Goal: Transaction & Acquisition: Book appointment/travel/reservation

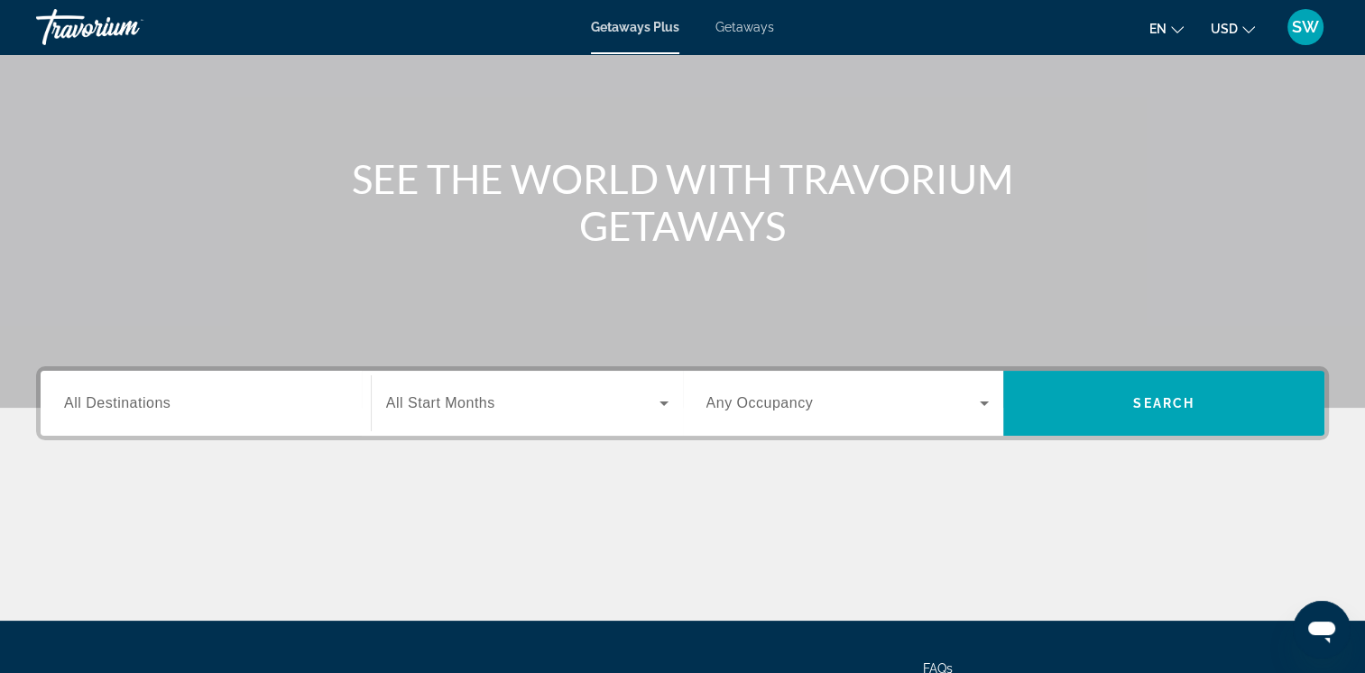
scroll to position [151, 0]
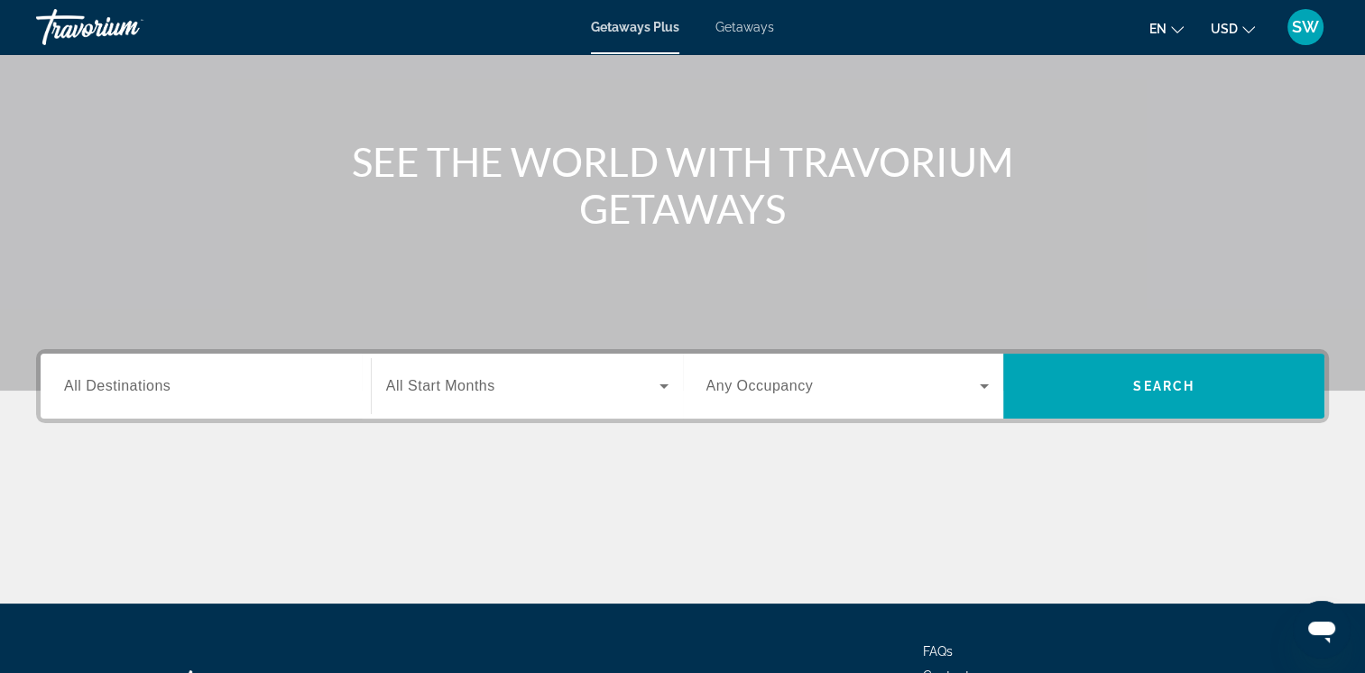
click at [661, 379] on icon "Search widget" at bounding box center [664, 386] width 22 height 22
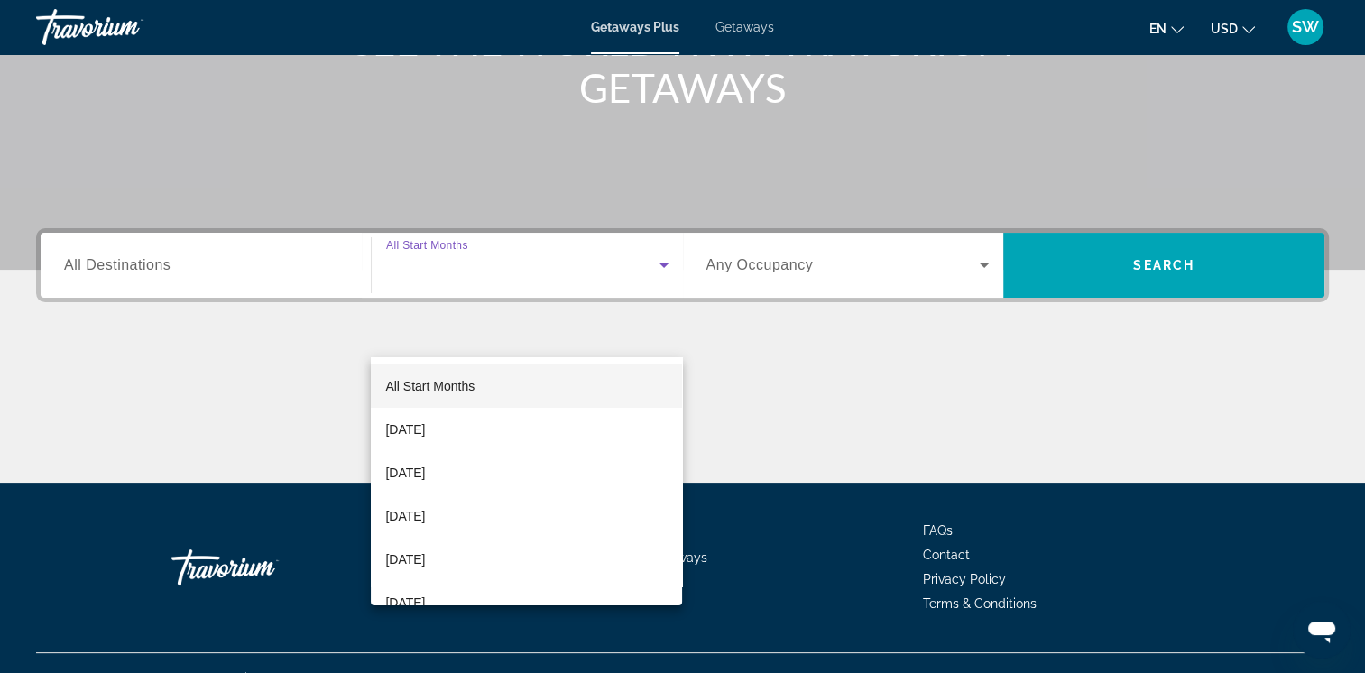
scroll to position [301, 0]
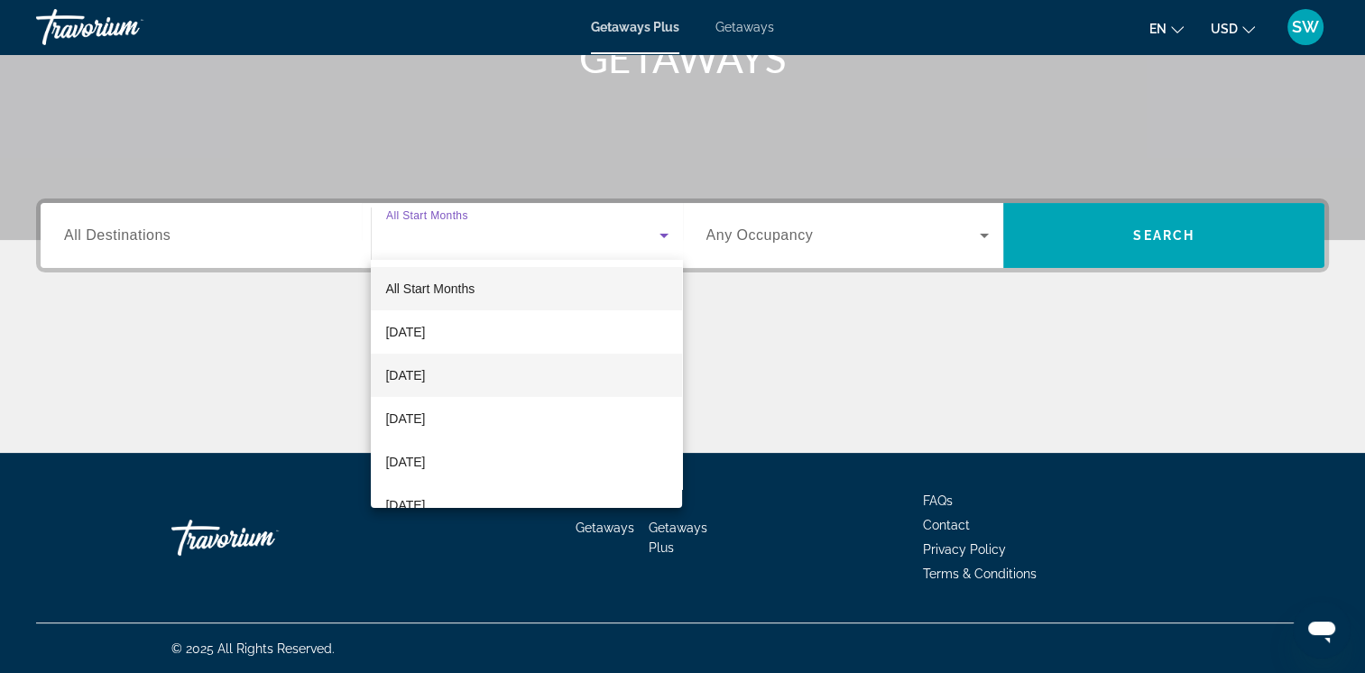
click at [635, 384] on mat-option "[DATE]" at bounding box center [526, 375] width 311 height 43
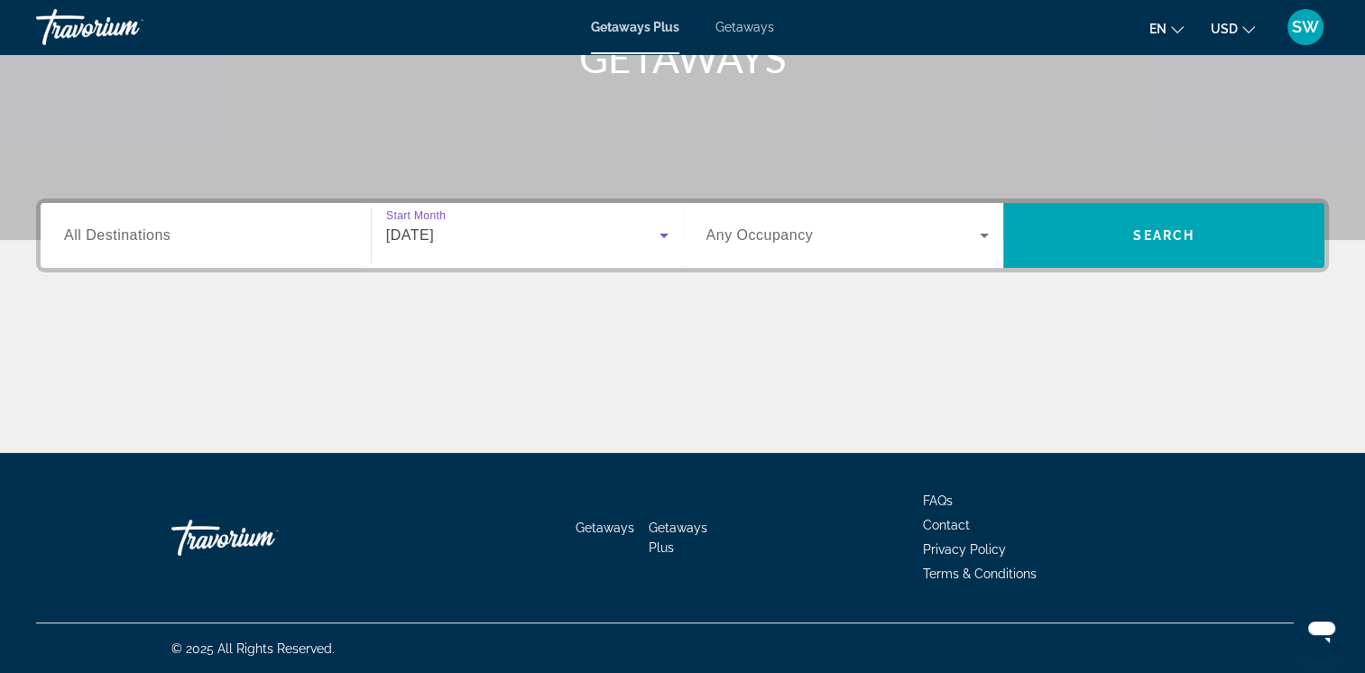
click at [984, 235] on icon "Search widget" at bounding box center [984, 236] width 9 height 5
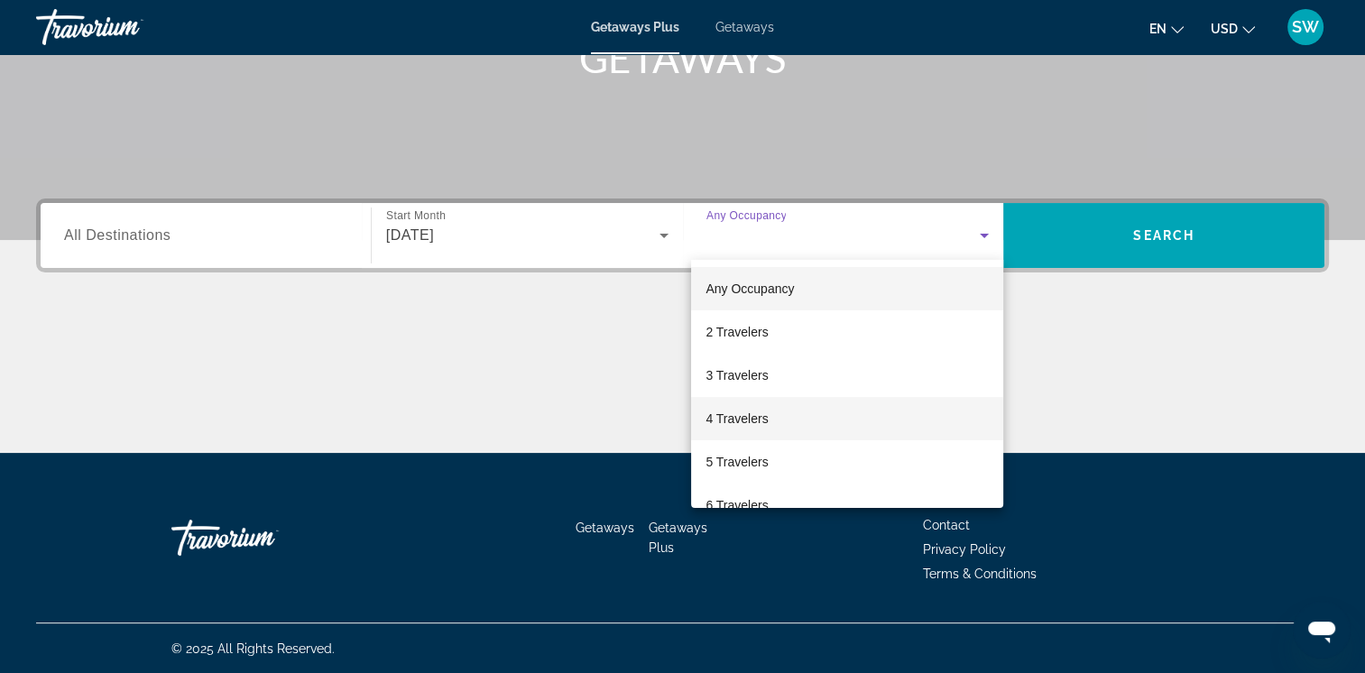
click at [909, 413] on mat-option "4 Travelers" at bounding box center [847, 418] width 312 height 43
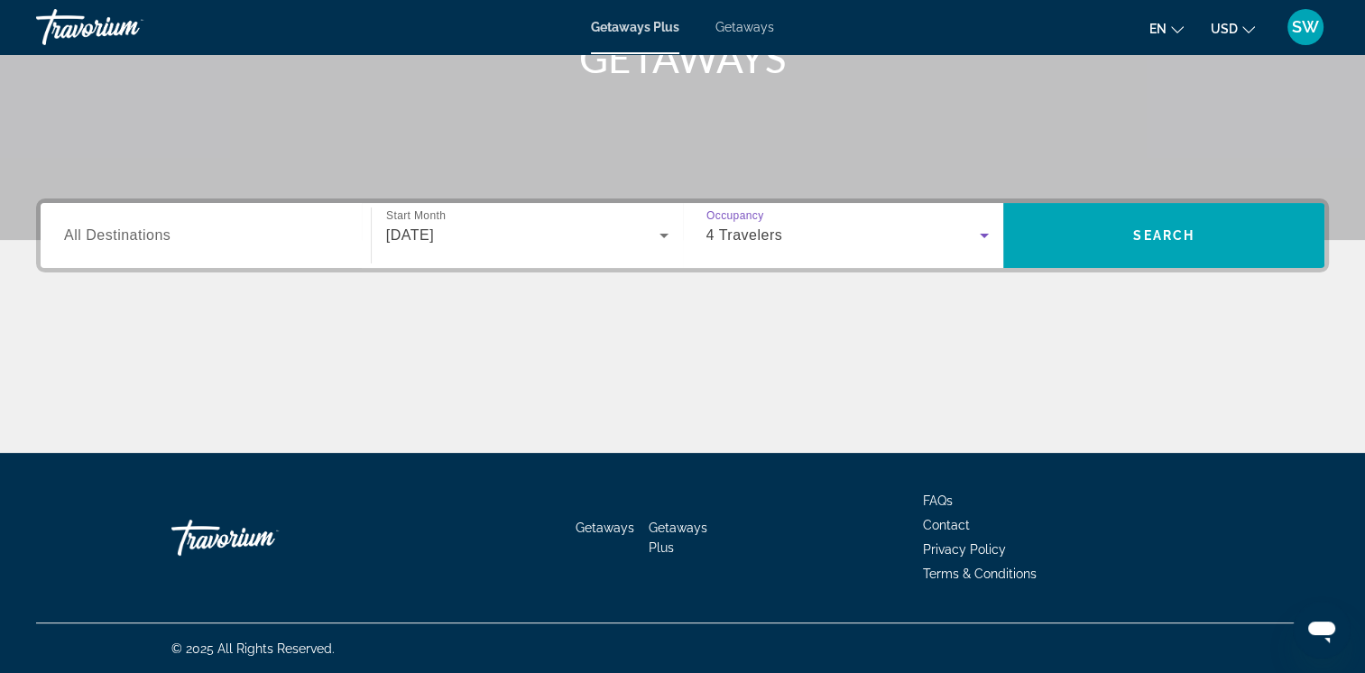
click at [985, 234] on icon "Search widget" at bounding box center [984, 236] width 9 height 5
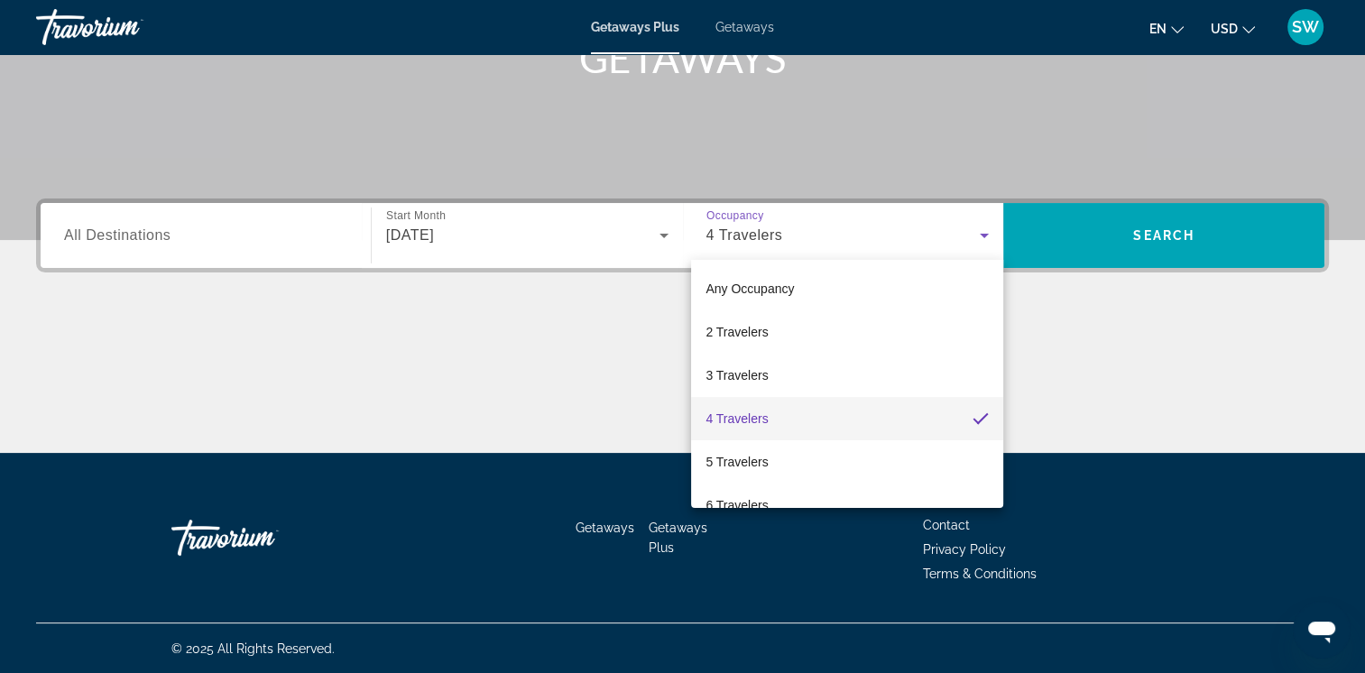
click at [1126, 226] on div at bounding box center [682, 336] width 1365 height 673
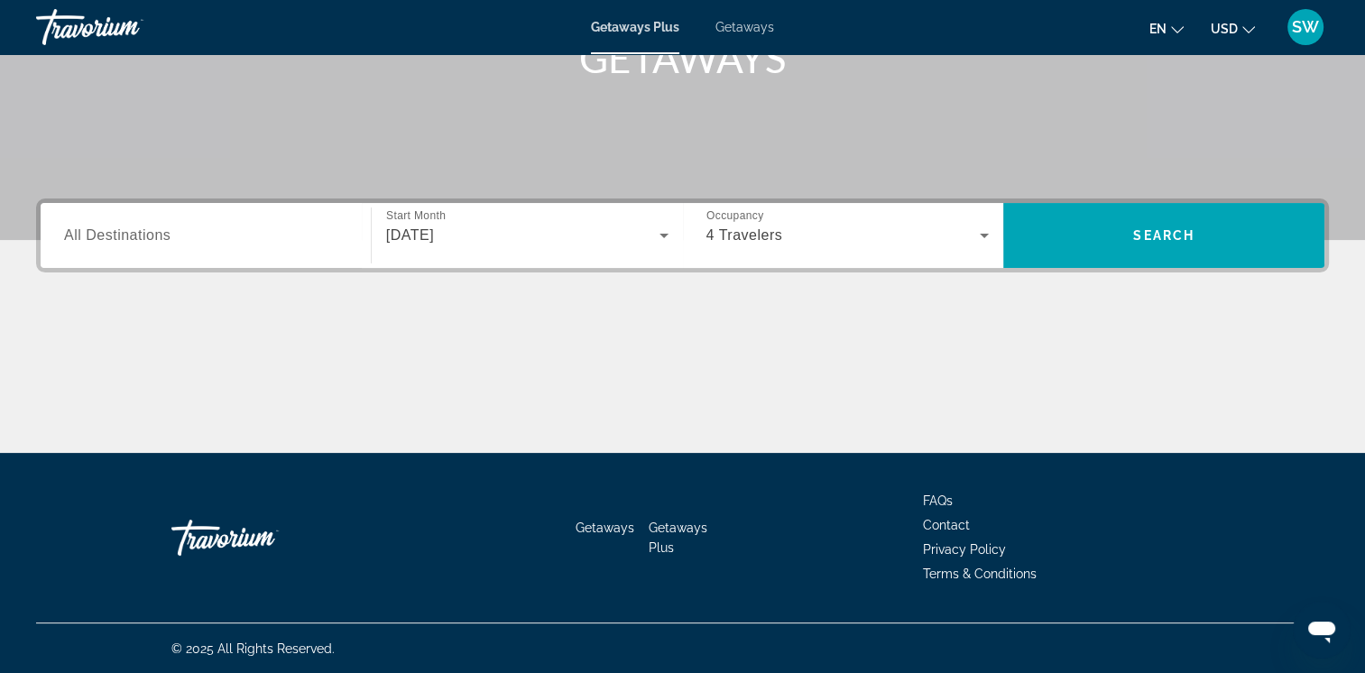
click at [1126, 226] on span "Search widget" at bounding box center [1163, 235] width 321 height 43
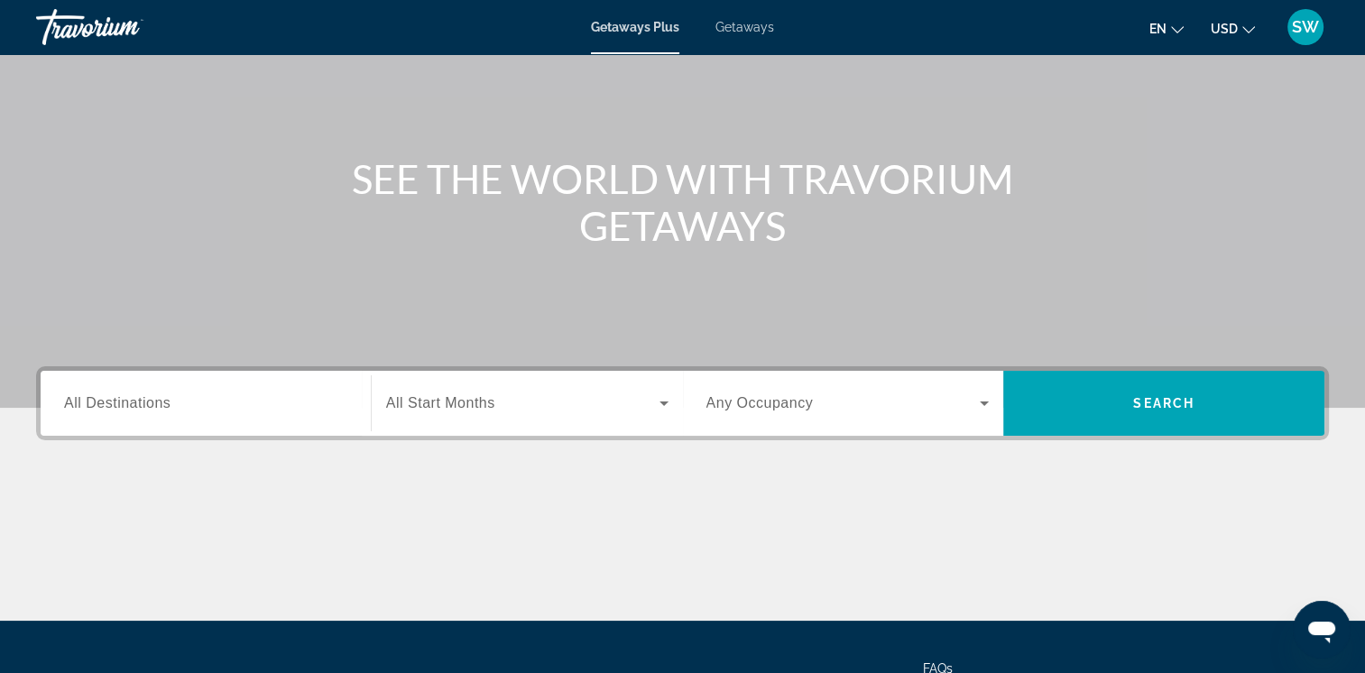
scroll to position [141, 0]
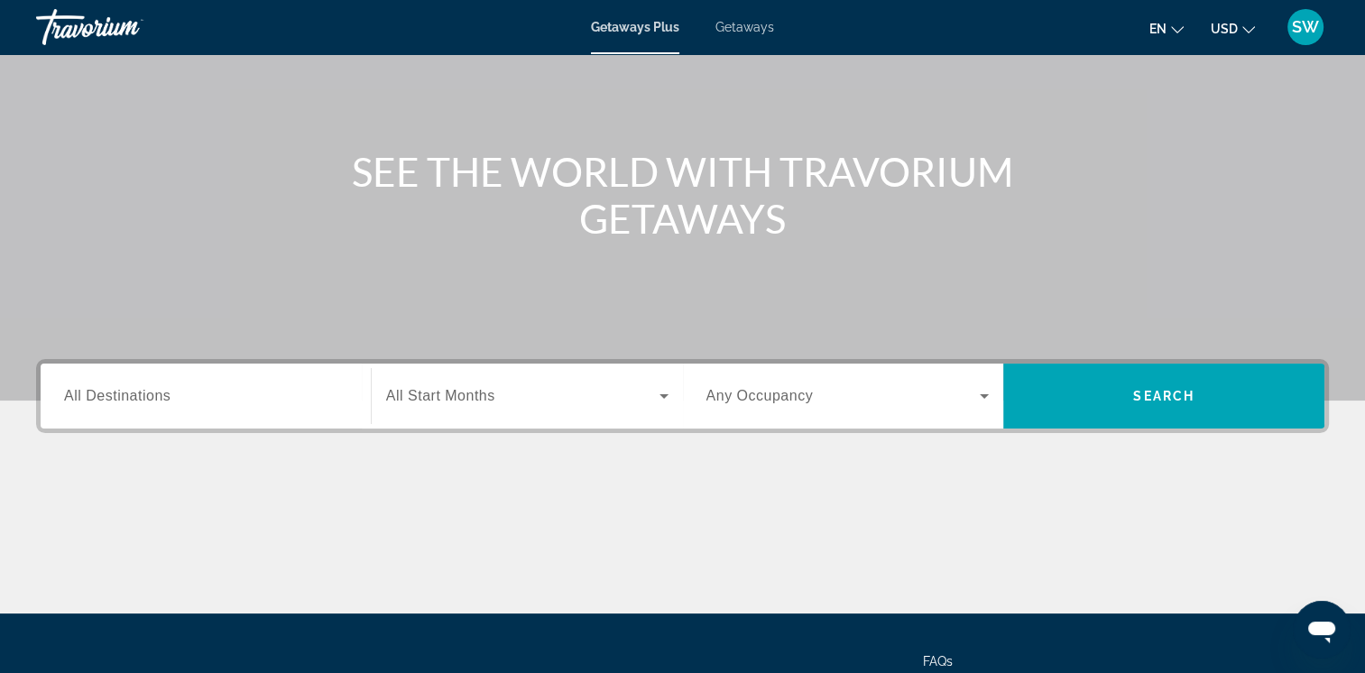
click at [328, 398] on input "Destination All Destinations" at bounding box center [205, 397] width 283 height 22
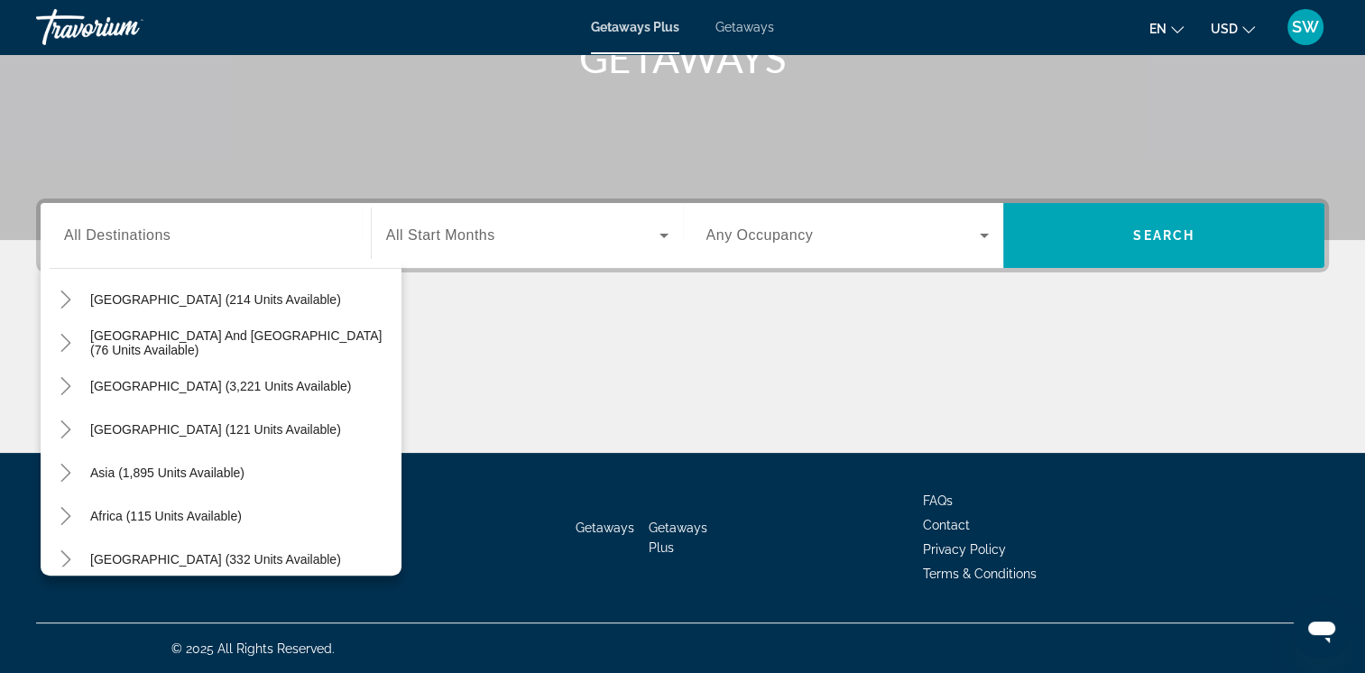
scroll to position [292, 0]
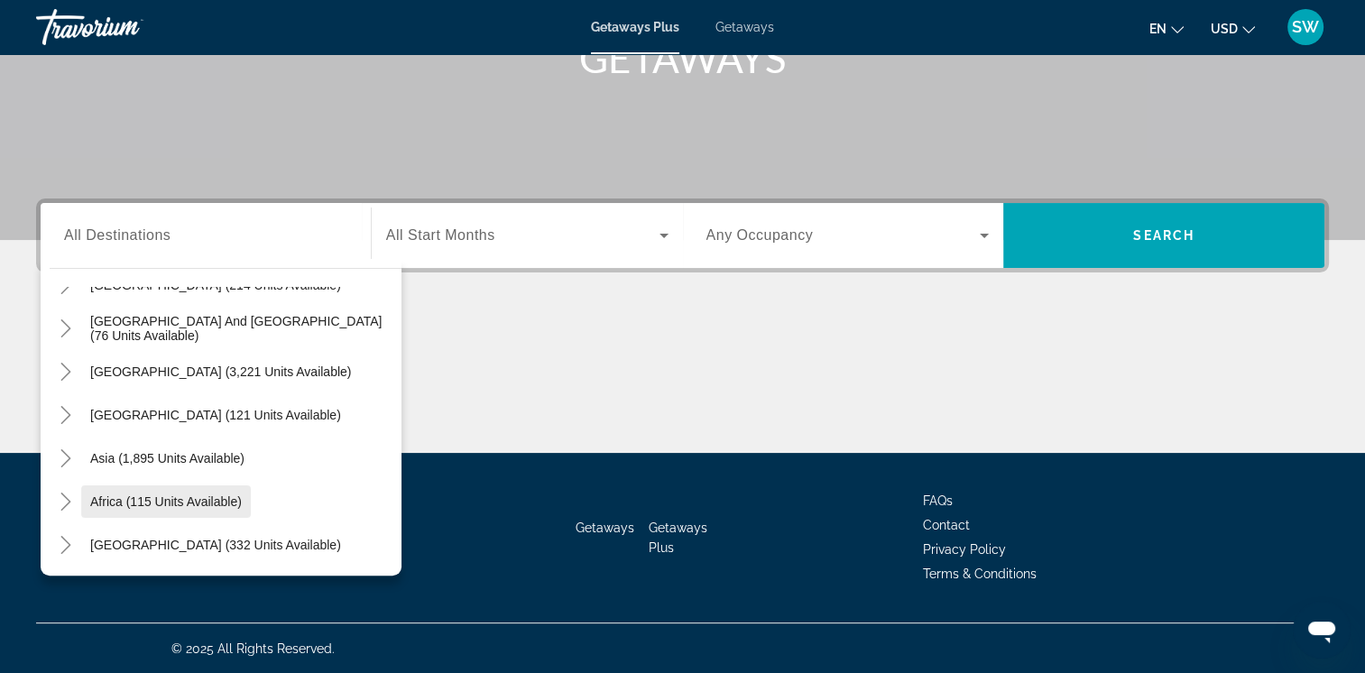
click at [245, 506] on span "Search widget" at bounding box center [166, 501] width 170 height 43
type input "**********"
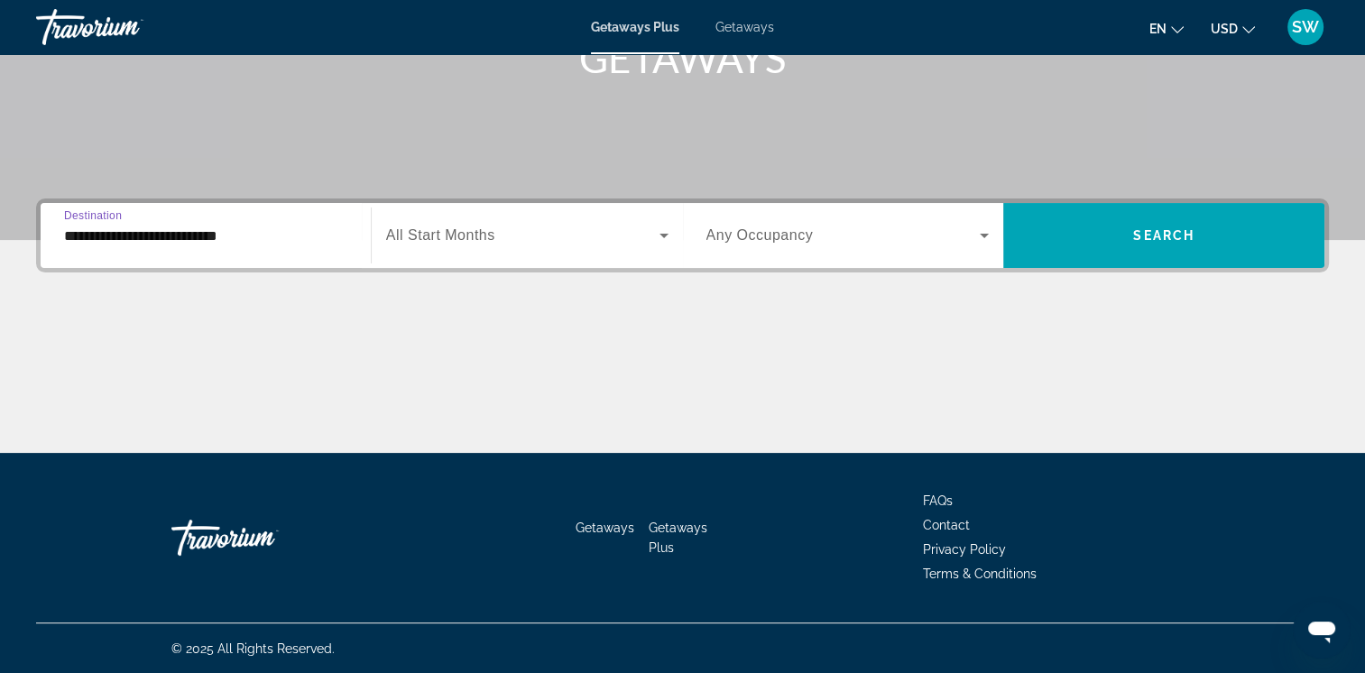
click at [649, 238] on span "Search widget" at bounding box center [522, 236] width 273 height 22
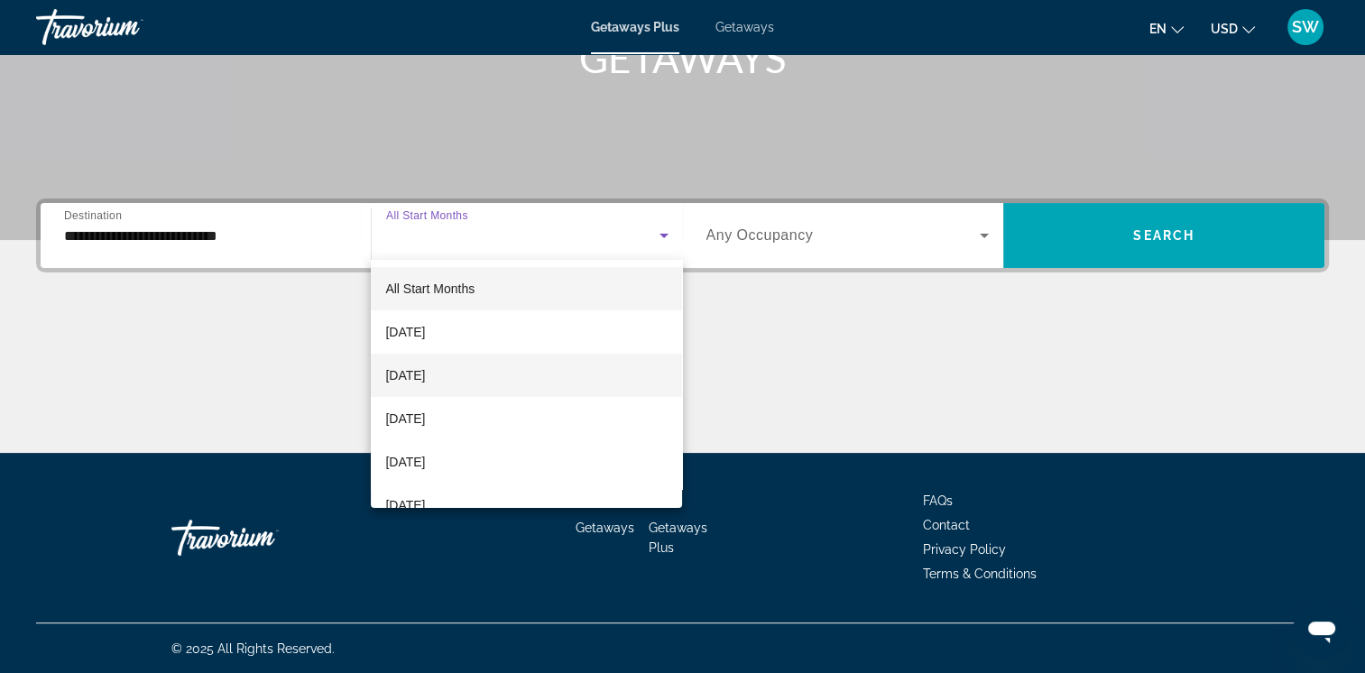
click at [614, 393] on mat-option "October 2025" at bounding box center [526, 375] width 311 height 43
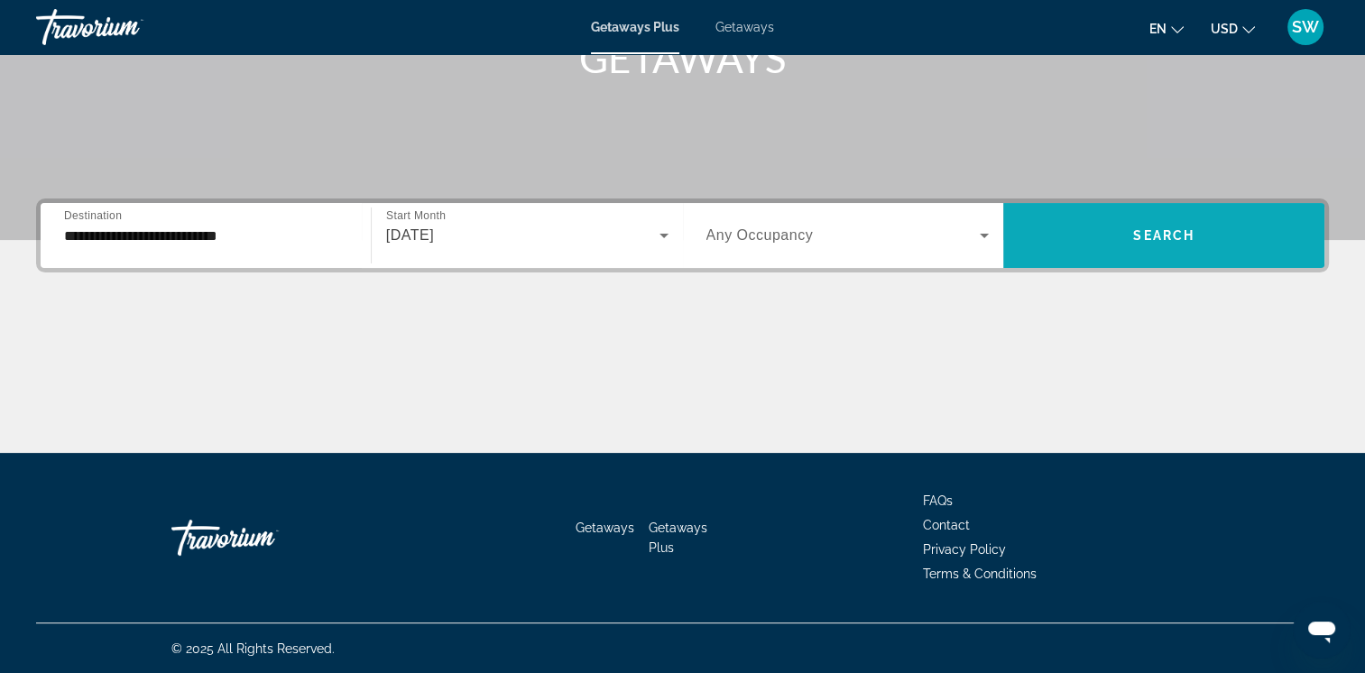
click at [1114, 215] on span "Search widget" at bounding box center [1163, 235] width 321 height 43
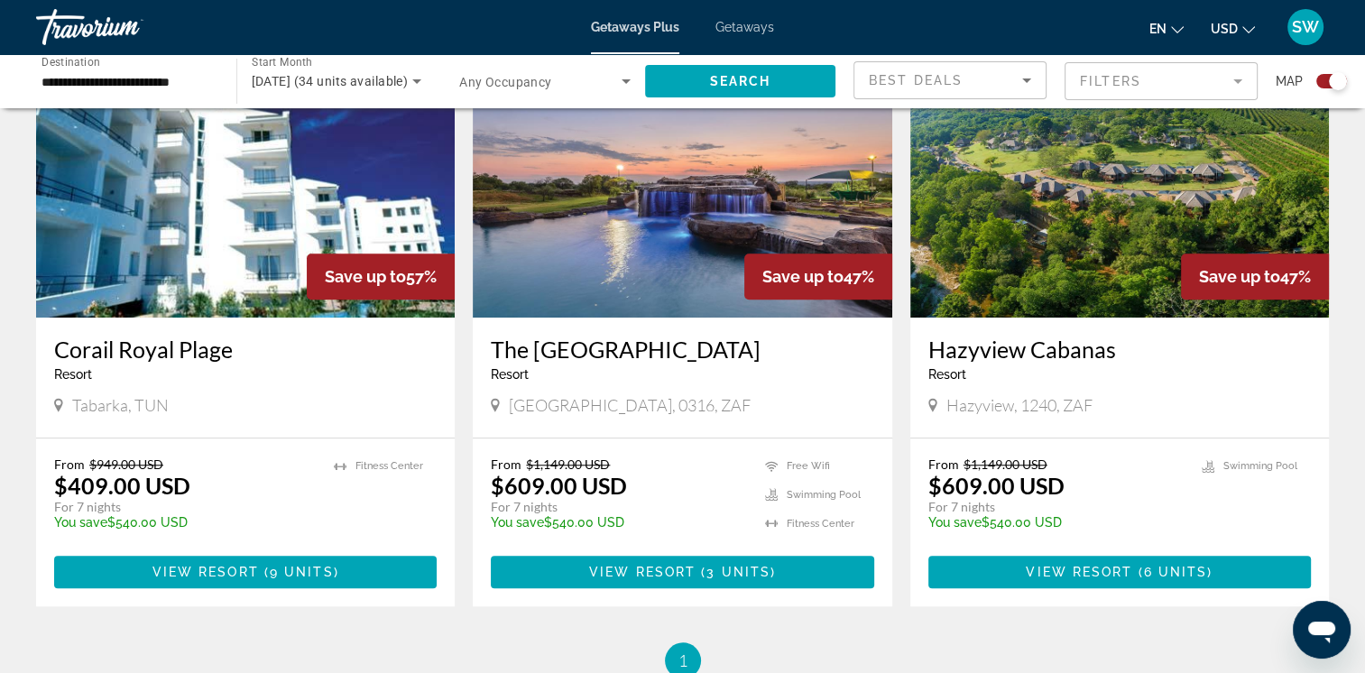
scroll to position [1306, 0]
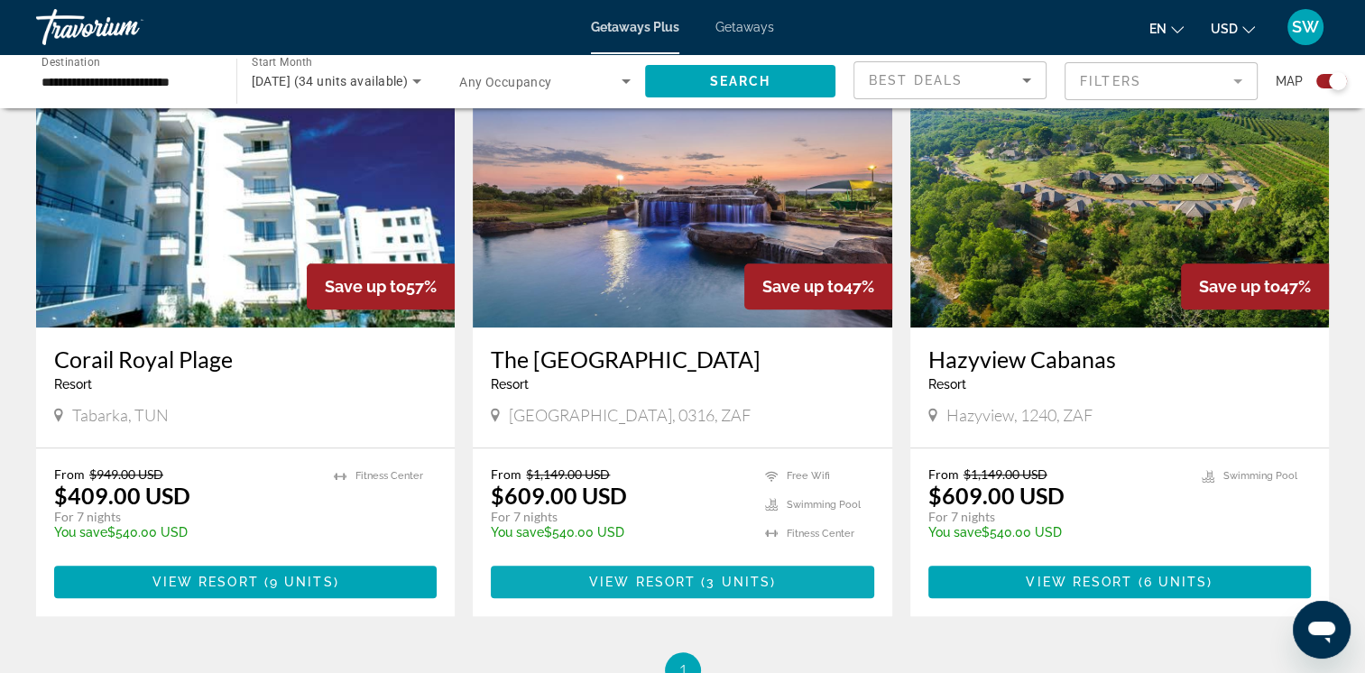
click at [817, 572] on span "Main content" at bounding box center [682, 581] width 383 height 43
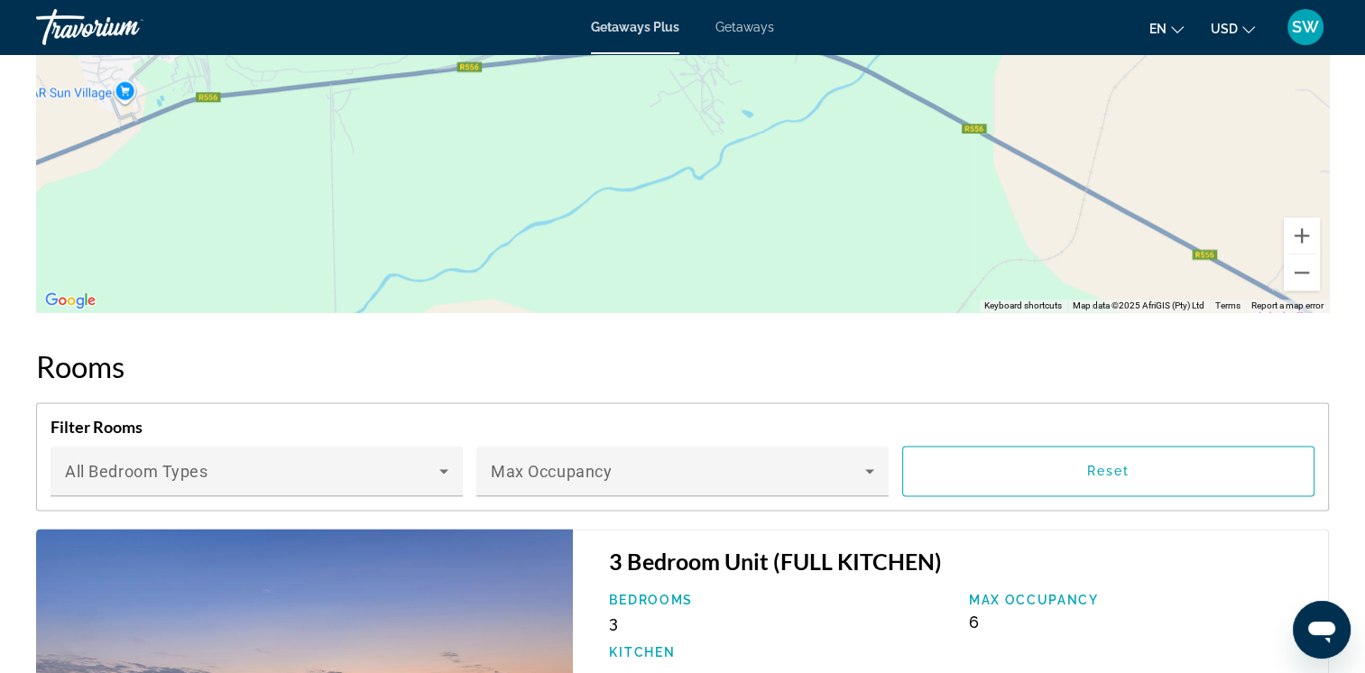
scroll to position [2155, 0]
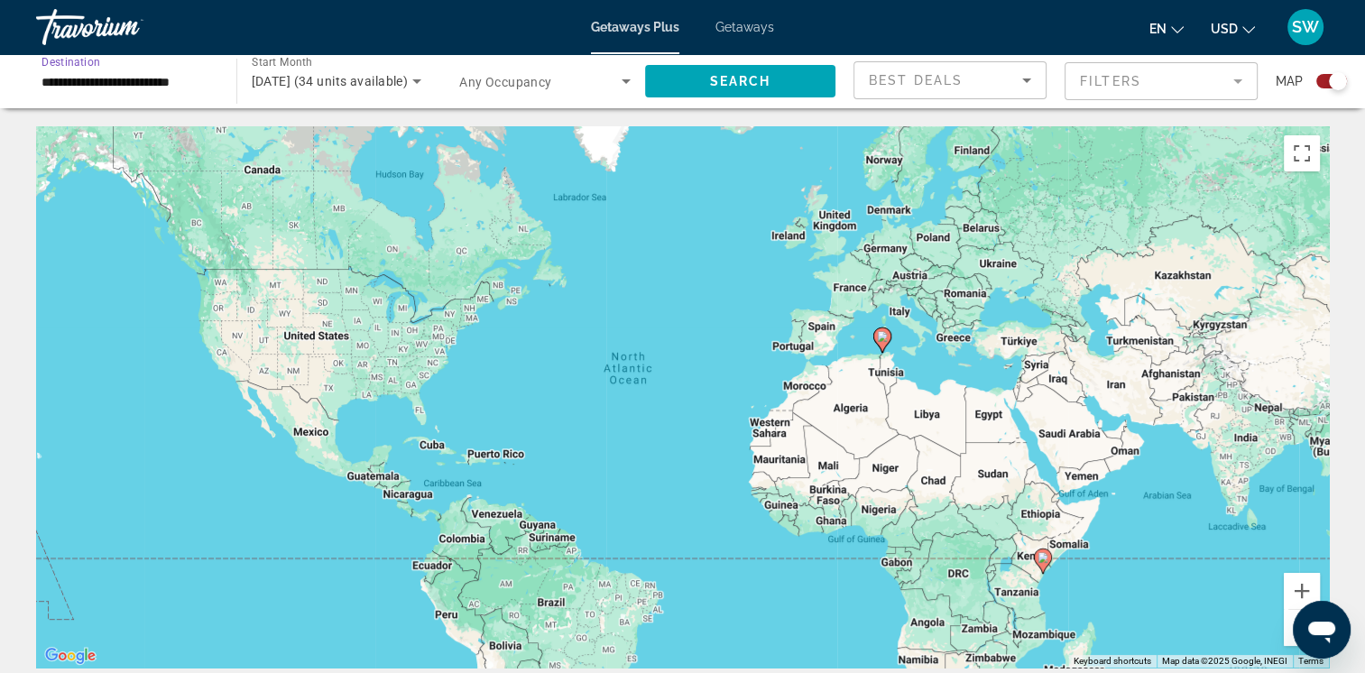
click at [137, 75] on input "**********" at bounding box center [127, 82] width 171 height 22
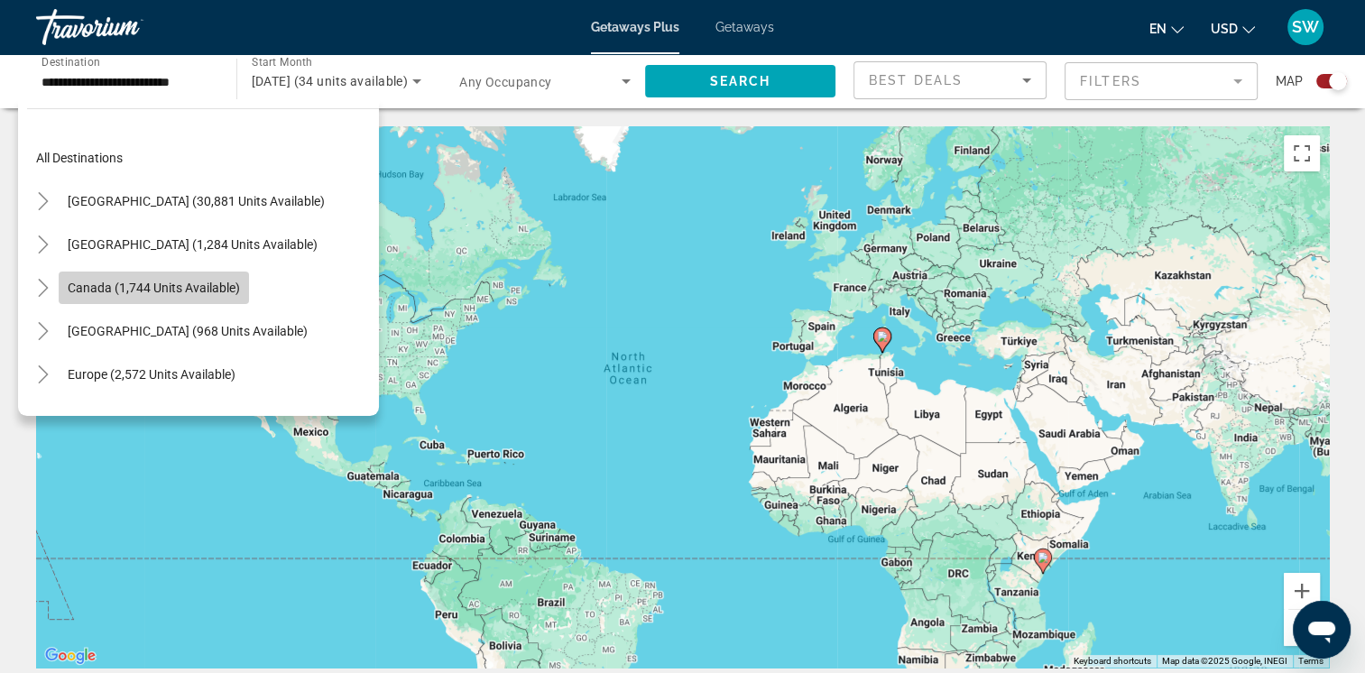
click at [221, 285] on span "Canada (1,744 units available)" at bounding box center [154, 288] width 172 height 14
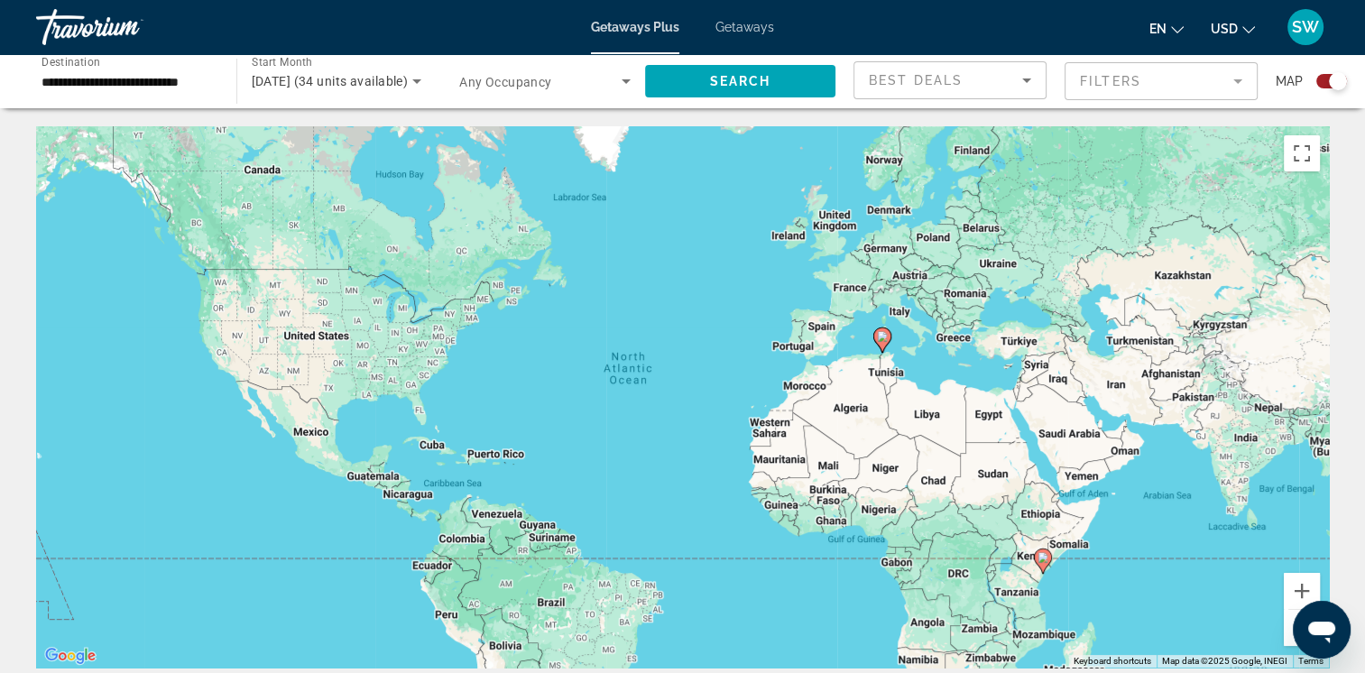
click at [1242, 81] on mat-form-field "Filters" at bounding box center [1161, 81] width 193 height 38
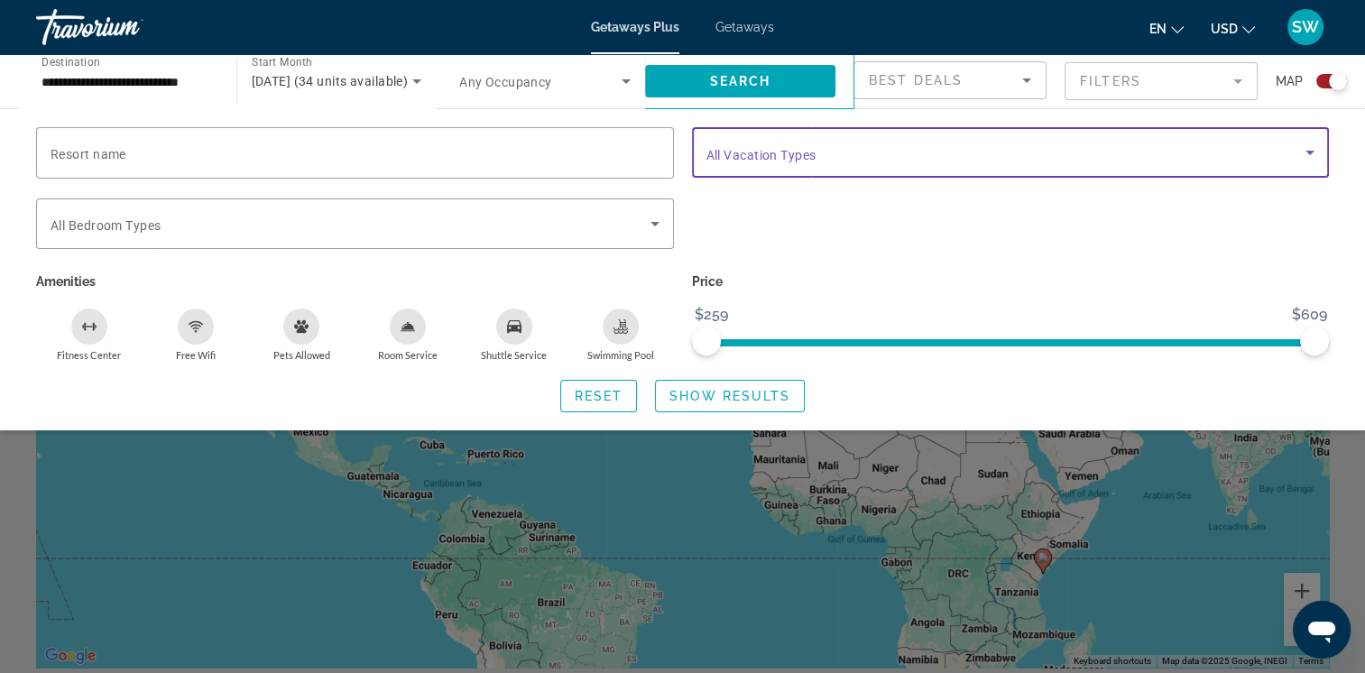
drag, startPoint x: 1108, startPoint y: 145, endPoint x: 1006, endPoint y: 161, distance: 103.1
click at [1006, 161] on span "Search widget" at bounding box center [1006, 153] width 600 height 22
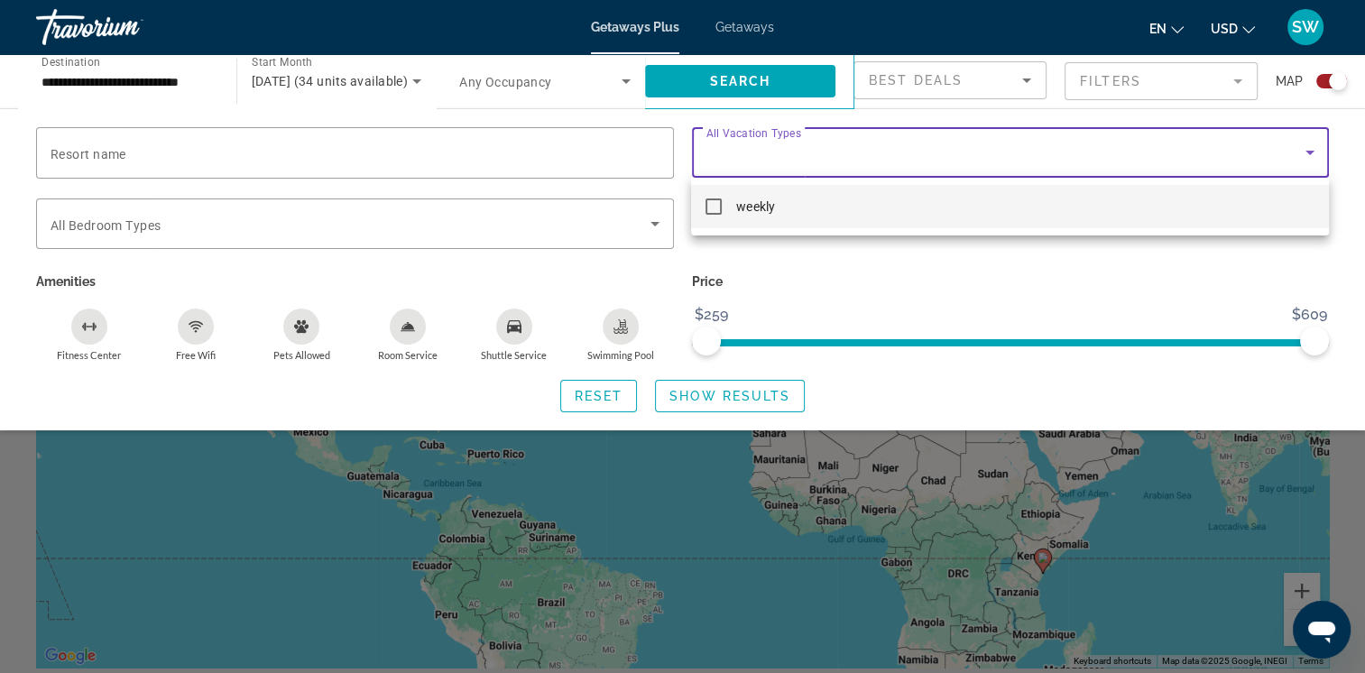
click at [1006, 161] on div at bounding box center [682, 336] width 1365 height 673
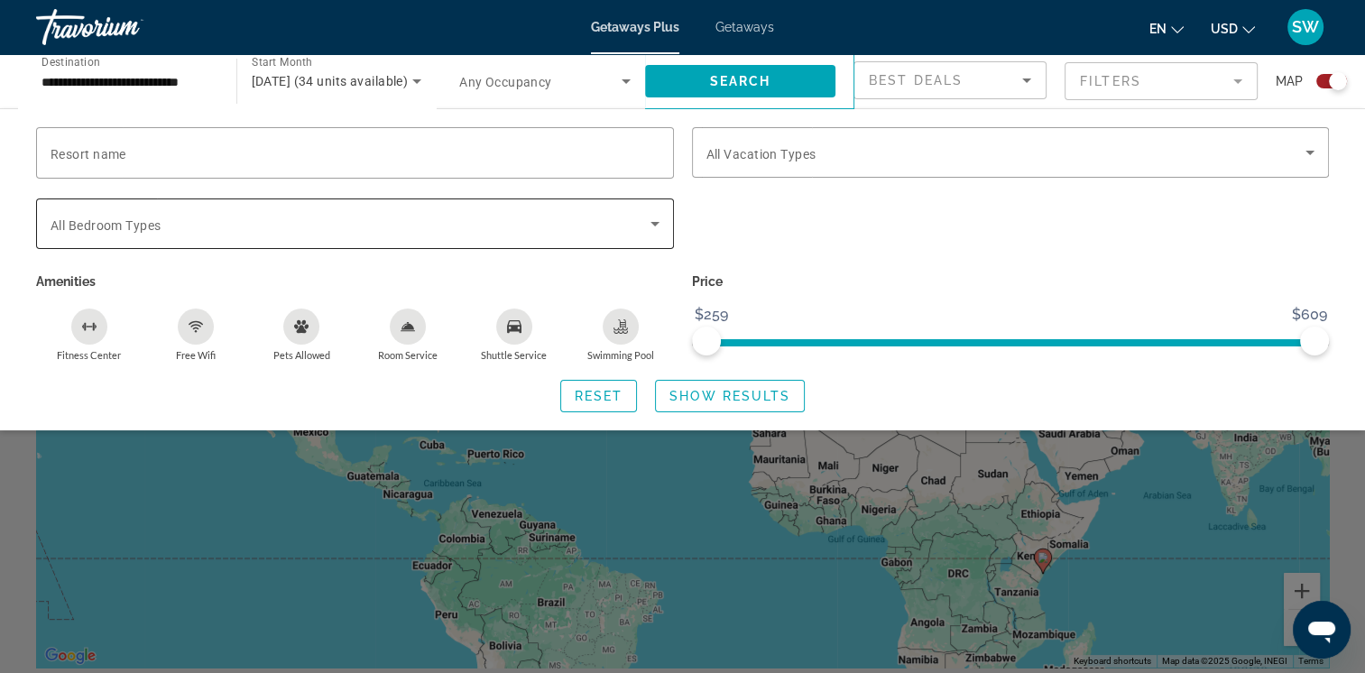
click at [651, 230] on icon "Search widget" at bounding box center [655, 224] width 22 height 22
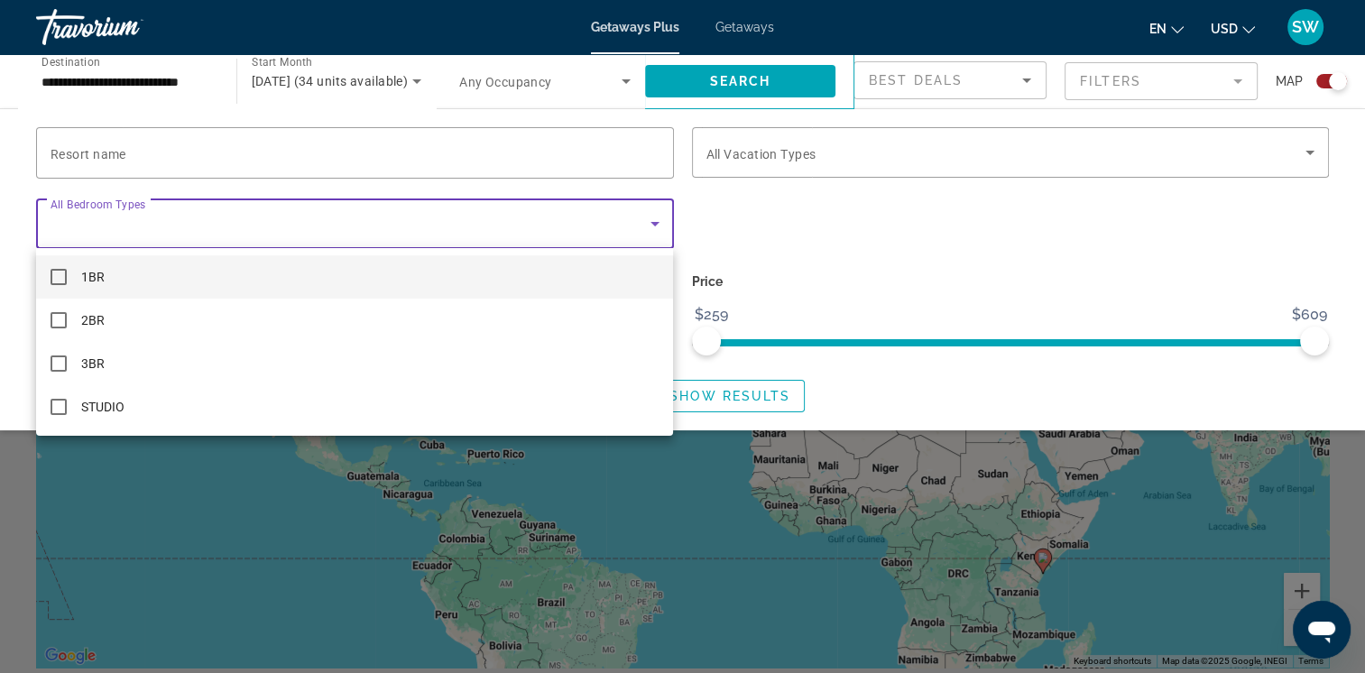
click at [651, 230] on div at bounding box center [682, 336] width 1365 height 673
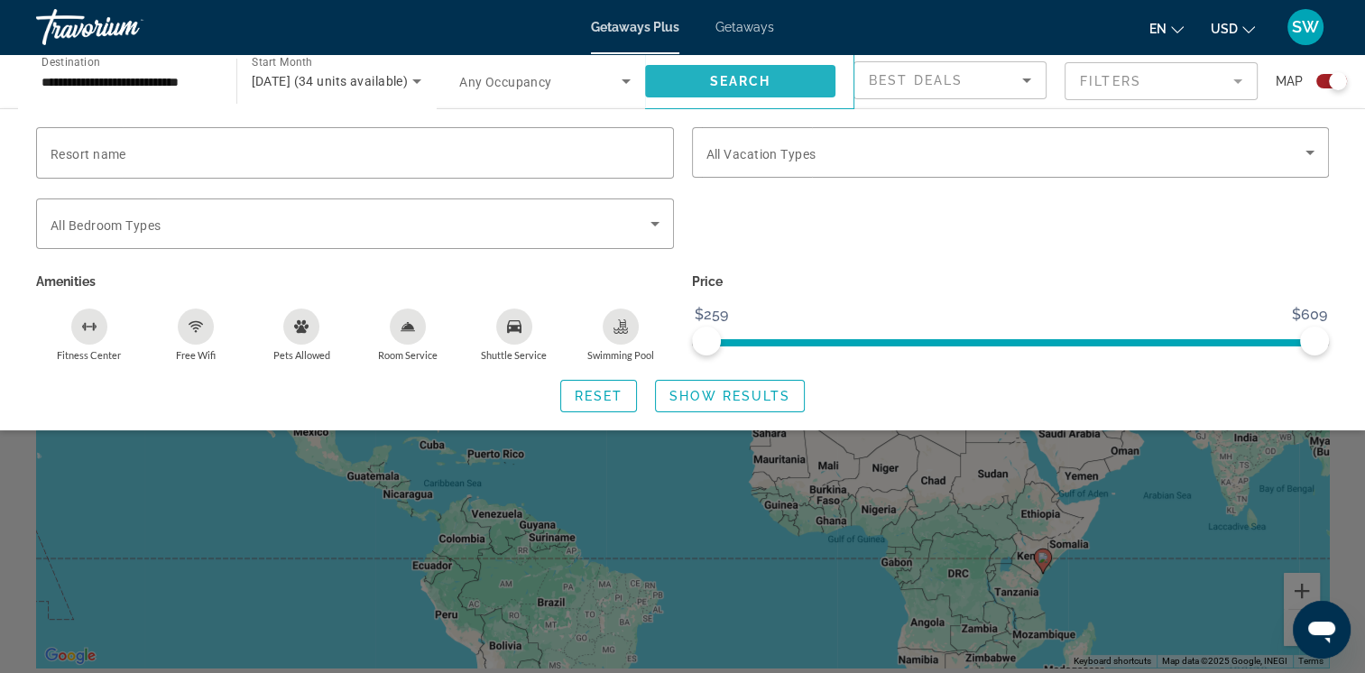
click at [715, 80] on span "Search" at bounding box center [739, 81] width 61 height 14
click at [771, 87] on span "Search widget" at bounding box center [740, 81] width 191 height 43
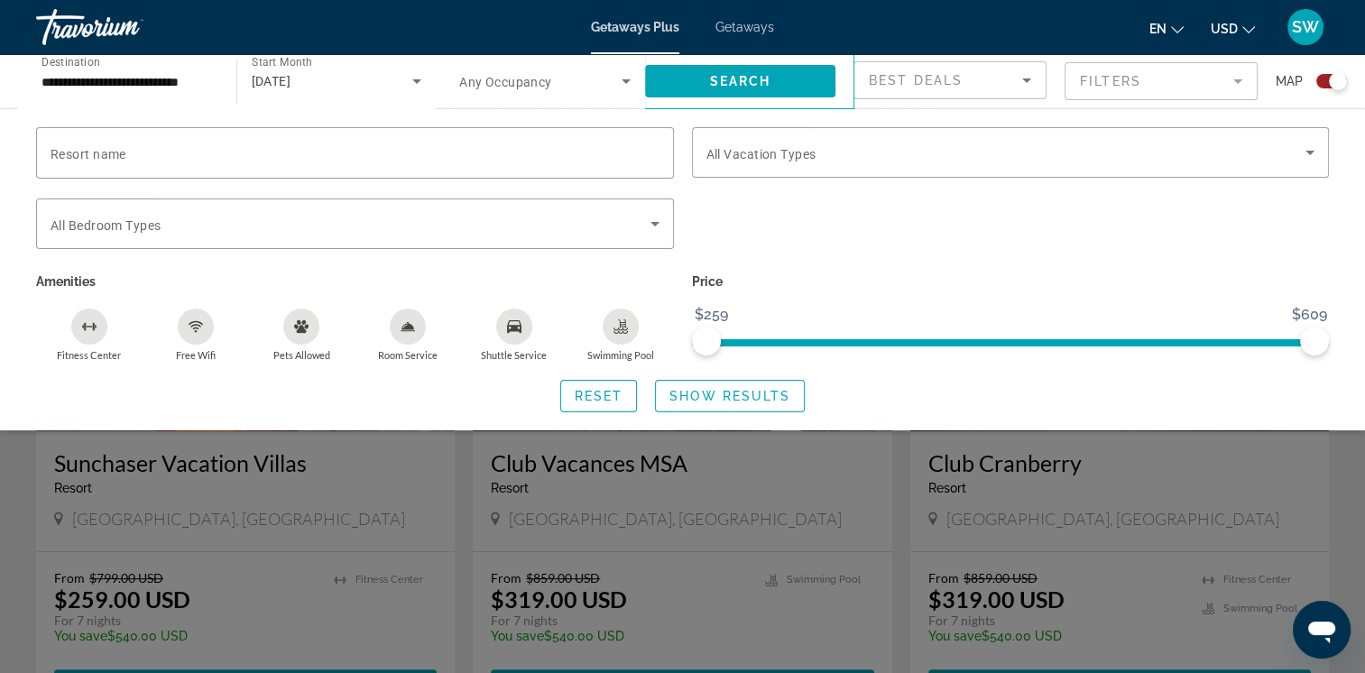
click at [1308, 446] on div "Search widget" at bounding box center [682, 472] width 1365 height 402
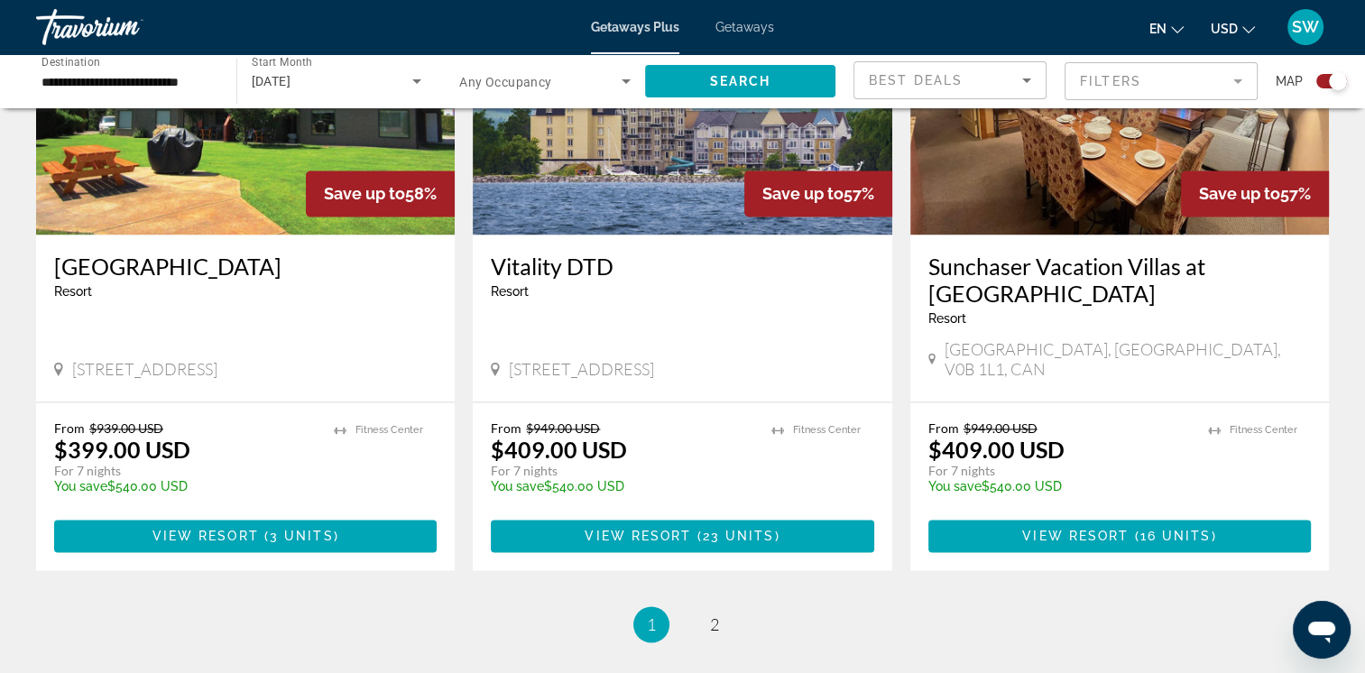
scroll to position [2830, 0]
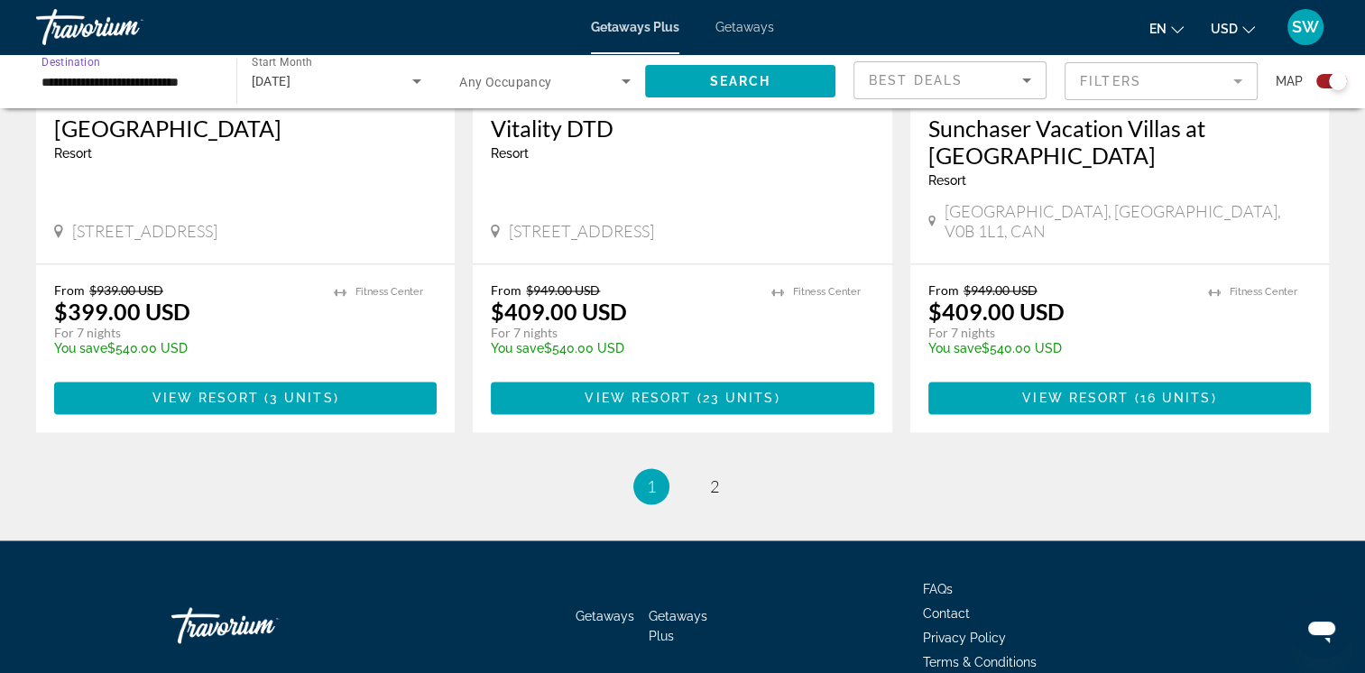
click at [137, 76] on input "**********" at bounding box center [127, 82] width 171 height 22
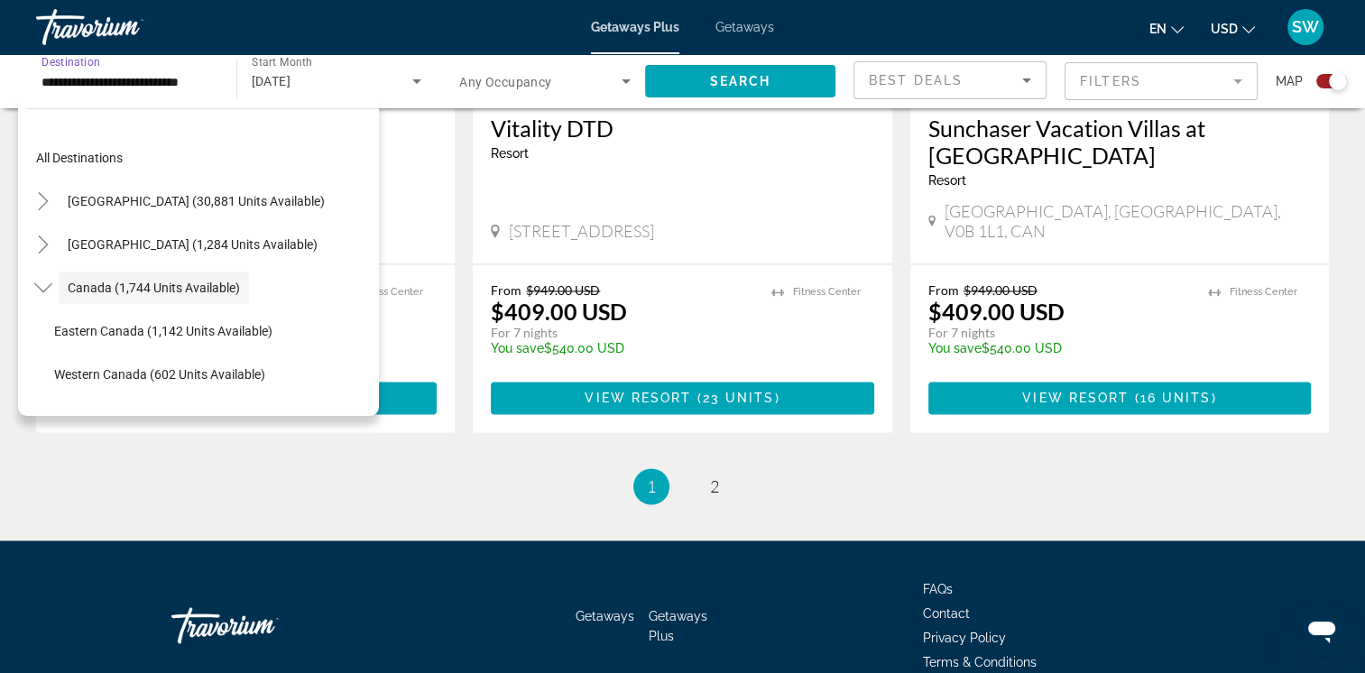
scroll to position [21, 0]
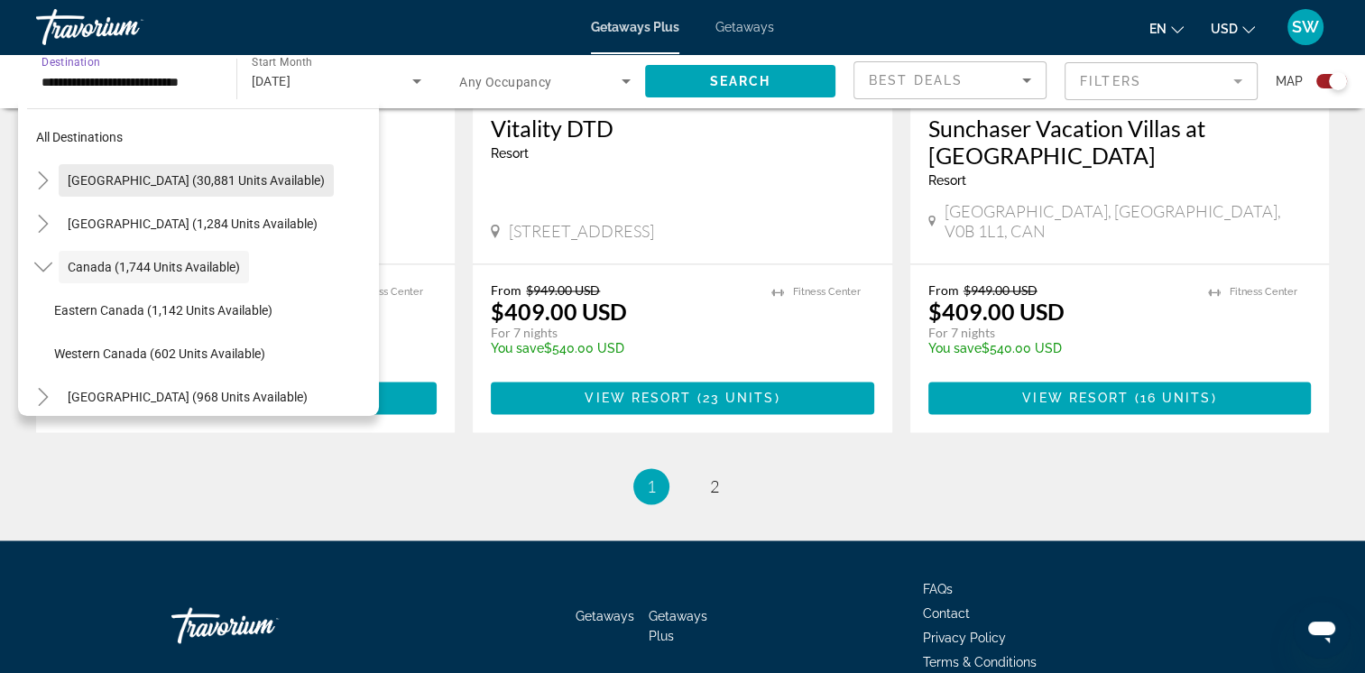
click at [183, 175] on span "[GEOGRAPHIC_DATA] (30,881 units available)" at bounding box center [196, 180] width 257 height 14
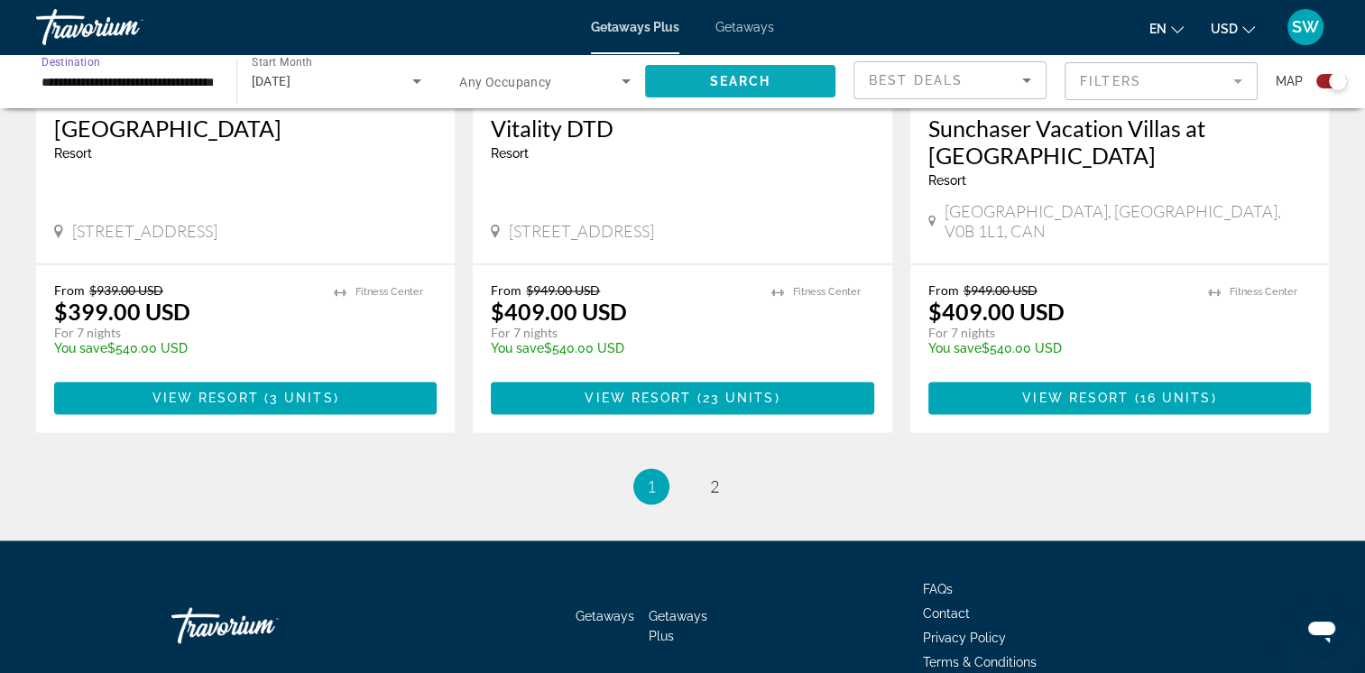
click at [760, 78] on span "Search" at bounding box center [739, 81] width 61 height 14
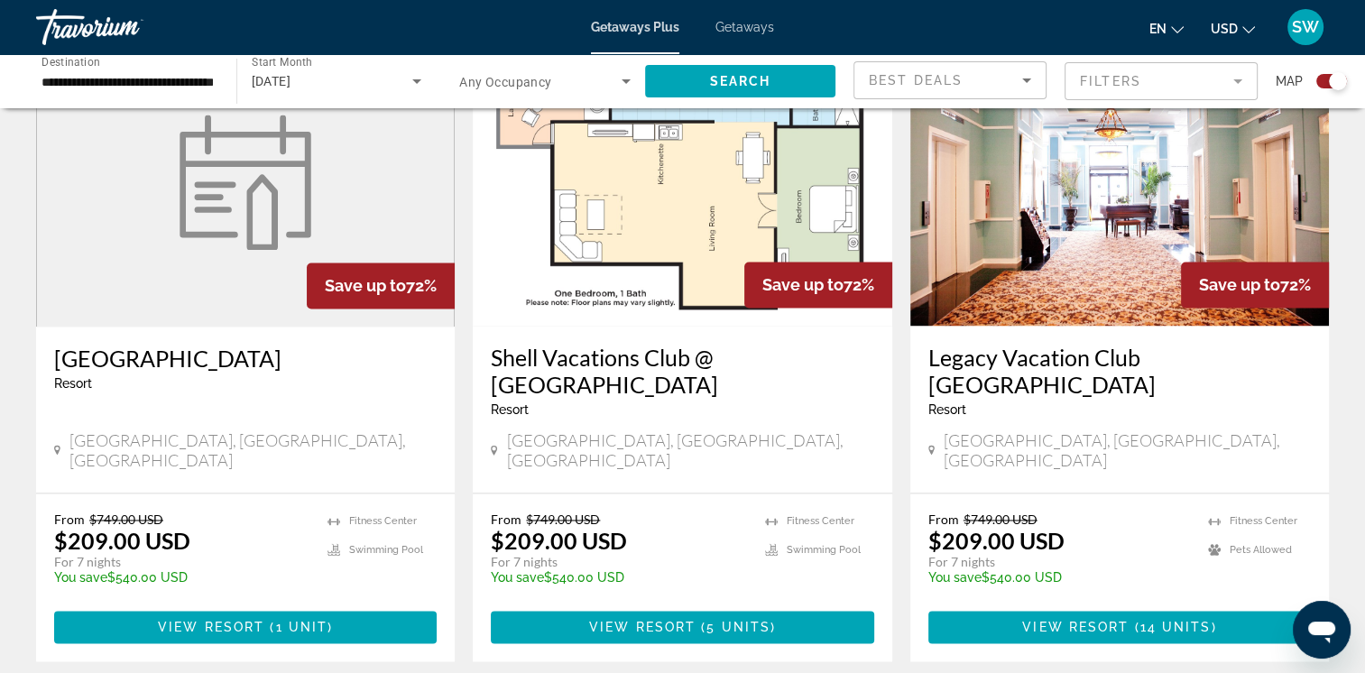
scroll to position [2656, 0]
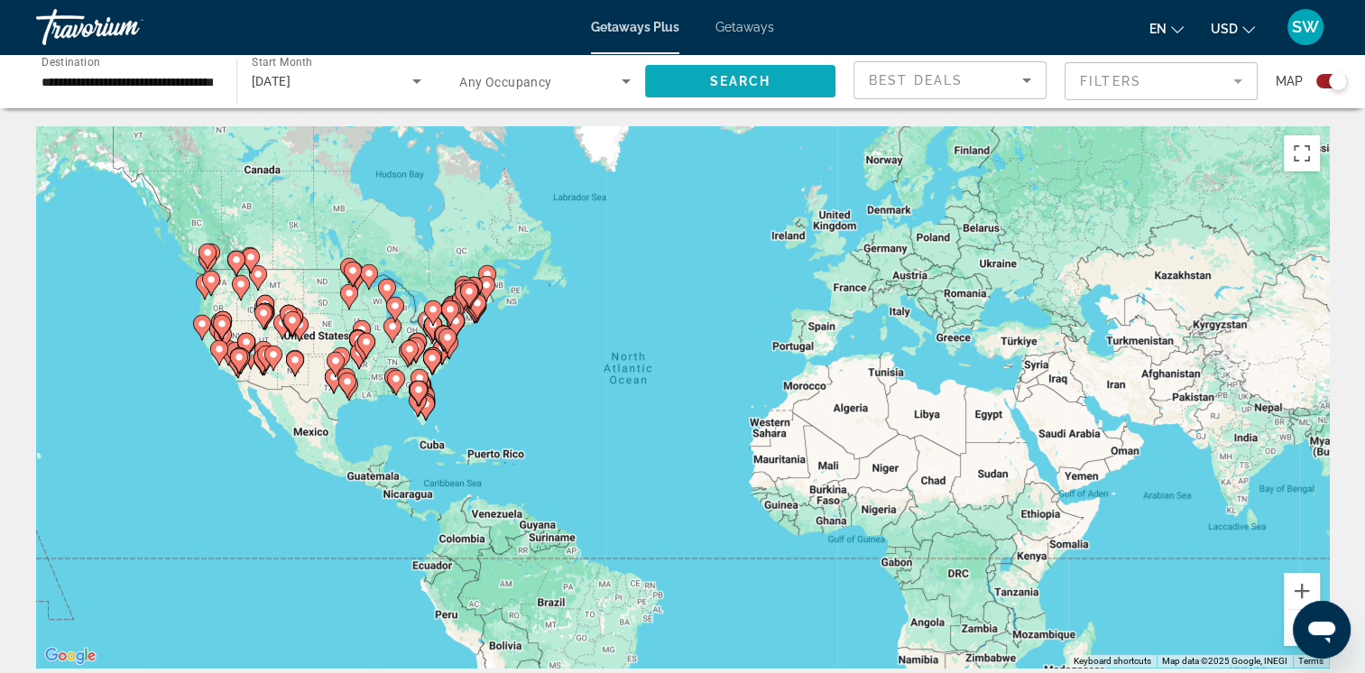
click at [776, 78] on span "Search widget" at bounding box center [740, 81] width 191 height 43
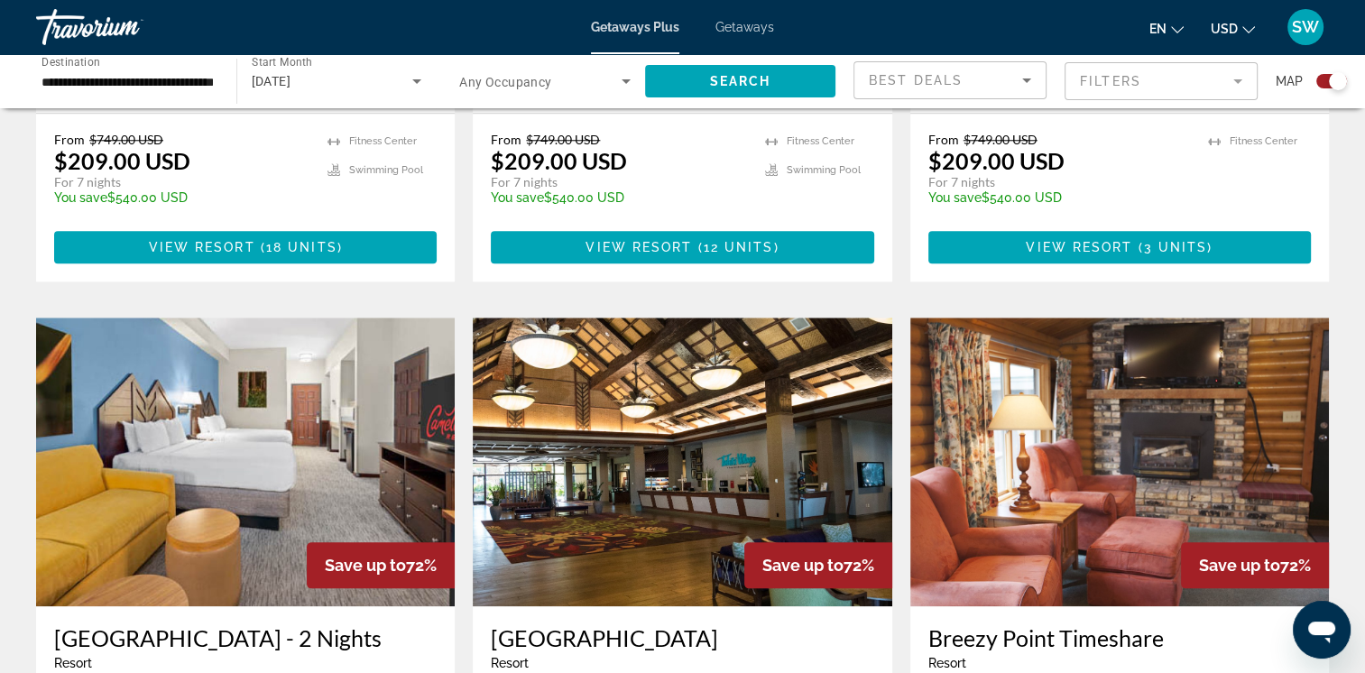
scroll to position [1859, 0]
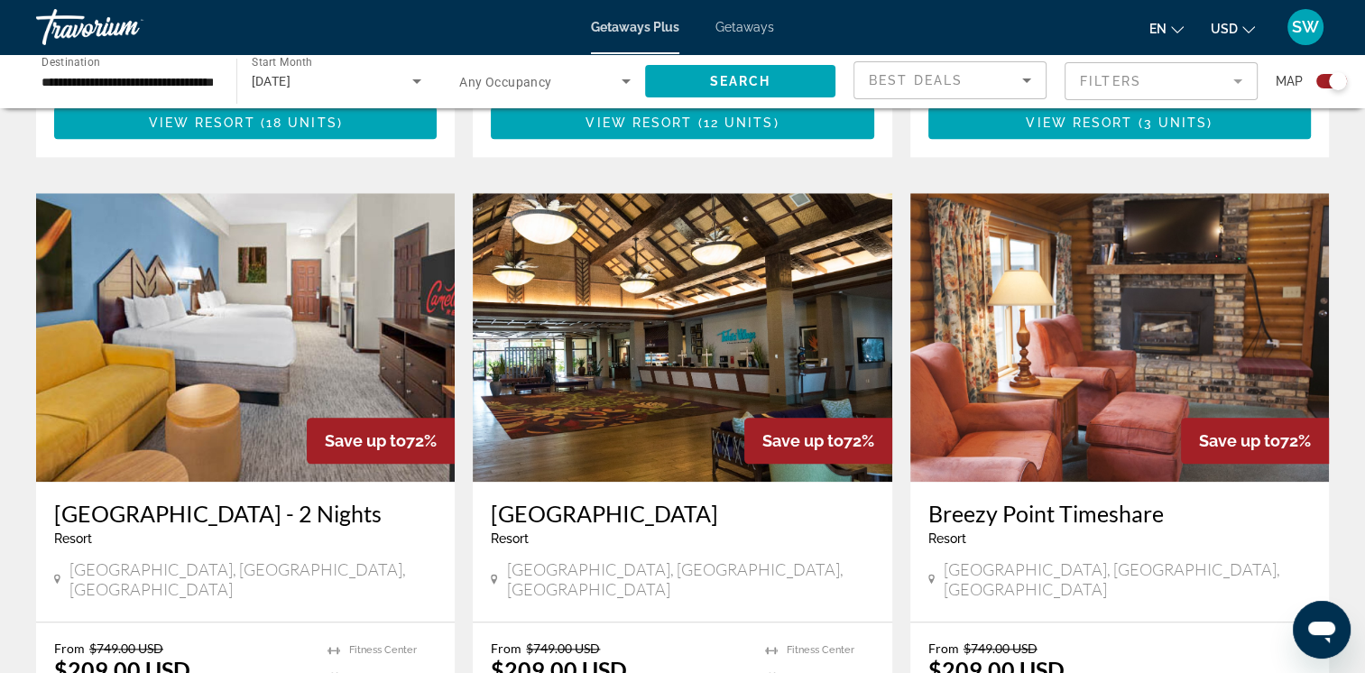
click at [175, 81] on input "**********" at bounding box center [127, 82] width 171 height 22
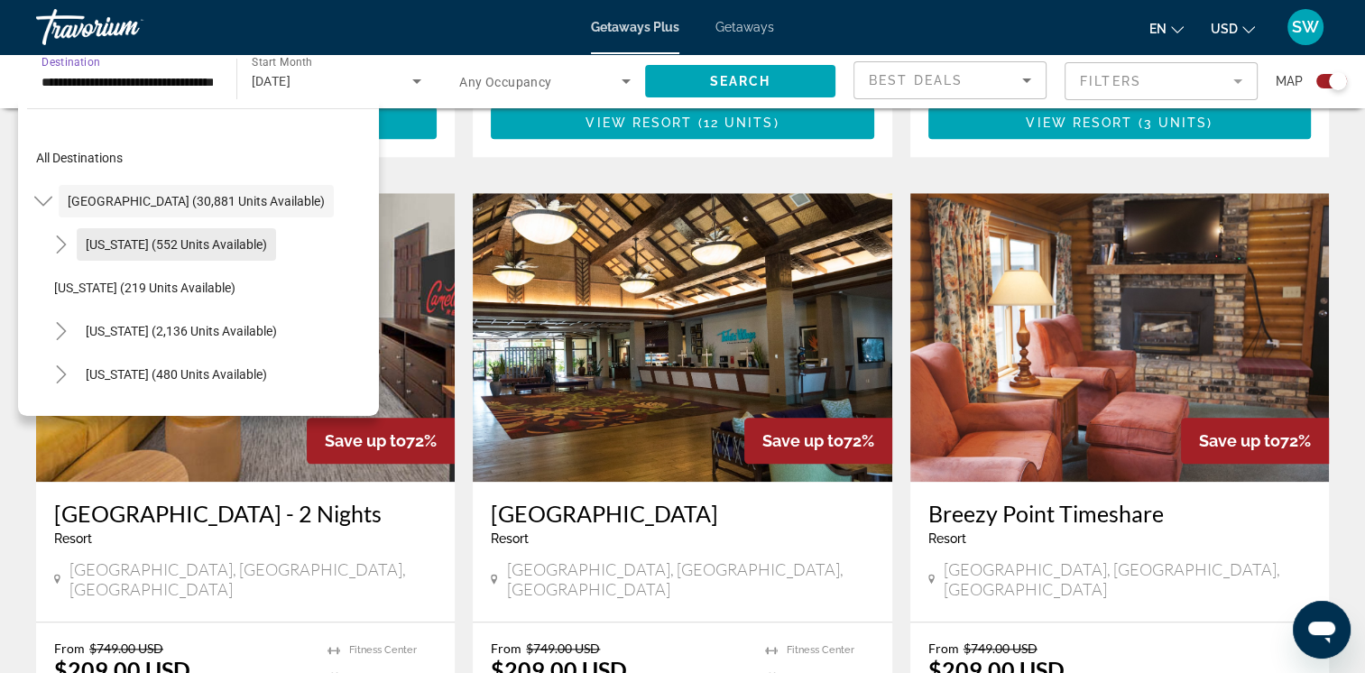
click at [166, 240] on span "[US_STATE] (552 units available)" at bounding box center [176, 244] width 181 height 14
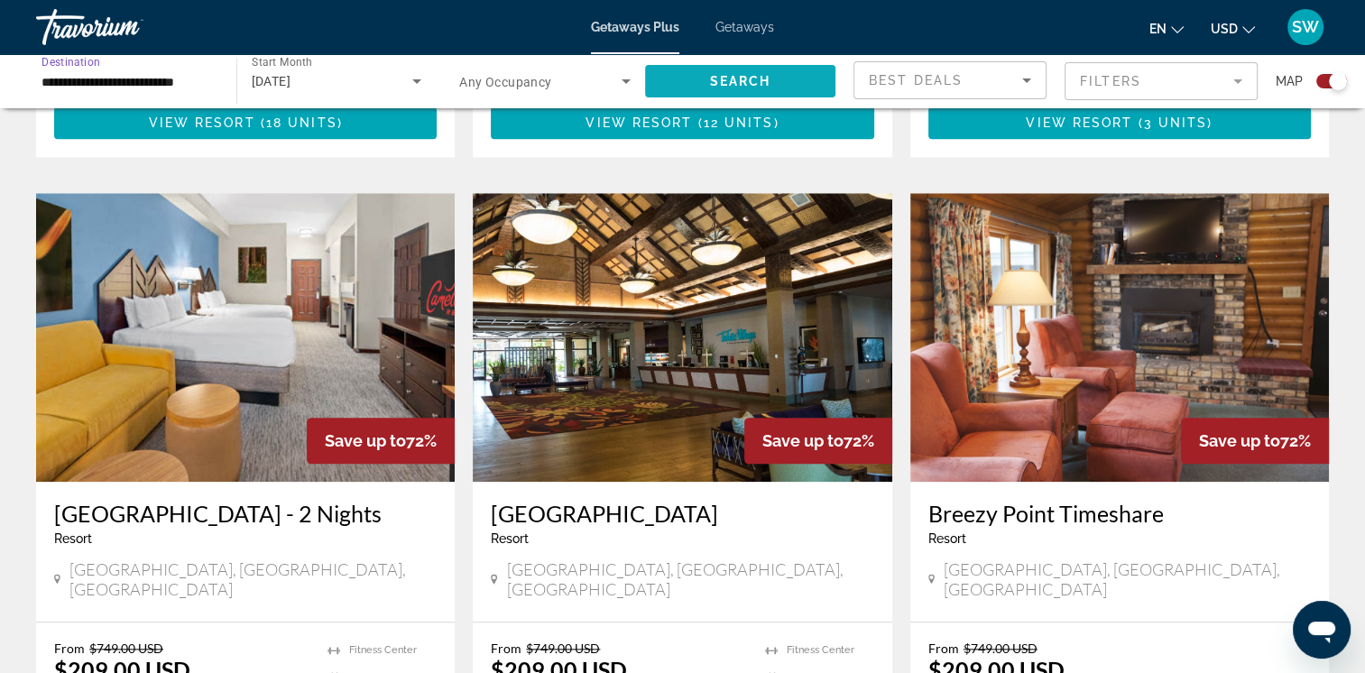
click at [761, 86] on span "Search" at bounding box center [739, 81] width 61 height 14
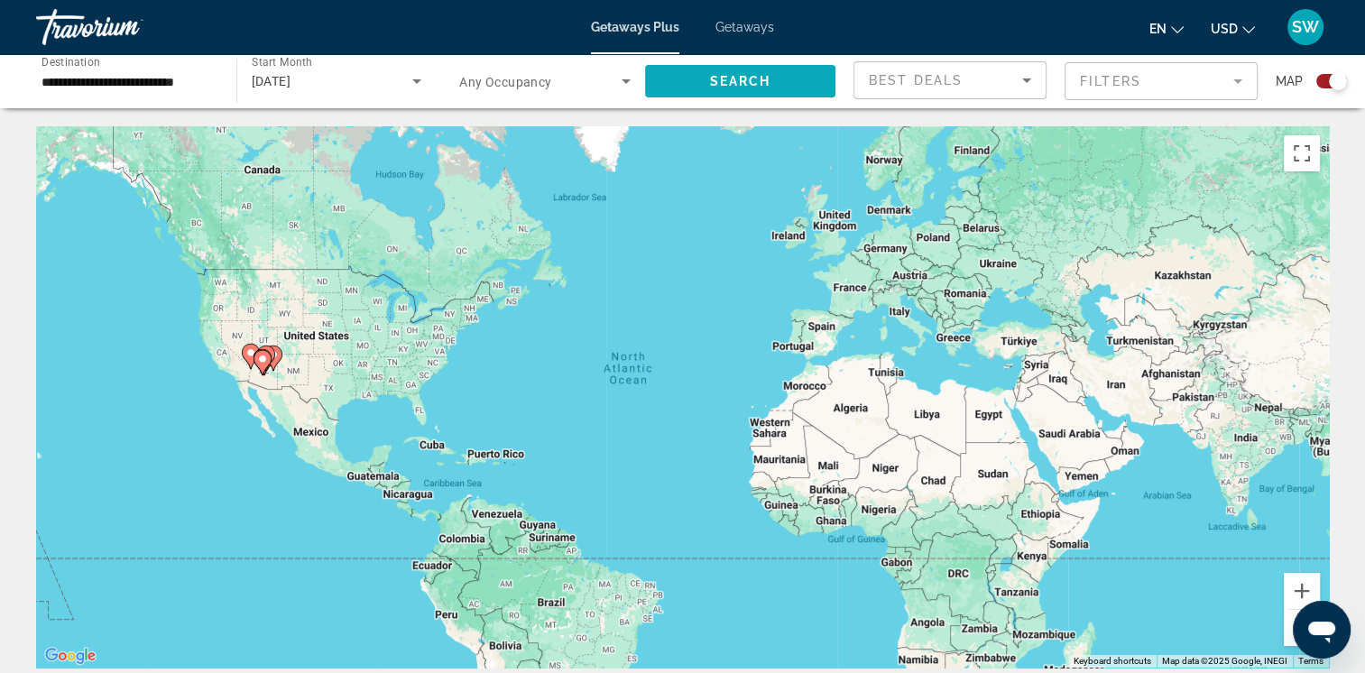
click at [790, 81] on span "Search widget" at bounding box center [740, 81] width 191 height 43
click at [152, 79] on input "**********" at bounding box center [127, 82] width 171 height 22
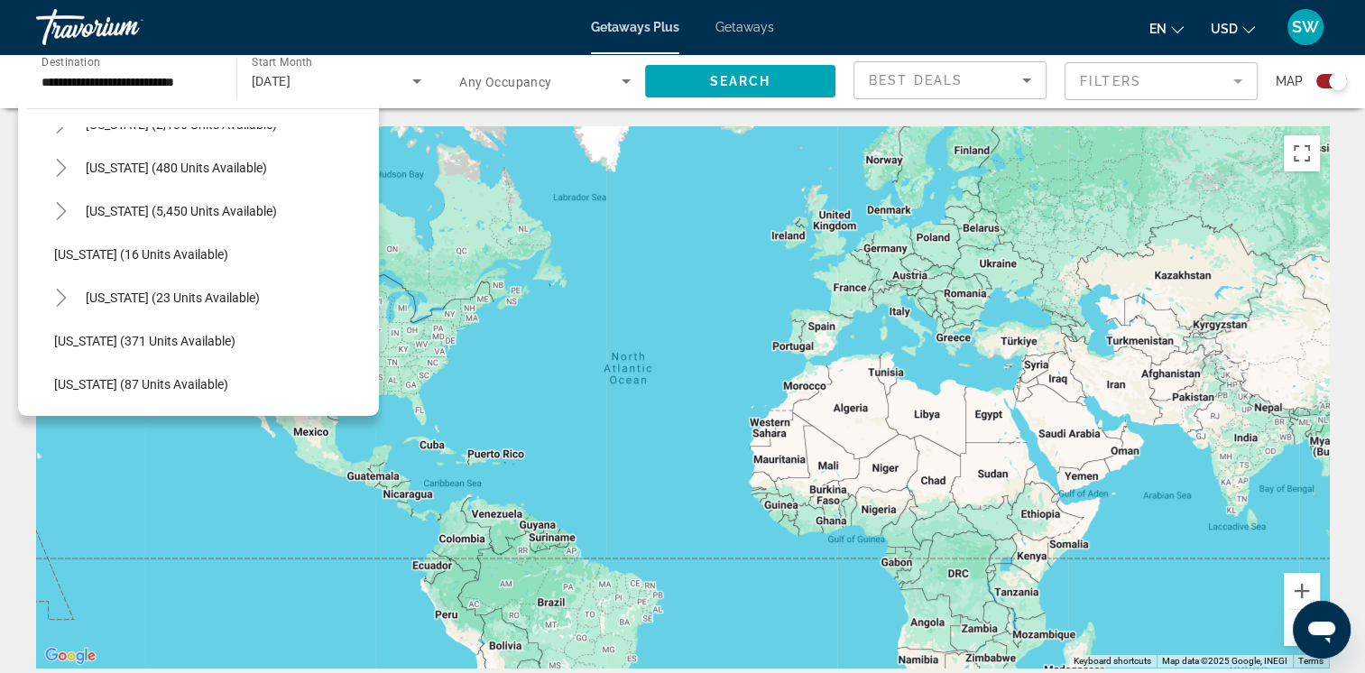
scroll to position [373, 0]
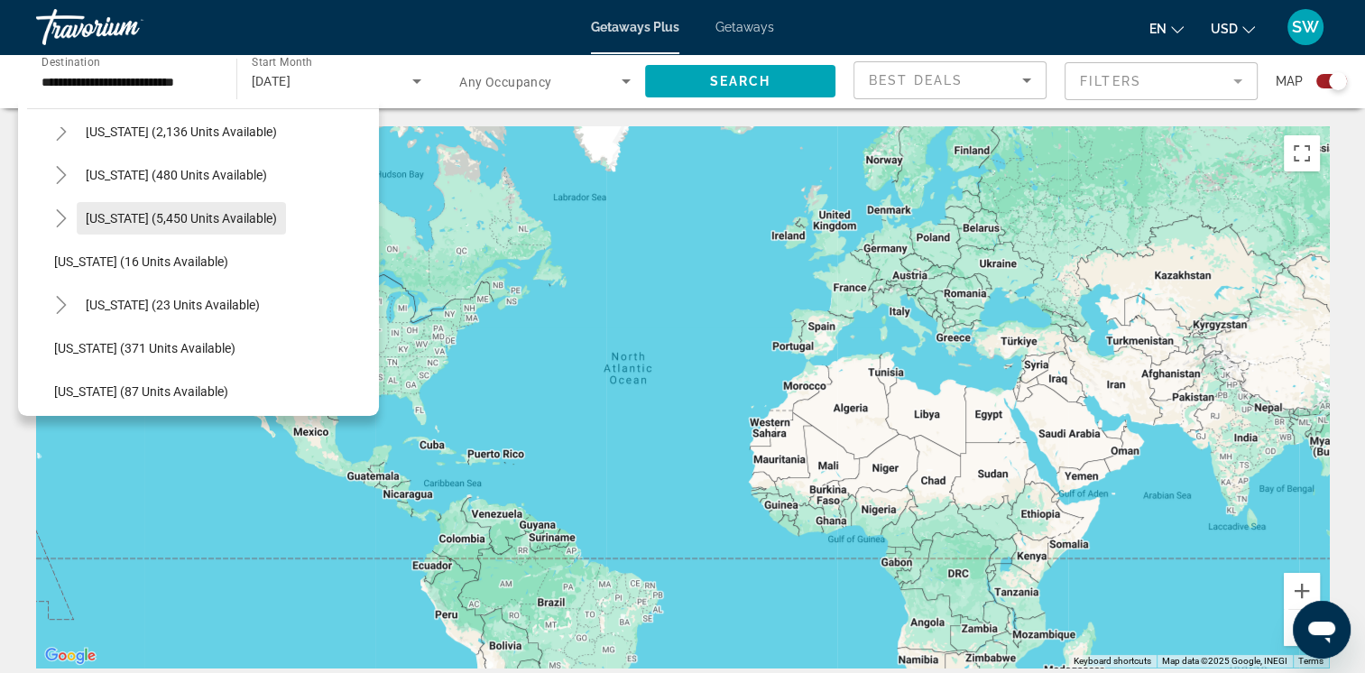
click at [235, 215] on span "[US_STATE] (5,450 units available)" at bounding box center [181, 218] width 191 height 14
type input "**********"
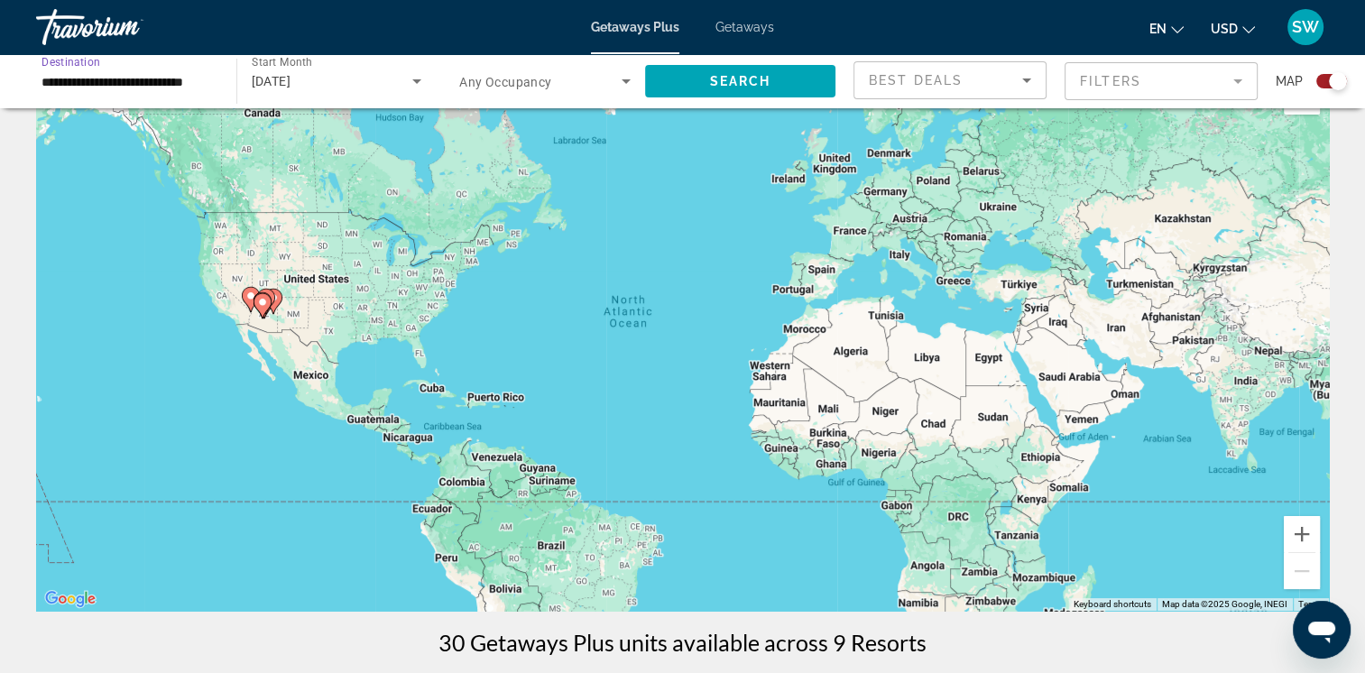
scroll to position [0, 0]
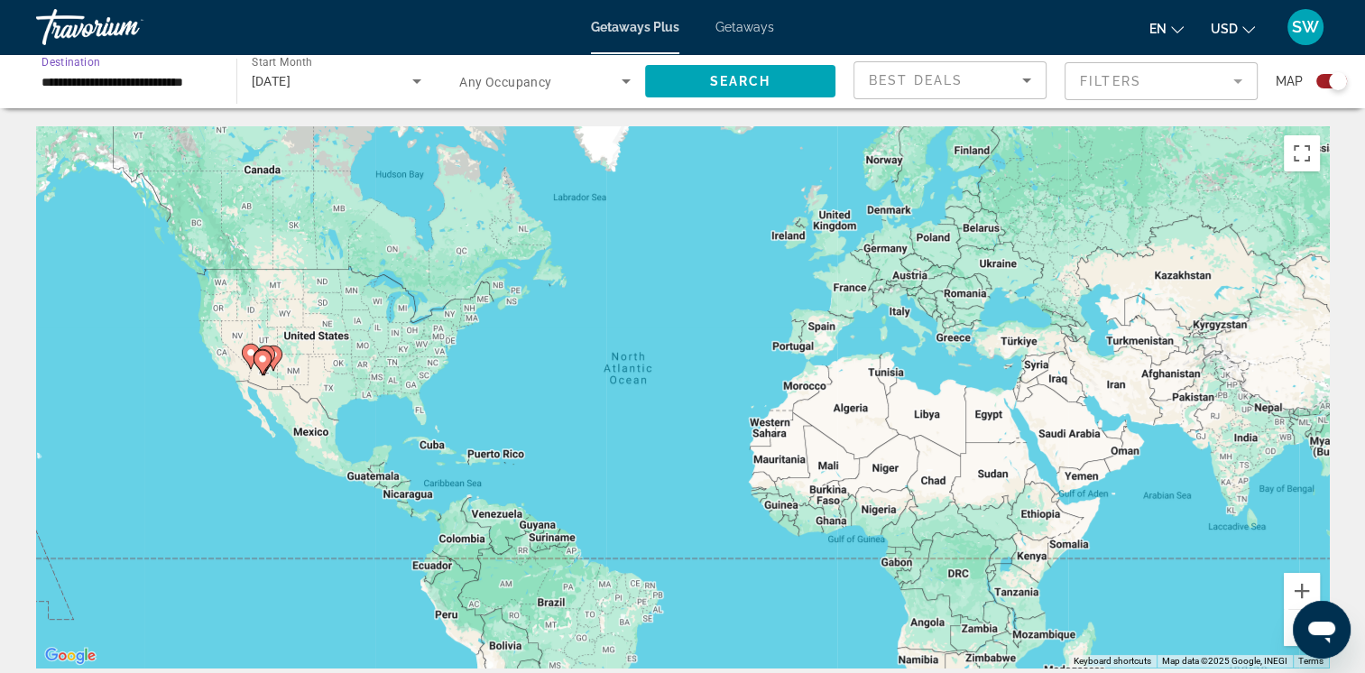
click at [134, 85] on input "**********" at bounding box center [127, 82] width 171 height 22
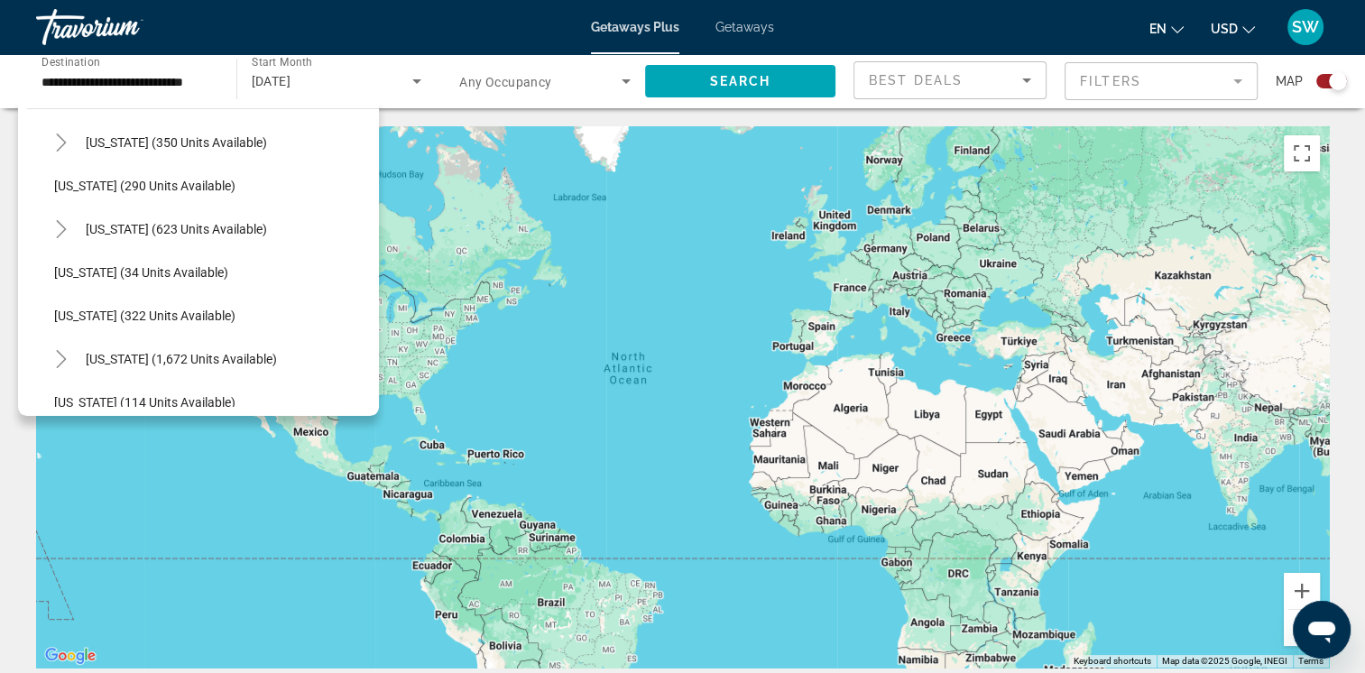
scroll to position [953, 0]
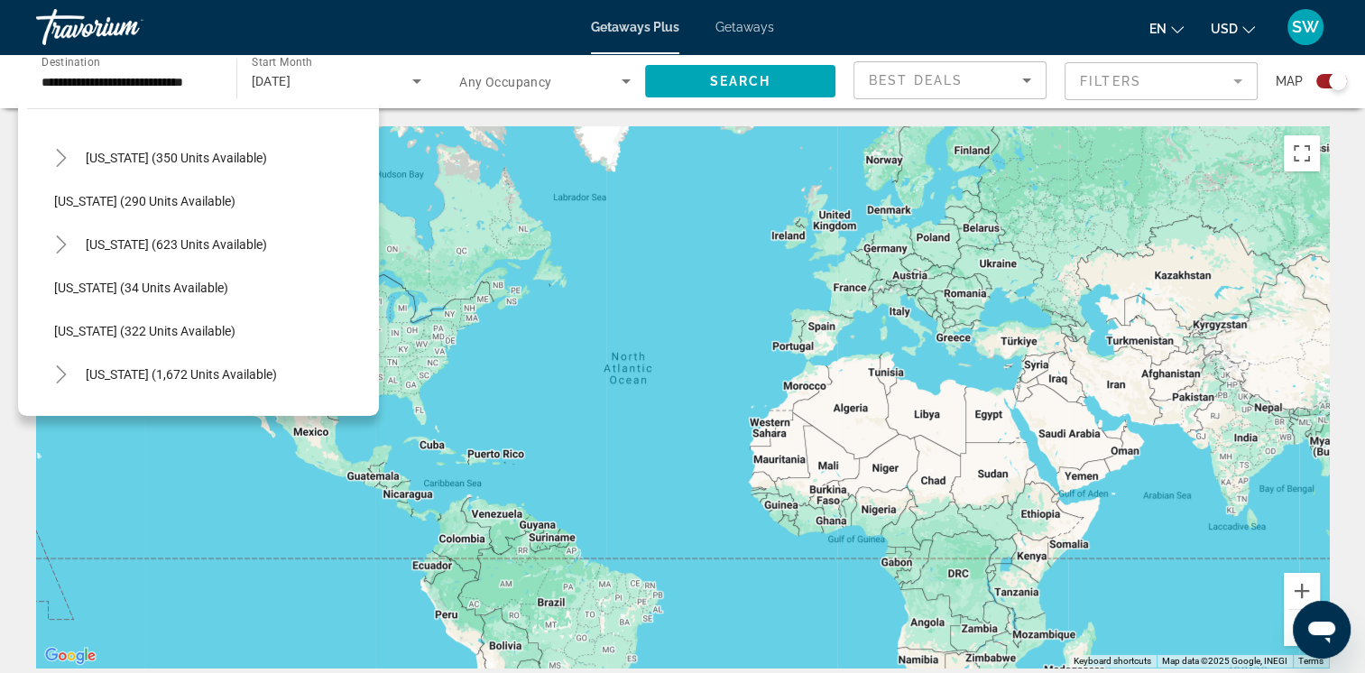
click at [732, 24] on span "Getaways" at bounding box center [744, 27] width 59 height 14
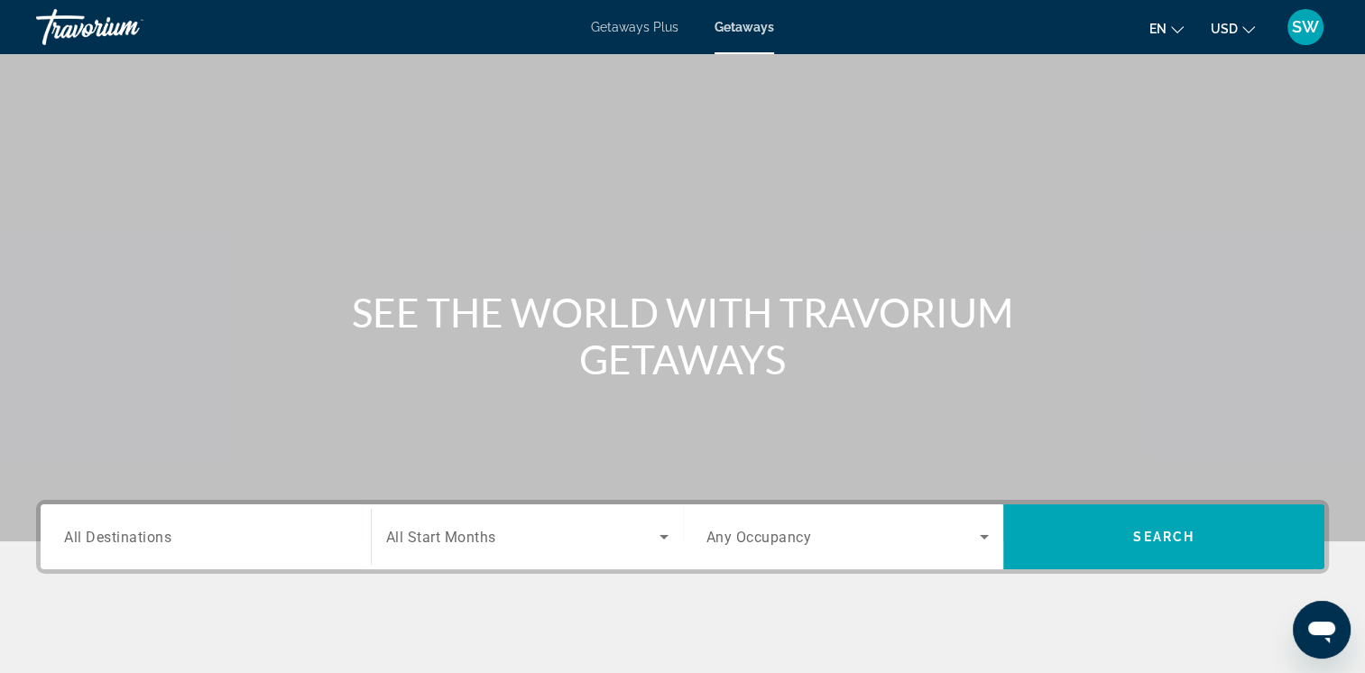
click at [640, 23] on span "Getaways Plus" at bounding box center [635, 27] width 88 height 14
click at [1304, 32] on span "SW" at bounding box center [1305, 27] width 27 height 18
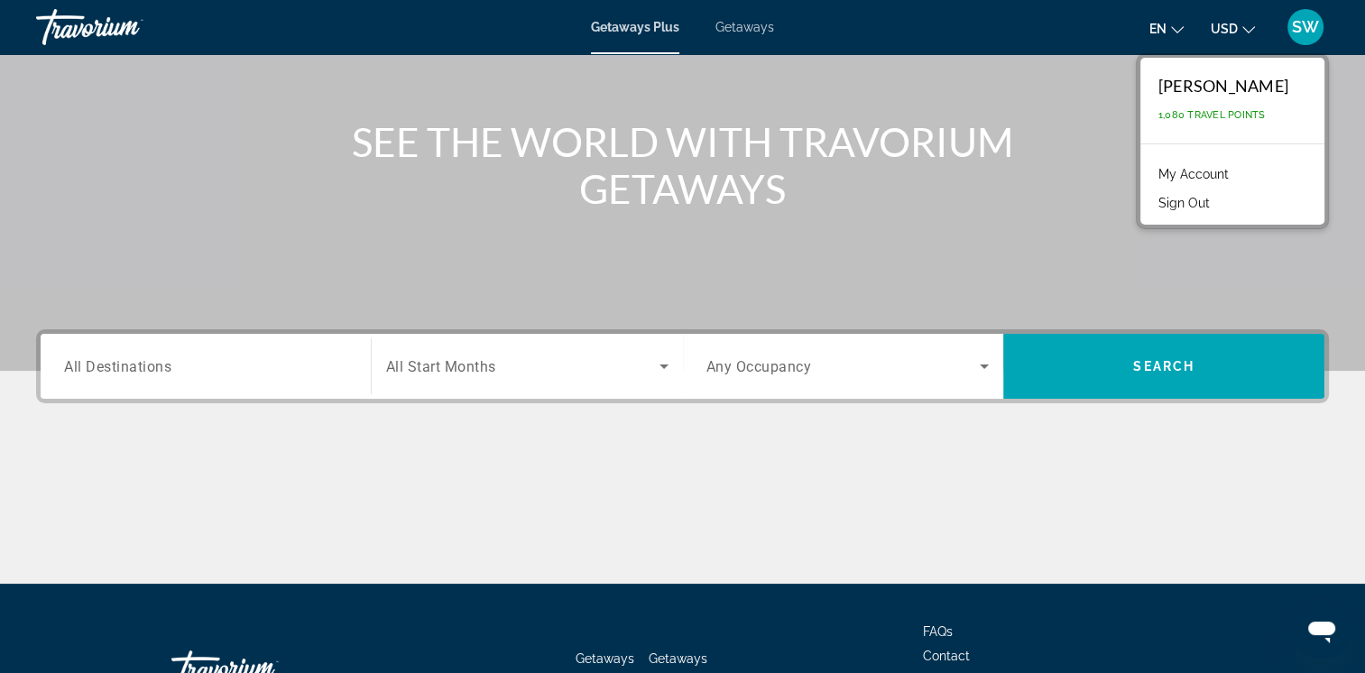
scroll to position [171, 0]
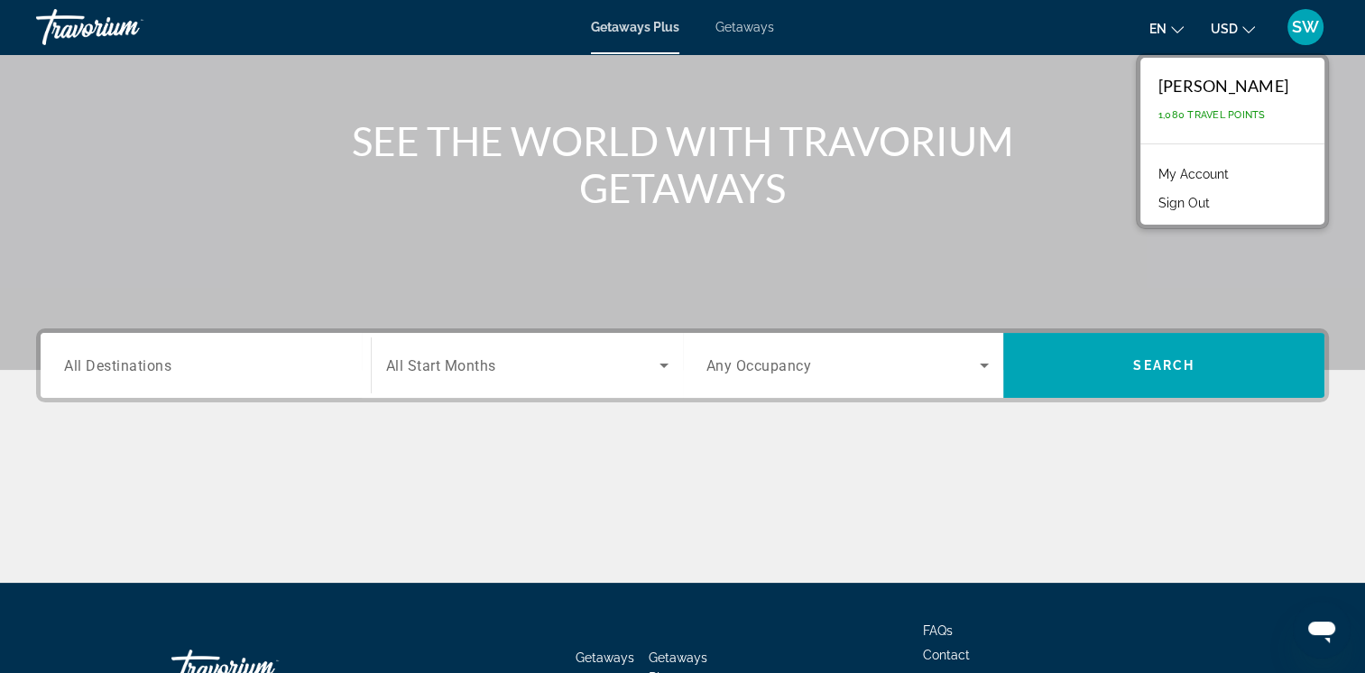
click at [292, 365] on input "Destination All Destinations" at bounding box center [205, 366] width 283 height 22
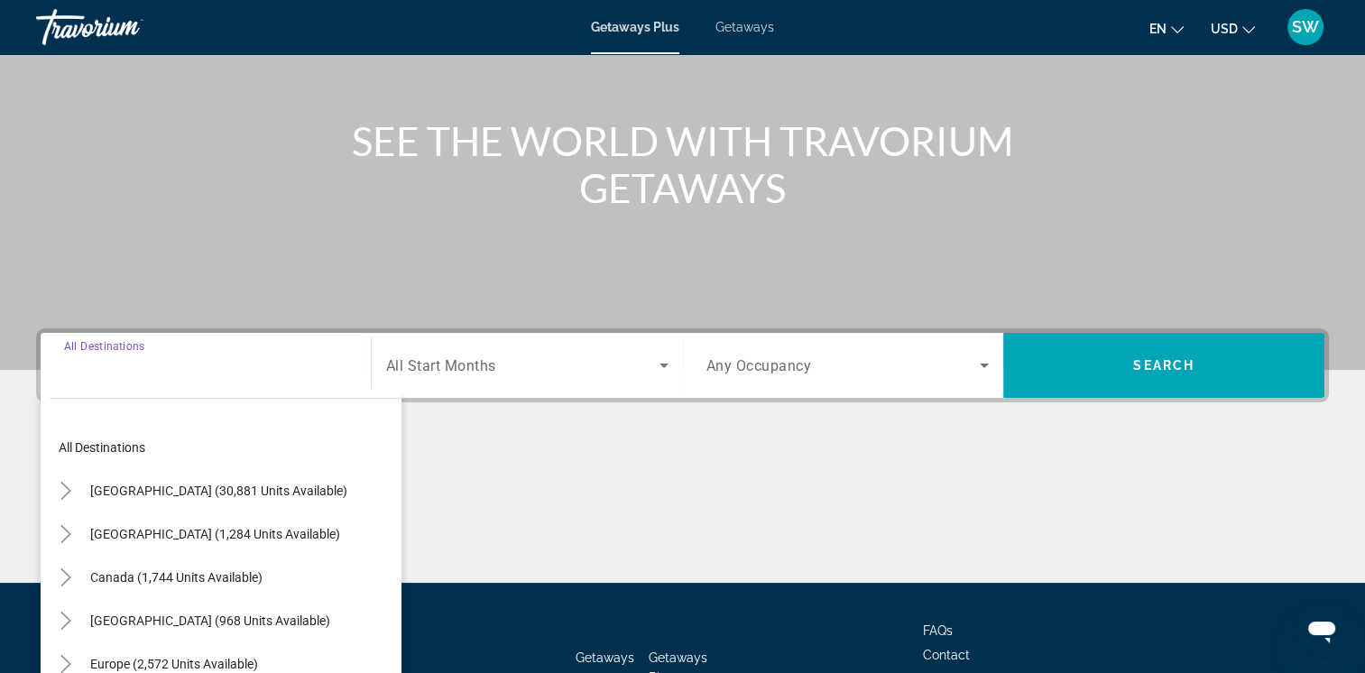
scroll to position [301, 0]
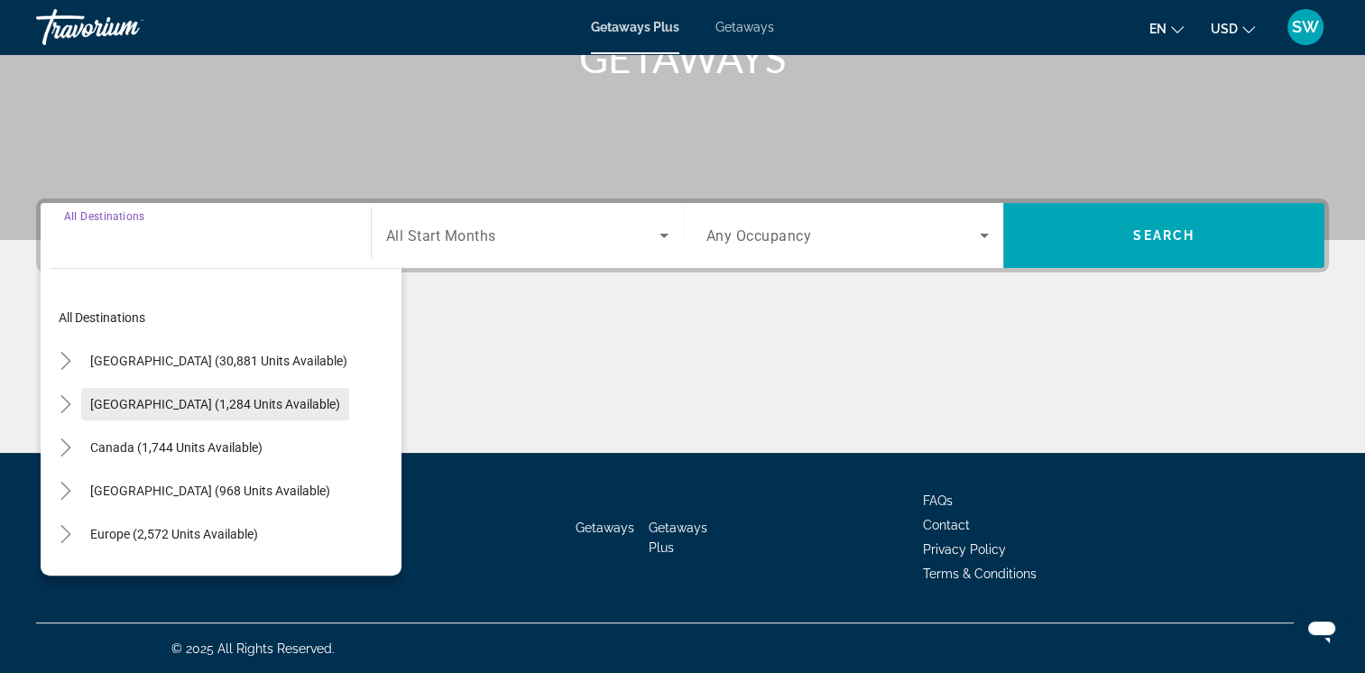
click at [245, 402] on span "[GEOGRAPHIC_DATA] (1,284 units available)" at bounding box center [215, 404] width 250 height 14
type input "**********"
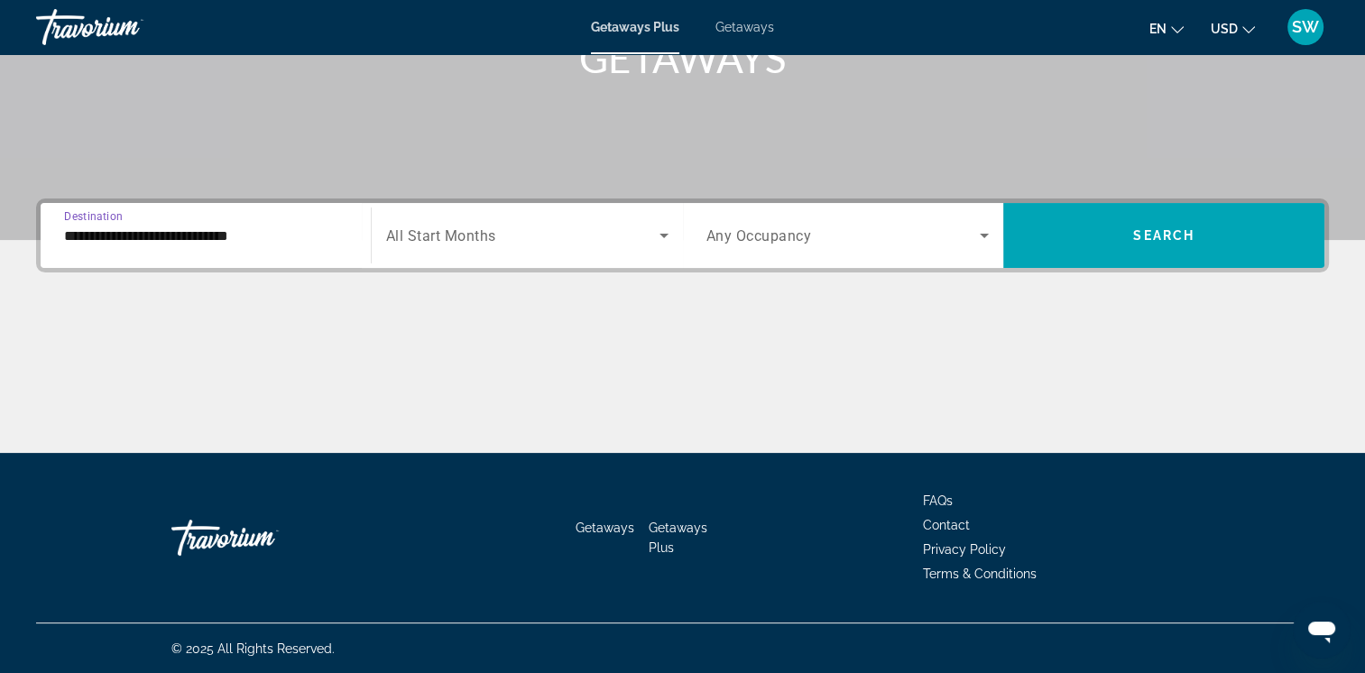
click at [660, 236] on icon "Search widget" at bounding box center [664, 236] width 22 height 22
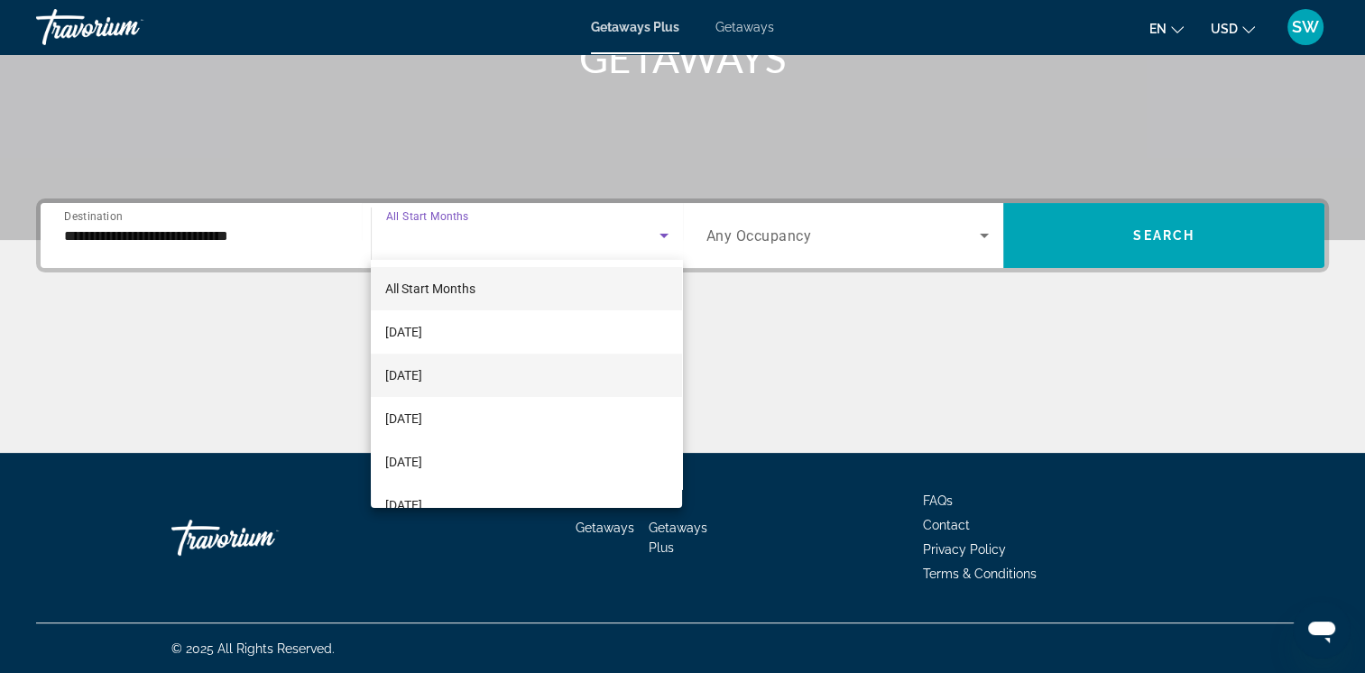
click at [637, 395] on mat-option "[DATE]" at bounding box center [526, 375] width 311 height 43
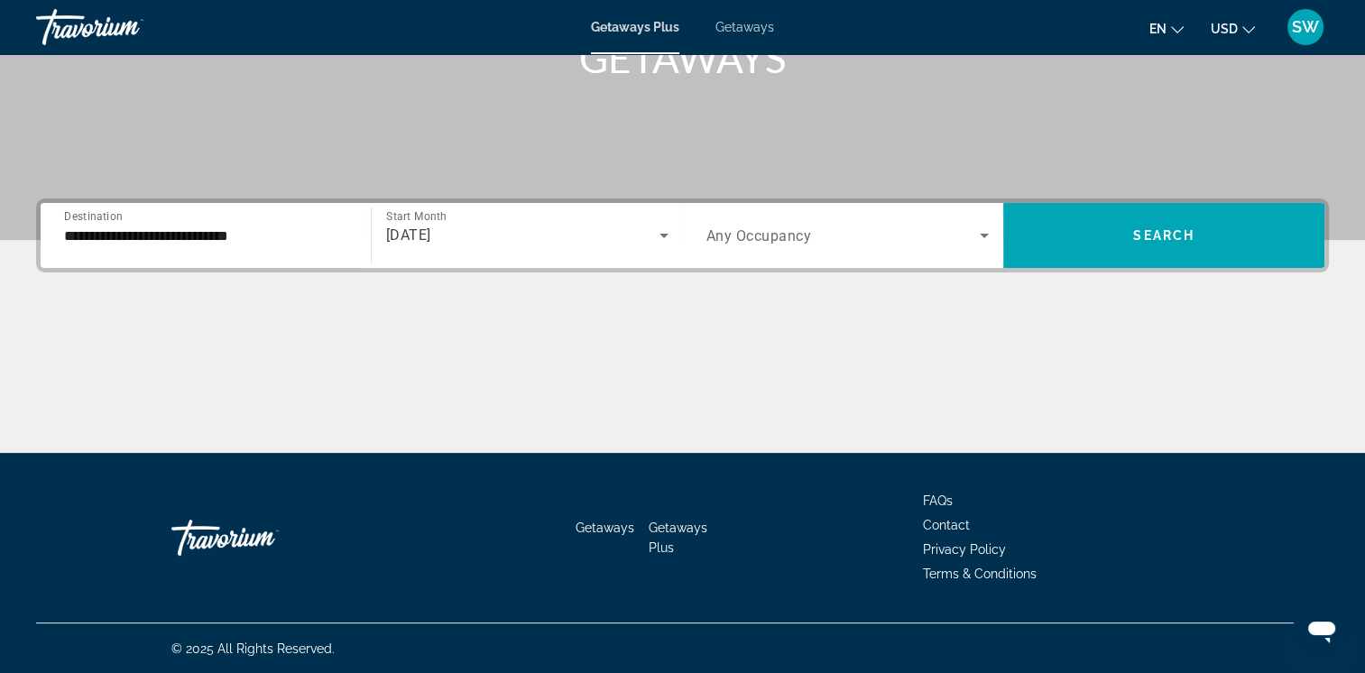
click at [659, 247] on div "[DATE]" at bounding box center [527, 235] width 282 height 51
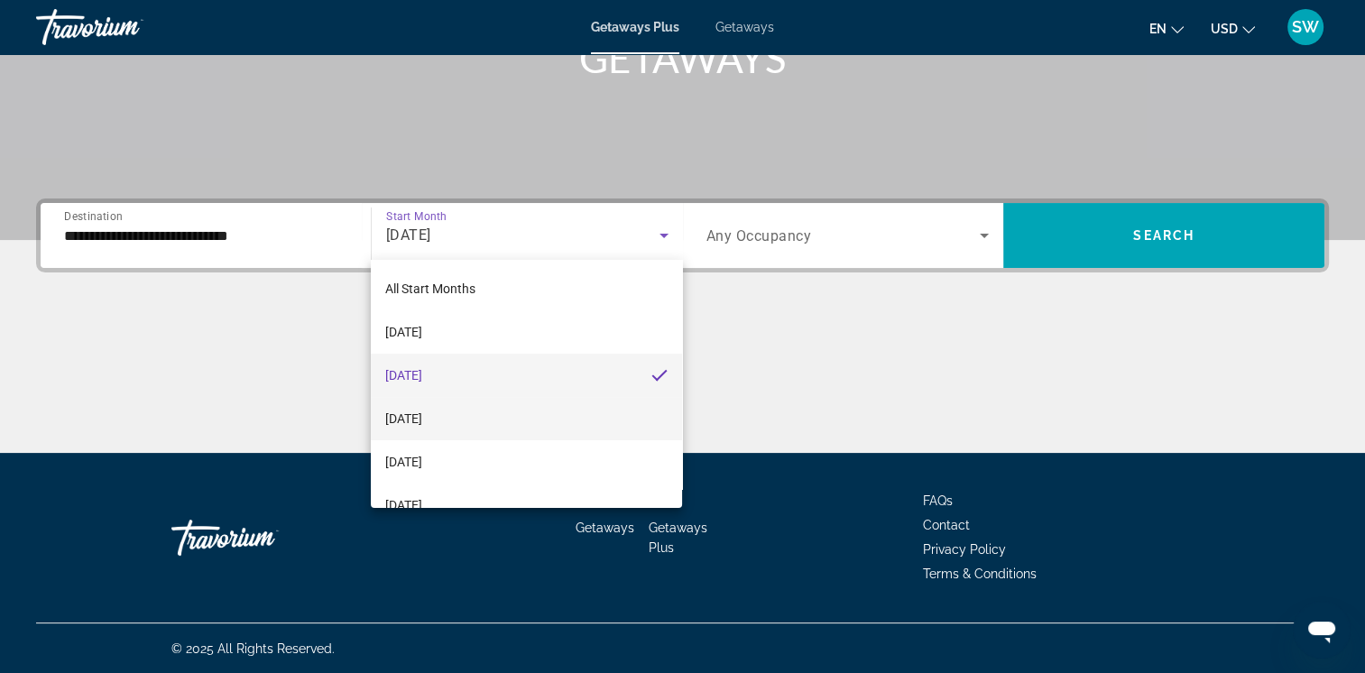
click at [609, 406] on mat-option "[DATE]" at bounding box center [526, 418] width 311 height 43
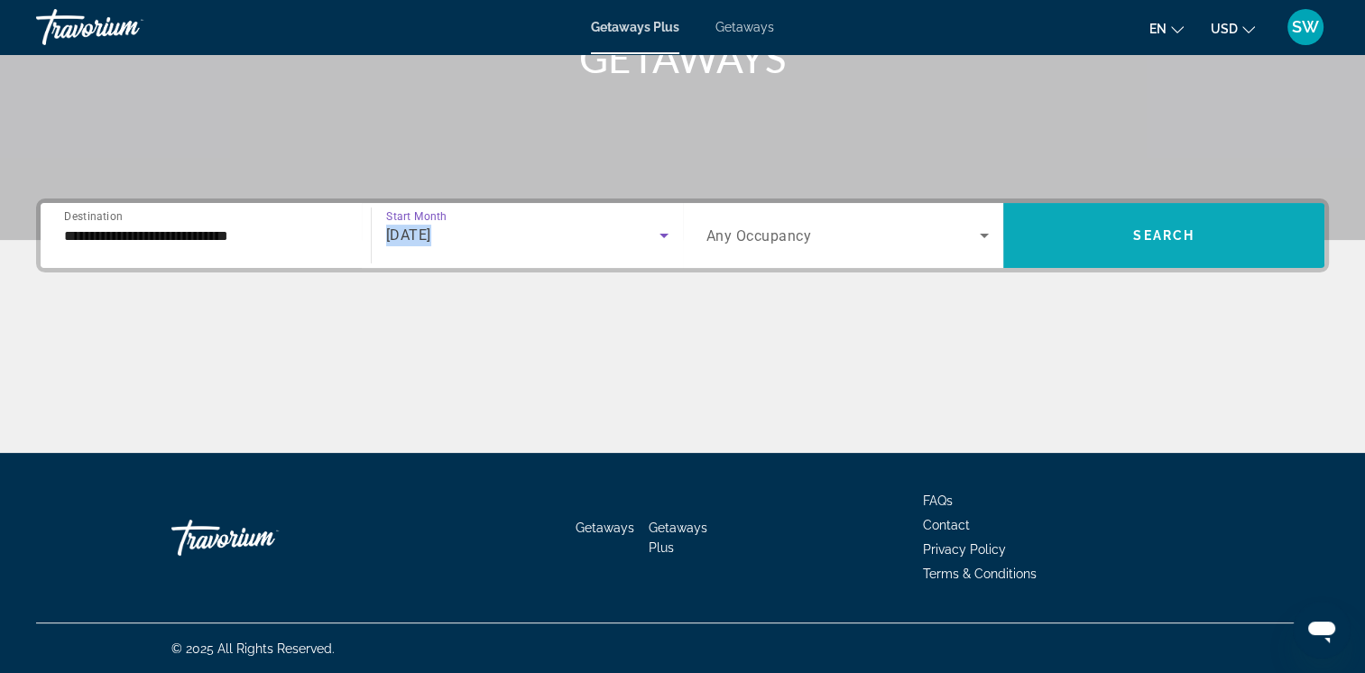
click at [1103, 251] on span "Search widget" at bounding box center [1163, 235] width 321 height 43
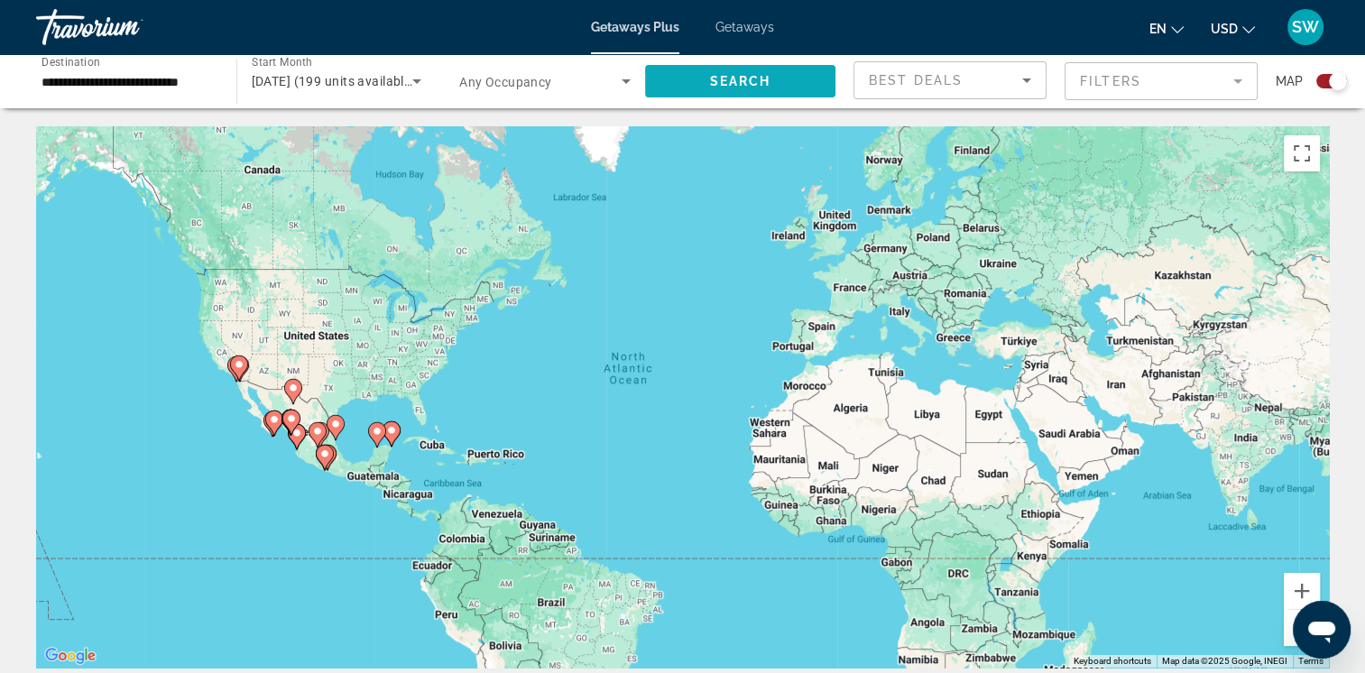
click at [789, 81] on span "Search widget" at bounding box center [740, 81] width 191 height 43
click at [1022, 78] on icon "Sort by" at bounding box center [1027, 80] width 22 height 22
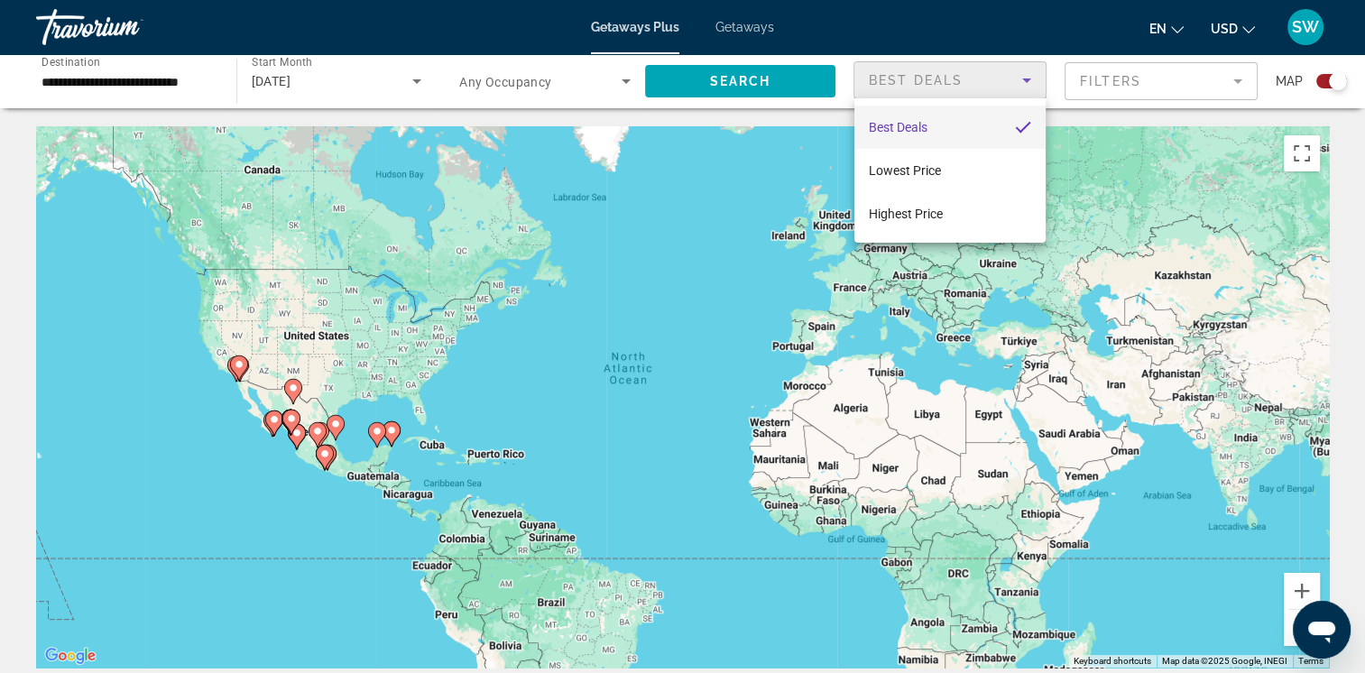
click at [1356, 152] on div at bounding box center [682, 336] width 1365 height 673
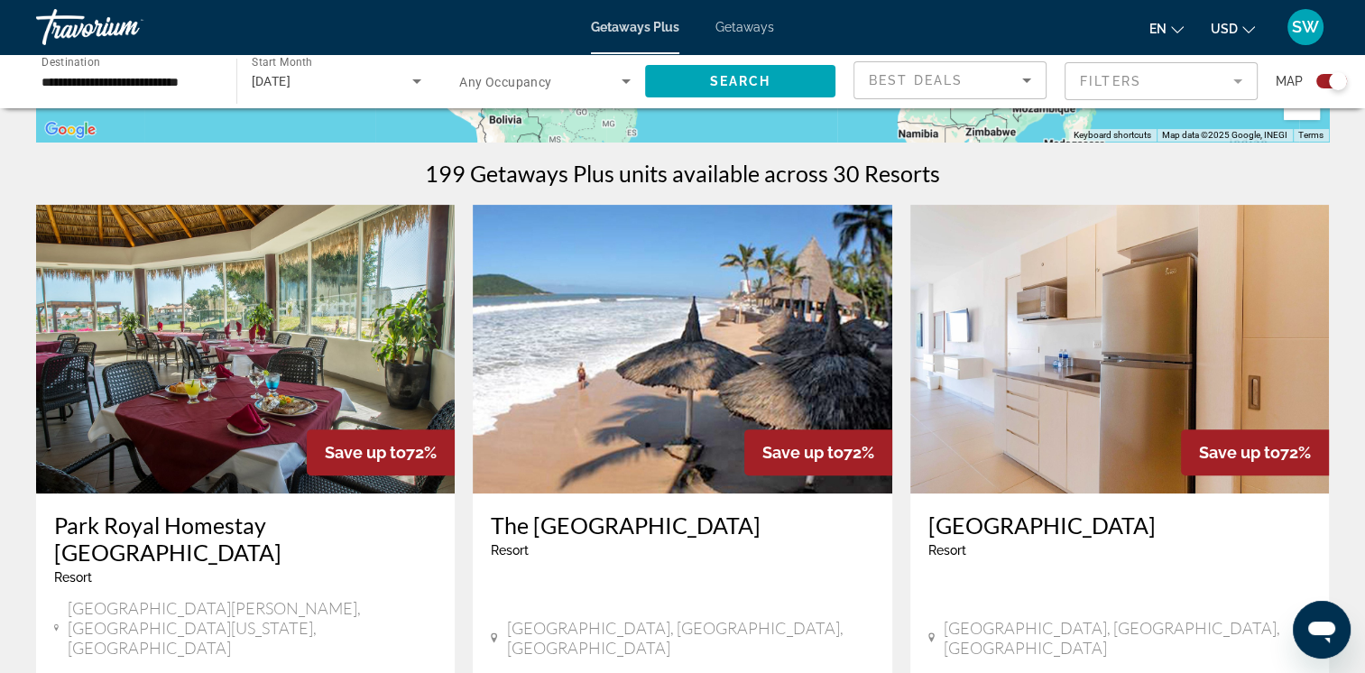
scroll to position [531, 0]
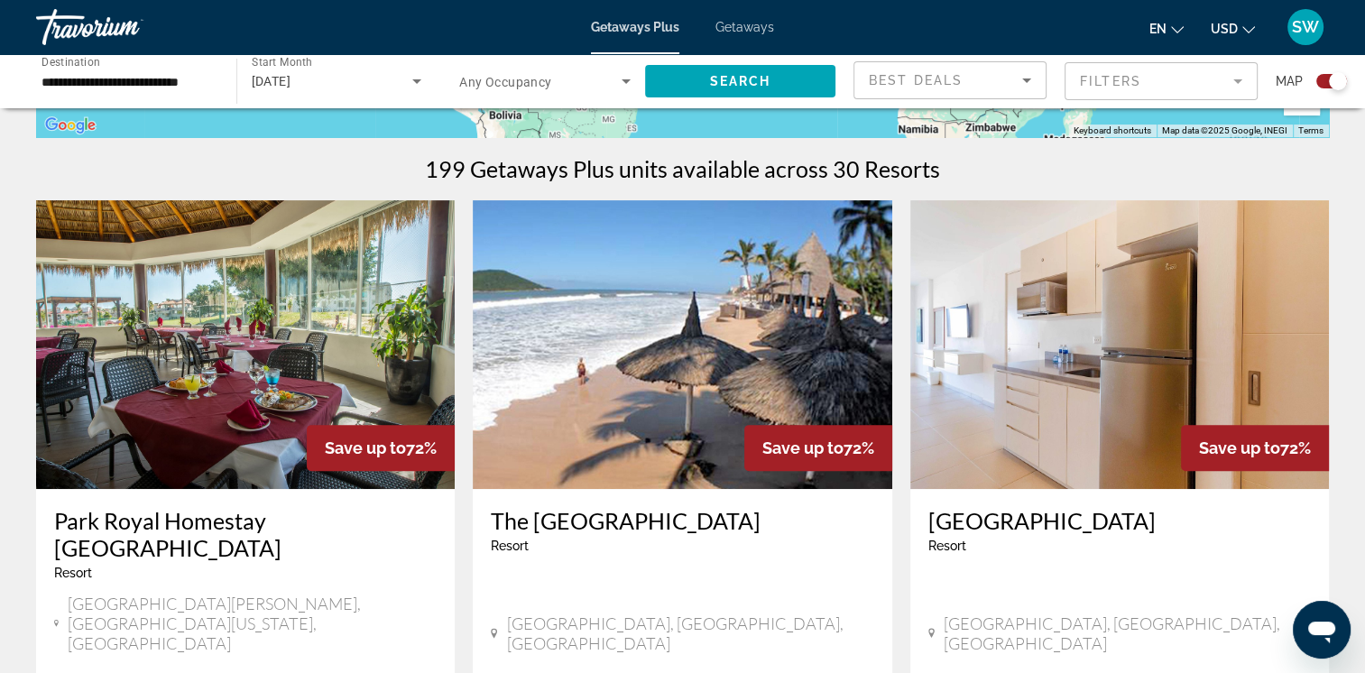
click at [1012, 87] on div "Best Deals" at bounding box center [945, 80] width 153 height 22
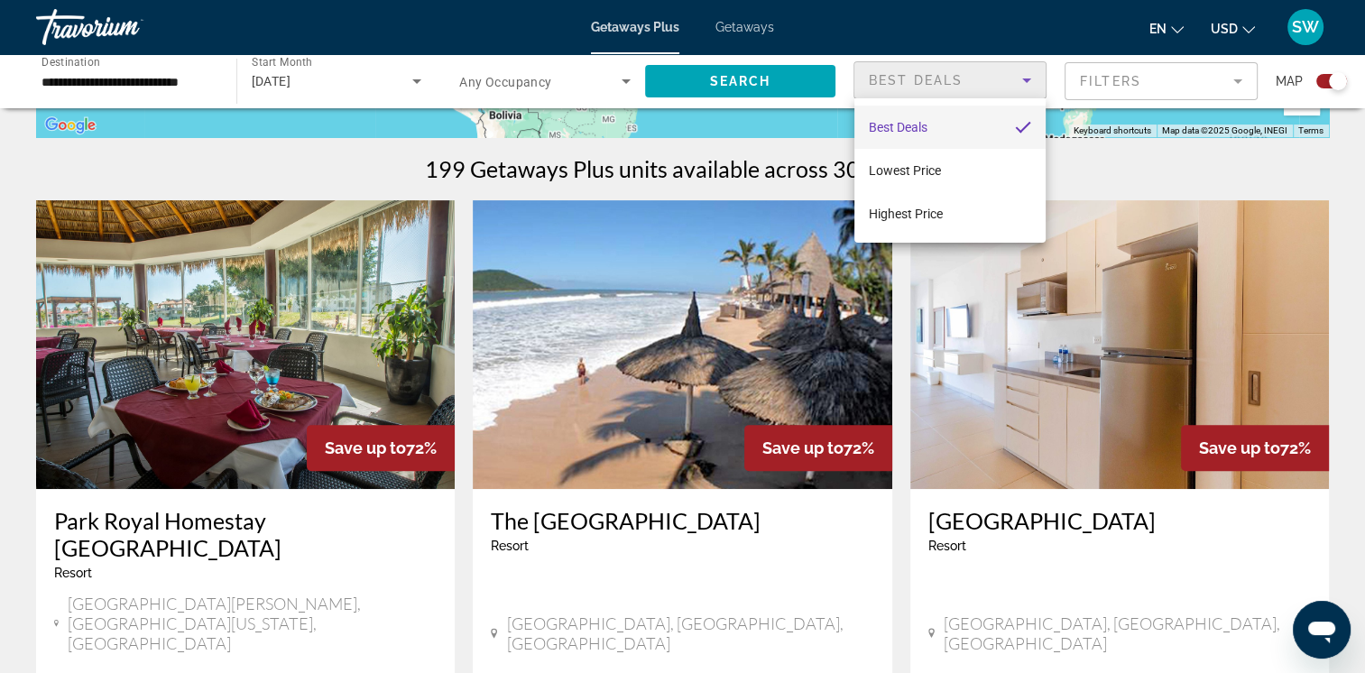
drag, startPoint x: 1012, startPoint y: 87, endPoint x: 921, endPoint y: 212, distance: 155.0
click at [921, 212] on span "Highest Price" at bounding box center [906, 214] width 74 height 14
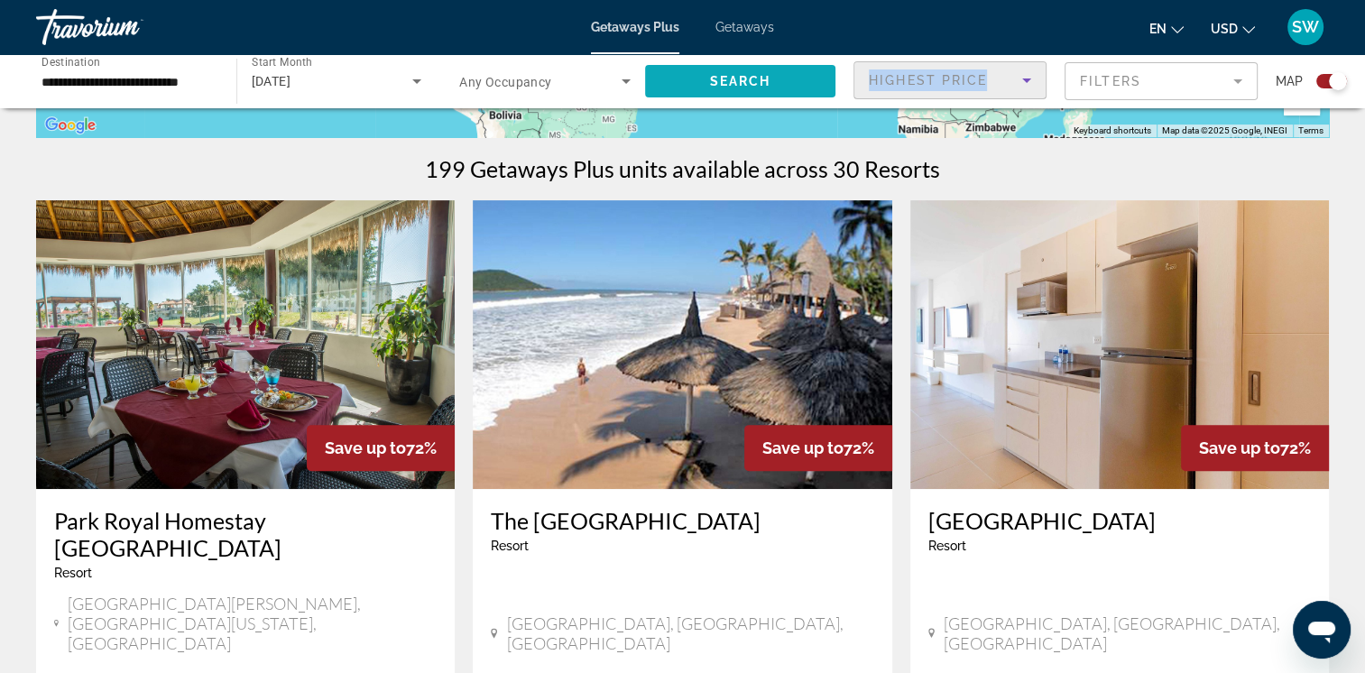
click at [785, 81] on span "Search widget" at bounding box center [740, 81] width 191 height 43
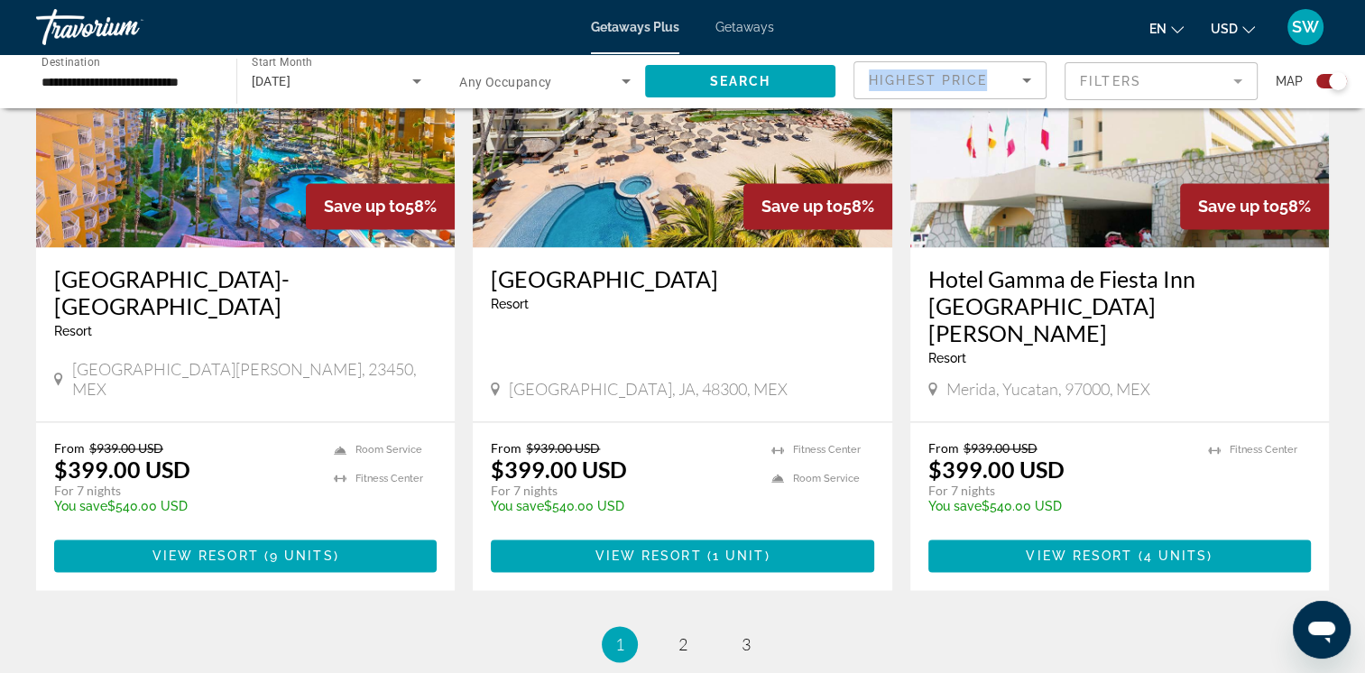
scroll to position [2805, 0]
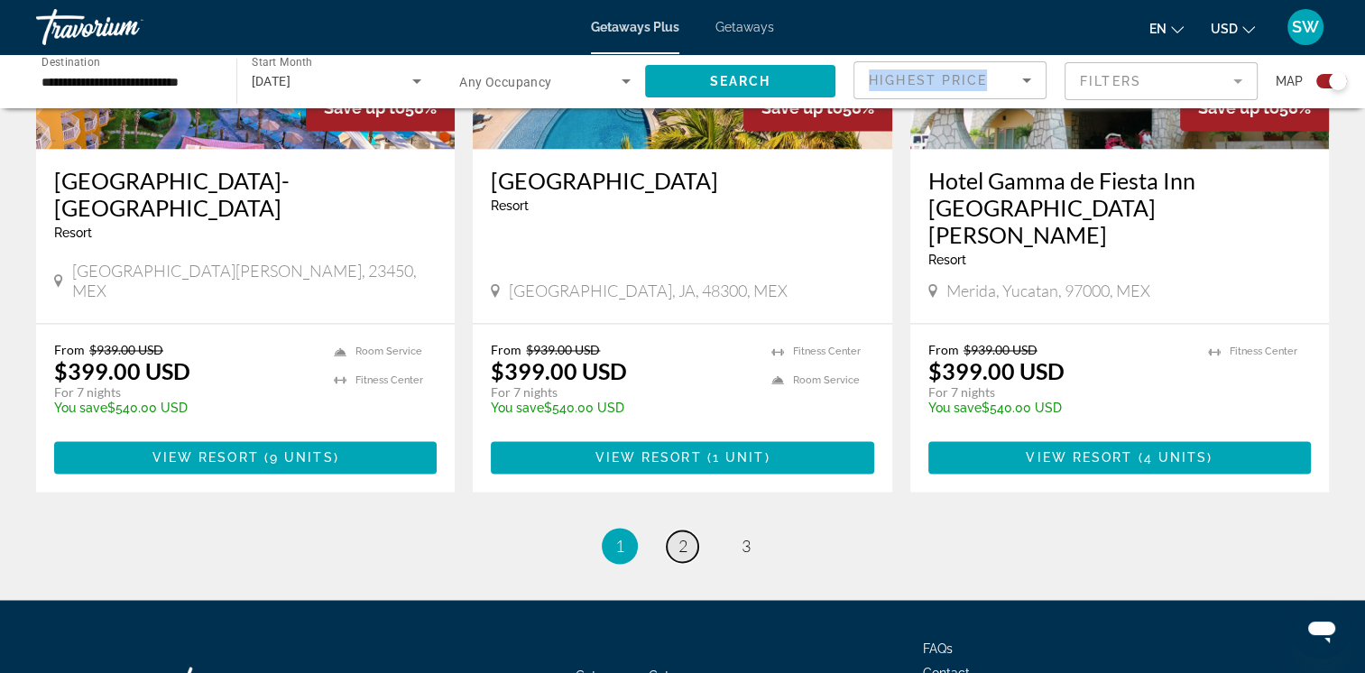
click at [679, 536] on span "2" at bounding box center [682, 546] width 9 height 20
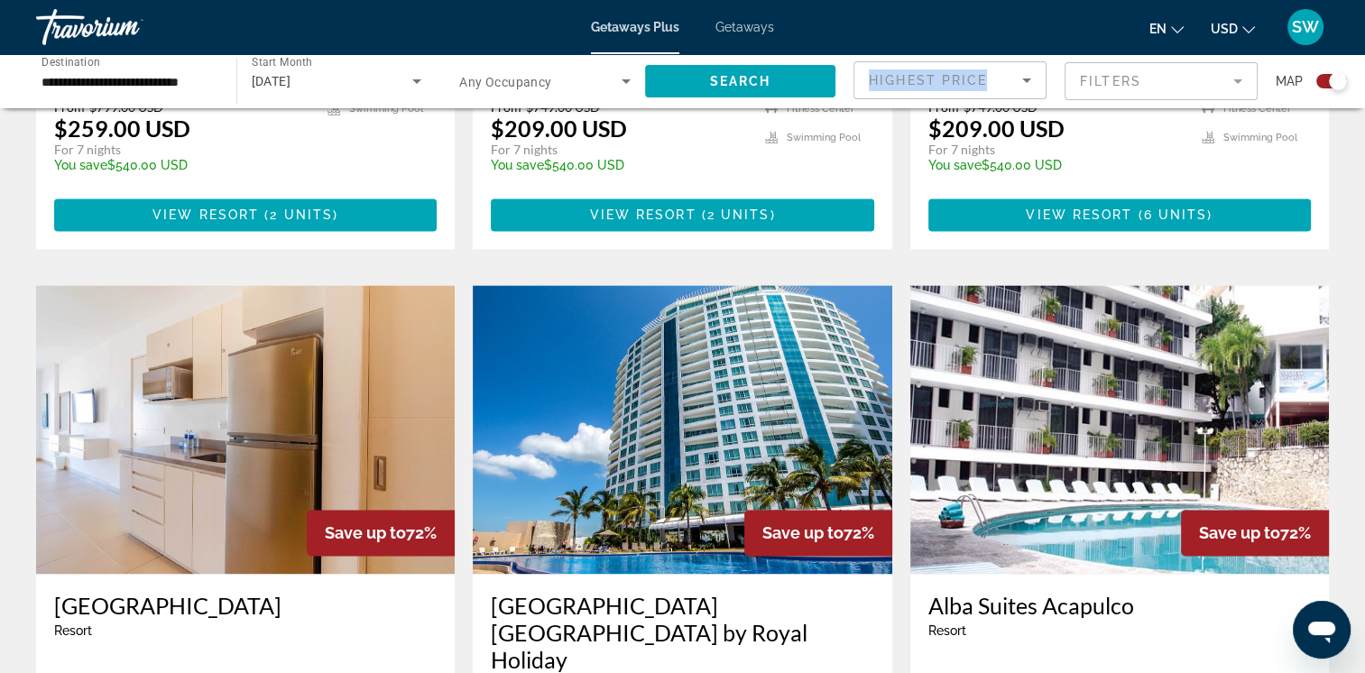
scroll to position [2268, 0]
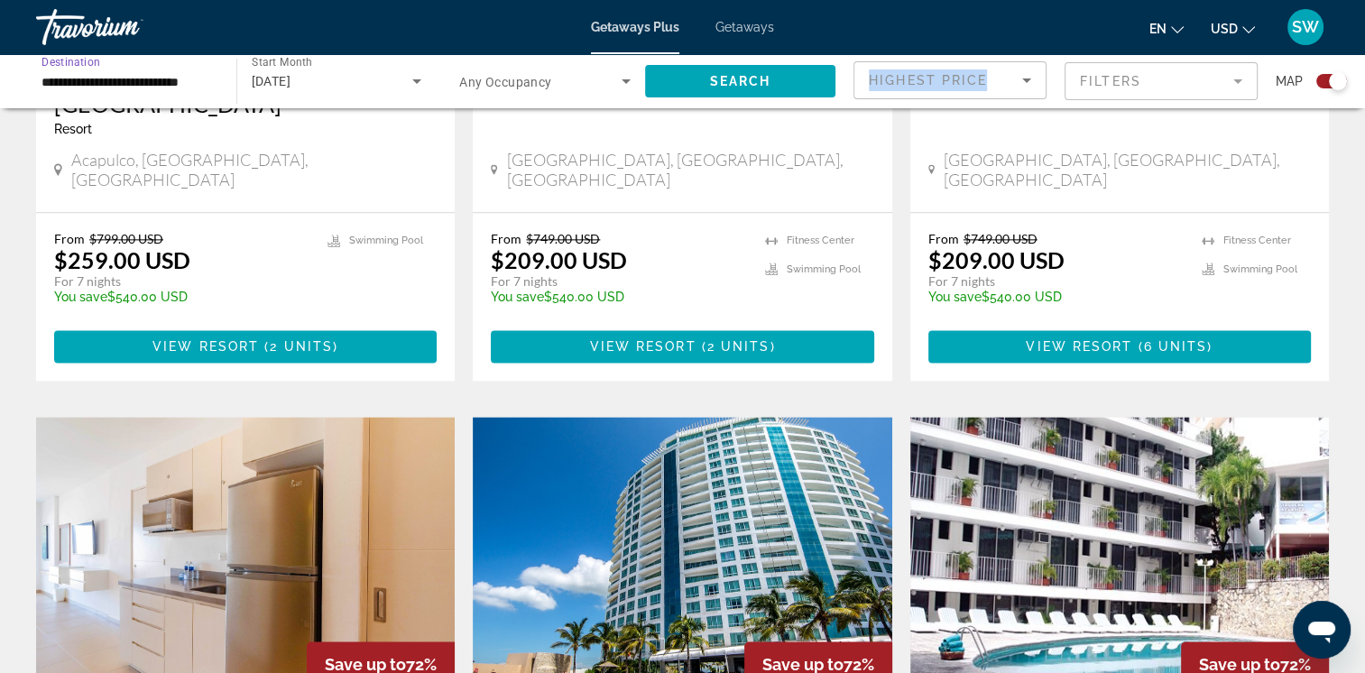
click at [171, 87] on input "**********" at bounding box center [127, 82] width 171 height 22
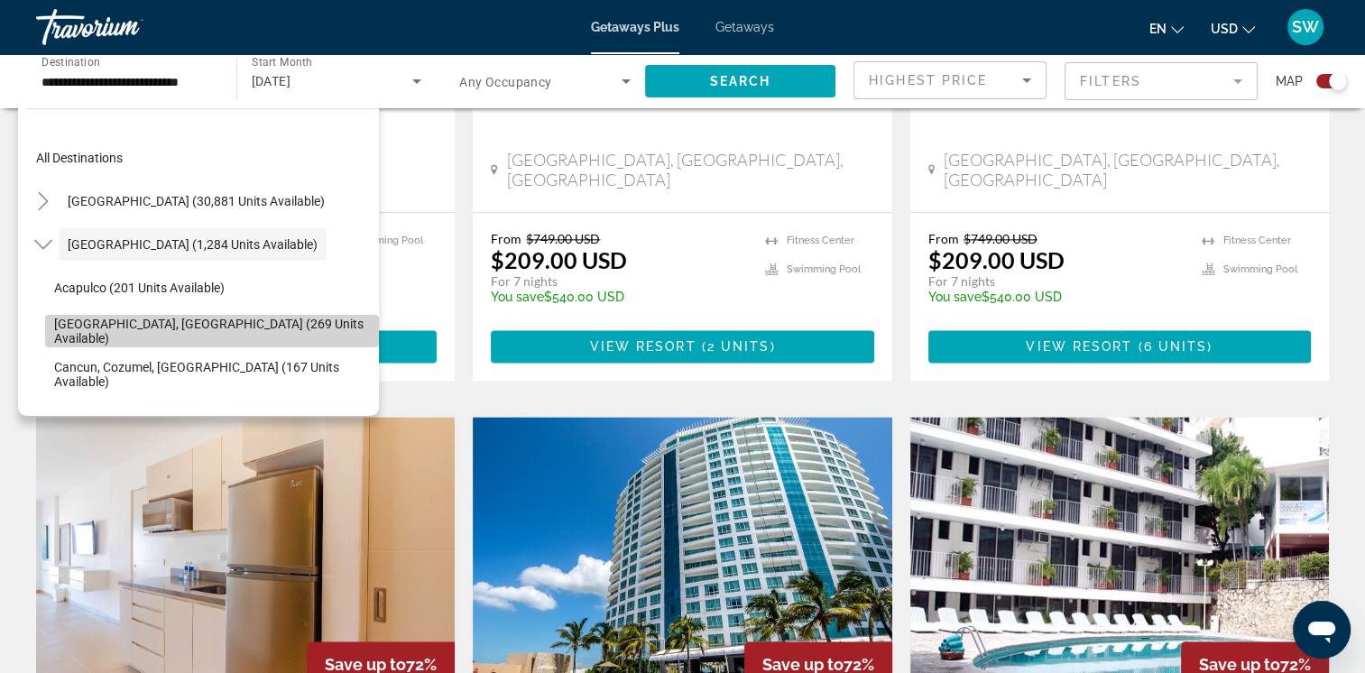
click at [269, 326] on span "Baja Peninsula, Los Cabos (269 units available)" at bounding box center [212, 331] width 316 height 29
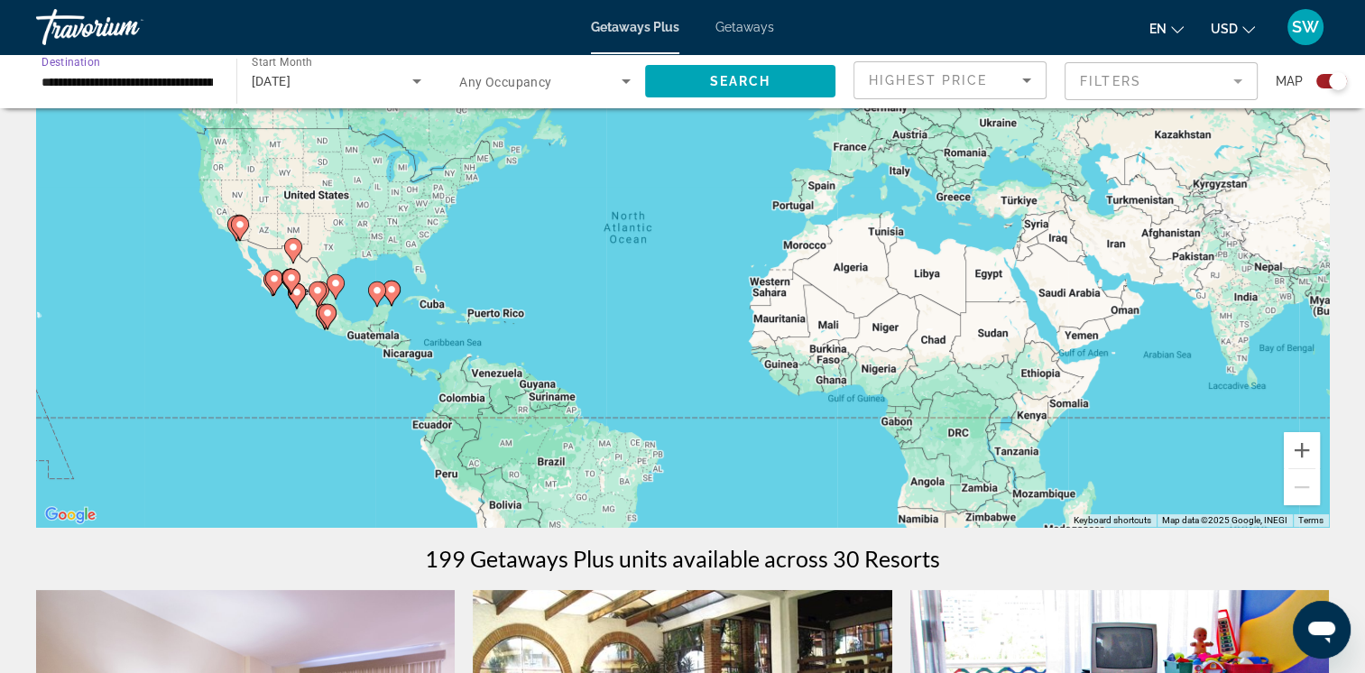
scroll to position [0, 0]
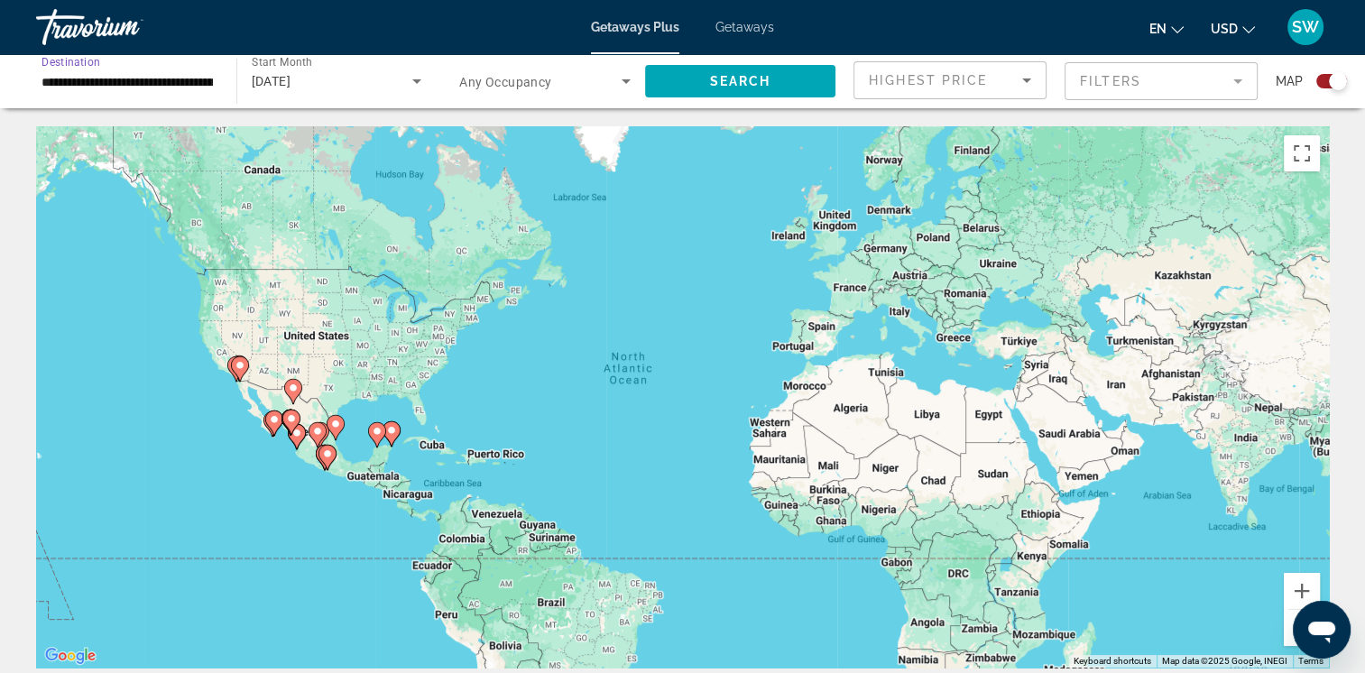
click at [187, 85] on input "**********" at bounding box center [127, 82] width 171 height 22
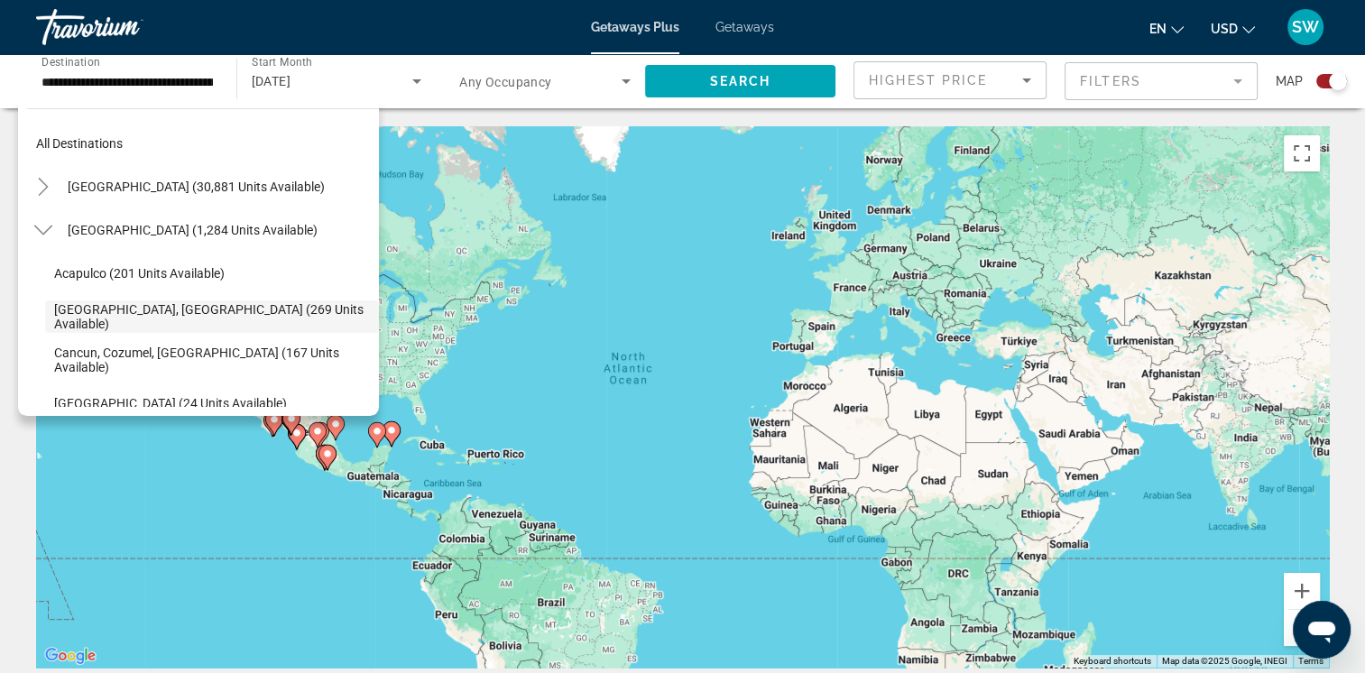
scroll to position [7, 0]
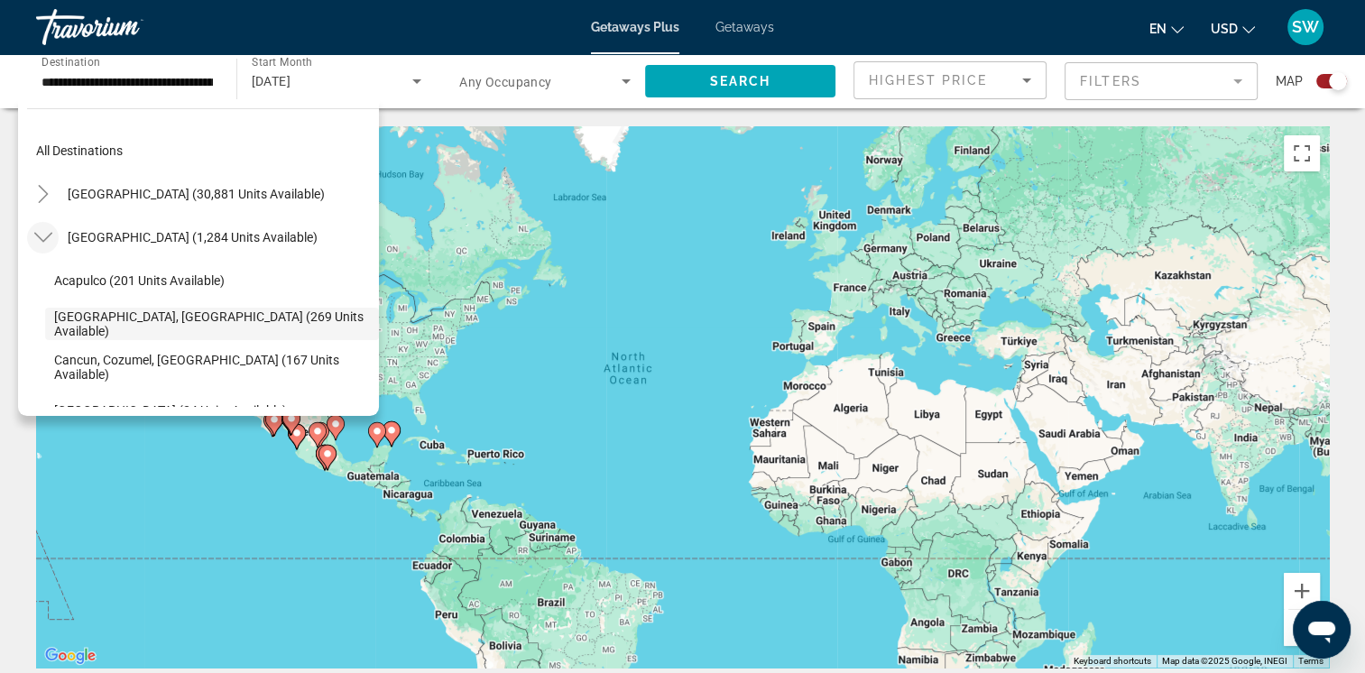
click at [34, 236] on icon "Toggle Mexico (1,284 units available)" at bounding box center [43, 237] width 18 height 18
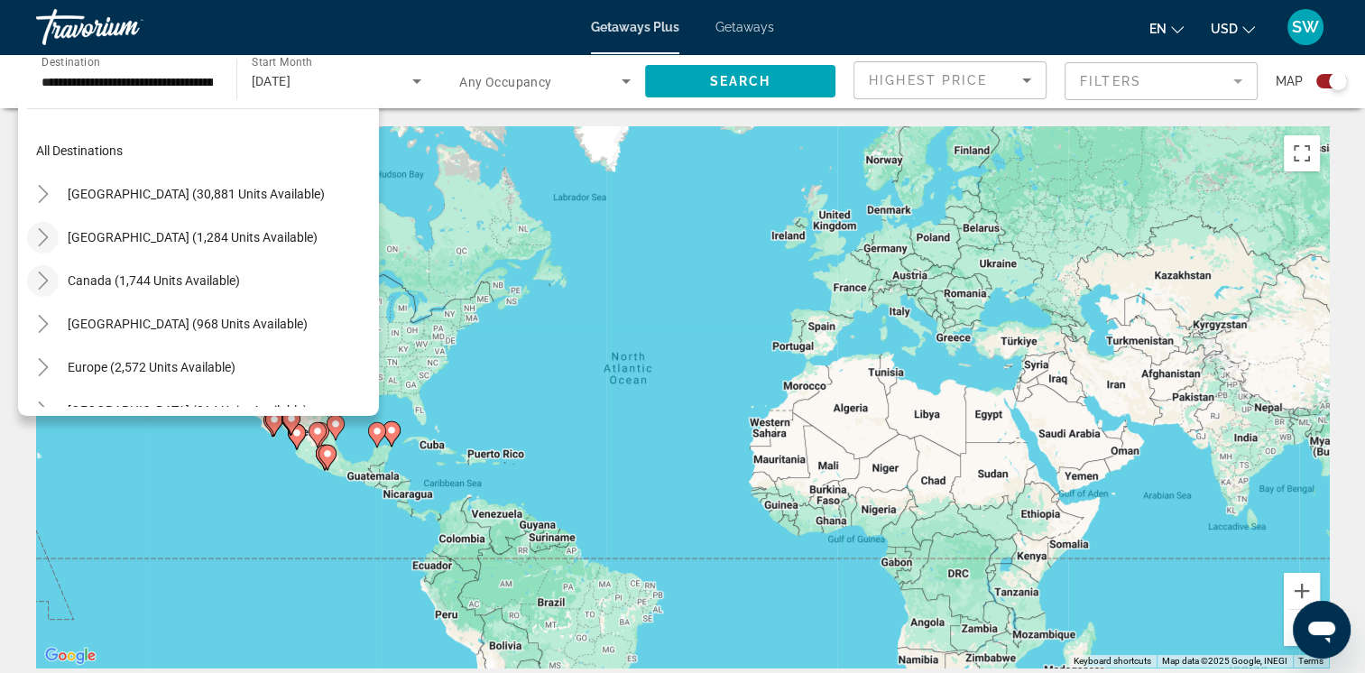
click at [51, 287] on icon "Toggle Canada (1,744 units available)" at bounding box center [43, 281] width 18 height 18
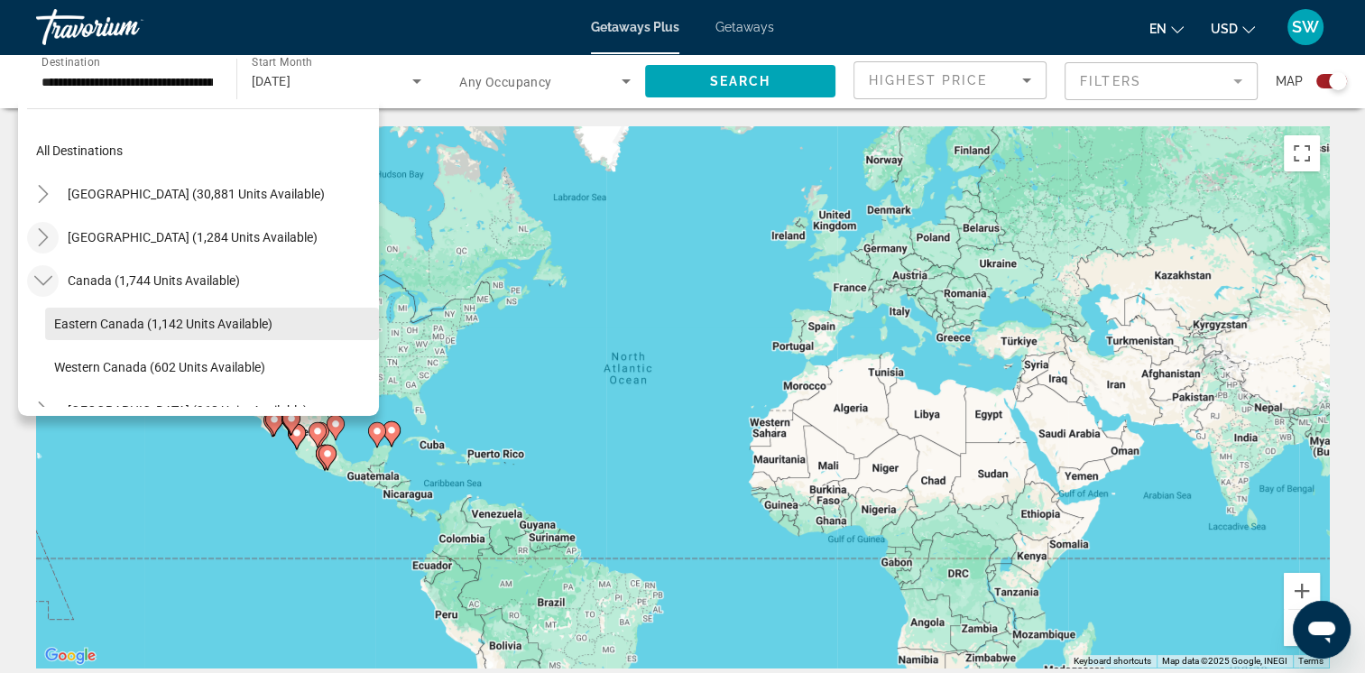
click at [115, 318] on span "Eastern Canada (1,142 units available)" at bounding box center [163, 324] width 218 height 14
type input "**********"
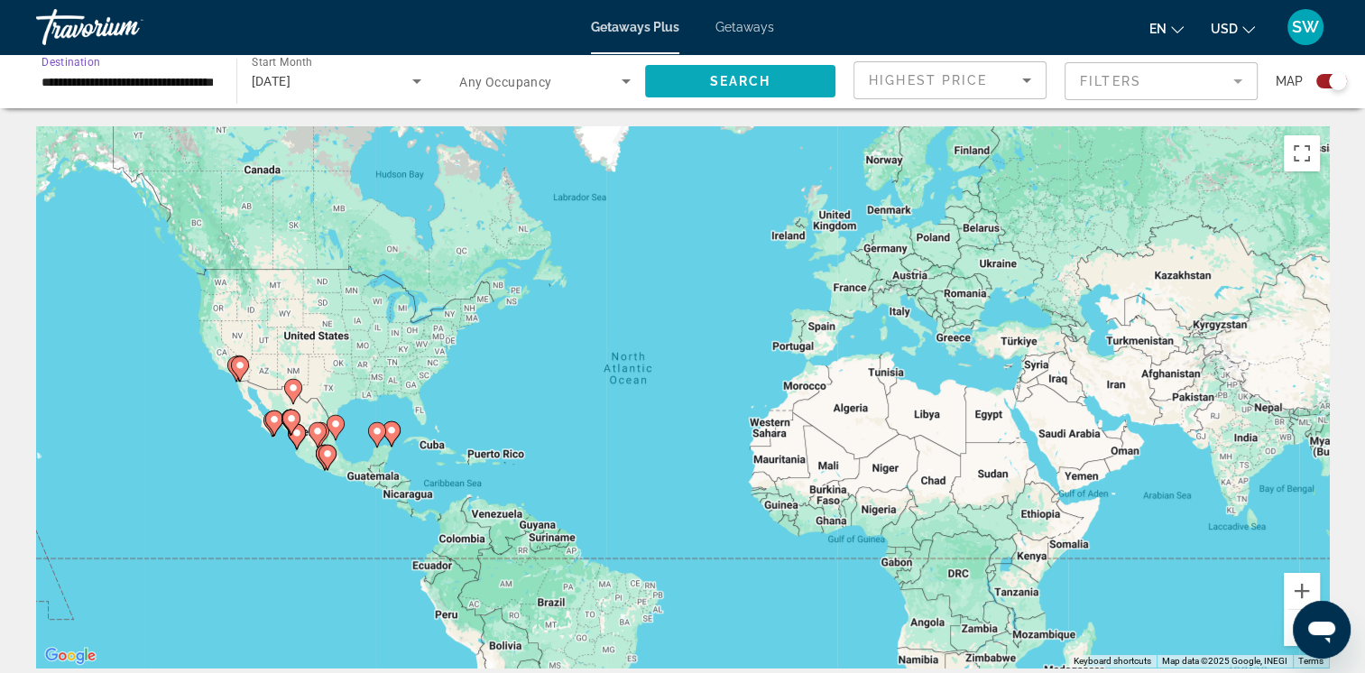
click at [687, 85] on span "Search widget" at bounding box center [740, 81] width 191 height 43
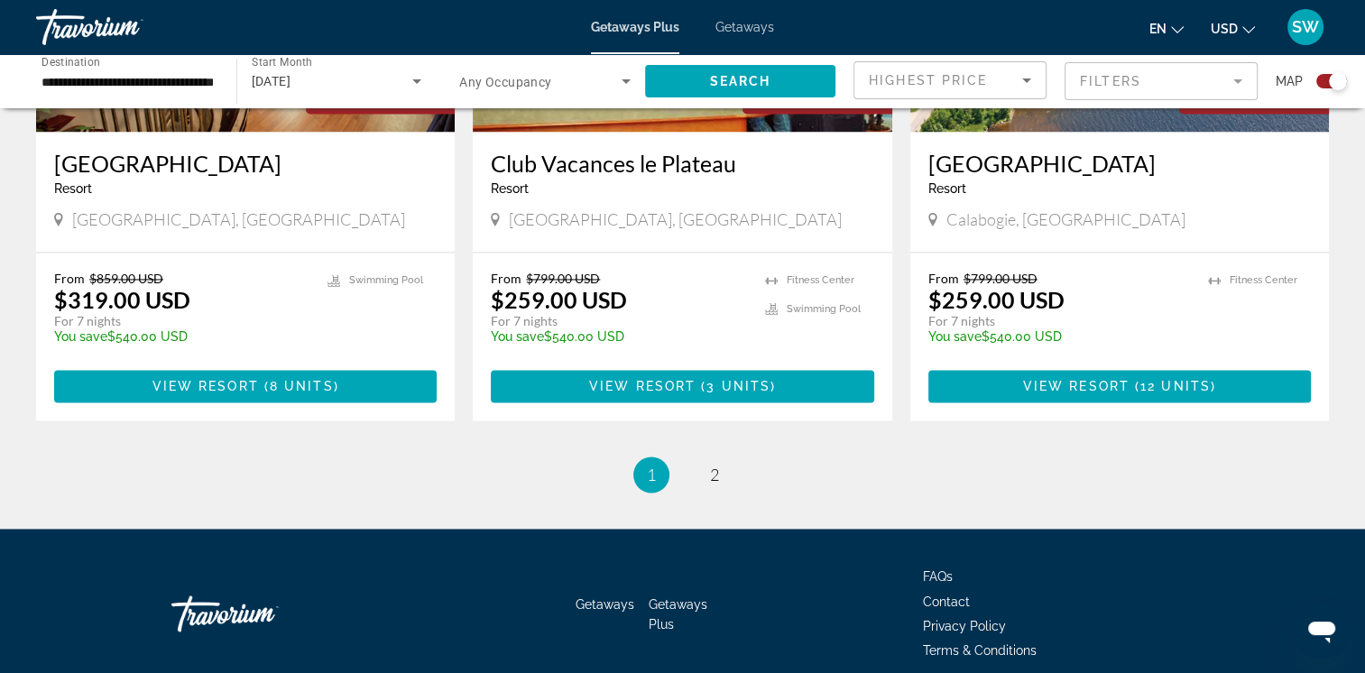
scroll to position [2855, 0]
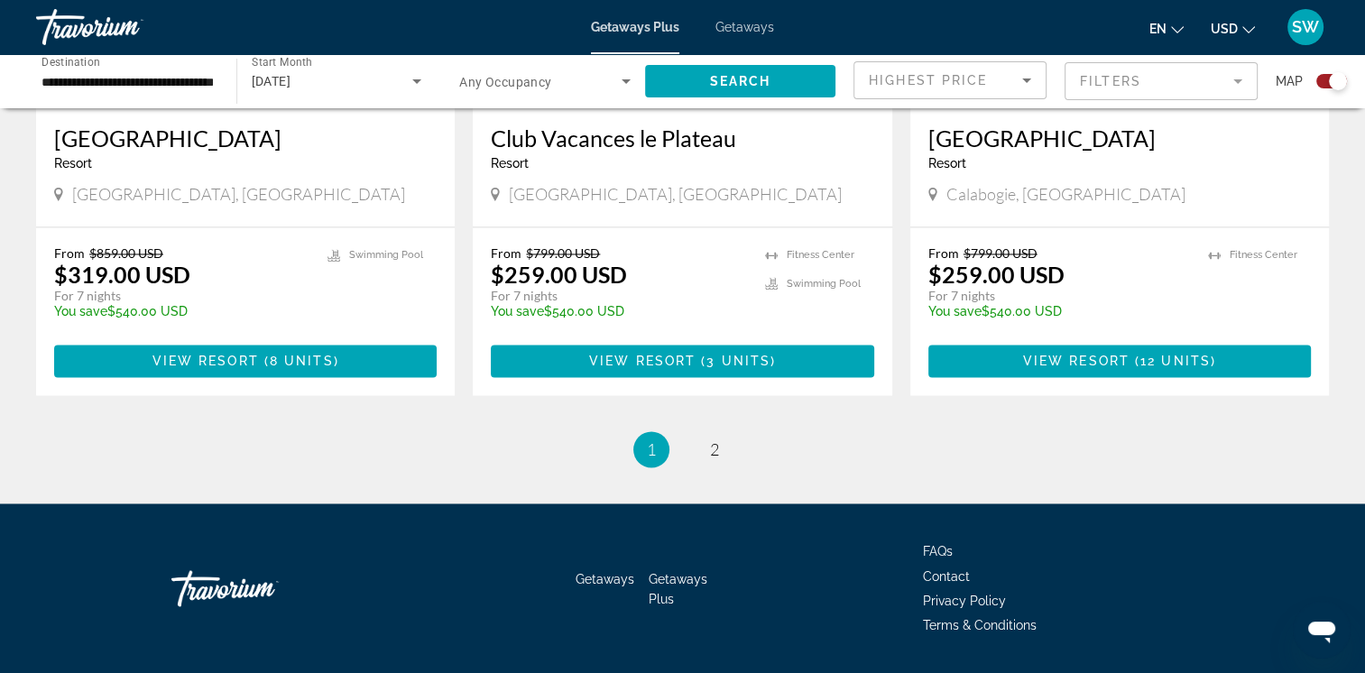
drag, startPoint x: 1371, startPoint y: 106, endPoint x: 9, endPoint y: 12, distance: 1365.7
click at [101, 34] on div "Travorium" at bounding box center [126, 27] width 180 height 47
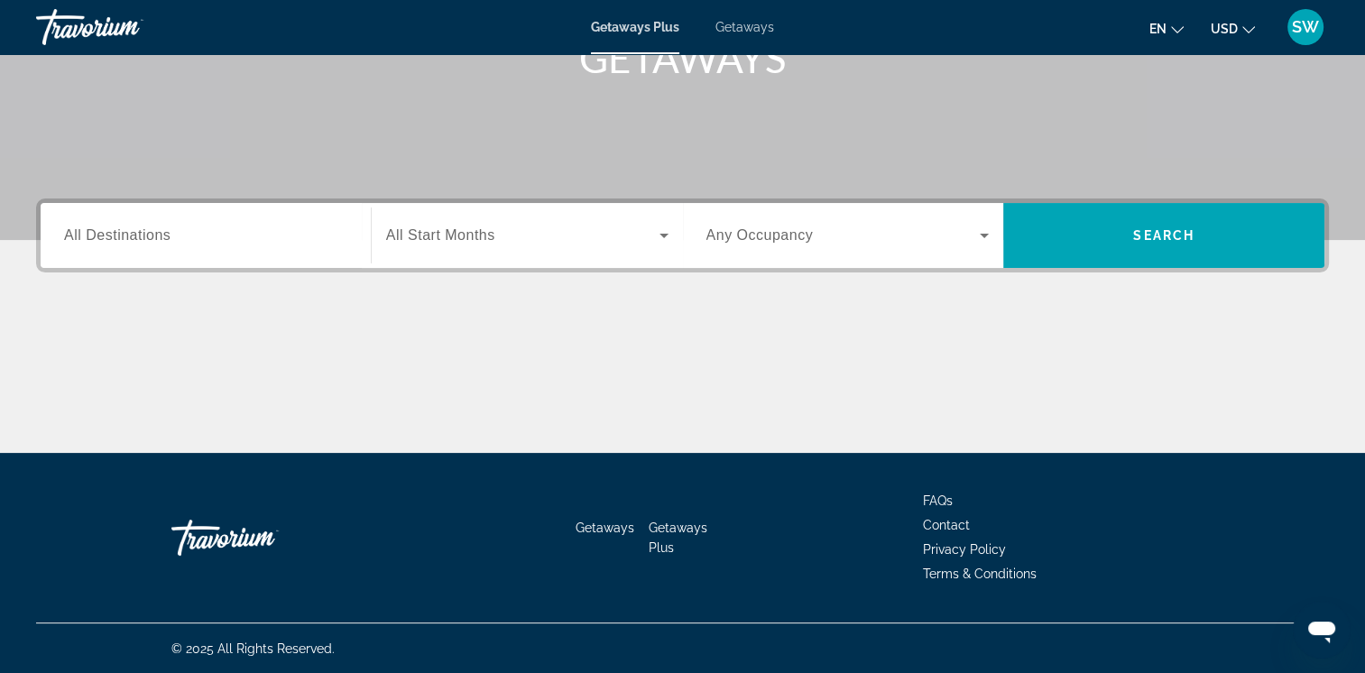
scroll to position [128, 0]
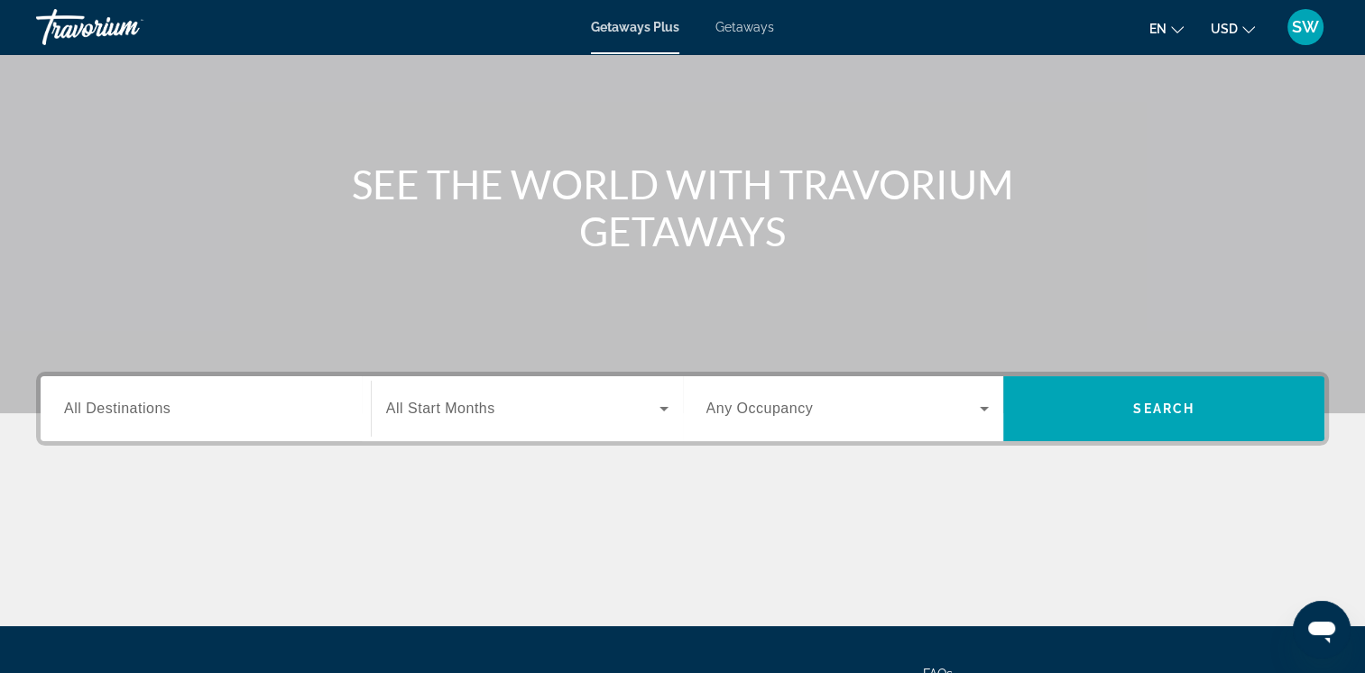
click at [1298, 35] on span "SW" at bounding box center [1305, 27] width 27 height 18
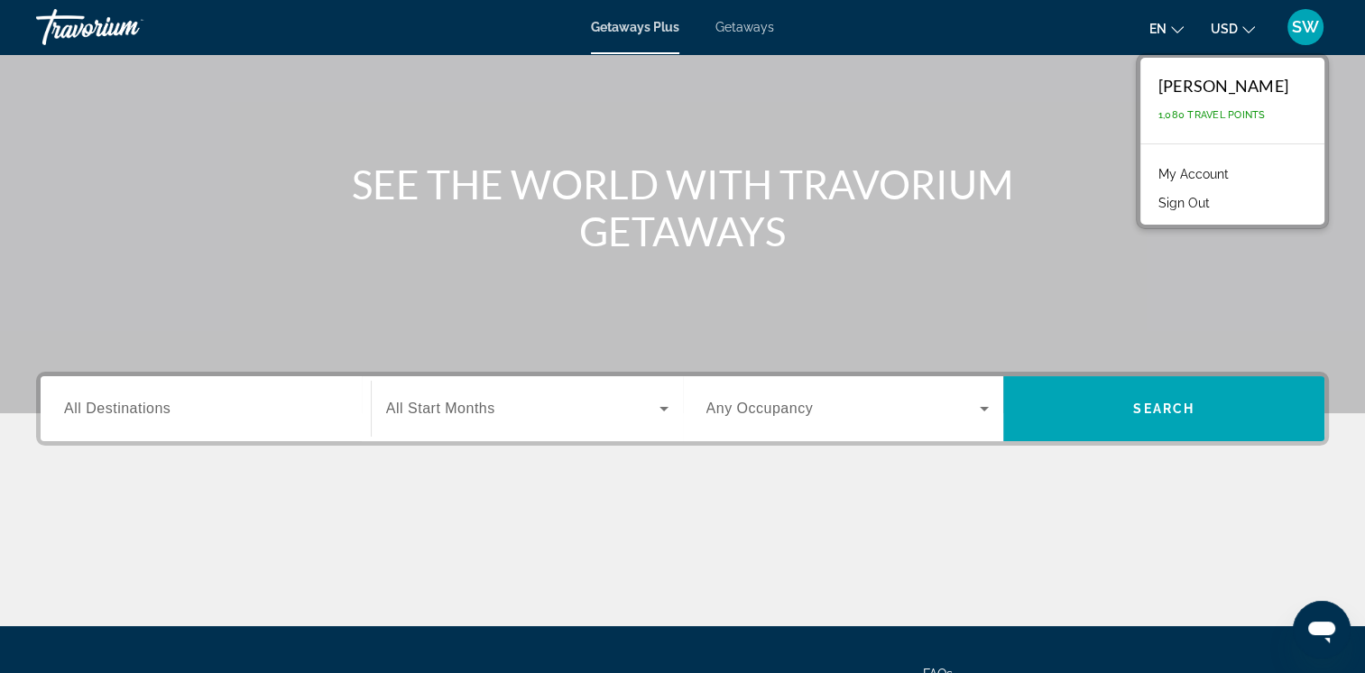
click at [1203, 168] on link "My Account" at bounding box center [1193, 173] width 88 height 23
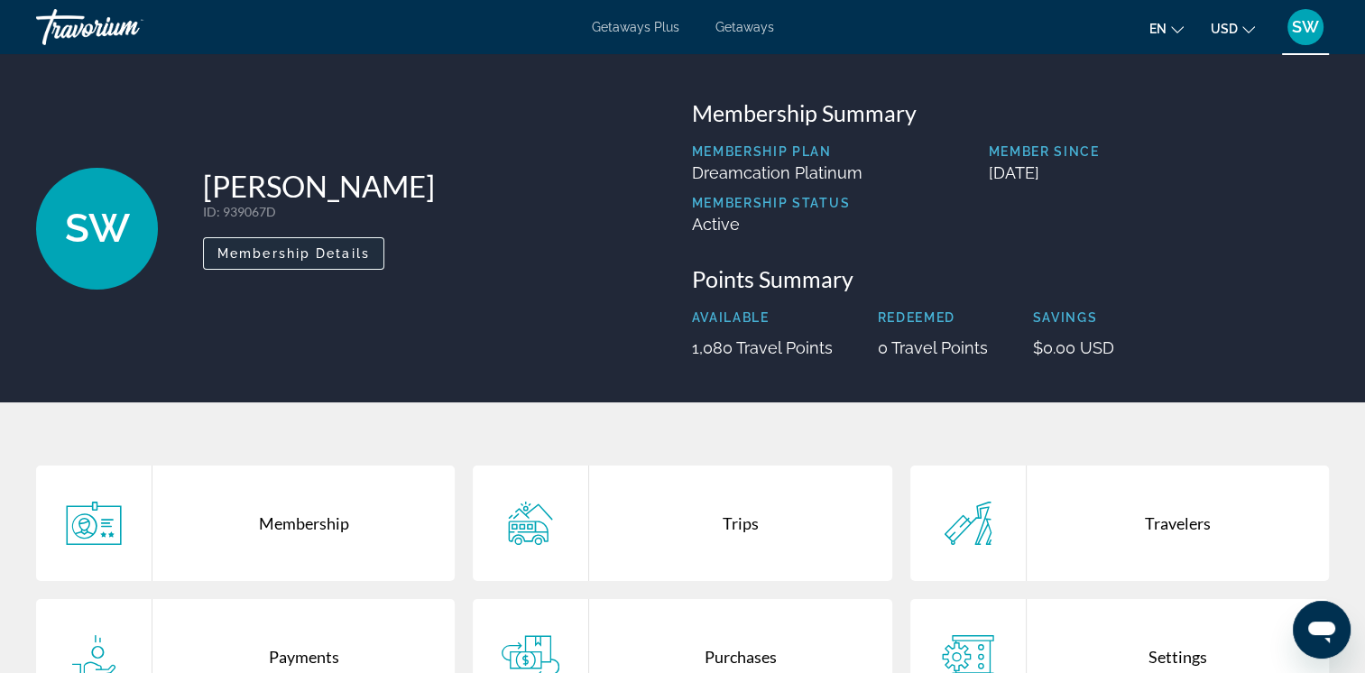
click at [355, 243] on span "Main content" at bounding box center [294, 253] width 180 height 43
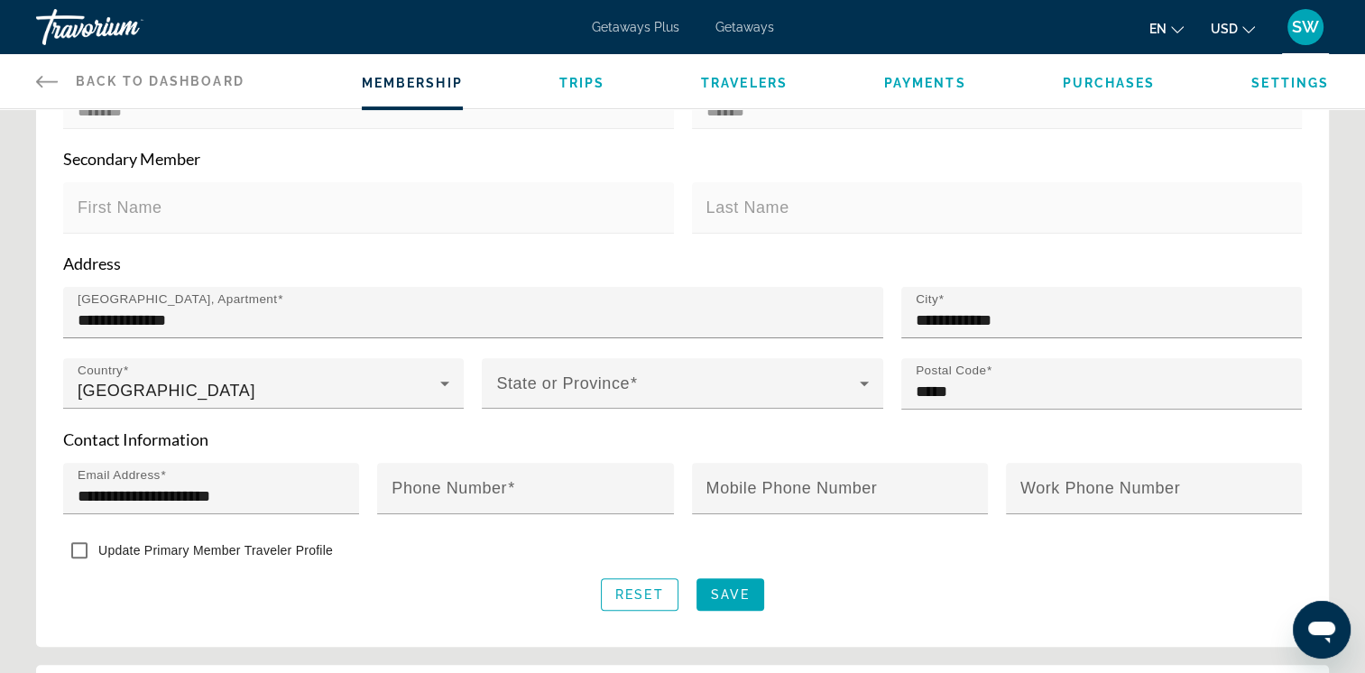
scroll to position [499, 0]
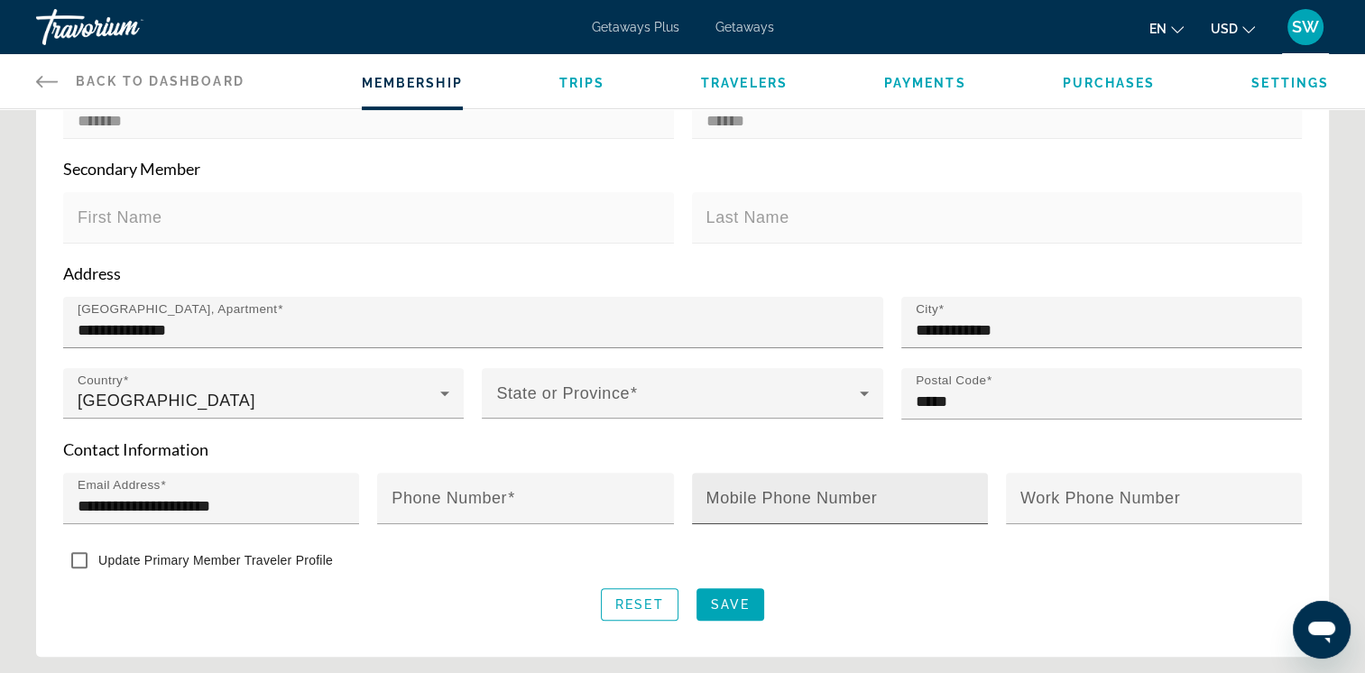
click at [841, 489] on mat-label "Mobile Phone Number" at bounding box center [791, 498] width 171 height 18
click at [841, 495] on input "Mobile Phone Number" at bounding box center [845, 506] width 278 height 22
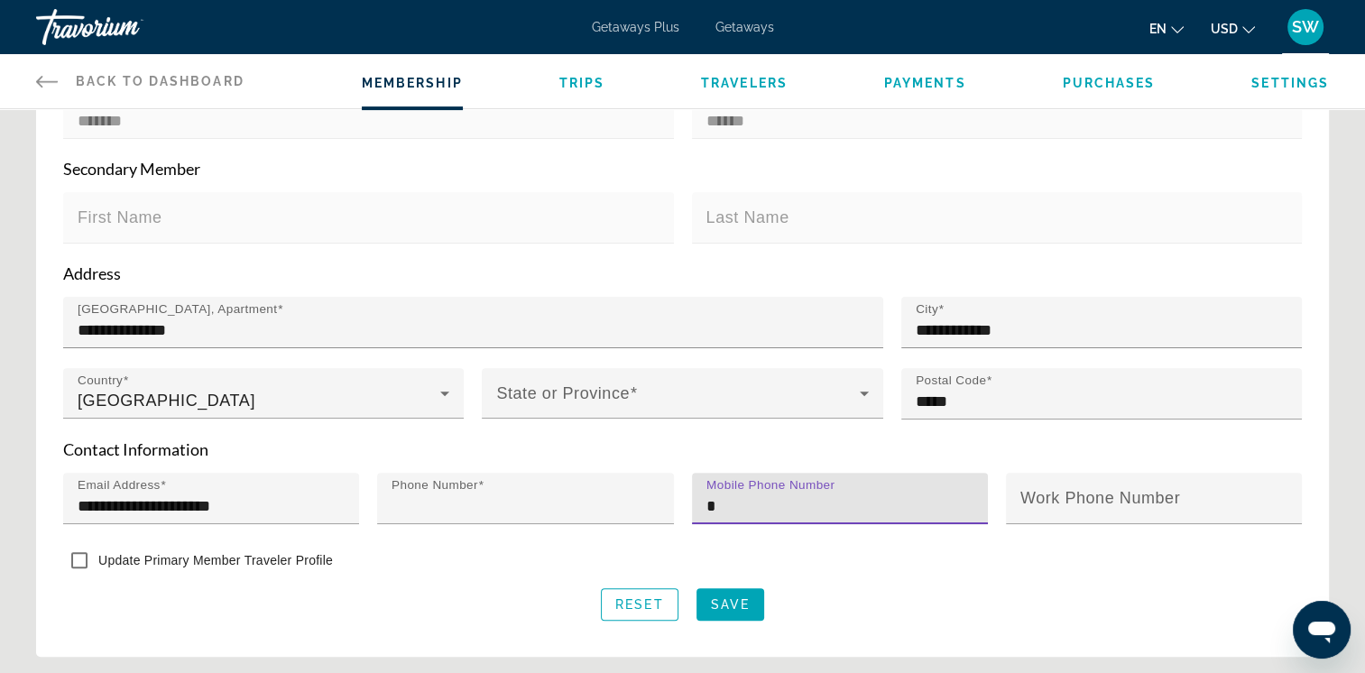
type input "**********"
type input "*"
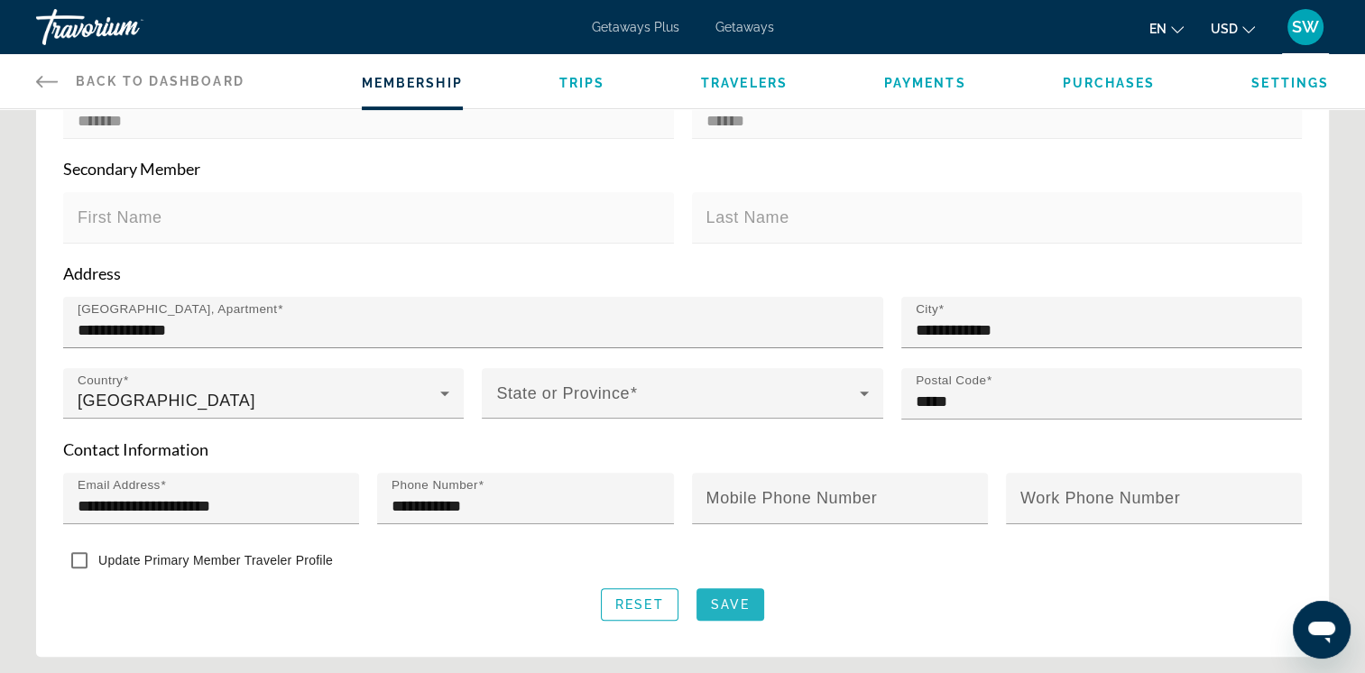
click at [719, 601] on span "Save" at bounding box center [730, 604] width 39 height 14
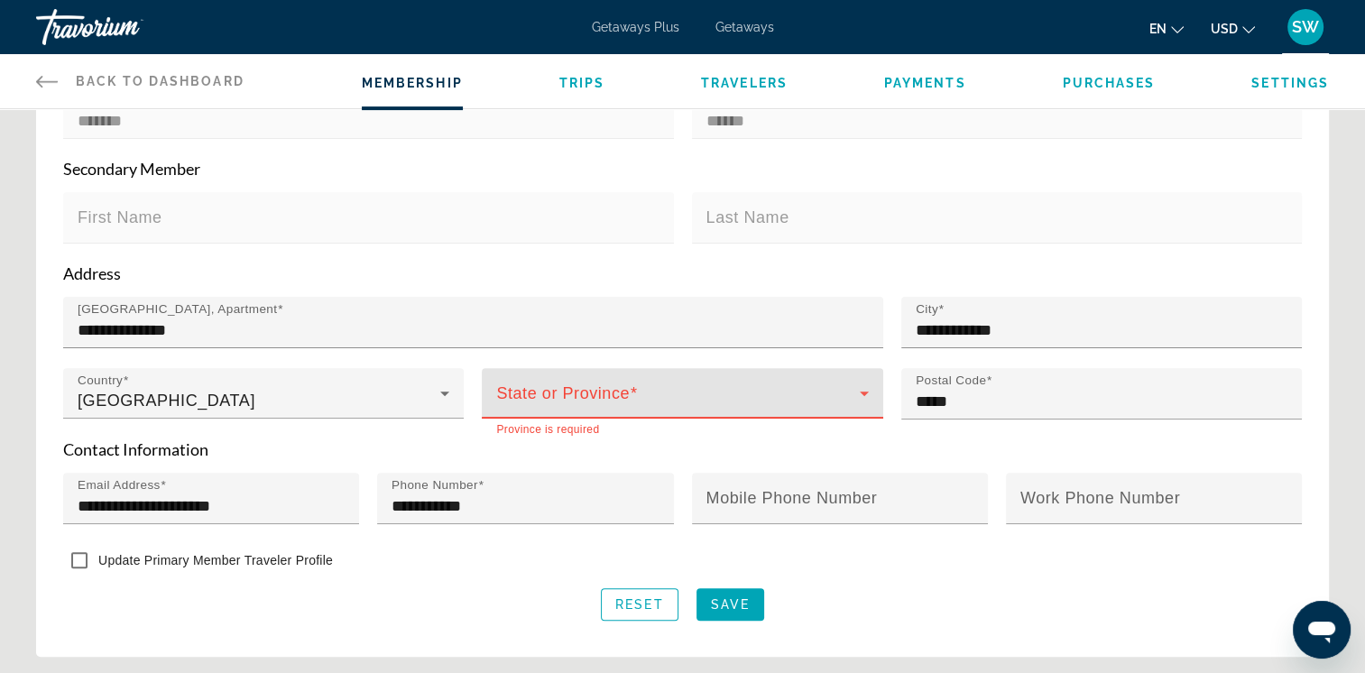
click at [870, 392] on icon "Main content" at bounding box center [865, 394] width 22 height 22
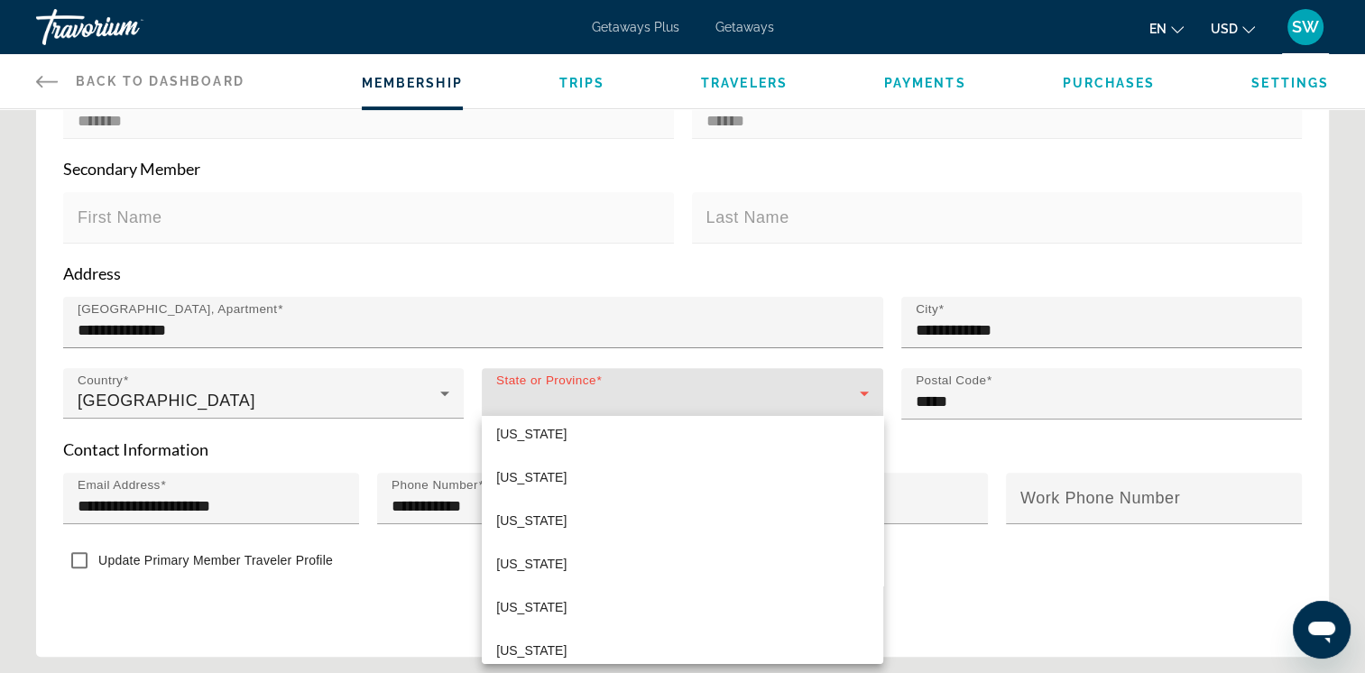
scroll to position [763, 0]
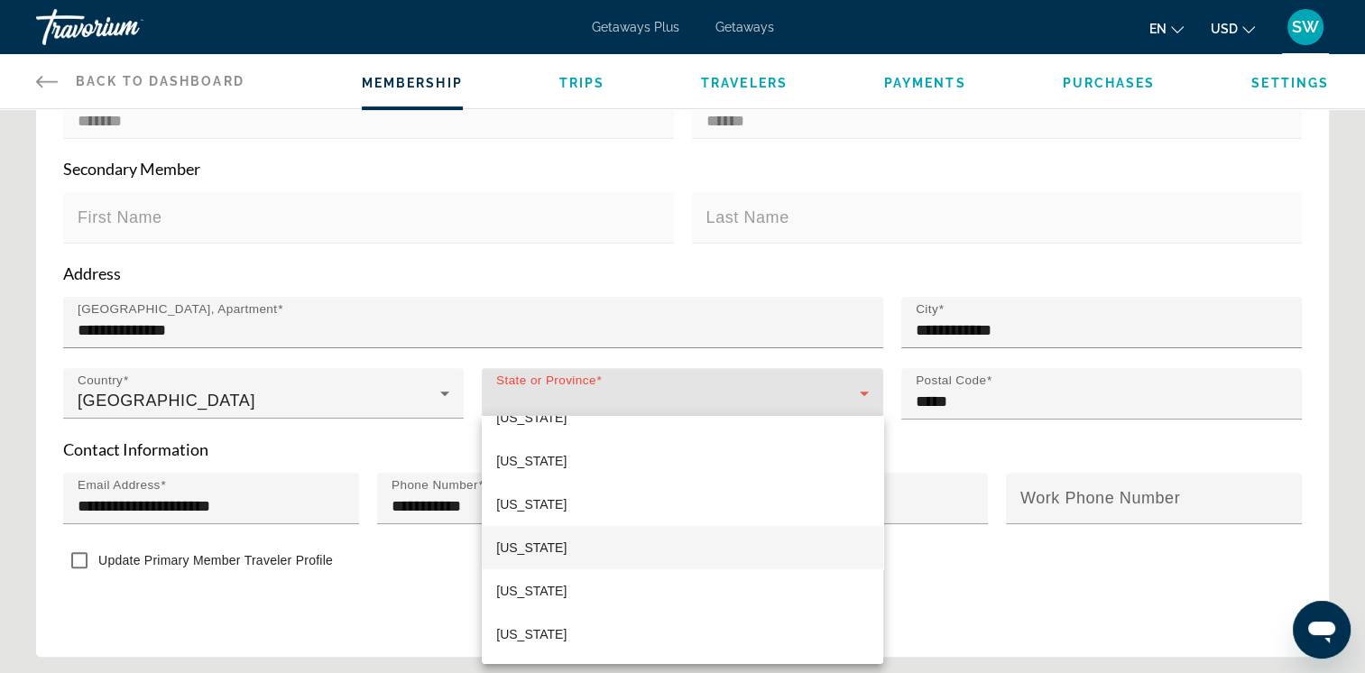
click at [836, 540] on mat-option "Maryland" at bounding box center [682, 547] width 401 height 43
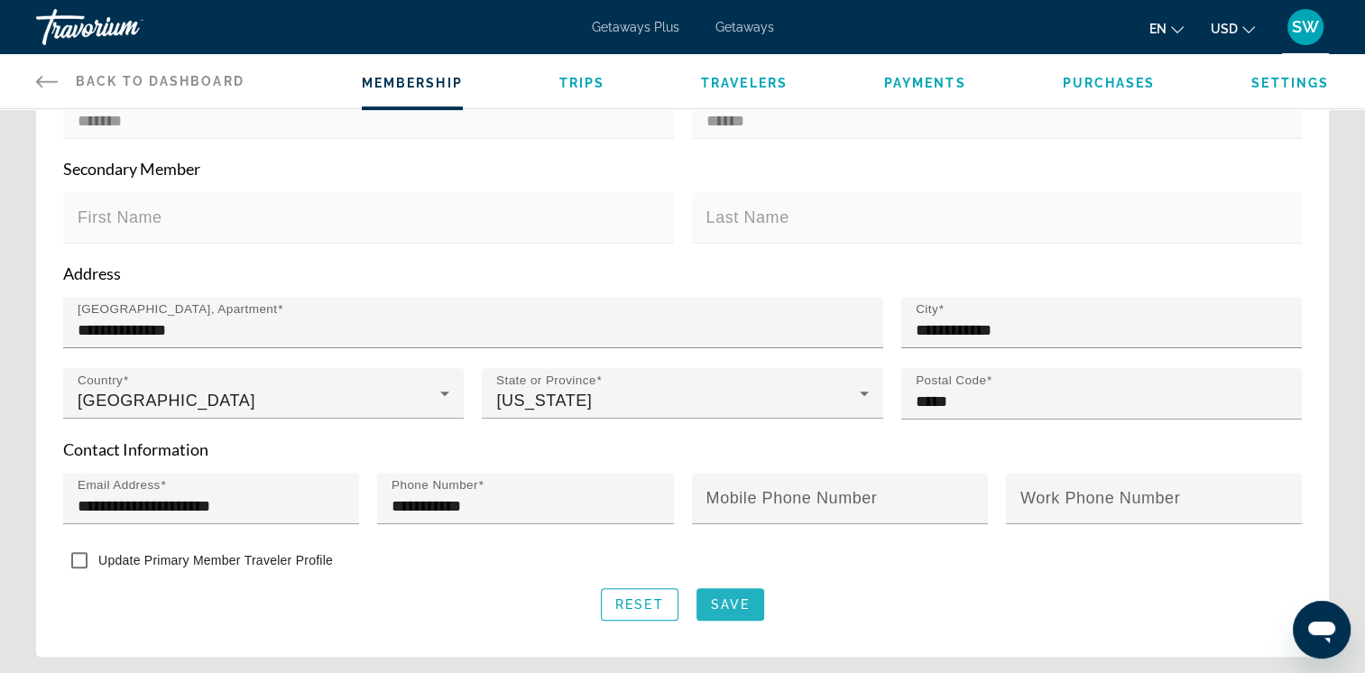
click at [747, 585] on span "Main content" at bounding box center [731, 604] width 68 height 43
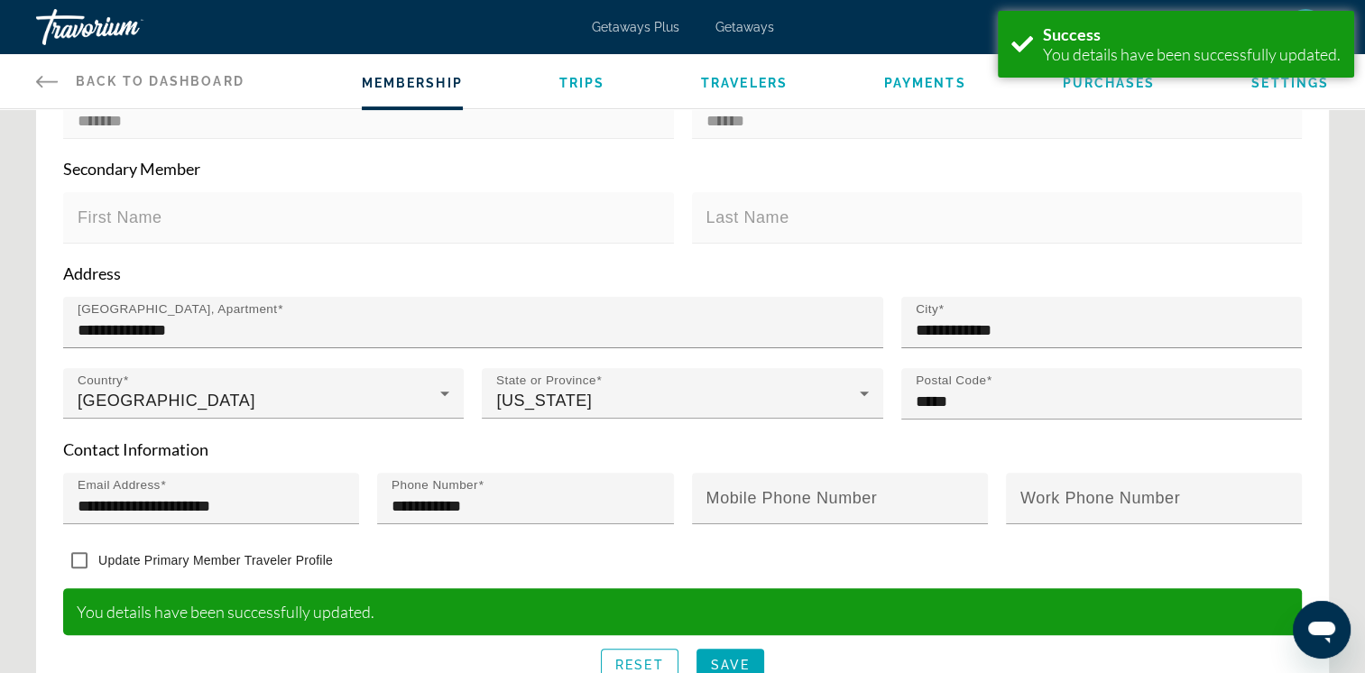
click at [568, 88] on span "Trips" at bounding box center [582, 83] width 46 height 14
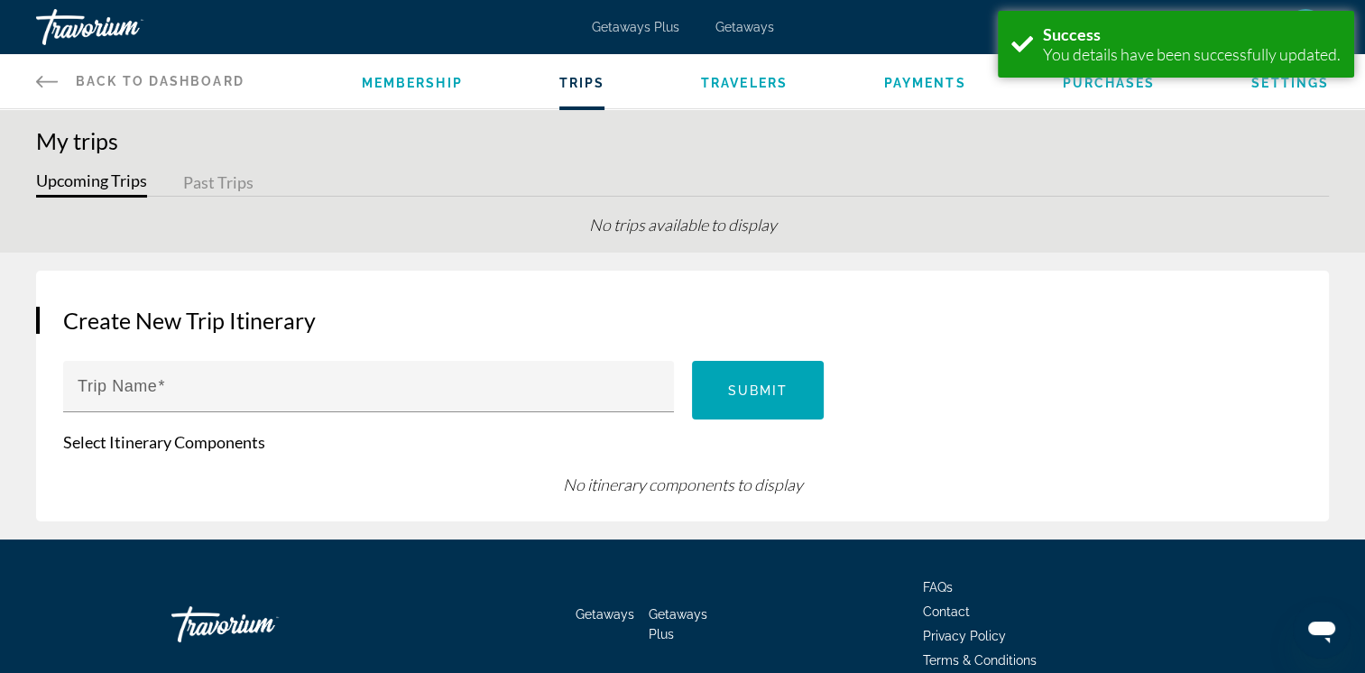
click at [130, 78] on span "Back to Dashboard" at bounding box center [160, 81] width 169 height 14
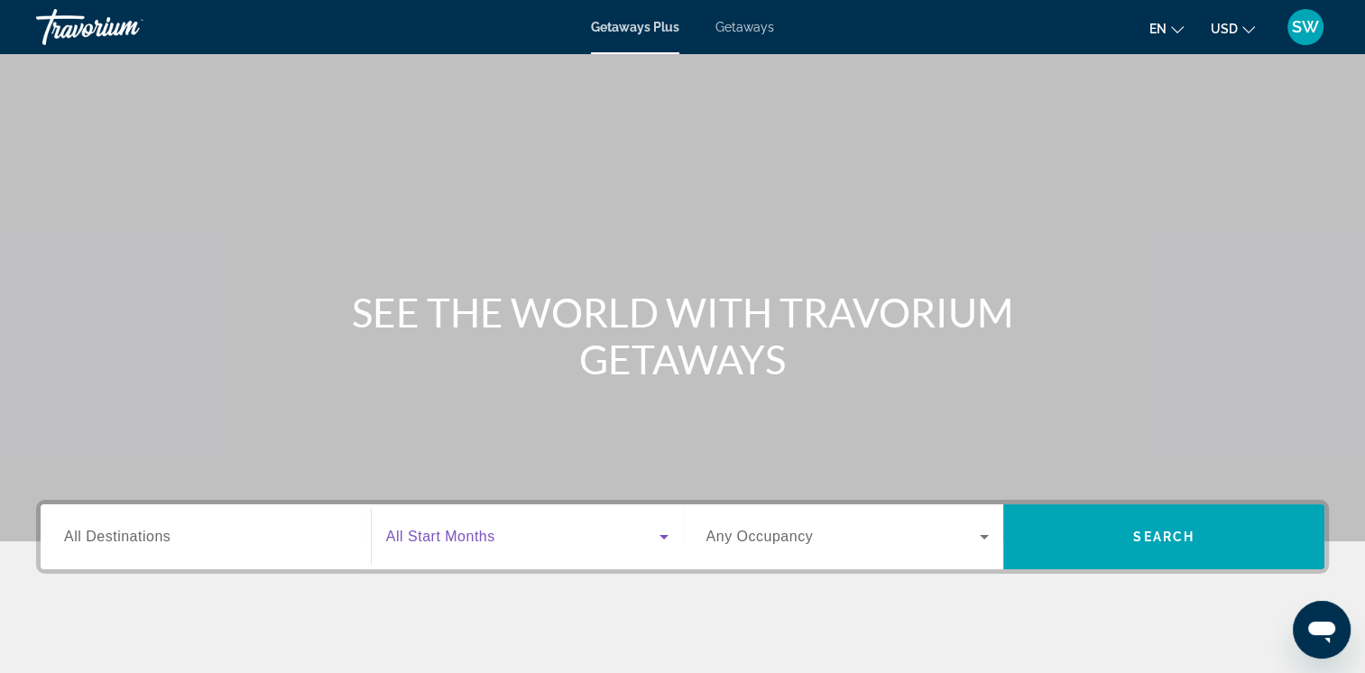
click at [658, 537] on icon "Search widget" at bounding box center [664, 537] width 22 height 22
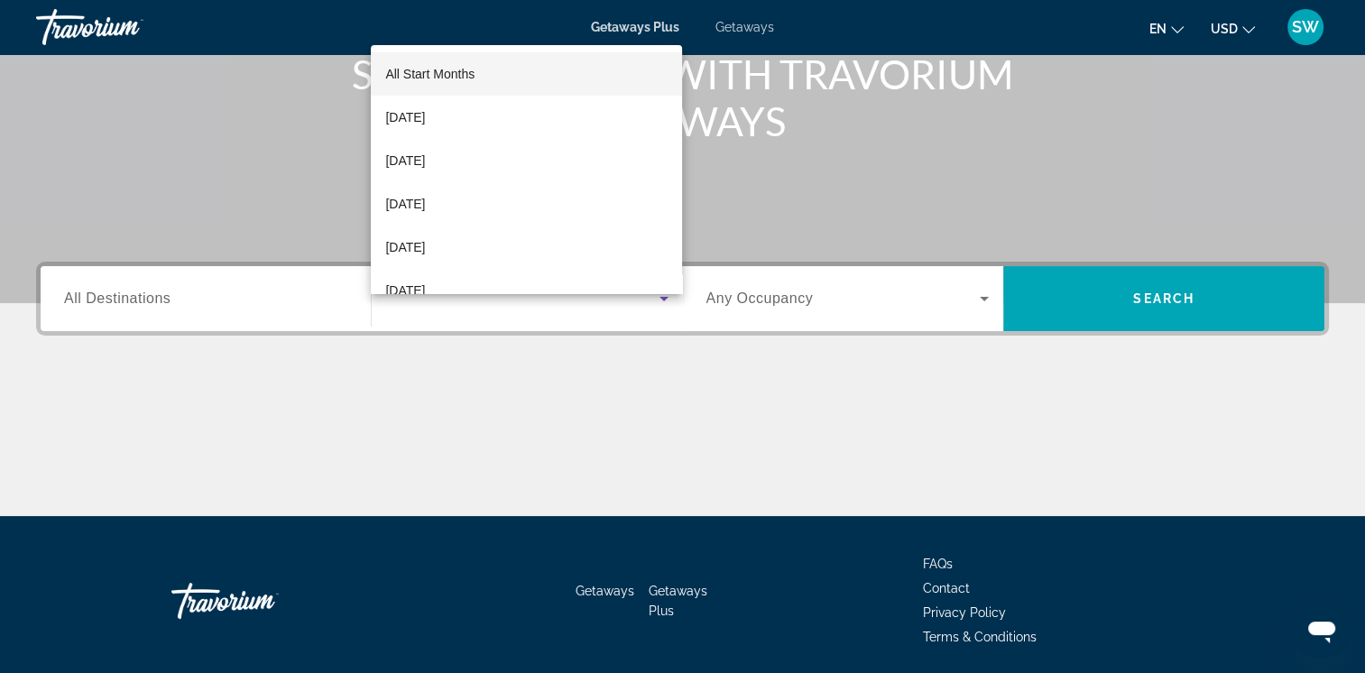
scroll to position [301, 0]
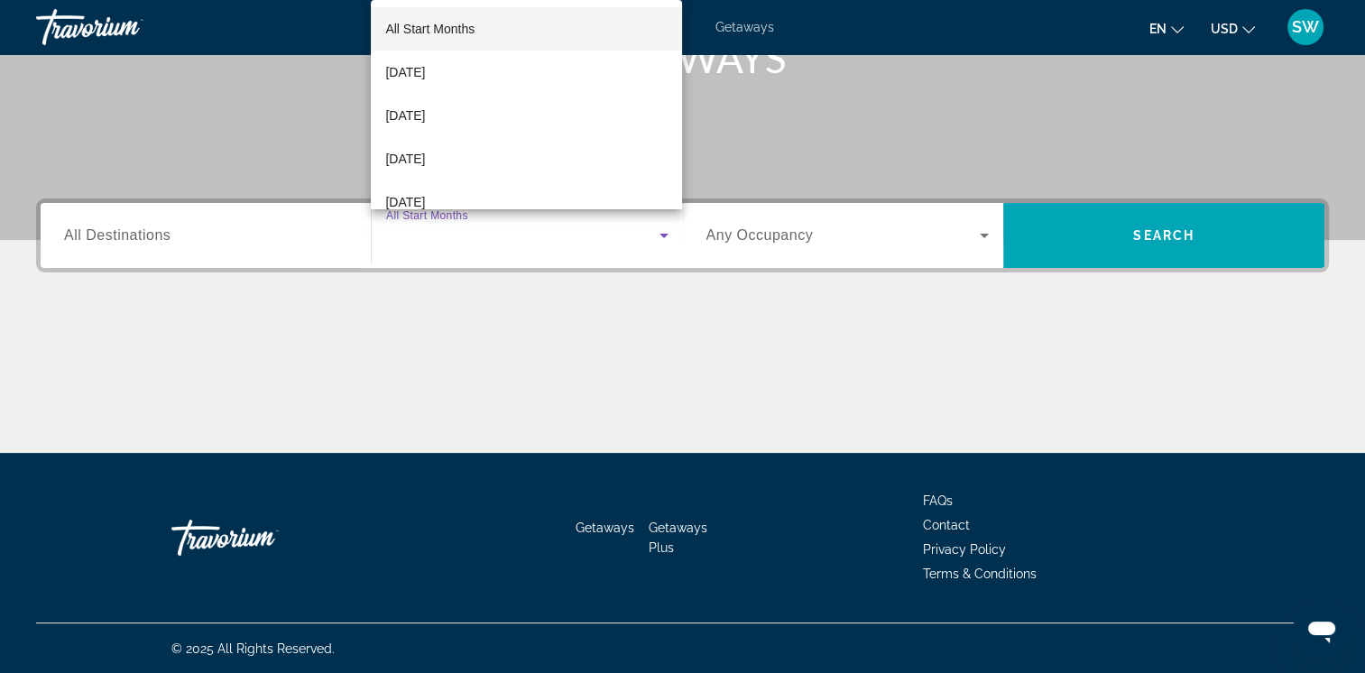
click at [531, 435] on div at bounding box center [682, 336] width 1365 height 673
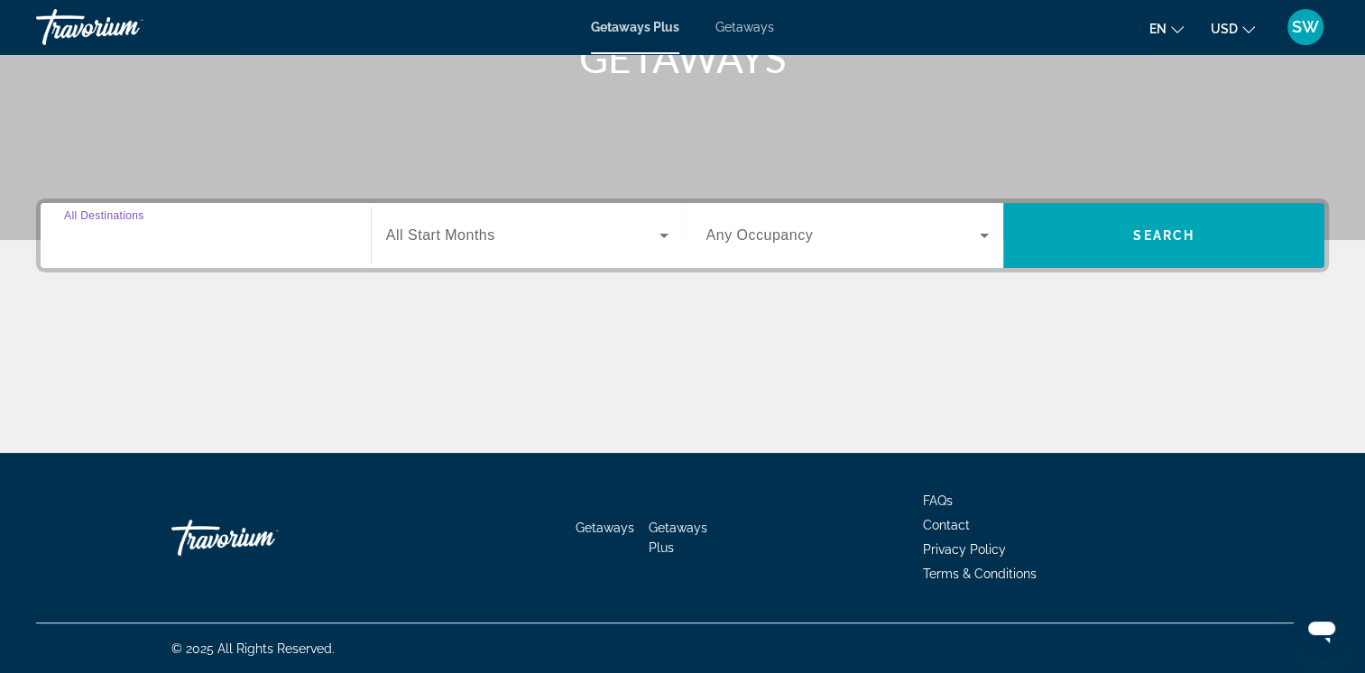
click at [265, 237] on input "Destination All Destinations" at bounding box center [205, 237] width 283 height 22
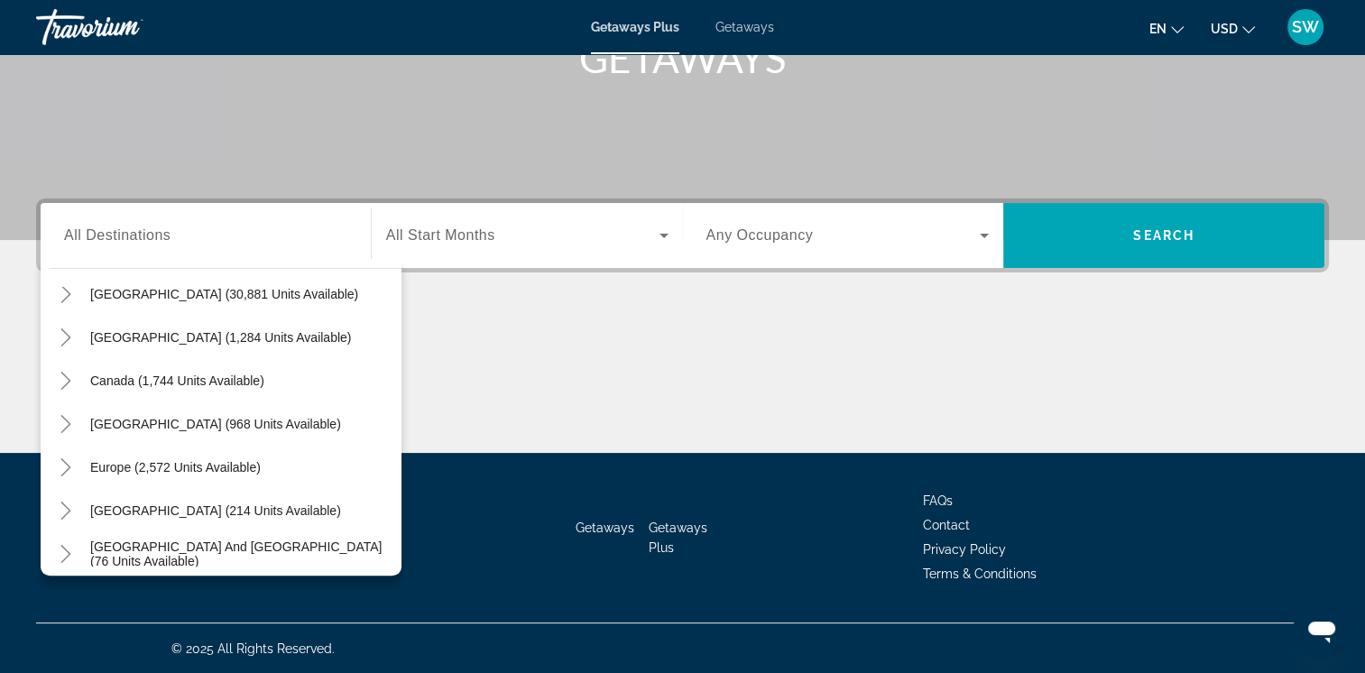
scroll to position [69, 0]
click at [318, 431] on span "Search widget" at bounding box center [215, 422] width 269 height 43
type input "**********"
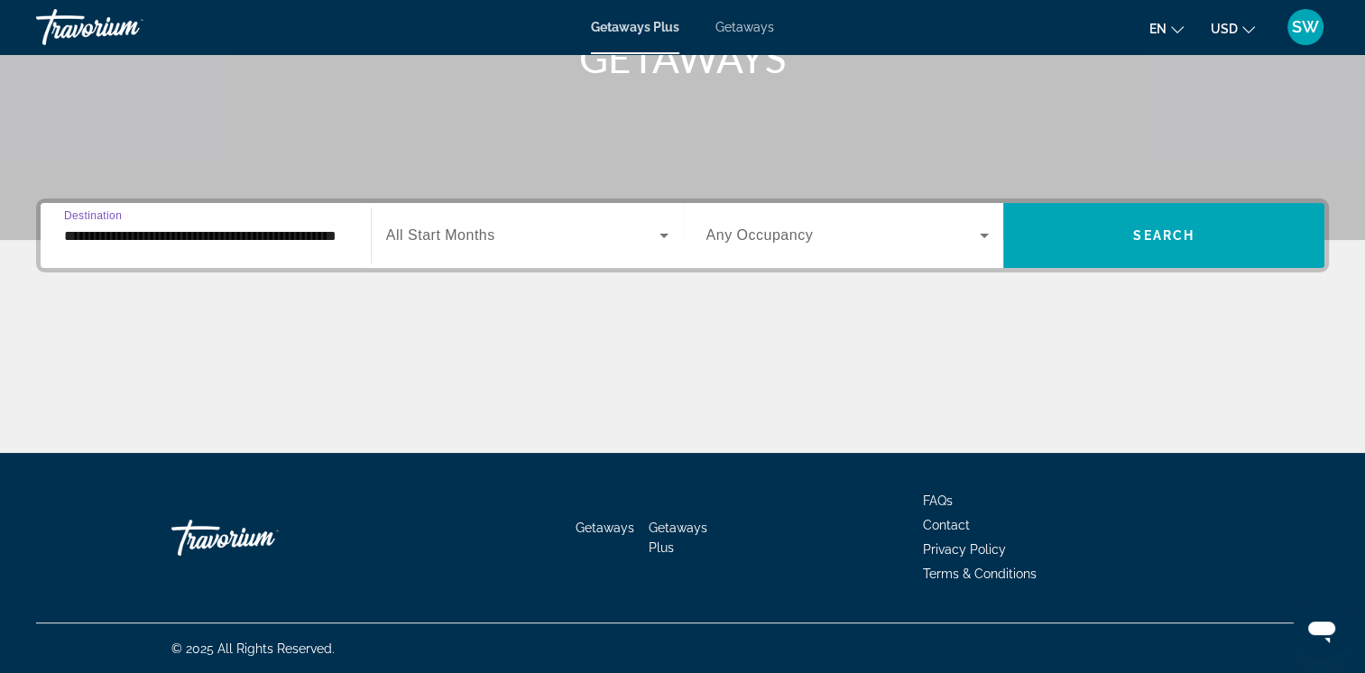
click at [634, 239] on span "Search widget" at bounding box center [522, 236] width 273 height 22
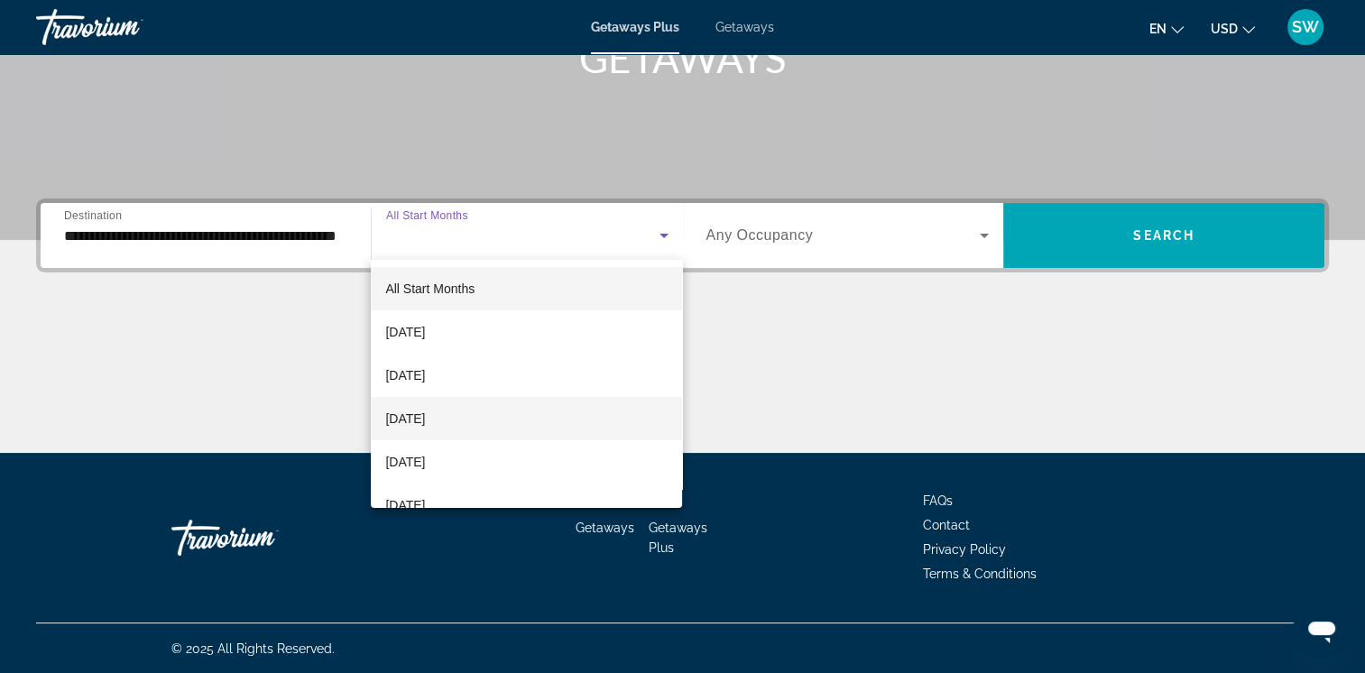
click at [561, 413] on mat-option "[DATE]" at bounding box center [526, 418] width 311 height 43
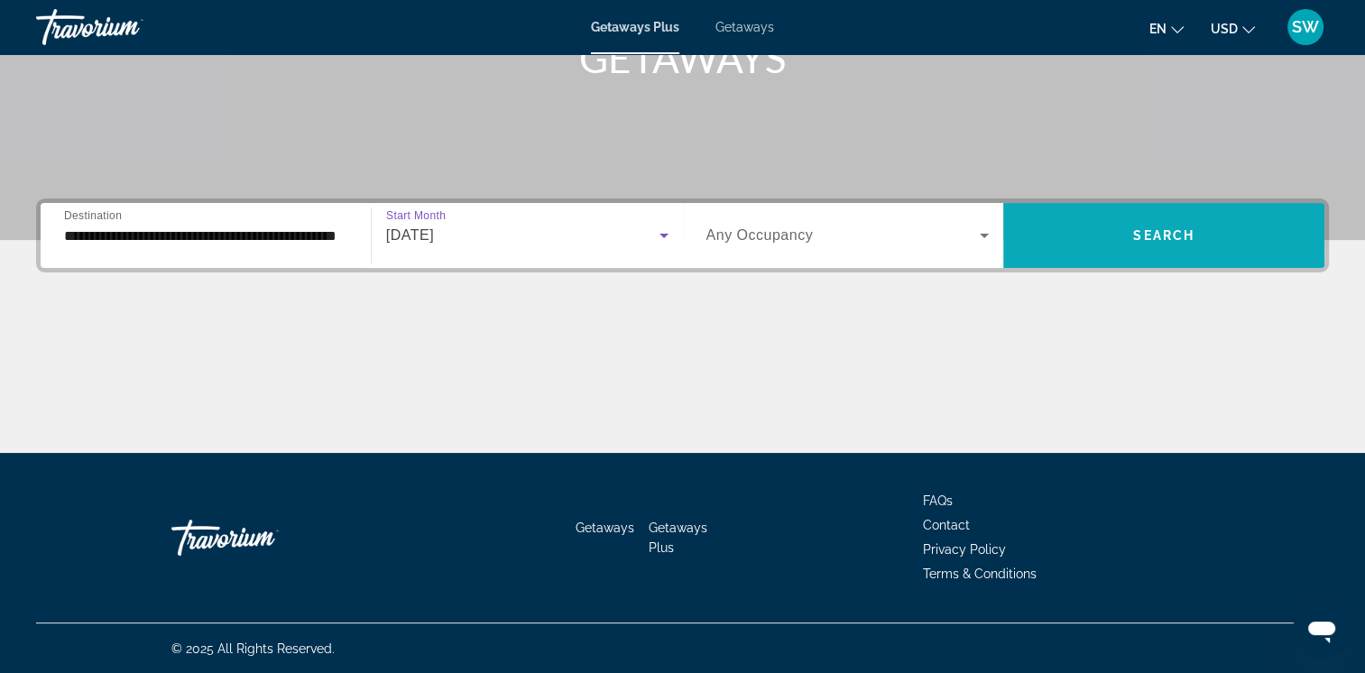
click at [1075, 255] on span "Search widget" at bounding box center [1163, 235] width 321 height 43
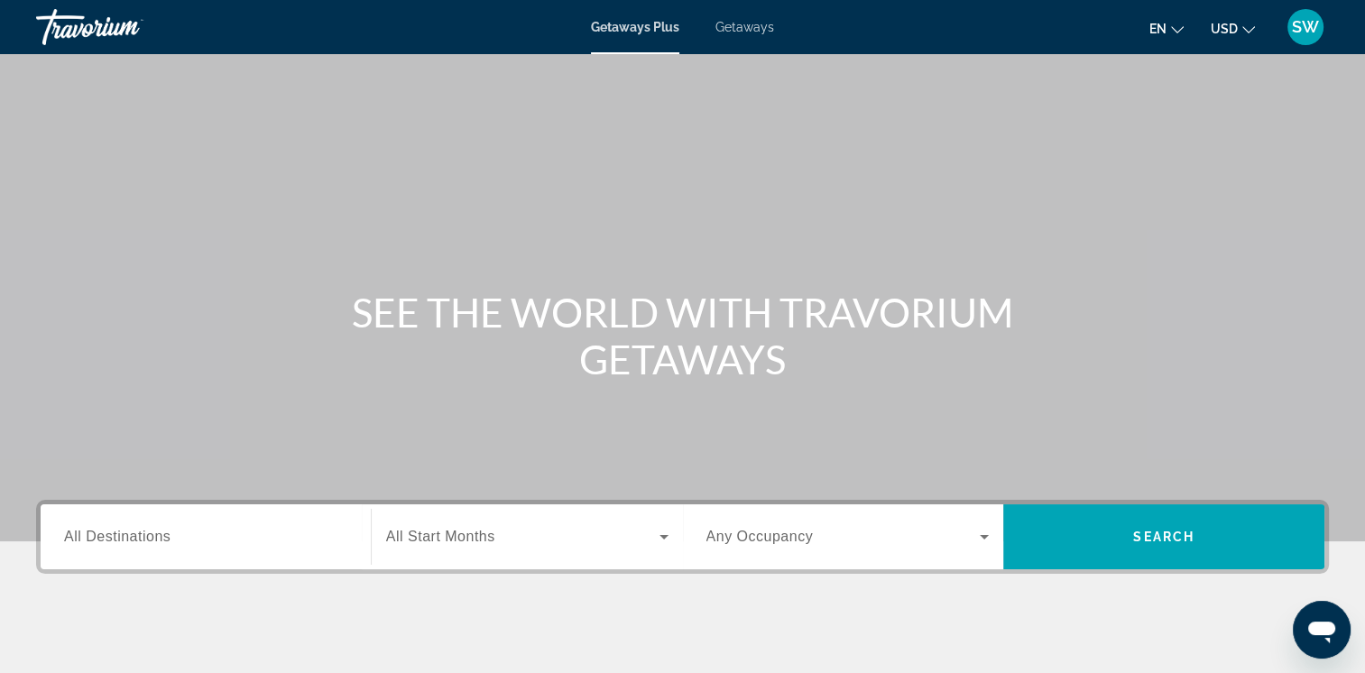
click at [670, 539] on icon "Search widget" at bounding box center [664, 537] width 22 height 22
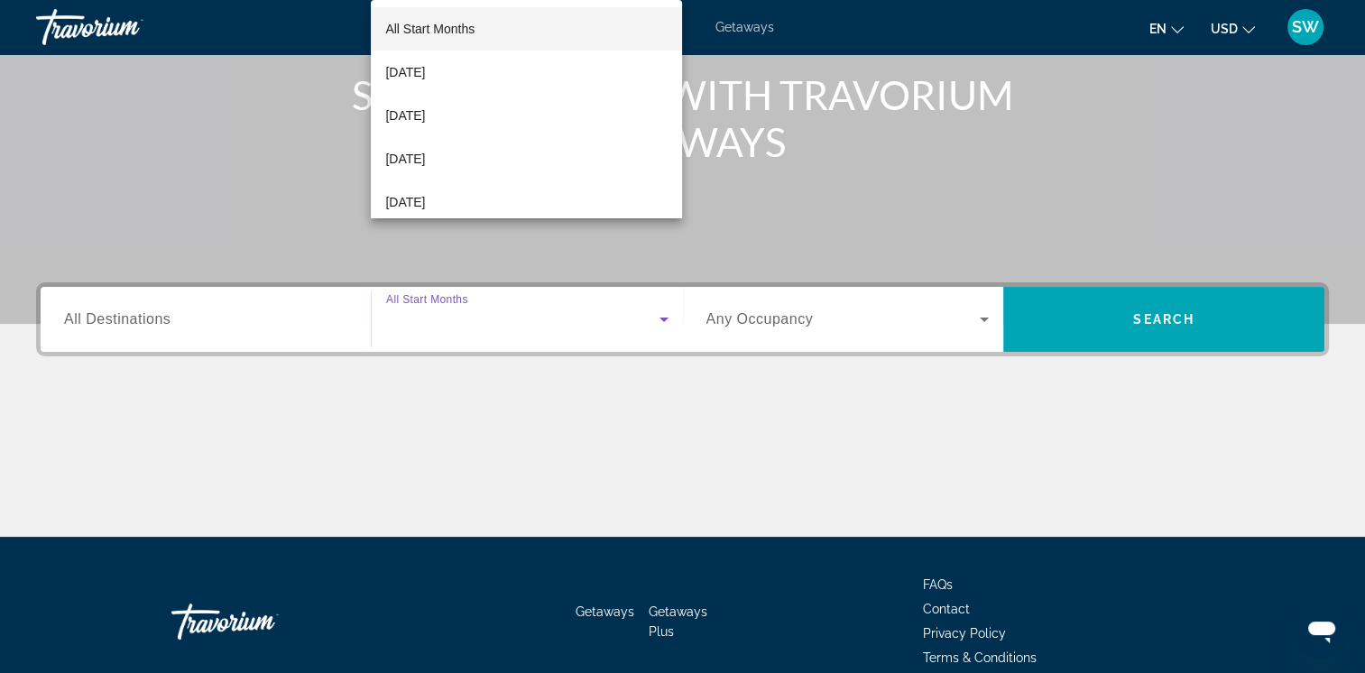
scroll to position [301, 0]
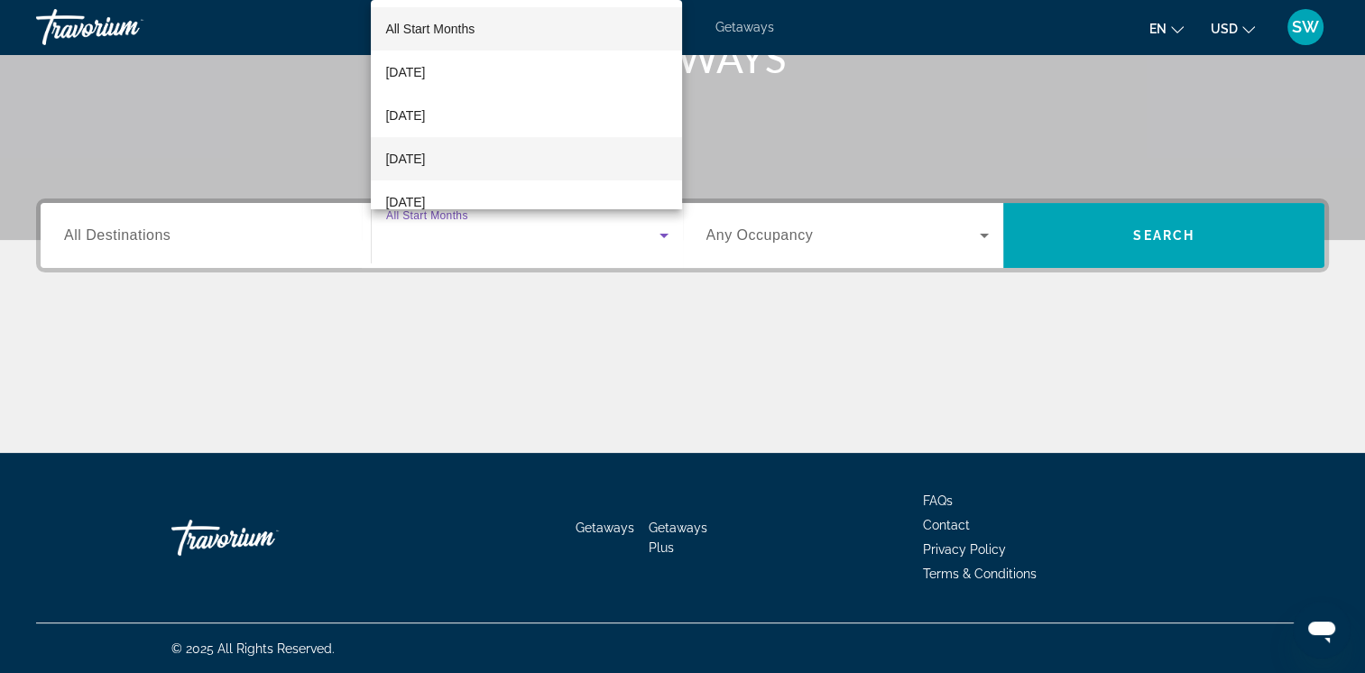
click at [570, 171] on mat-option "[DATE]" at bounding box center [526, 158] width 311 height 43
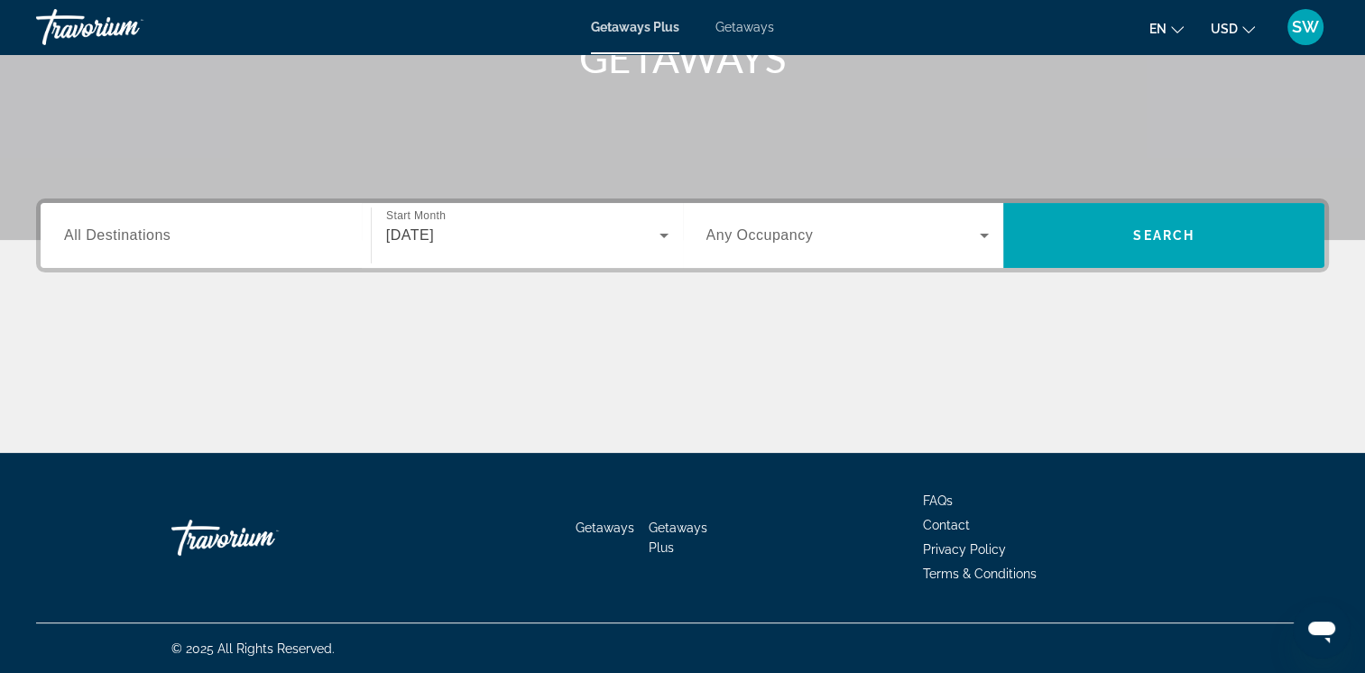
click at [974, 251] on div "Search widget" at bounding box center [847, 235] width 283 height 51
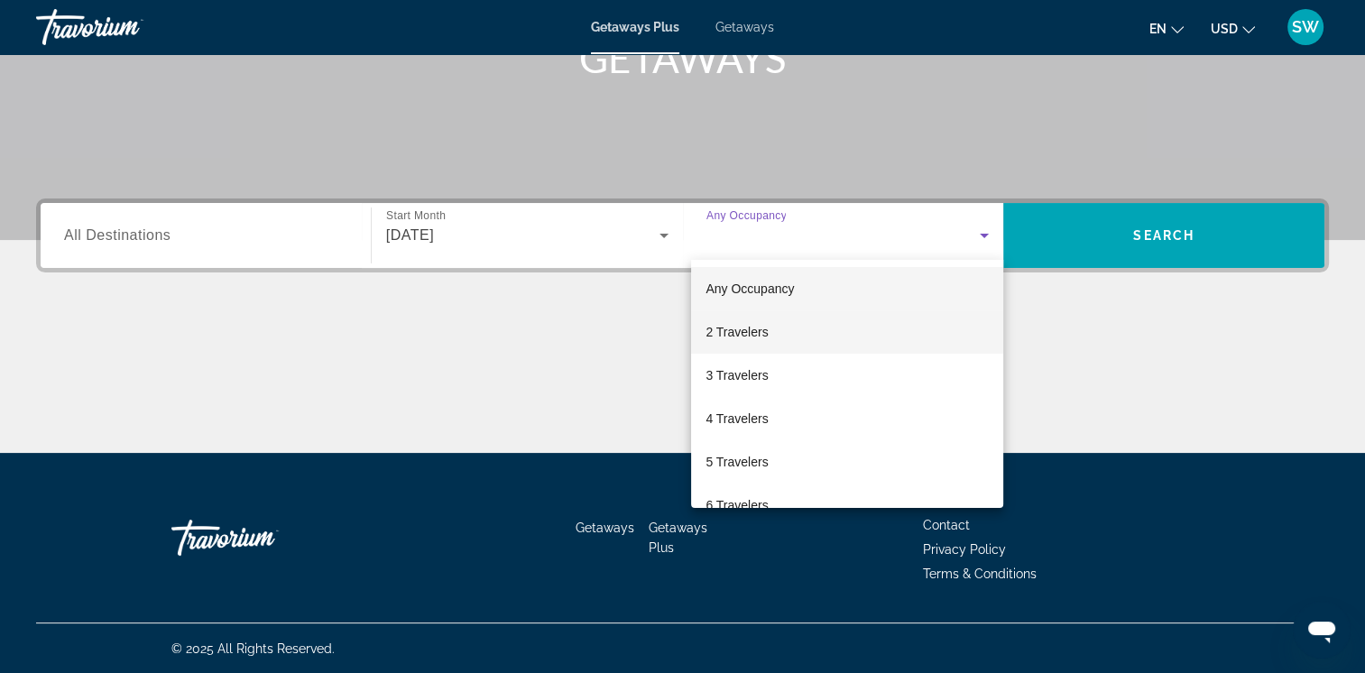
click at [920, 329] on mat-option "2 Travelers" at bounding box center [847, 331] width 312 height 43
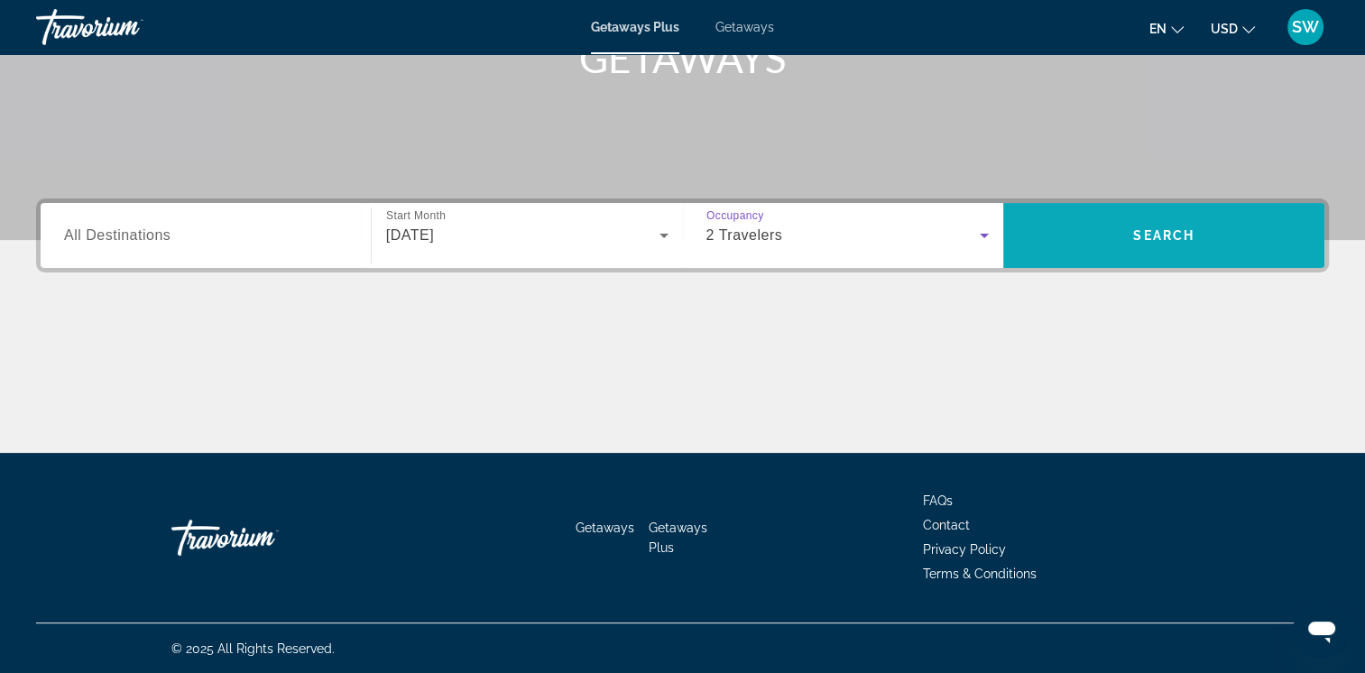
click at [1075, 244] on span "Search widget" at bounding box center [1163, 235] width 321 height 43
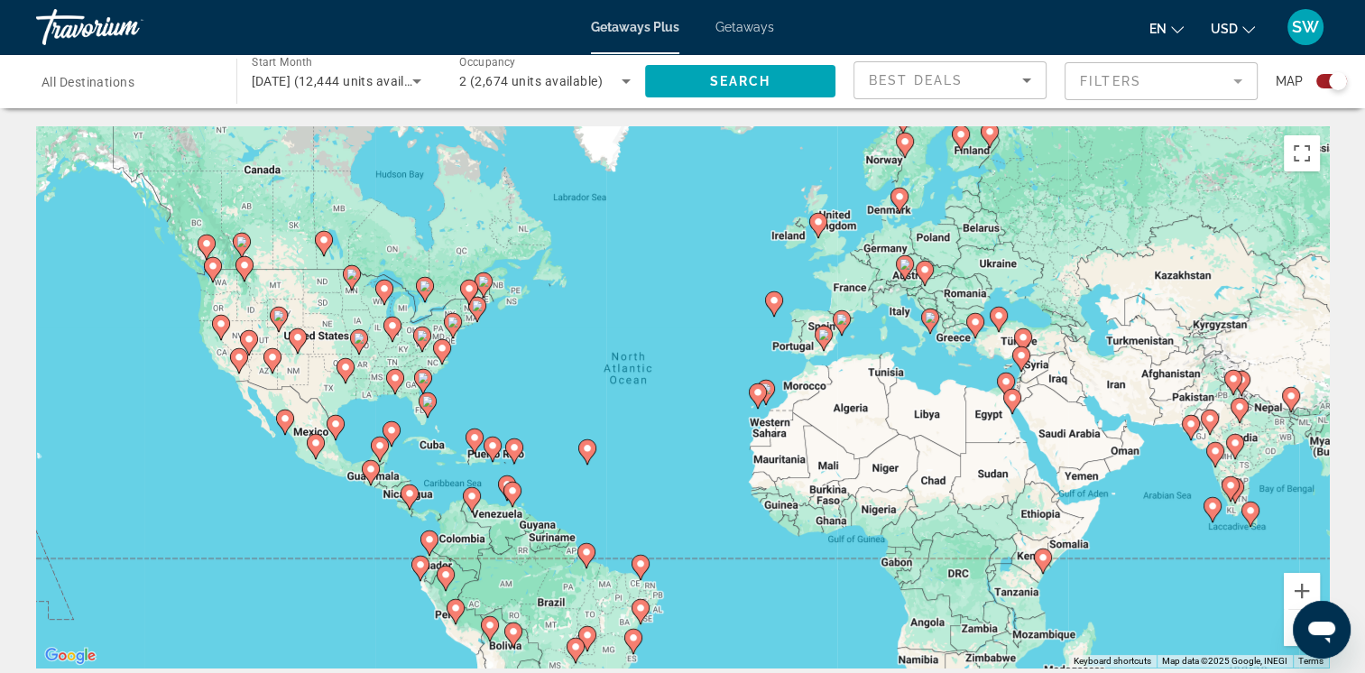
click at [412, 85] on icon "Search widget" at bounding box center [417, 81] width 22 height 22
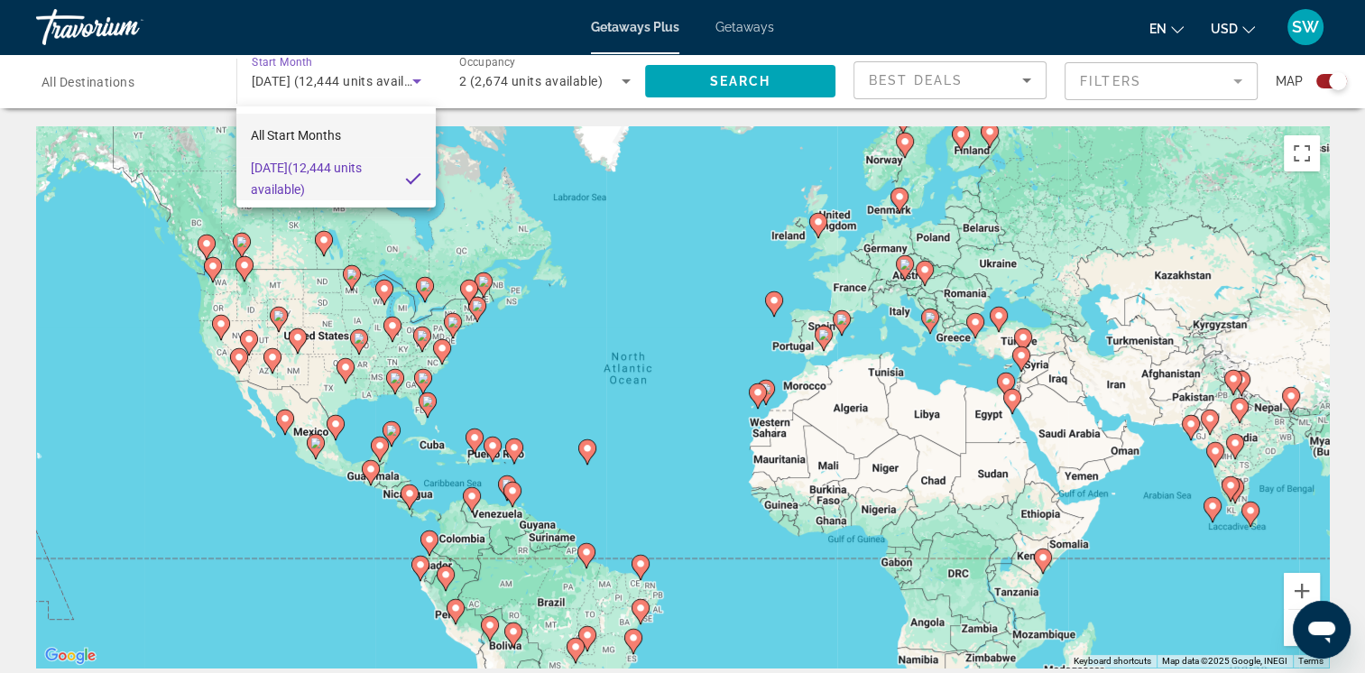
click at [382, 127] on mat-option "All Start Months" at bounding box center [335, 135] width 199 height 43
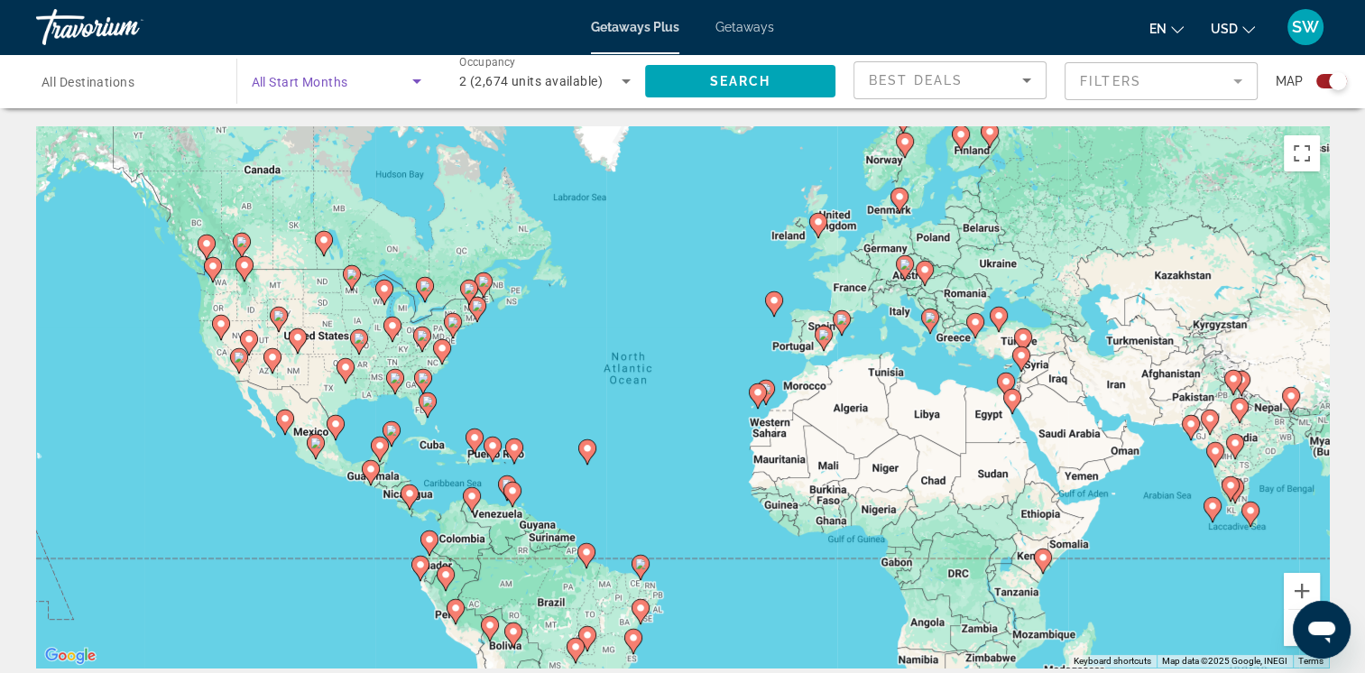
click at [426, 74] on icon "Search widget" at bounding box center [417, 81] width 22 height 22
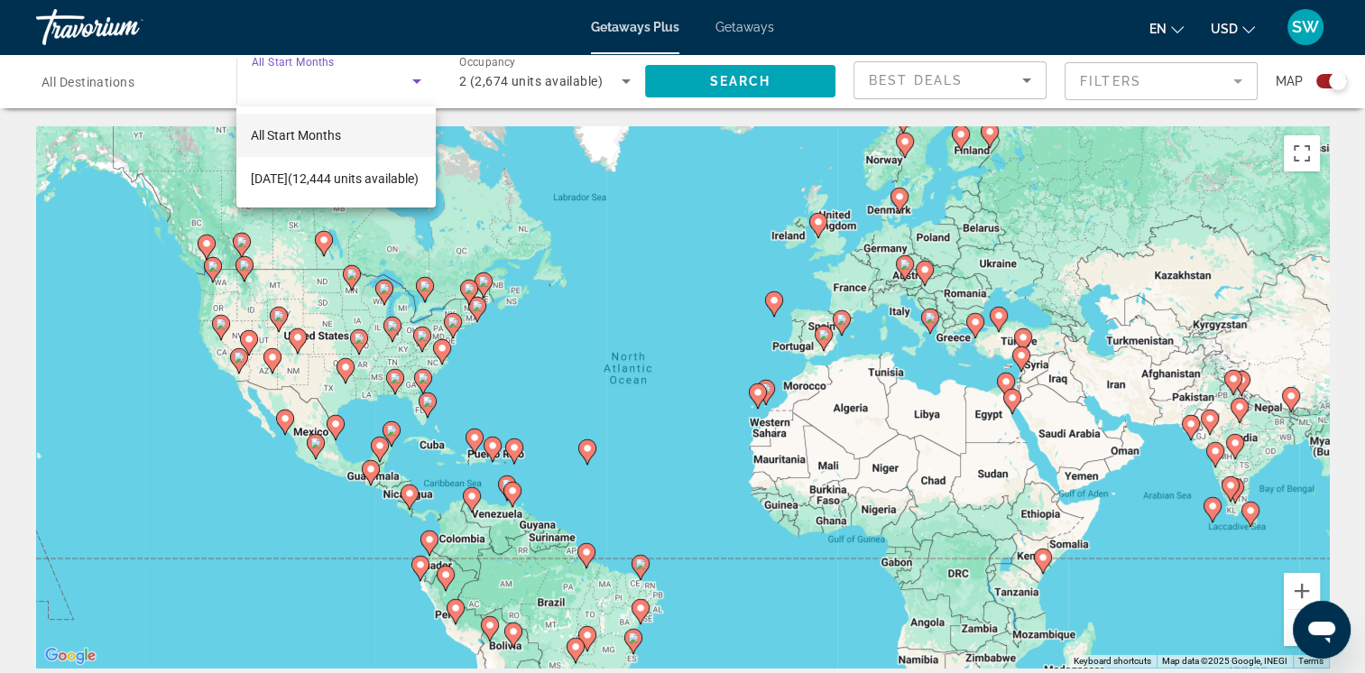
click at [1021, 77] on div at bounding box center [682, 336] width 1365 height 673
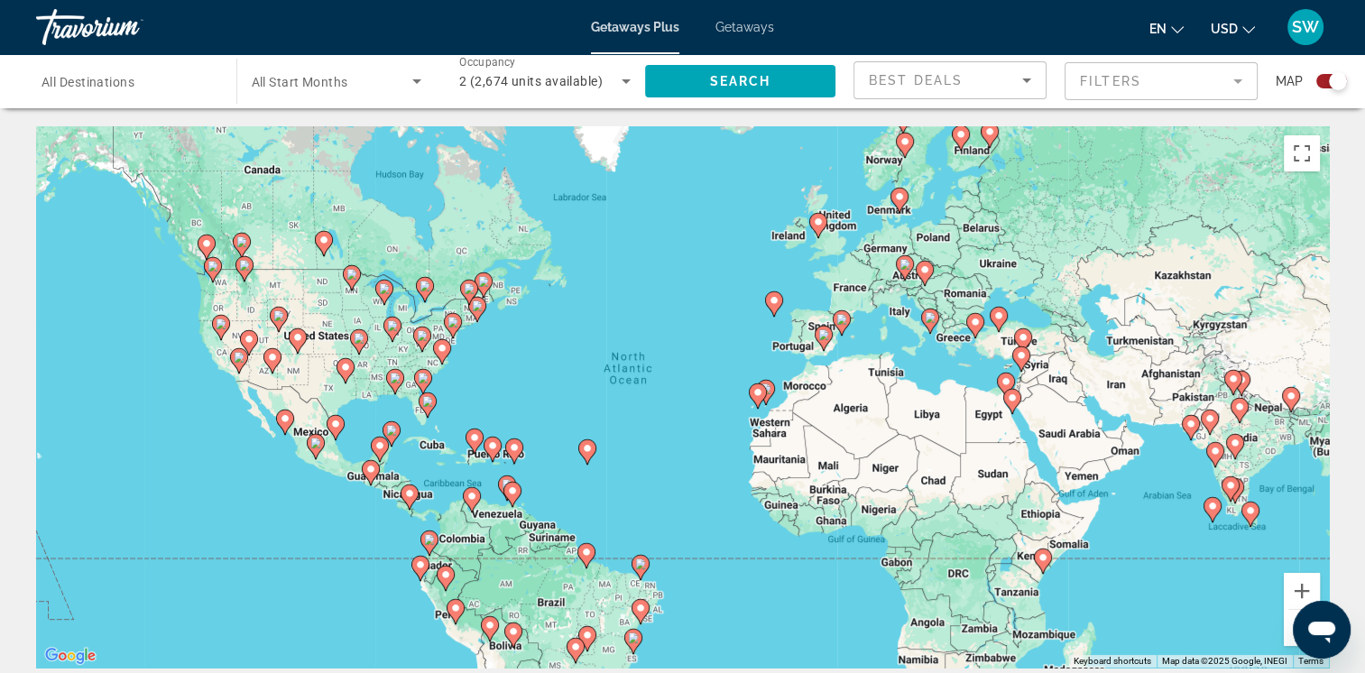
click at [1021, 77] on icon "Sort by" at bounding box center [1027, 80] width 22 height 22
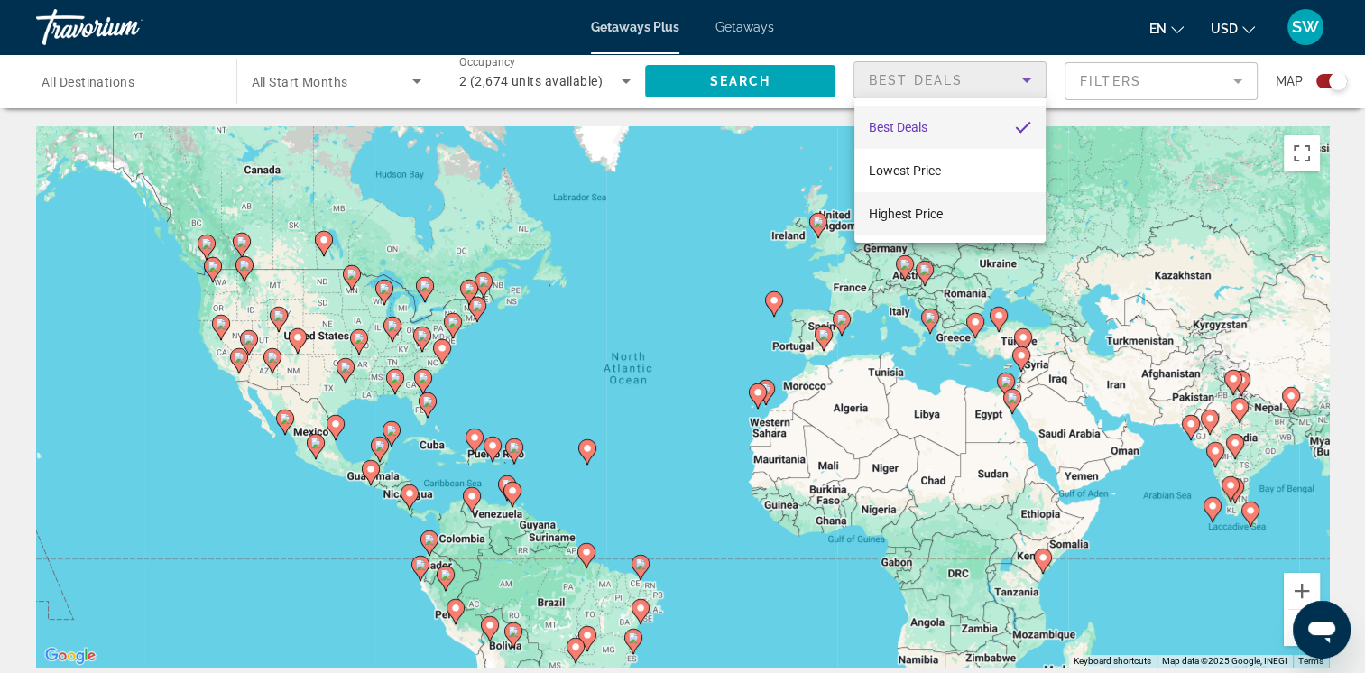
click at [986, 197] on mat-option "Highest Price" at bounding box center [949, 213] width 191 height 43
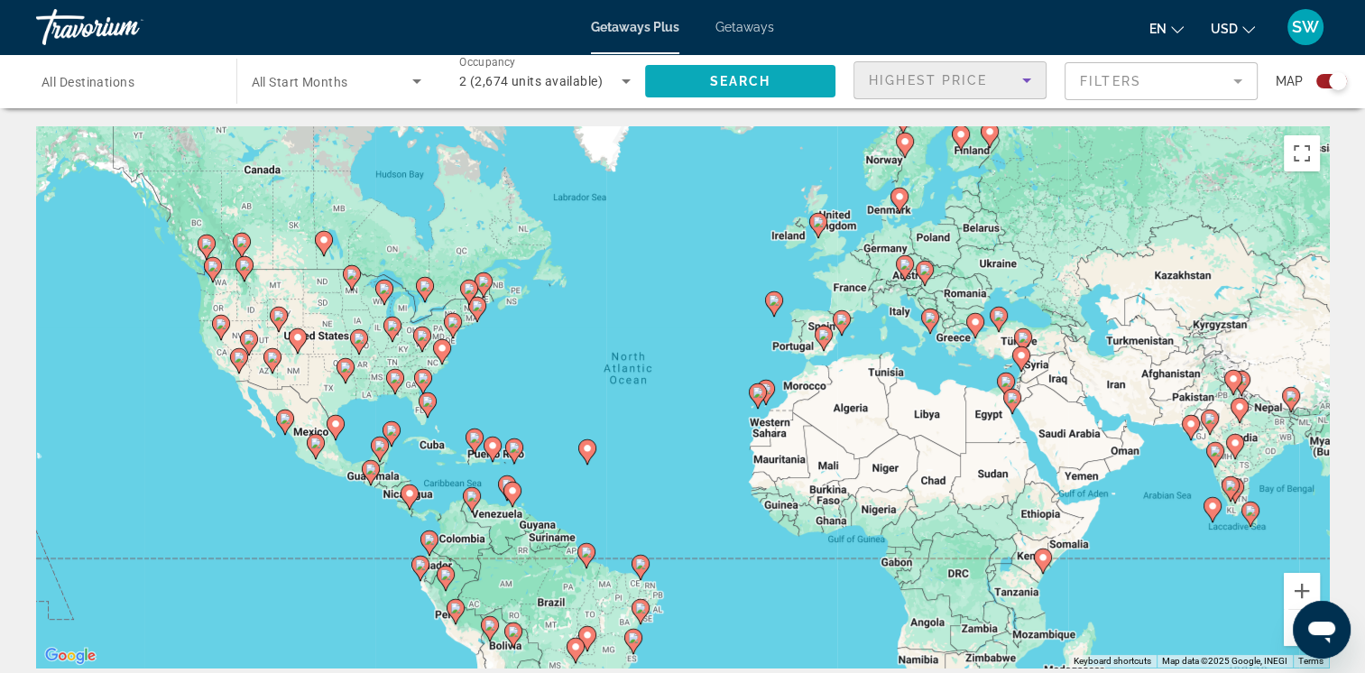
click at [812, 78] on span "Search widget" at bounding box center [740, 81] width 191 height 43
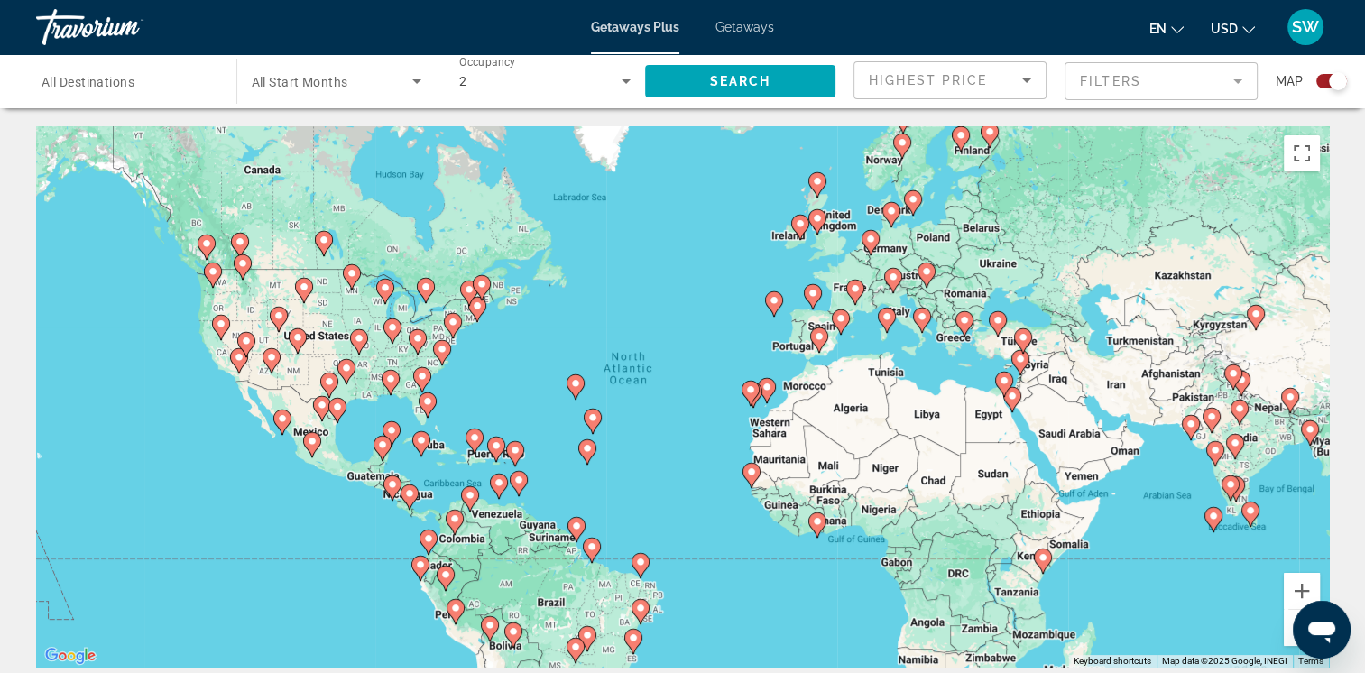
click at [1206, 95] on mat-form-field "Filters" at bounding box center [1161, 81] width 193 height 38
click at [1223, 85] on mat-form-field "Filters" at bounding box center [1161, 81] width 193 height 38
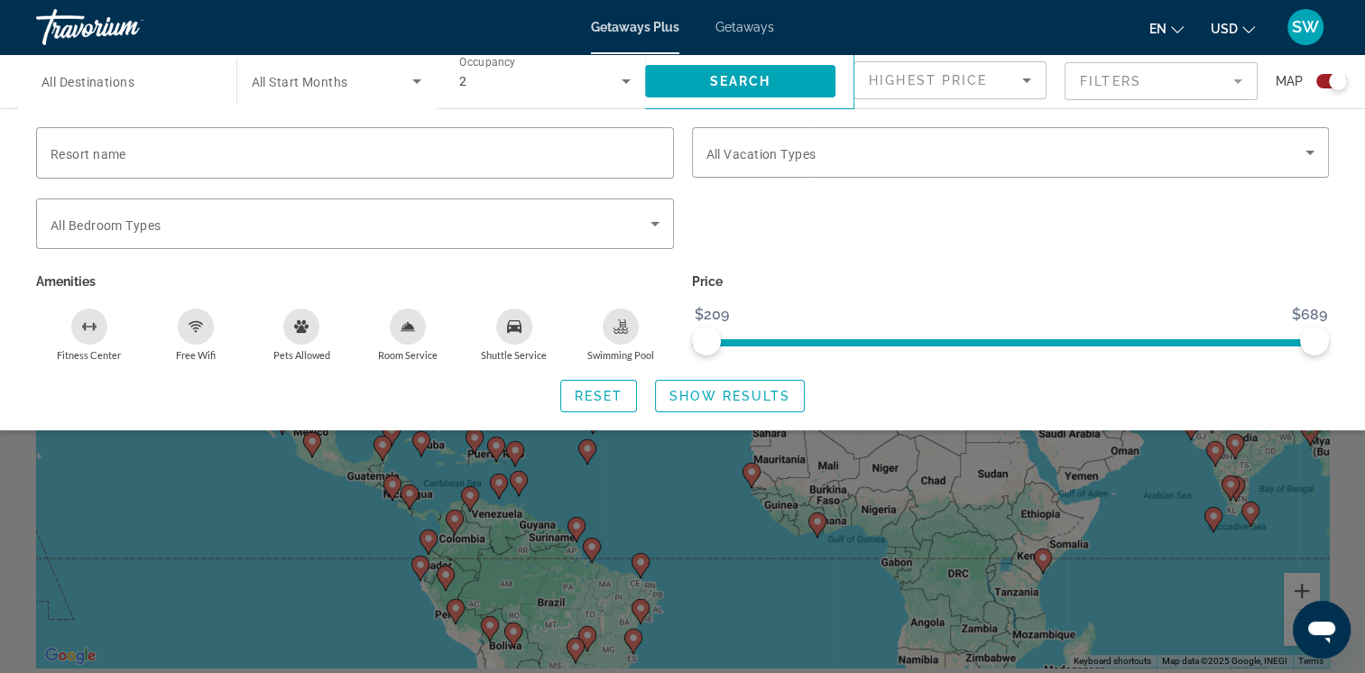
click at [1223, 85] on mat-form-field "Filters" at bounding box center [1161, 81] width 193 height 38
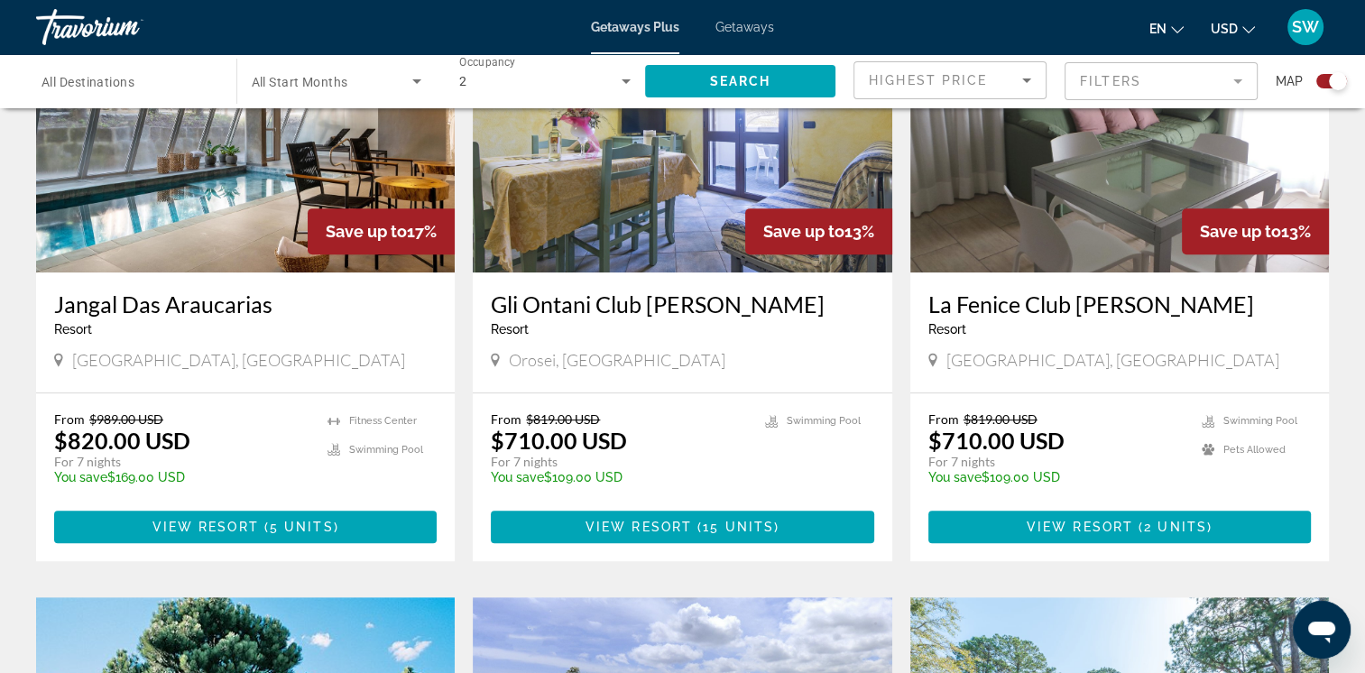
scroll to position [762, 0]
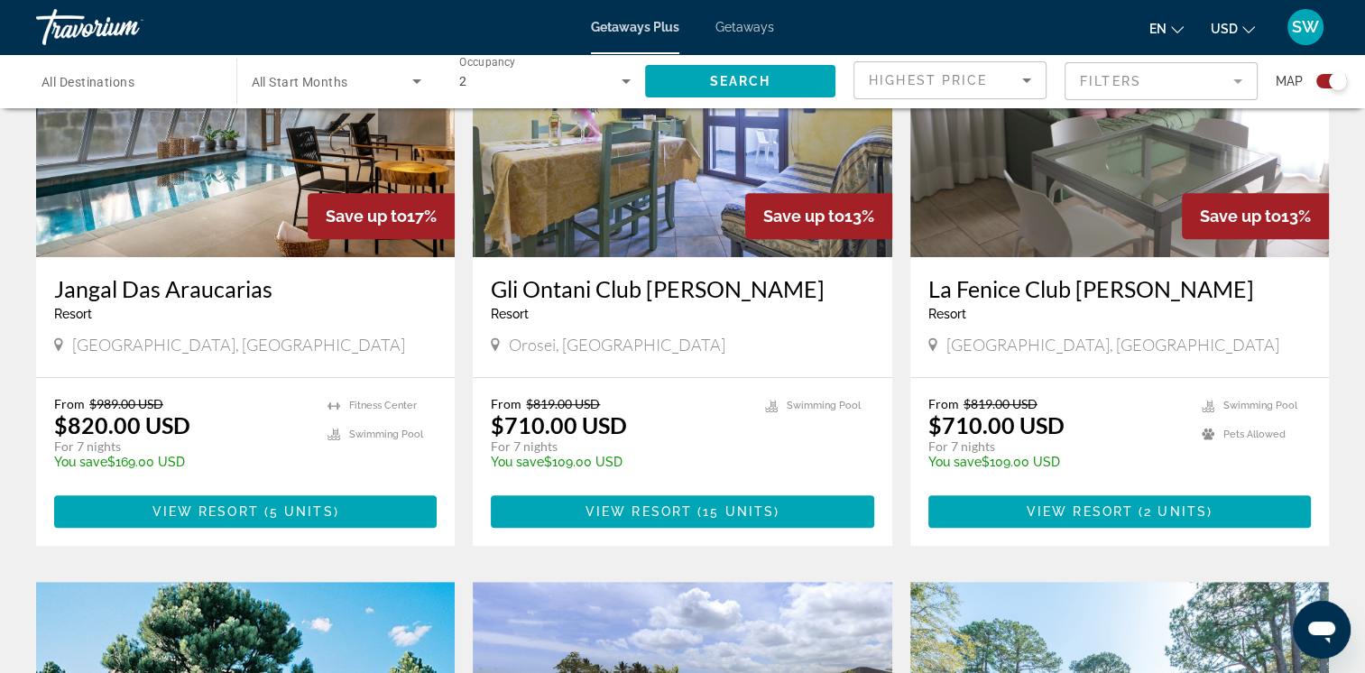
click at [365, 78] on span "Search widget" at bounding box center [333, 81] width 162 height 22
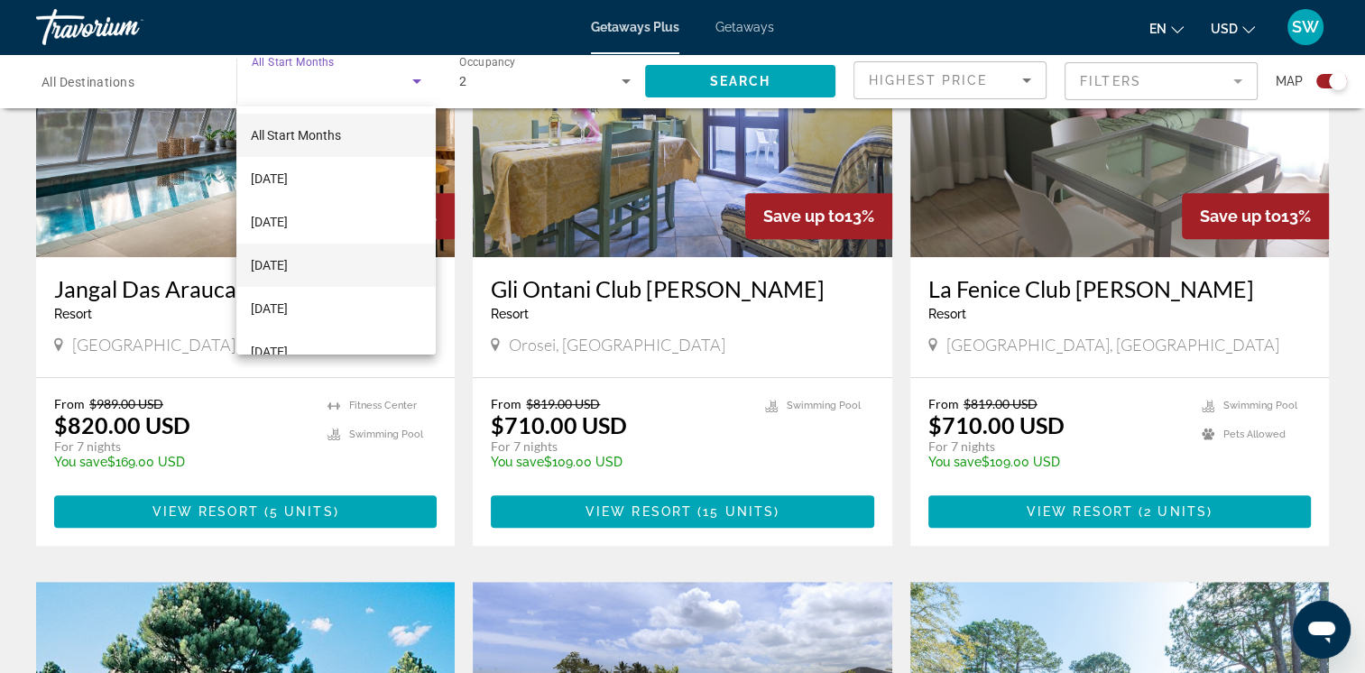
click at [364, 247] on mat-option "[DATE]" at bounding box center [335, 265] width 199 height 43
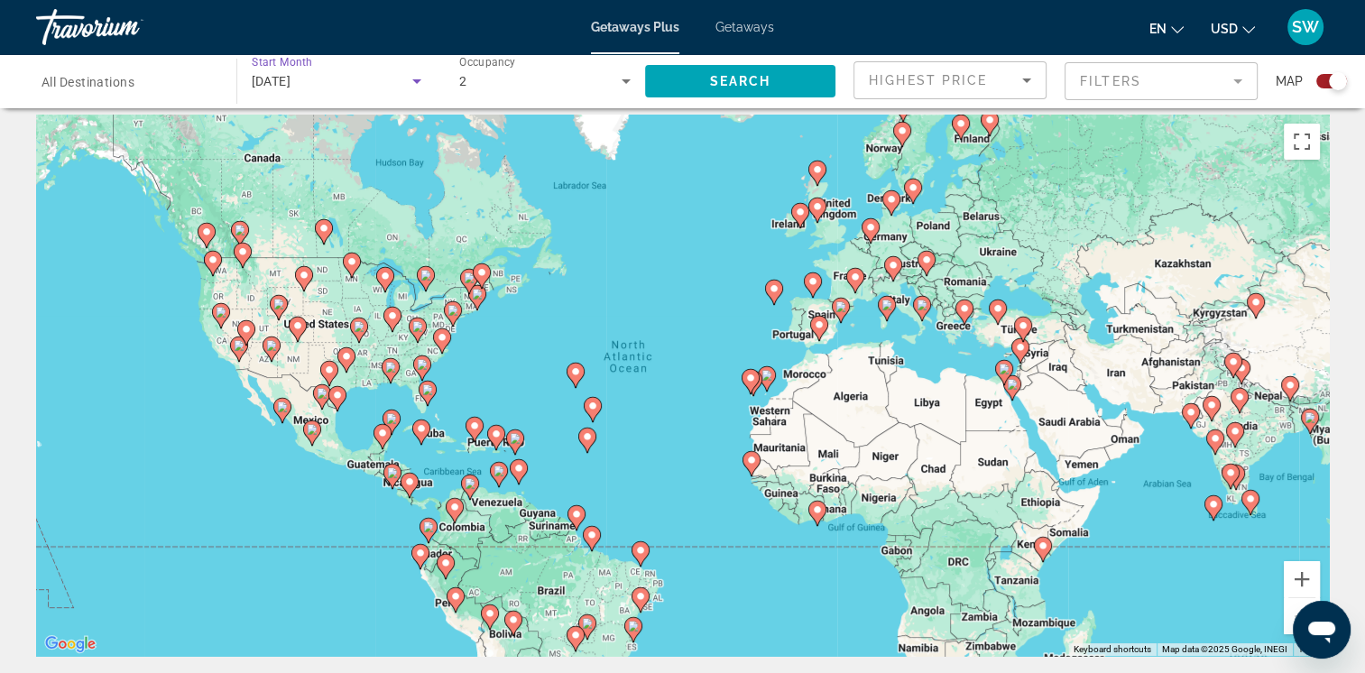
scroll to position [0, 0]
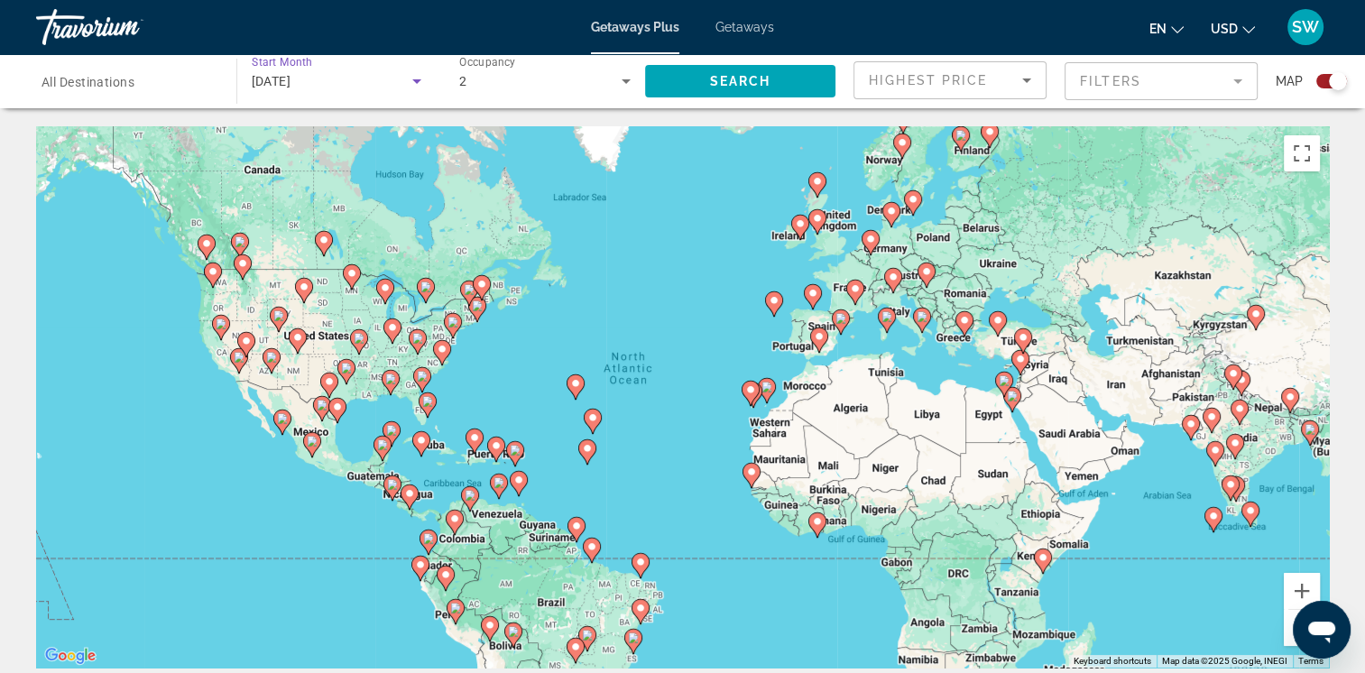
click at [169, 79] on input "Destination All Destinations" at bounding box center [127, 82] width 171 height 22
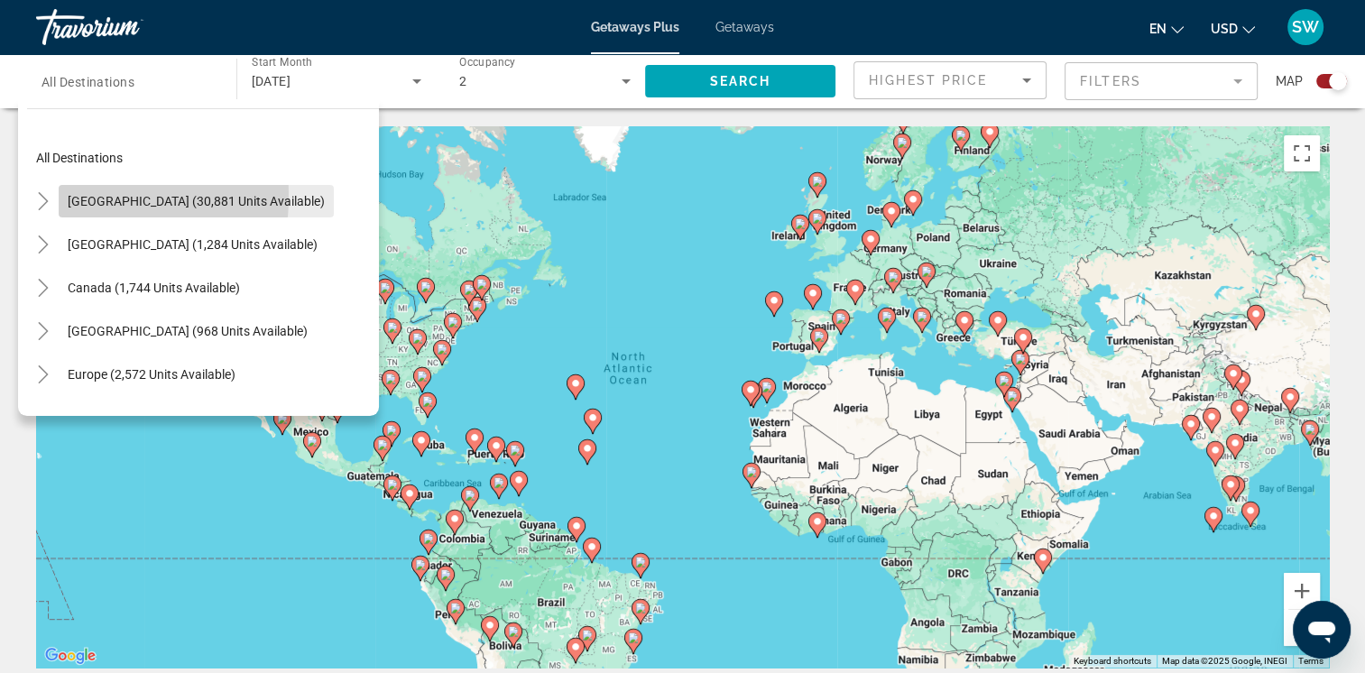
click at [71, 197] on span "[GEOGRAPHIC_DATA] (30,881 units available)" at bounding box center [196, 201] width 257 height 14
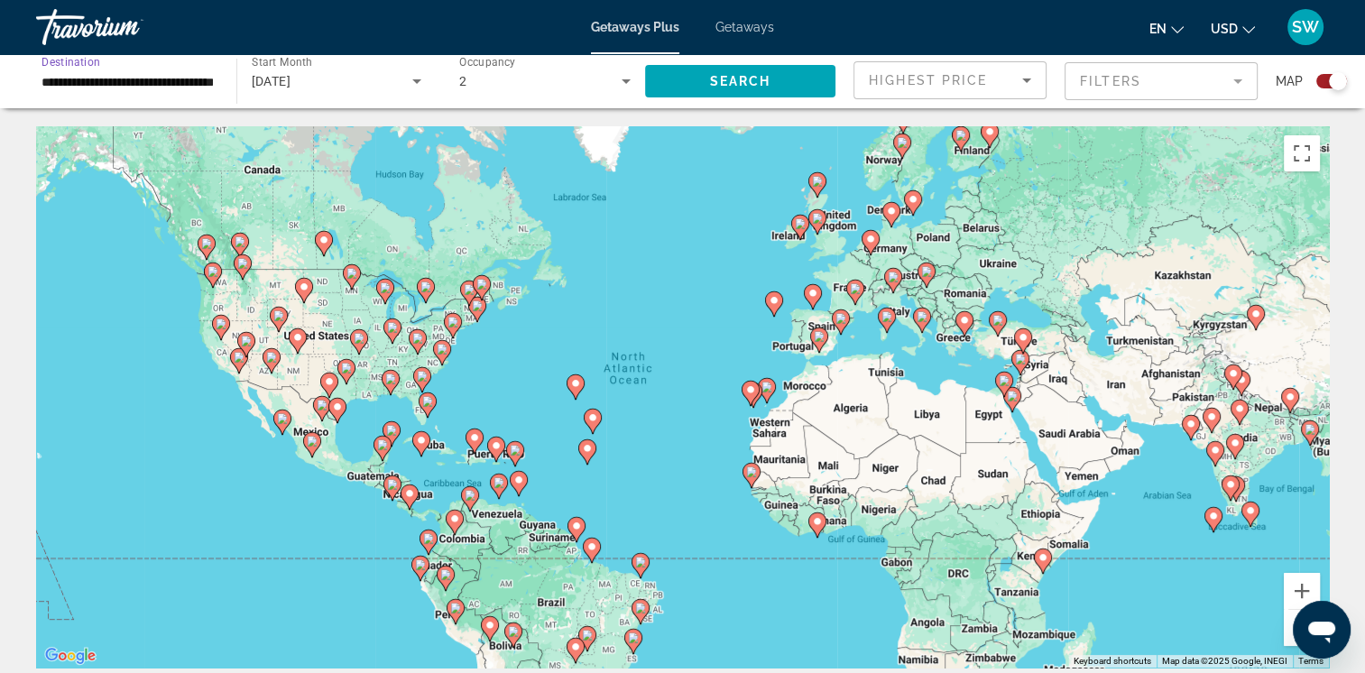
click at [143, 79] on input "**********" at bounding box center [127, 82] width 171 height 22
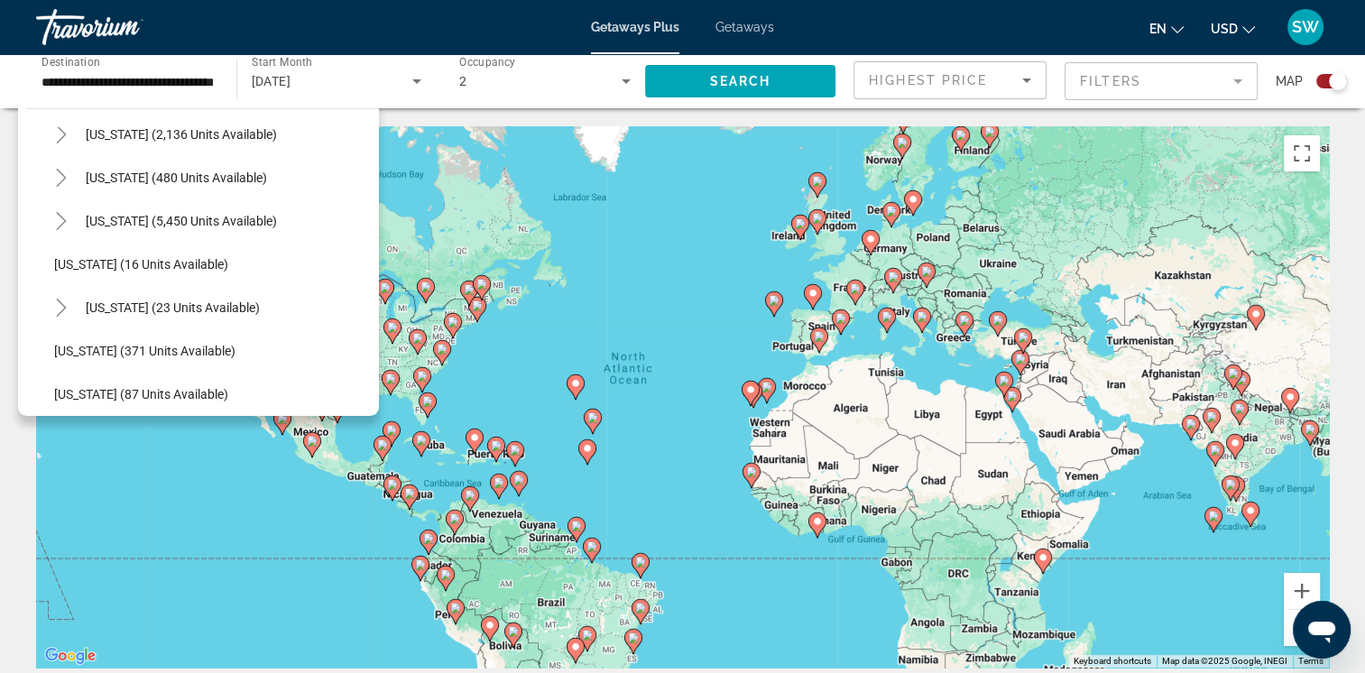
scroll to position [203, 0]
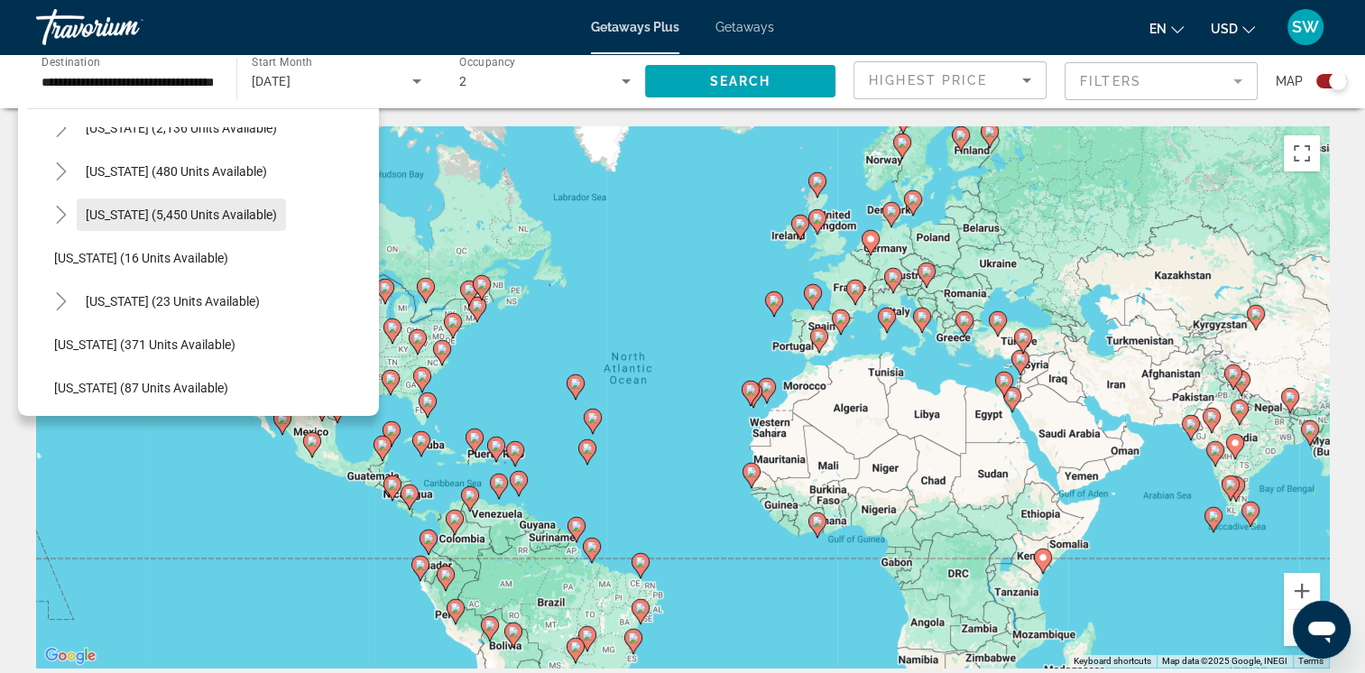
click at [217, 217] on span "[US_STATE] (5,450 units available)" at bounding box center [181, 215] width 191 height 14
type input "**********"
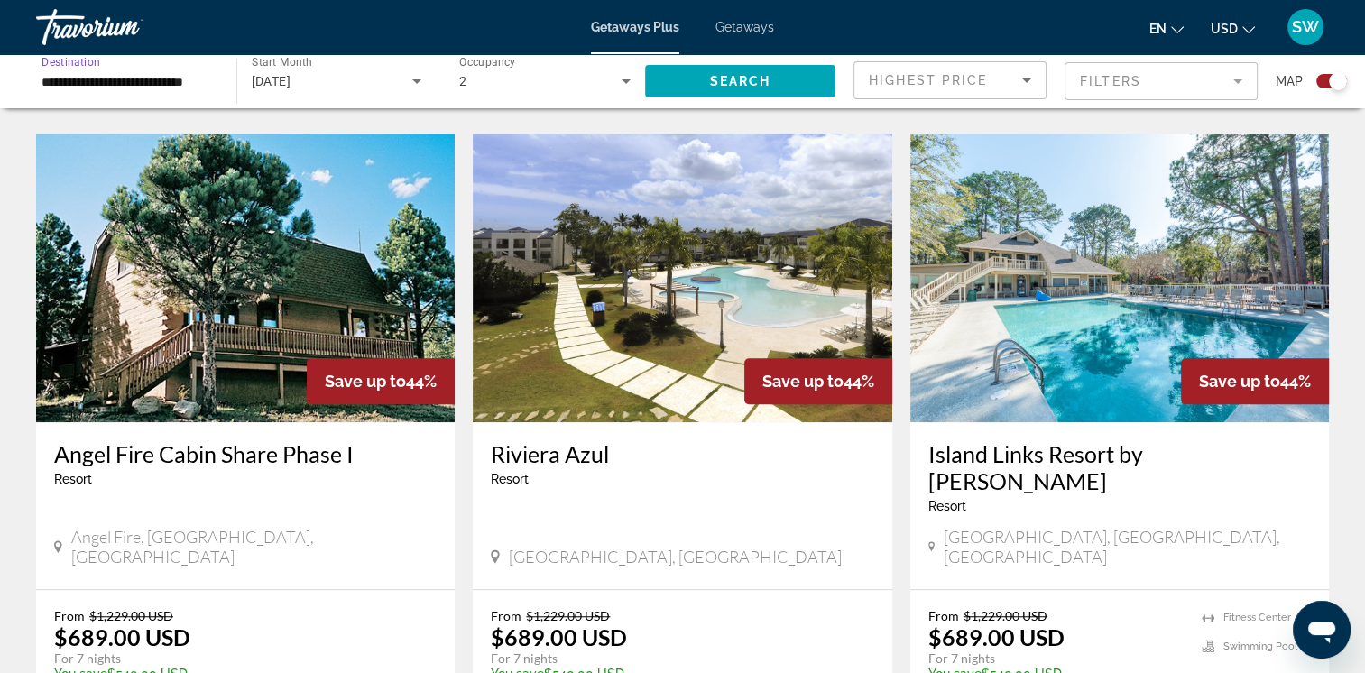
scroll to position [1215, 0]
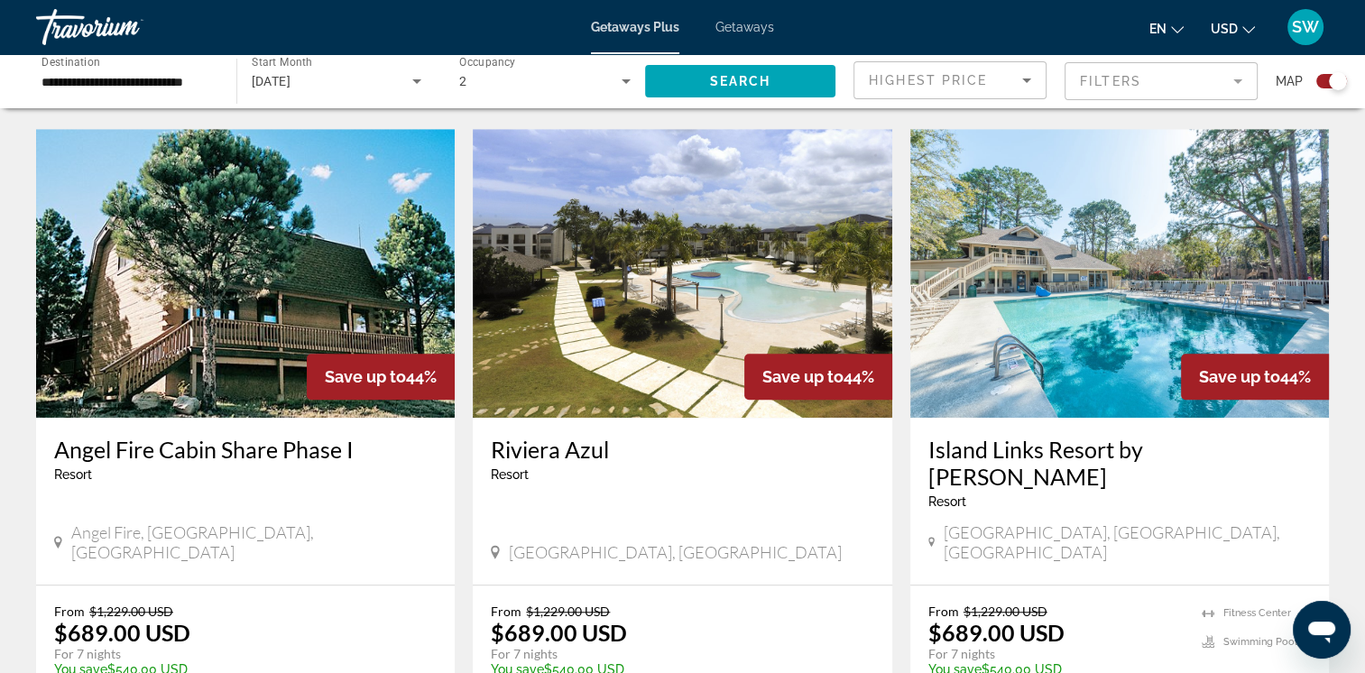
click at [1187, 314] on img "Main content" at bounding box center [1119, 273] width 419 height 289
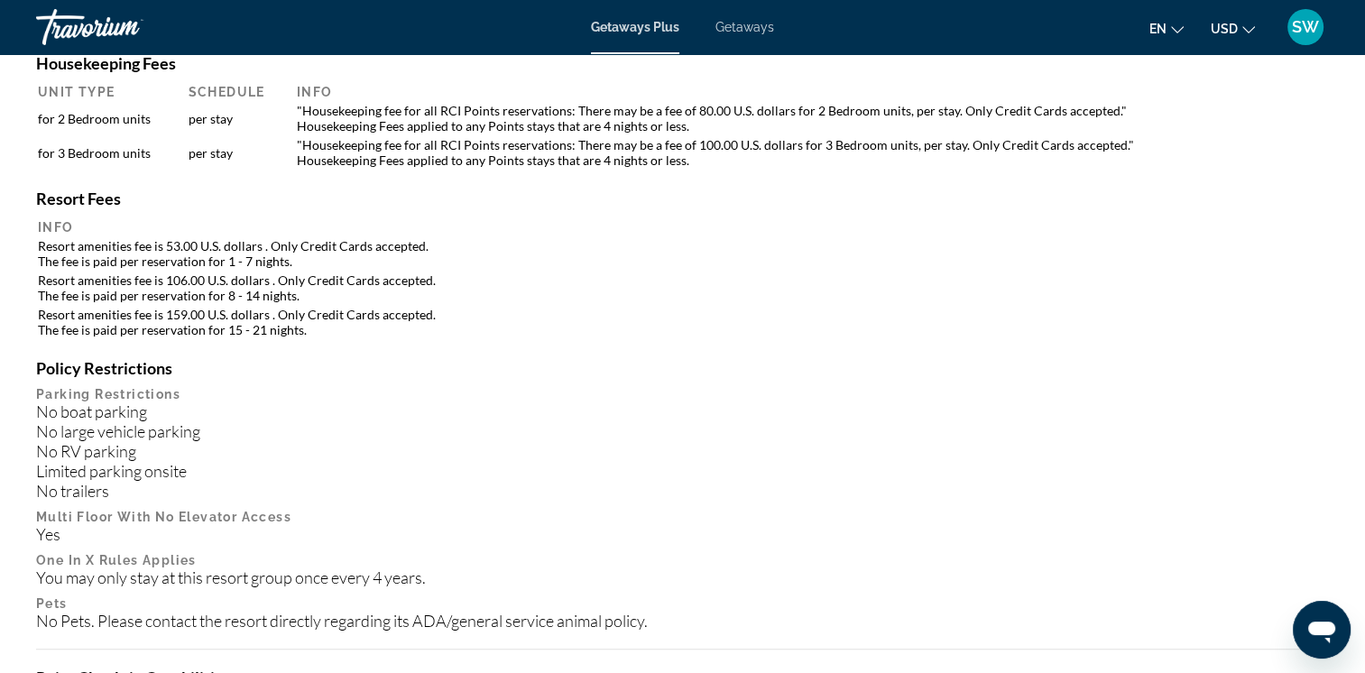
scroll to position [1711, 0]
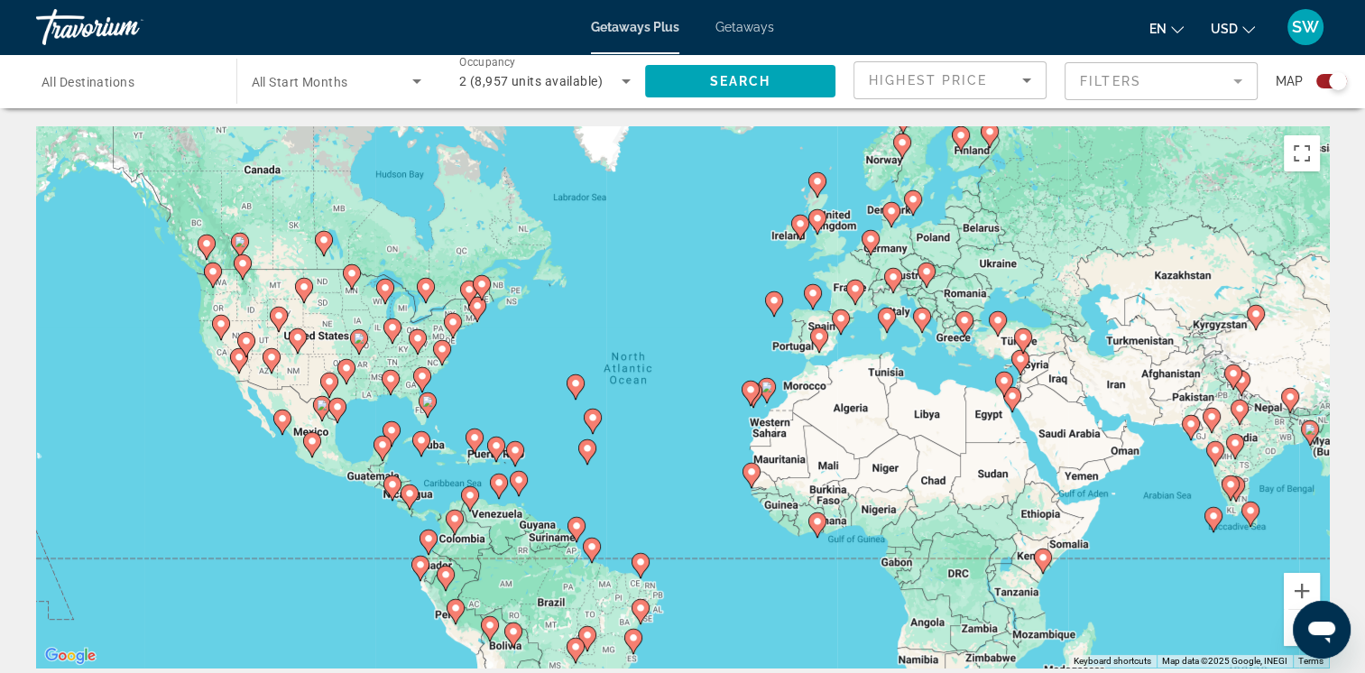
click at [308, 78] on span "All Start Months" at bounding box center [300, 82] width 97 height 14
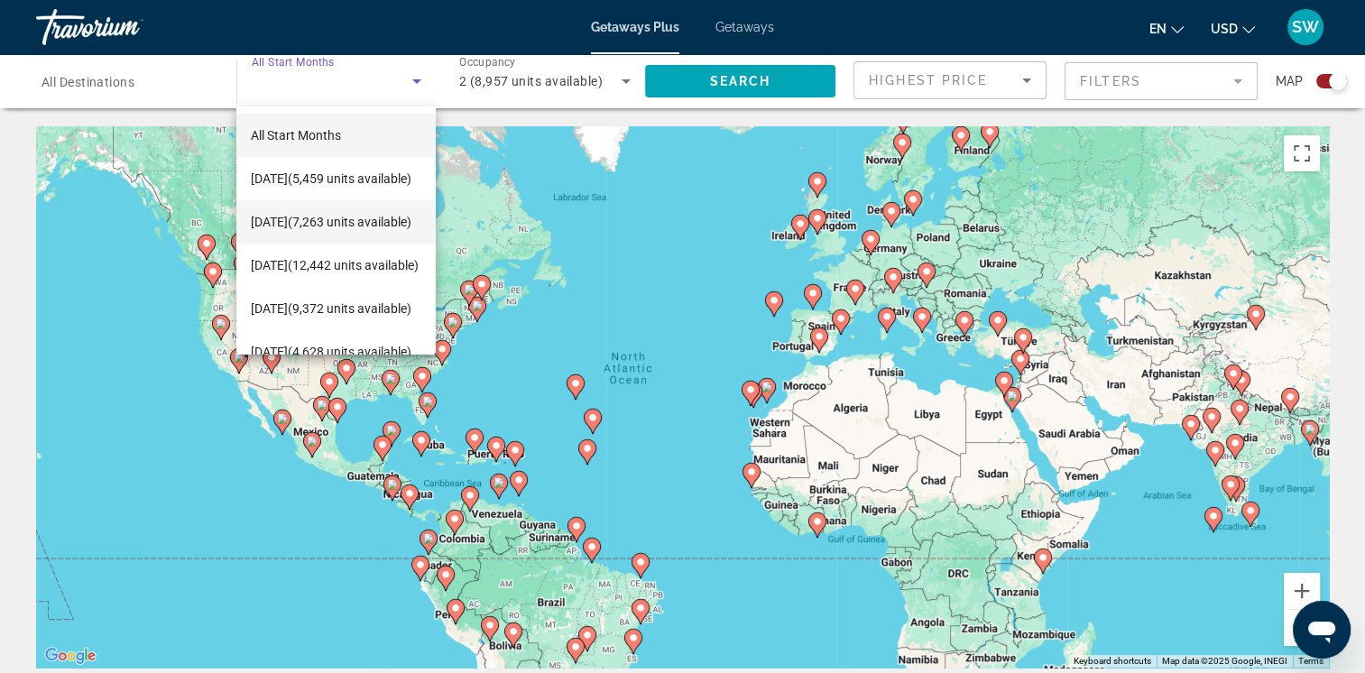
click at [374, 231] on span "[DATE] (7,263 units available)" at bounding box center [331, 222] width 161 height 22
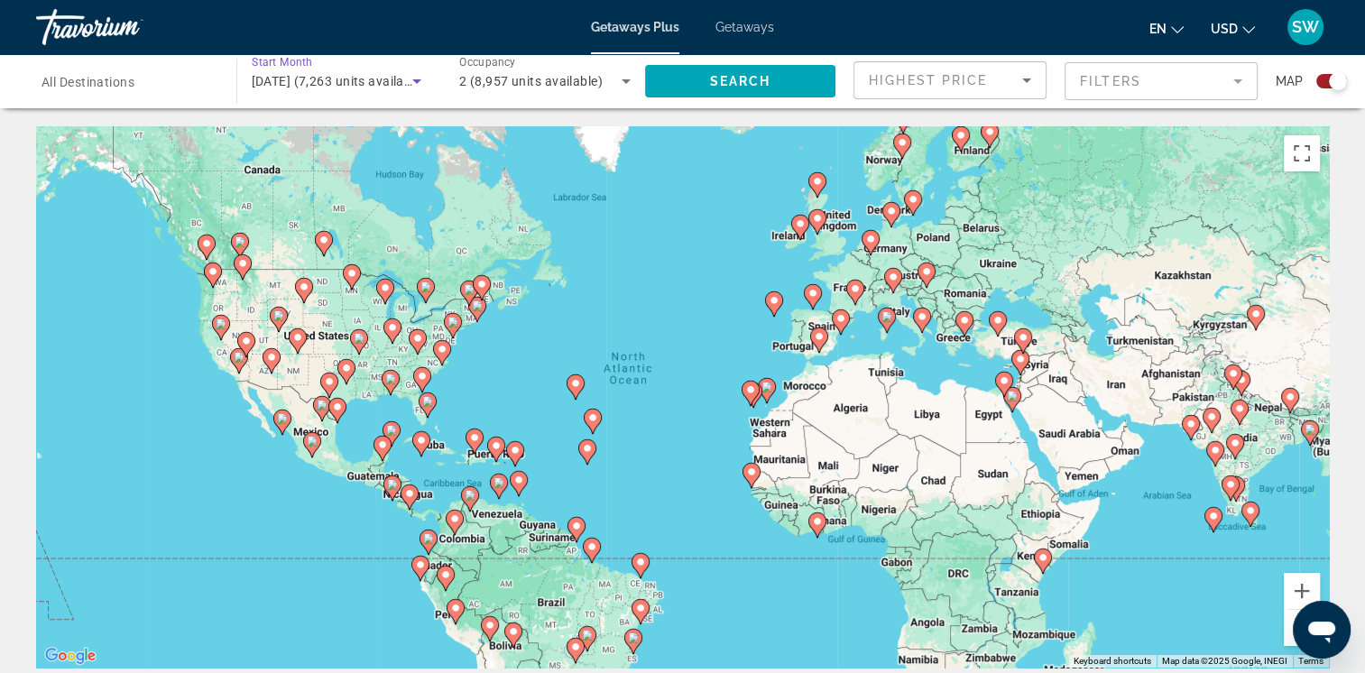
scroll to position [586, 0]
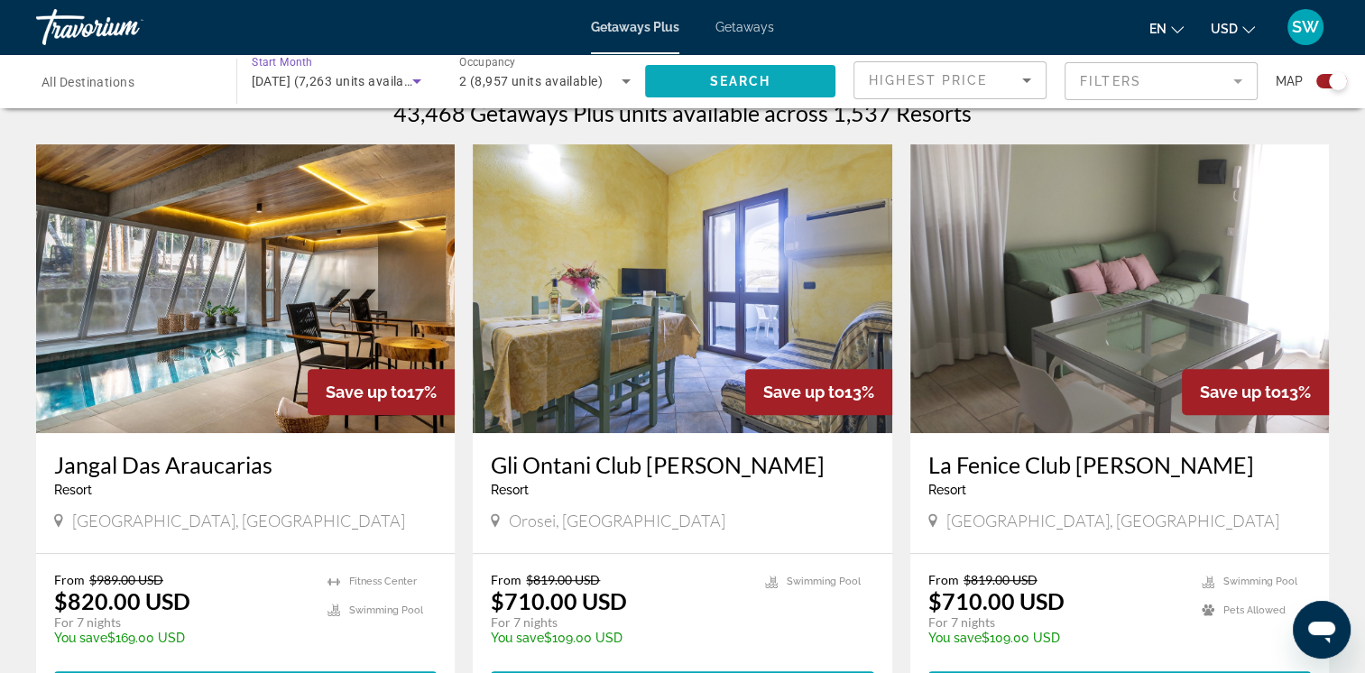
click at [736, 85] on span "Search" at bounding box center [739, 81] width 61 height 14
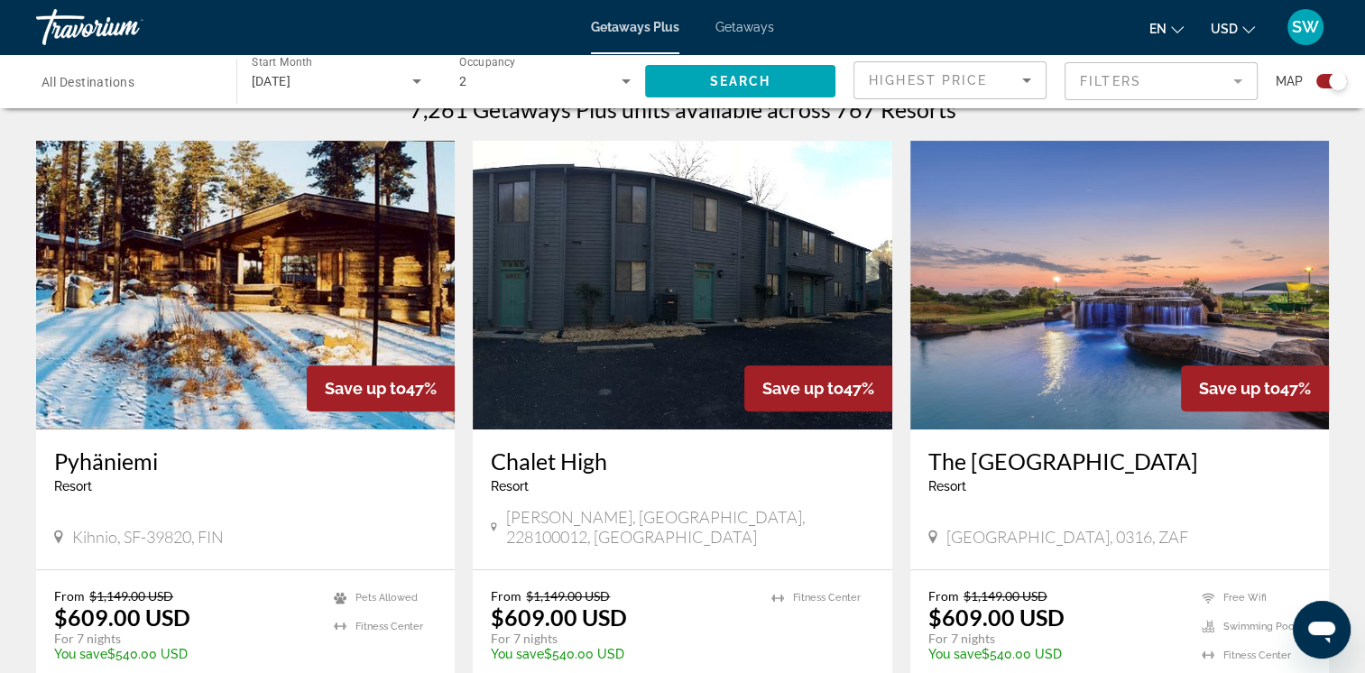
scroll to position [598, 0]
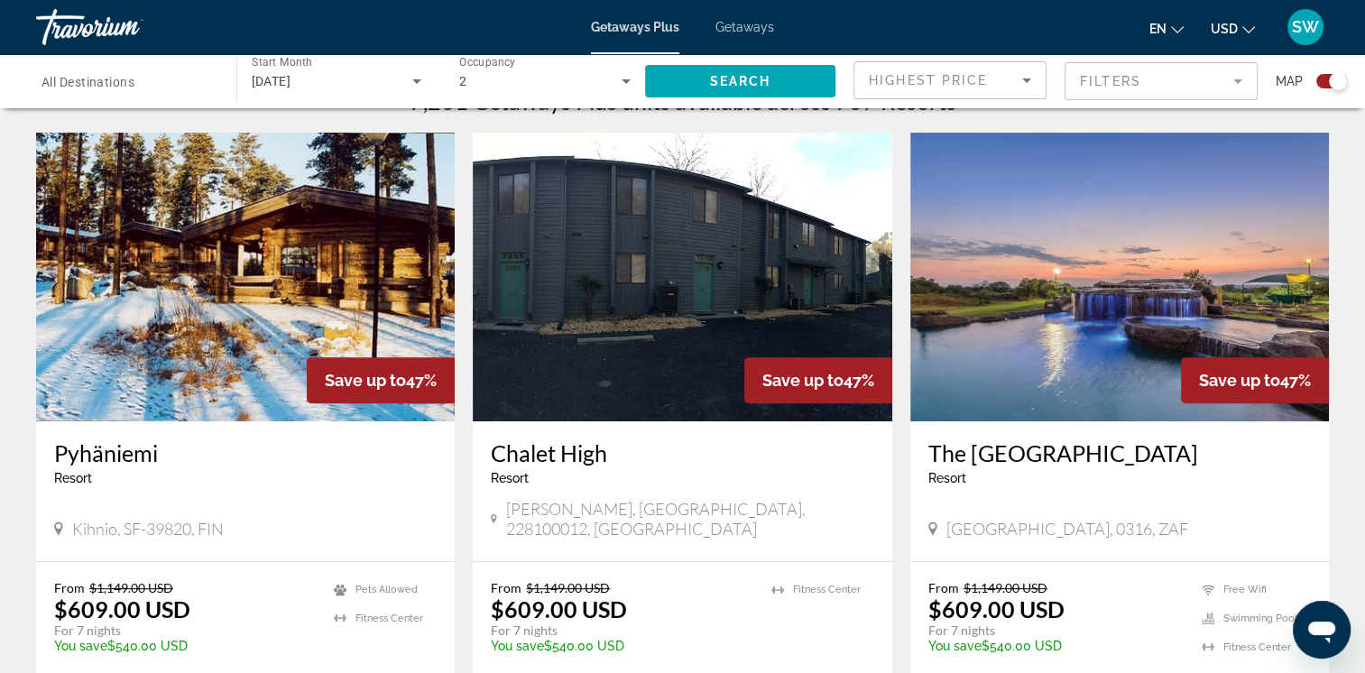
click at [1206, 84] on mat-form-field "Filters" at bounding box center [1161, 81] width 193 height 38
click at [1234, 82] on mat-form-field "Filters" at bounding box center [1161, 81] width 193 height 38
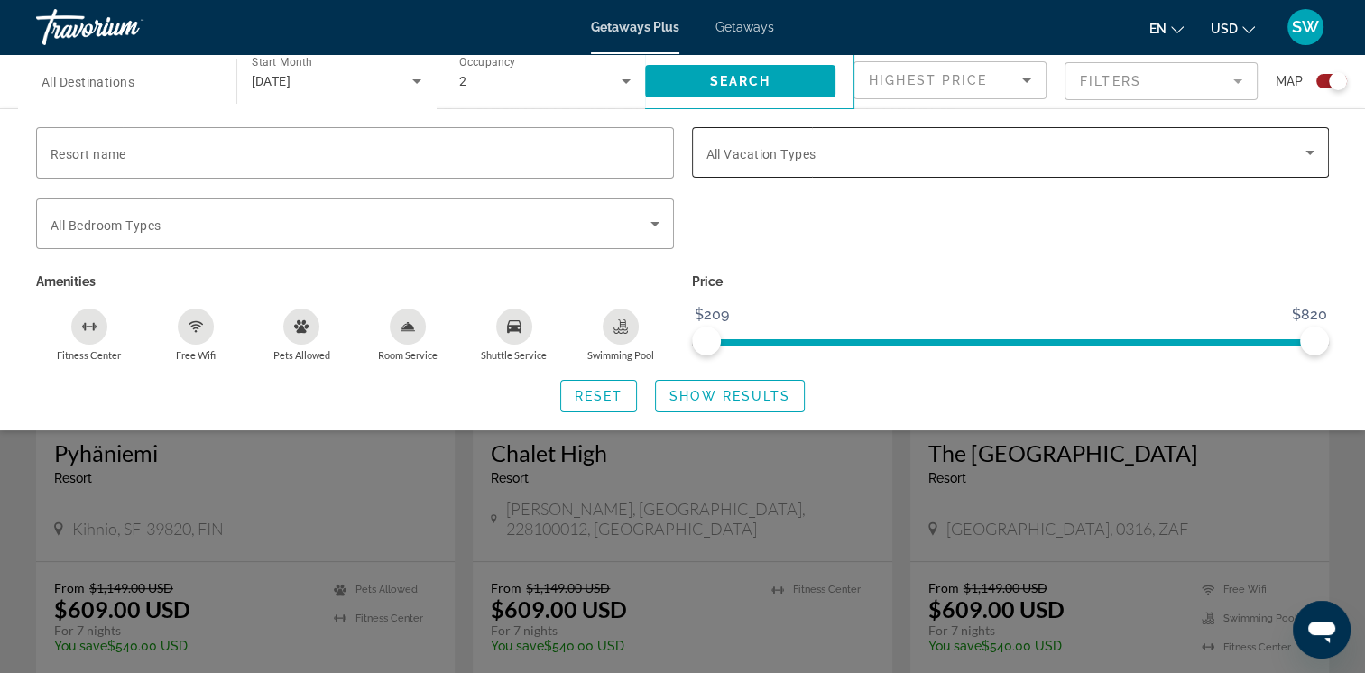
click at [1315, 151] on icon "Search widget" at bounding box center [1310, 153] width 22 height 22
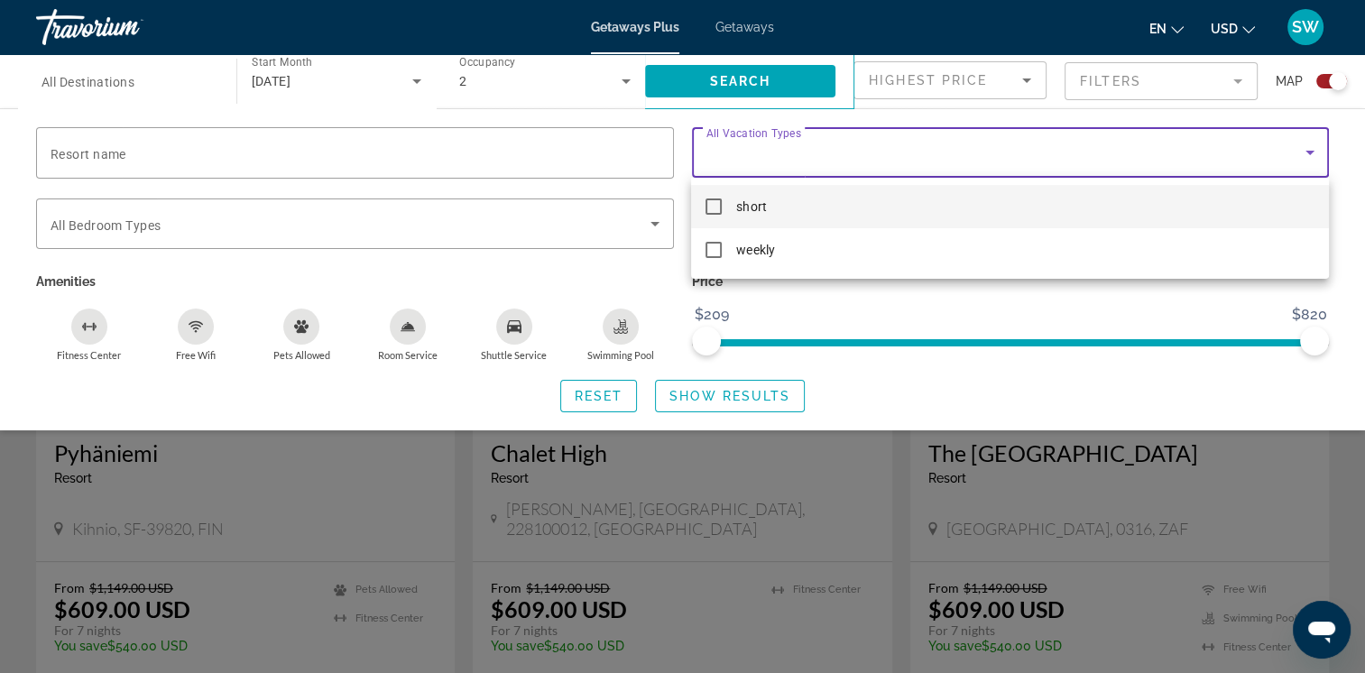
click at [1315, 151] on div at bounding box center [682, 336] width 1365 height 673
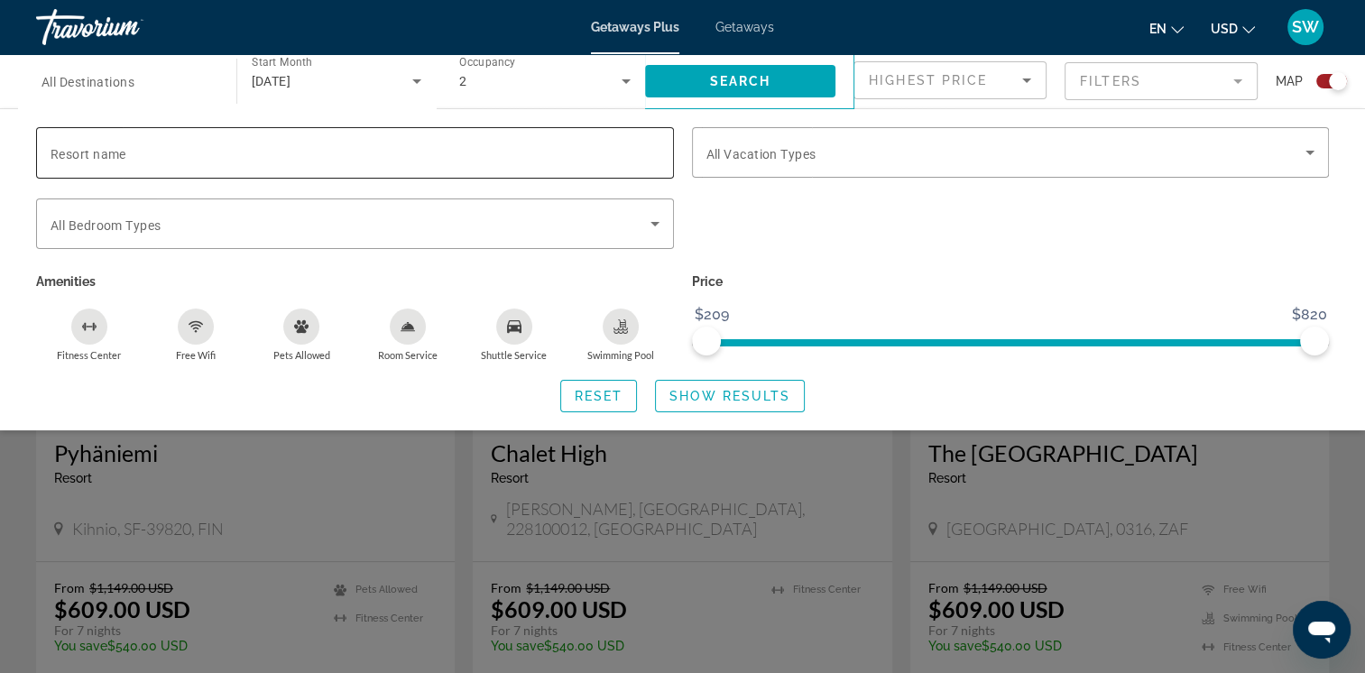
click at [614, 161] on input "Resort name" at bounding box center [355, 154] width 609 height 22
type input "****"
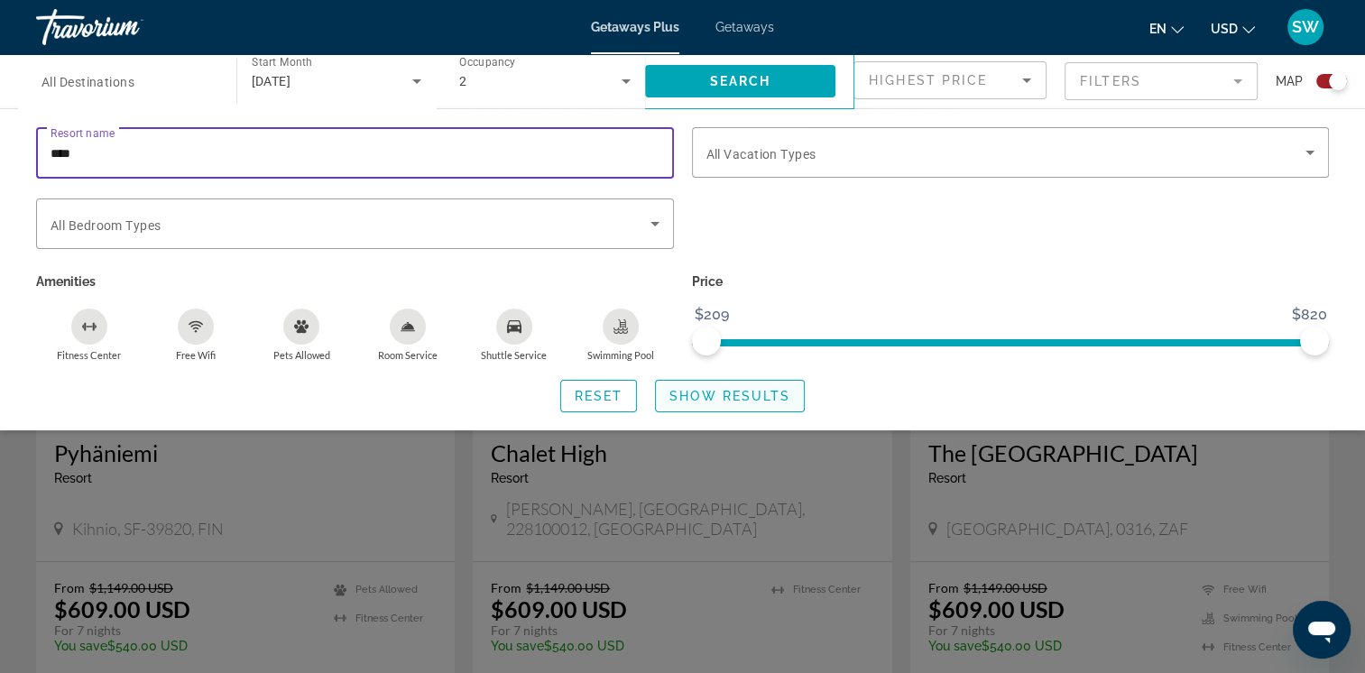
click at [769, 404] on span "Search widget" at bounding box center [730, 395] width 148 height 43
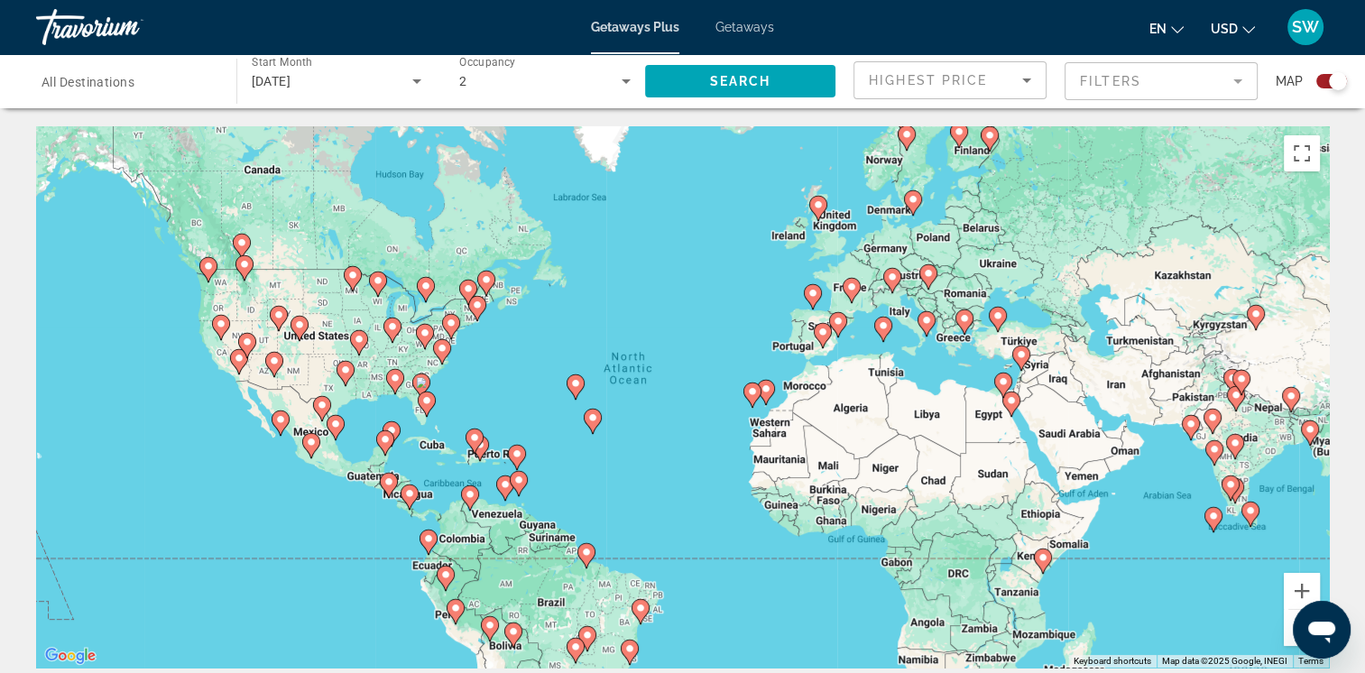
click at [1133, 81] on mat-form-field "Filters" at bounding box center [1161, 81] width 193 height 38
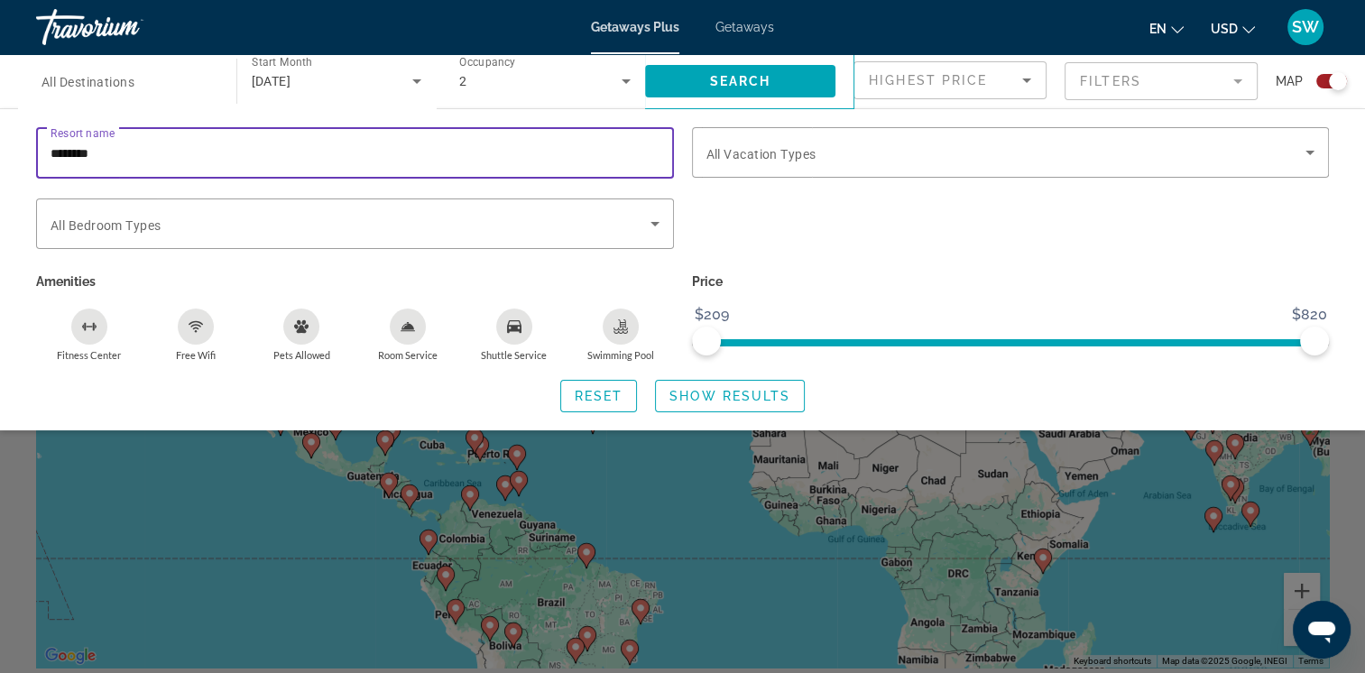
type input "********"
click at [763, 85] on span "Search" at bounding box center [739, 81] width 61 height 14
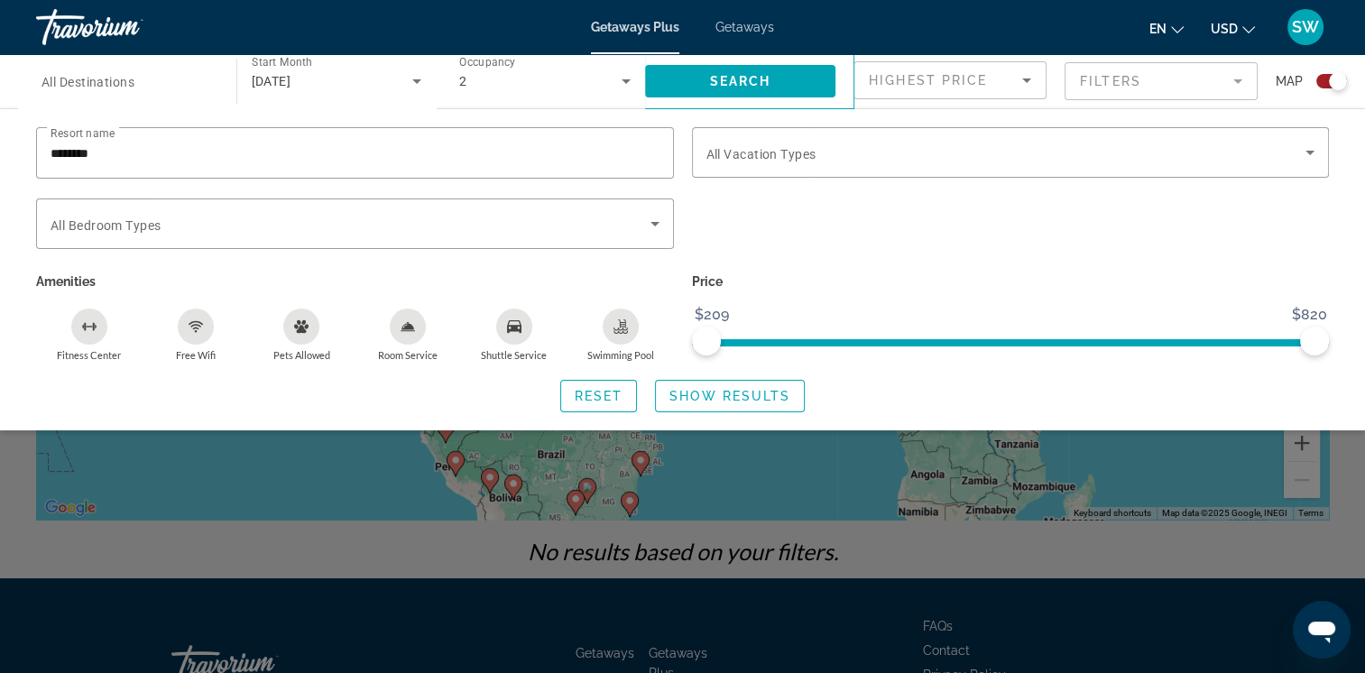
scroll to position [131, 0]
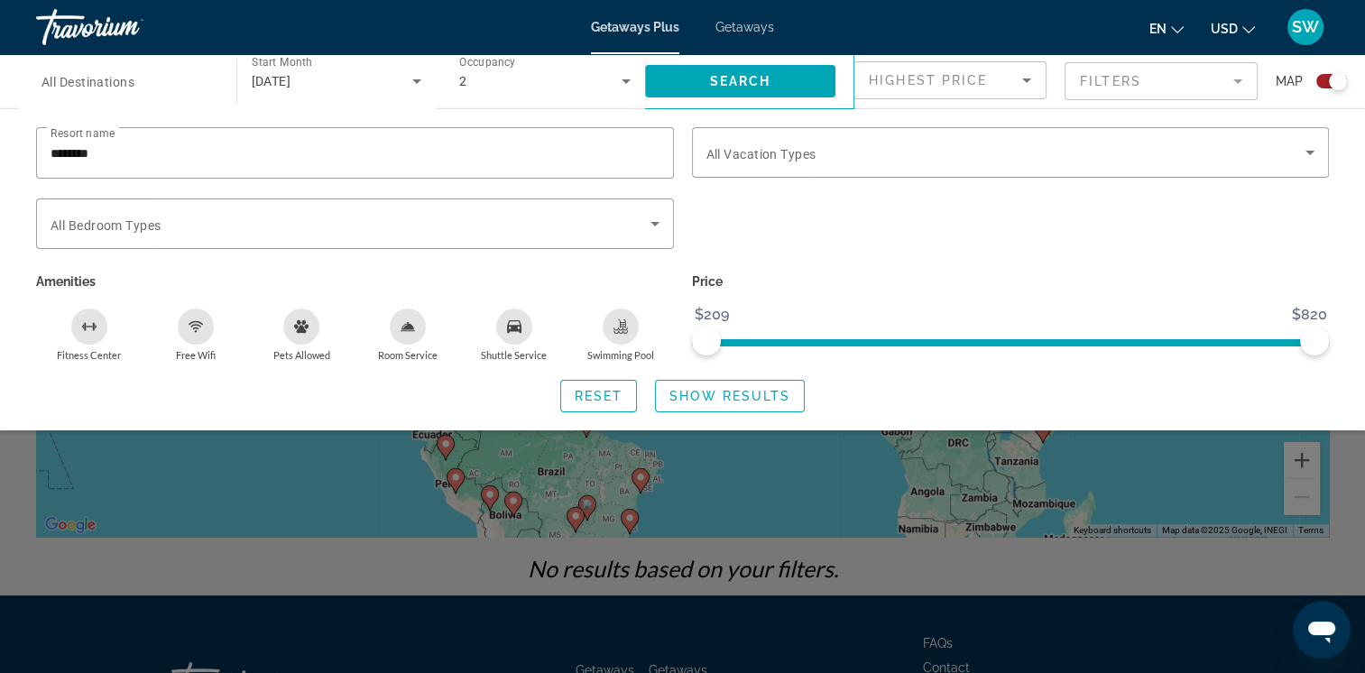
click at [1165, 558] on div "Search widget" at bounding box center [682, 472] width 1365 height 402
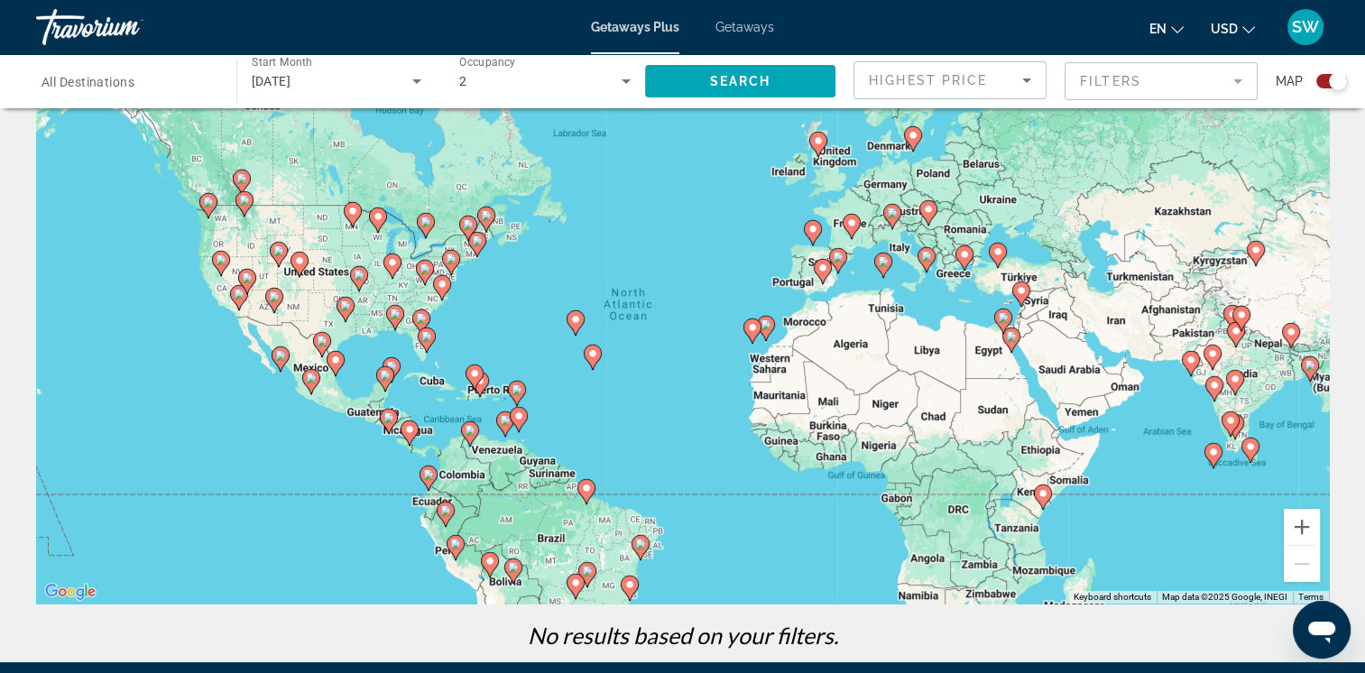
scroll to position [0, 0]
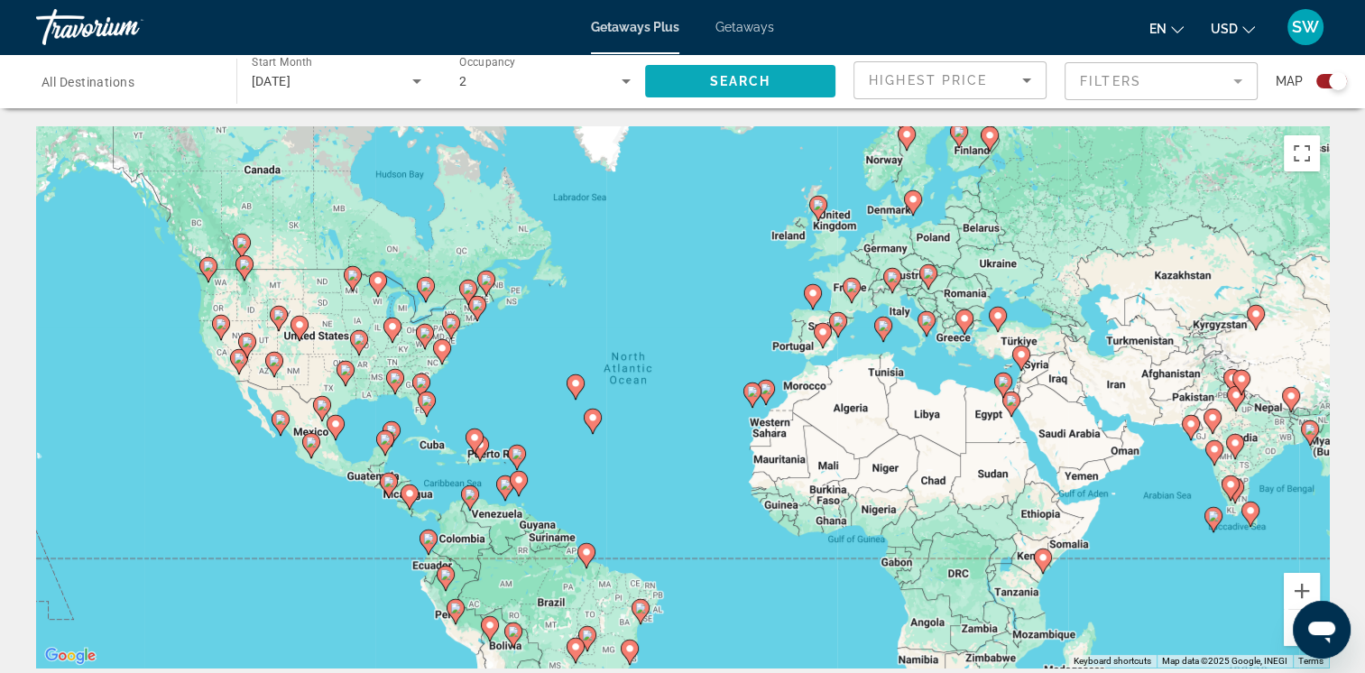
click at [800, 88] on span "Search widget" at bounding box center [740, 81] width 191 height 43
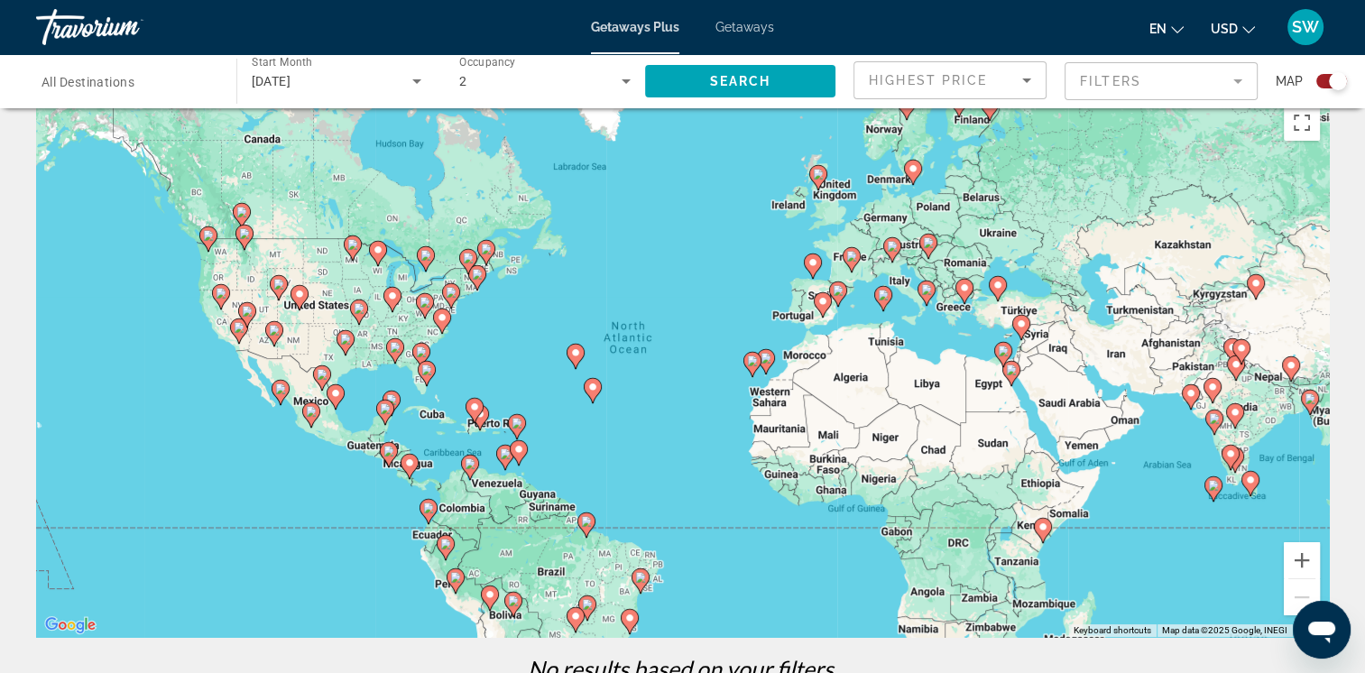
scroll to position [15, 0]
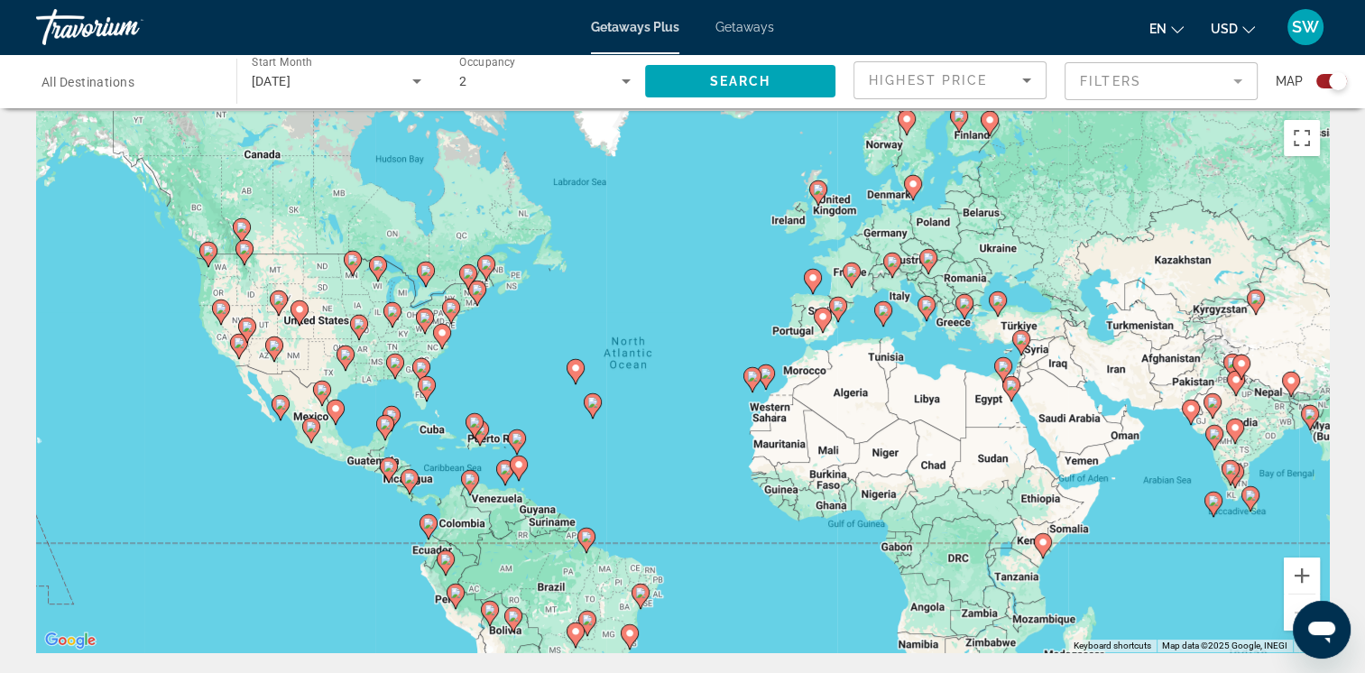
click at [1352, 78] on div "Destination All Destinations Start Month All Start Months [DATE] Occupancy Any …" at bounding box center [682, 81] width 1365 height 54
drag, startPoint x: 1352, startPoint y: 78, endPoint x: 1367, endPoint y: 85, distance: 16.6
click at [1365, 85] on html "Skip to main content Getaways Plus Getaways en English Español Français Italian…" at bounding box center [682, 321] width 1365 height 673
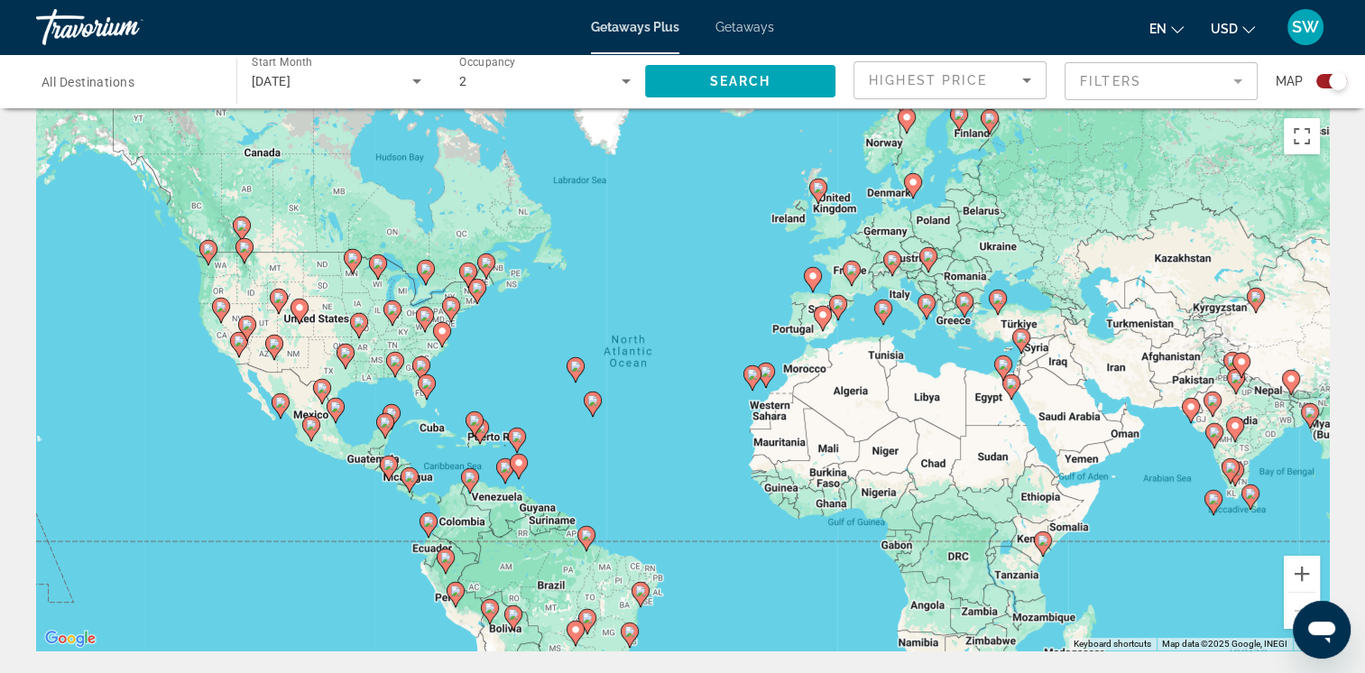
scroll to position [0, 0]
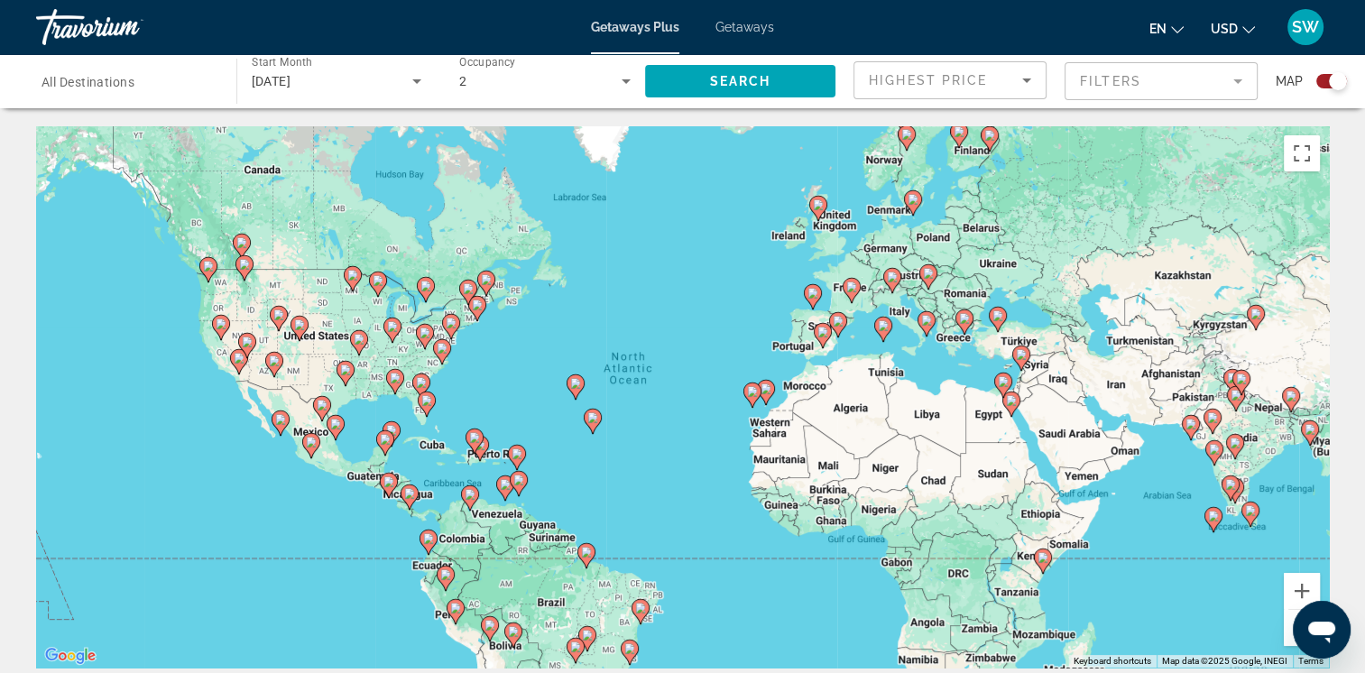
click at [1010, 77] on div "Highest Price" at bounding box center [945, 80] width 153 height 22
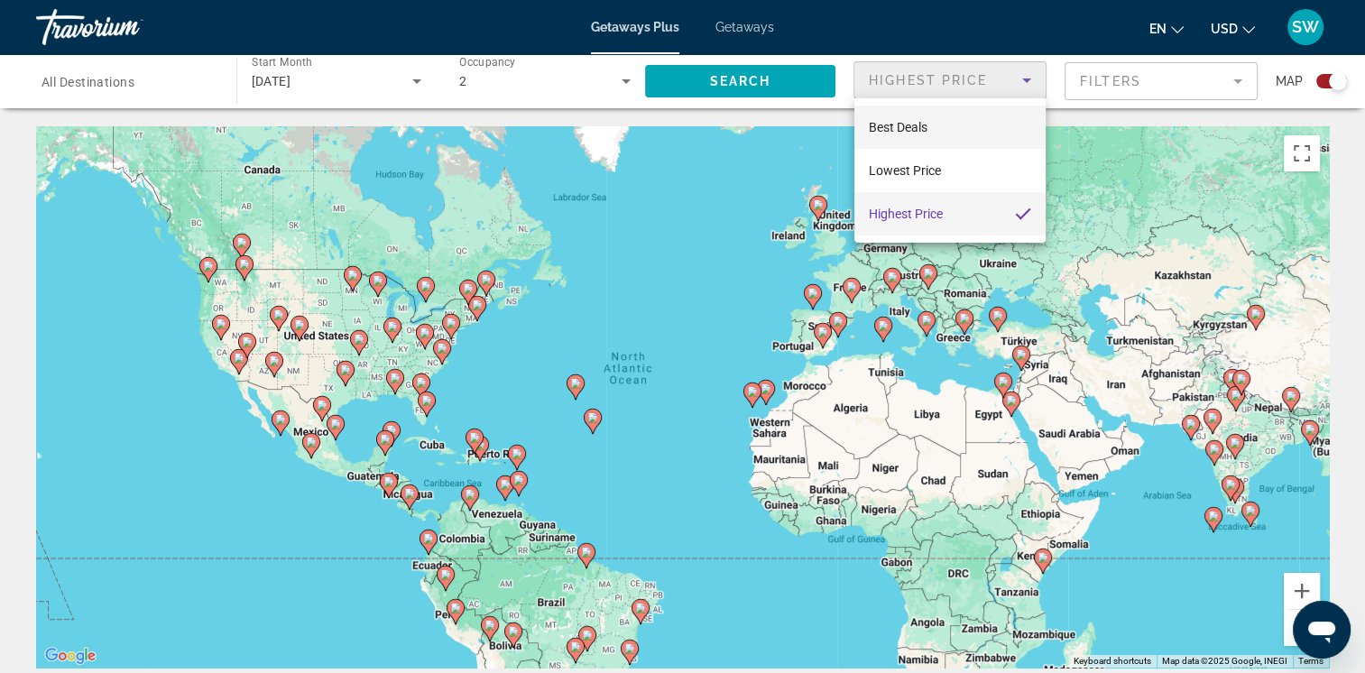
click at [963, 123] on mat-option "Best Deals" at bounding box center [949, 127] width 191 height 43
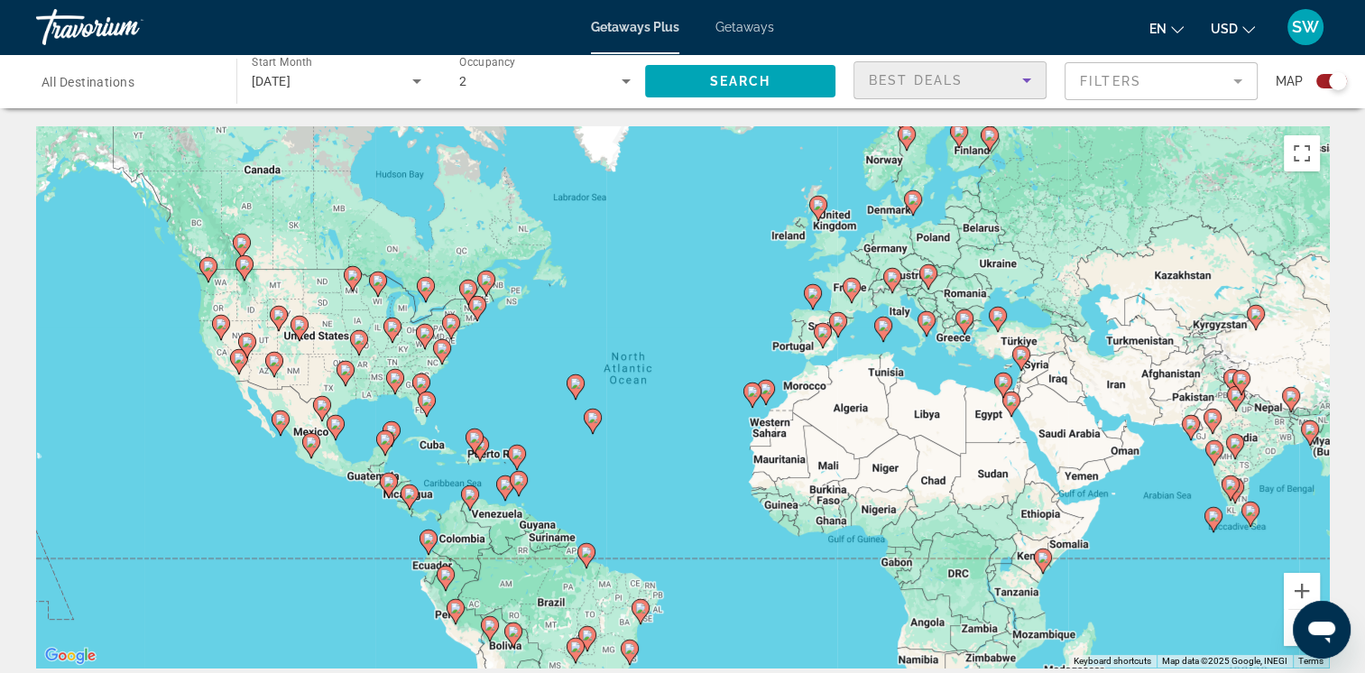
click at [125, 96] on div "Search widget" at bounding box center [127, 81] width 171 height 51
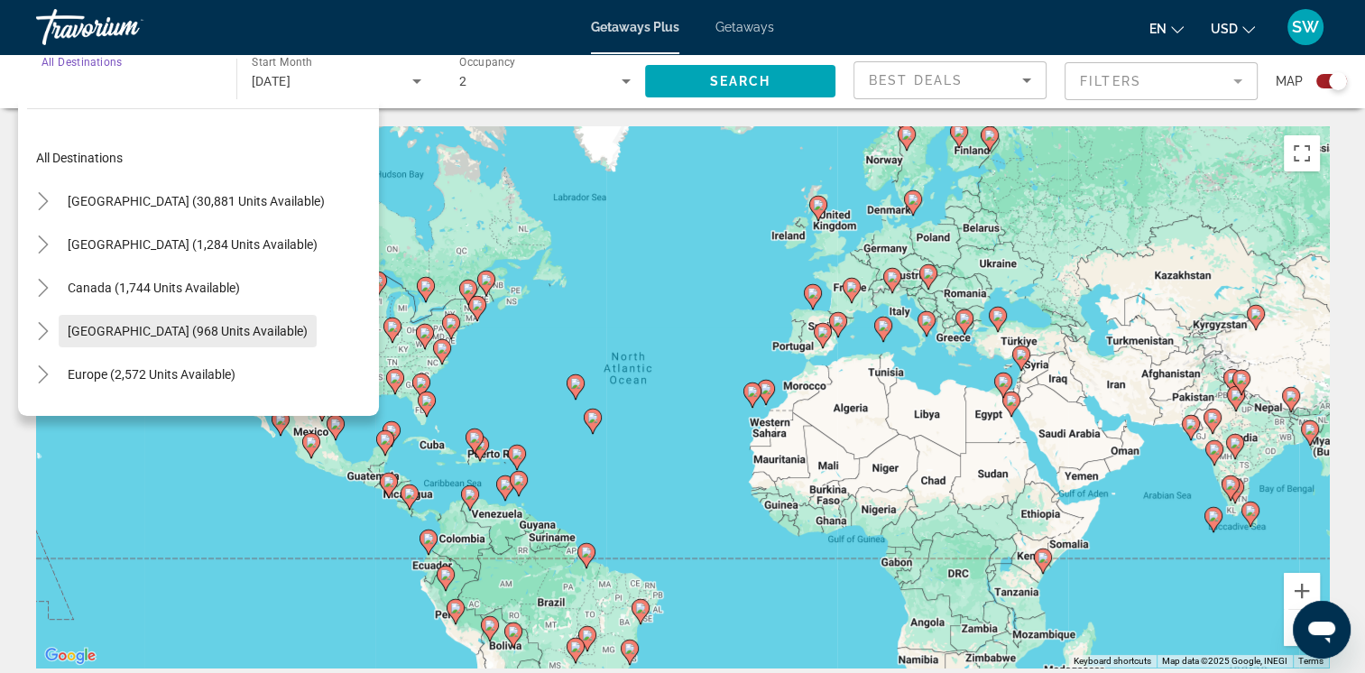
click at [161, 324] on span "[GEOGRAPHIC_DATA] (968 units available)" at bounding box center [188, 331] width 240 height 14
type input "**********"
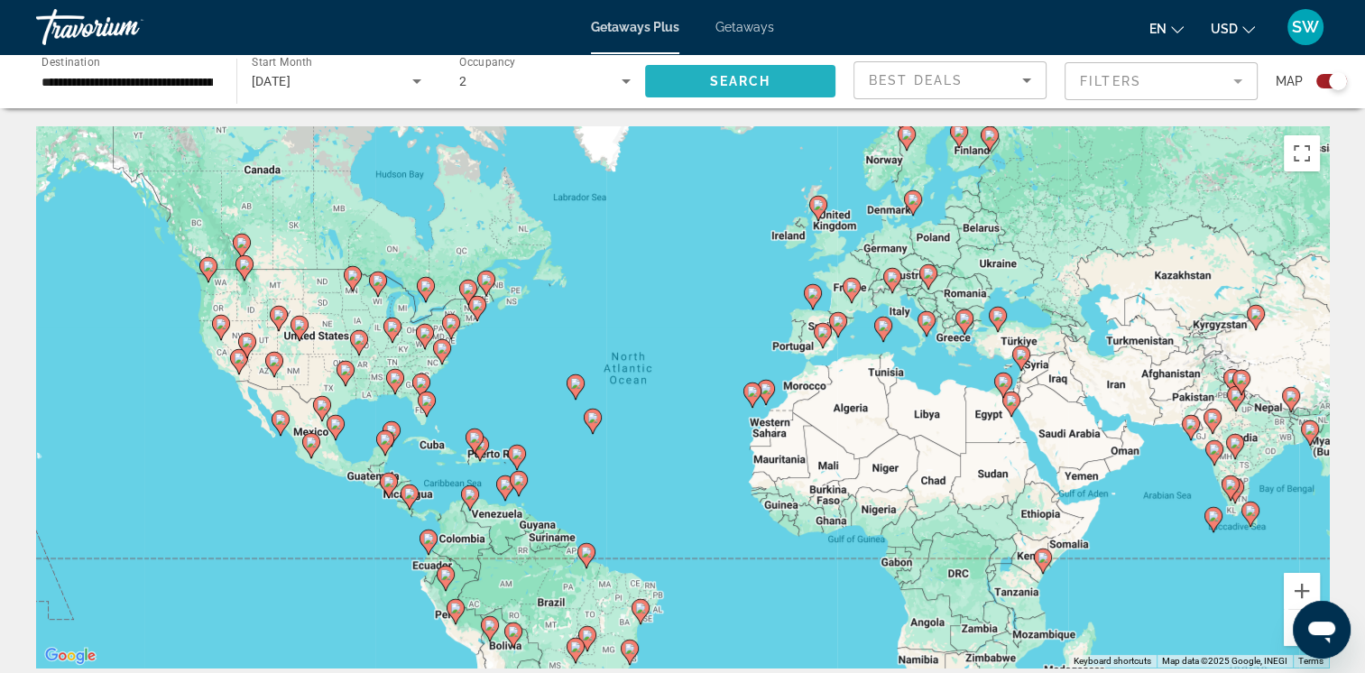
click at [684, 88] on span "Search widget" at bounding box center [740, 81] width 191 height 43
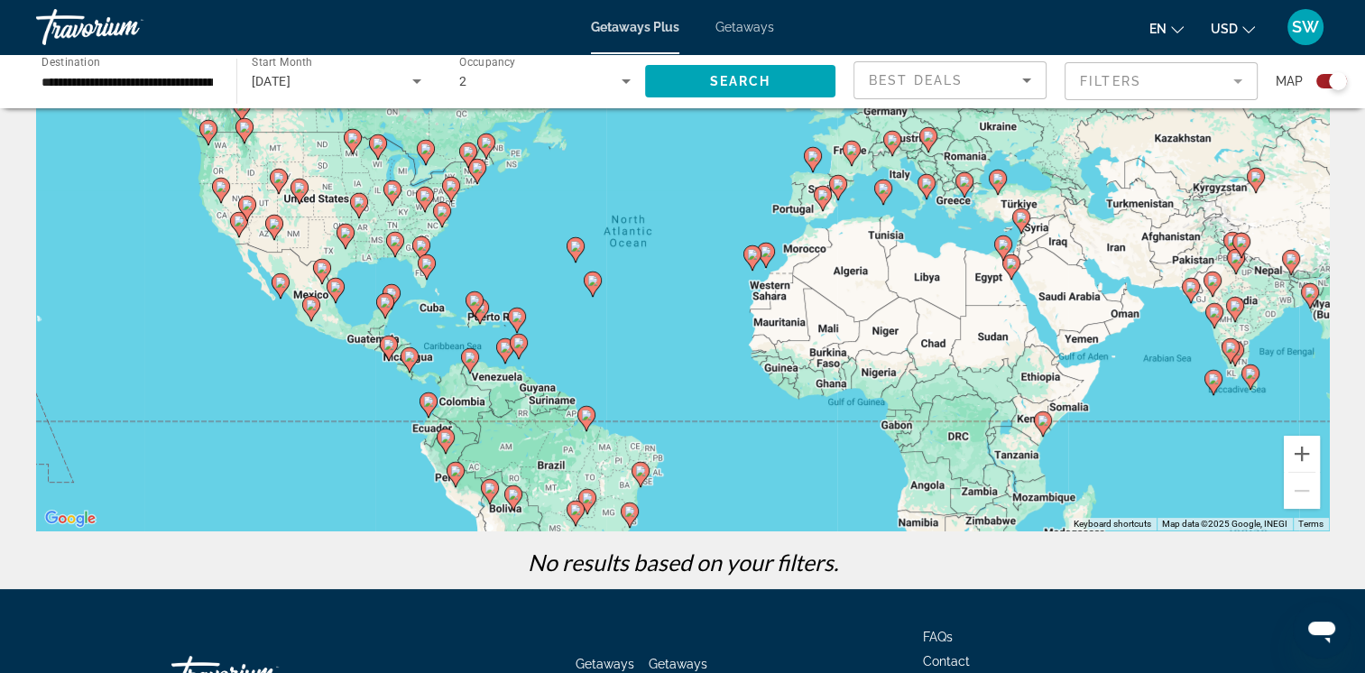
scroll to position [75, 0]
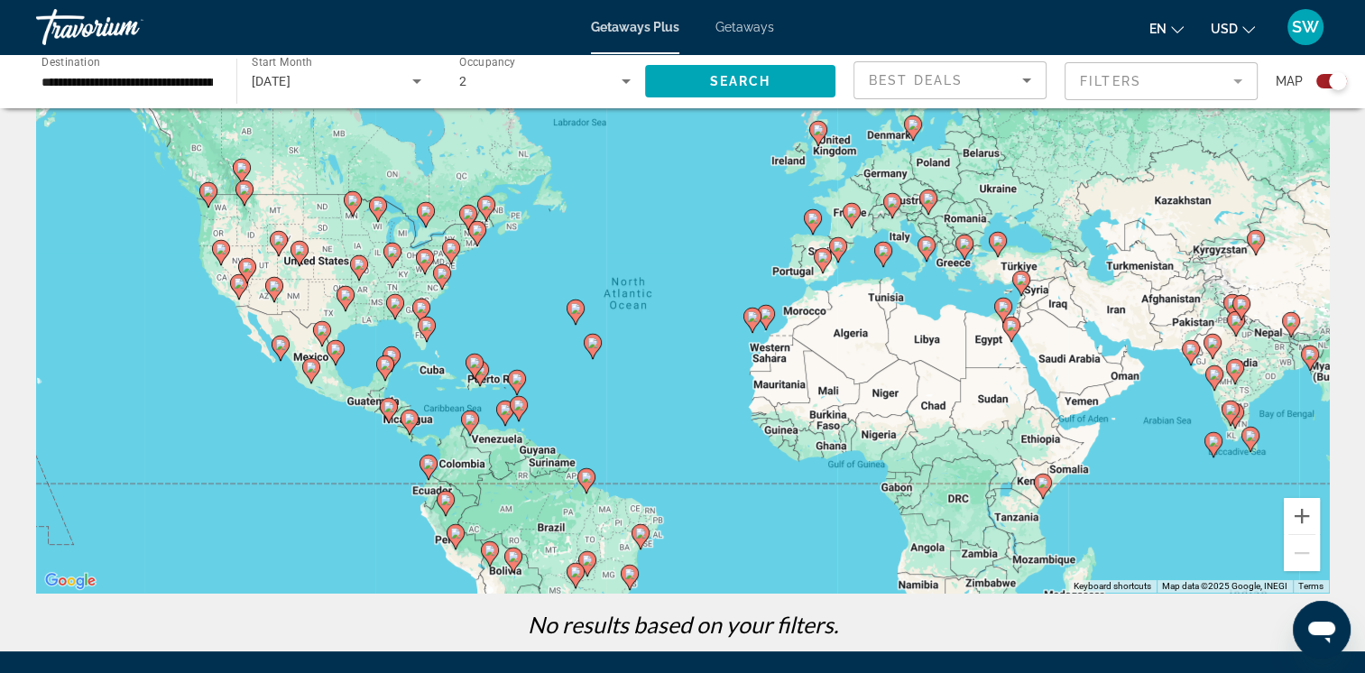
click at [1189, 99] on mat-form-field "Filters" at bounding box center [1161, 81] width 193 height 38
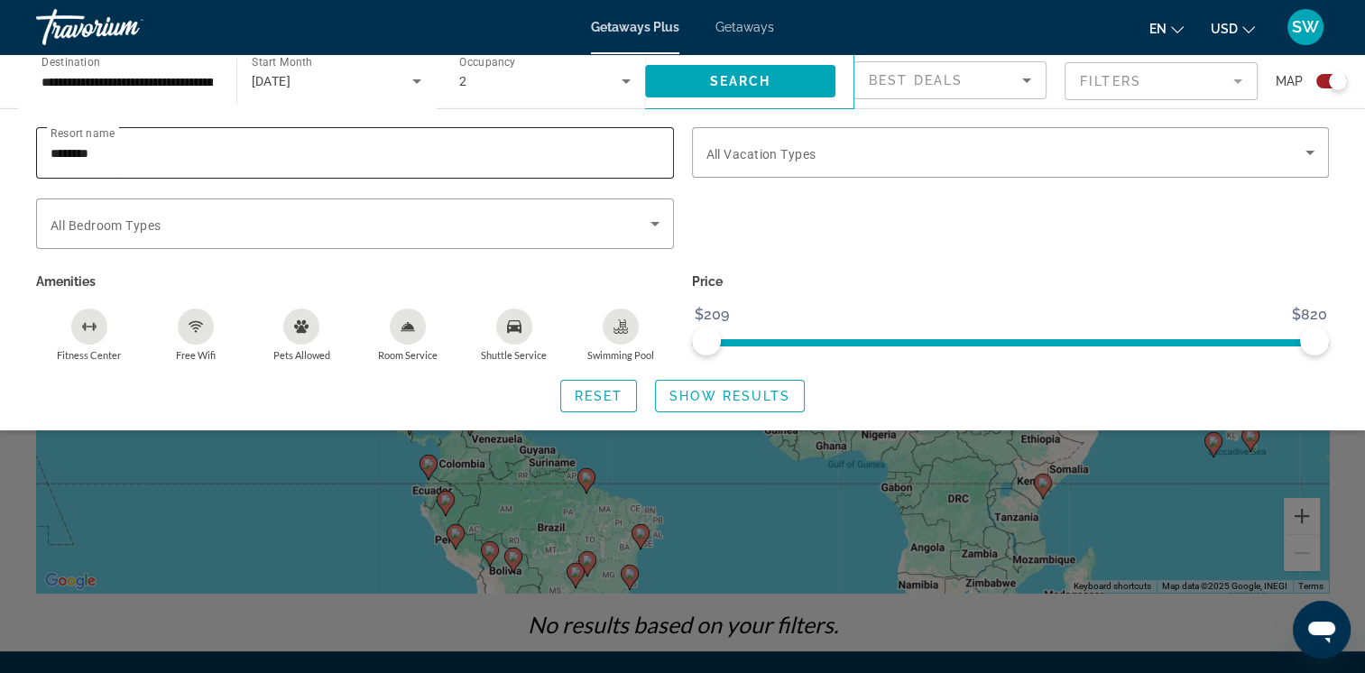
click at [651, 140] on div "********" at bounding box center [355, 152] width 609 height 51
click at [656, 139] on div "********" at bounding box center [355, 152] width 609 height 51
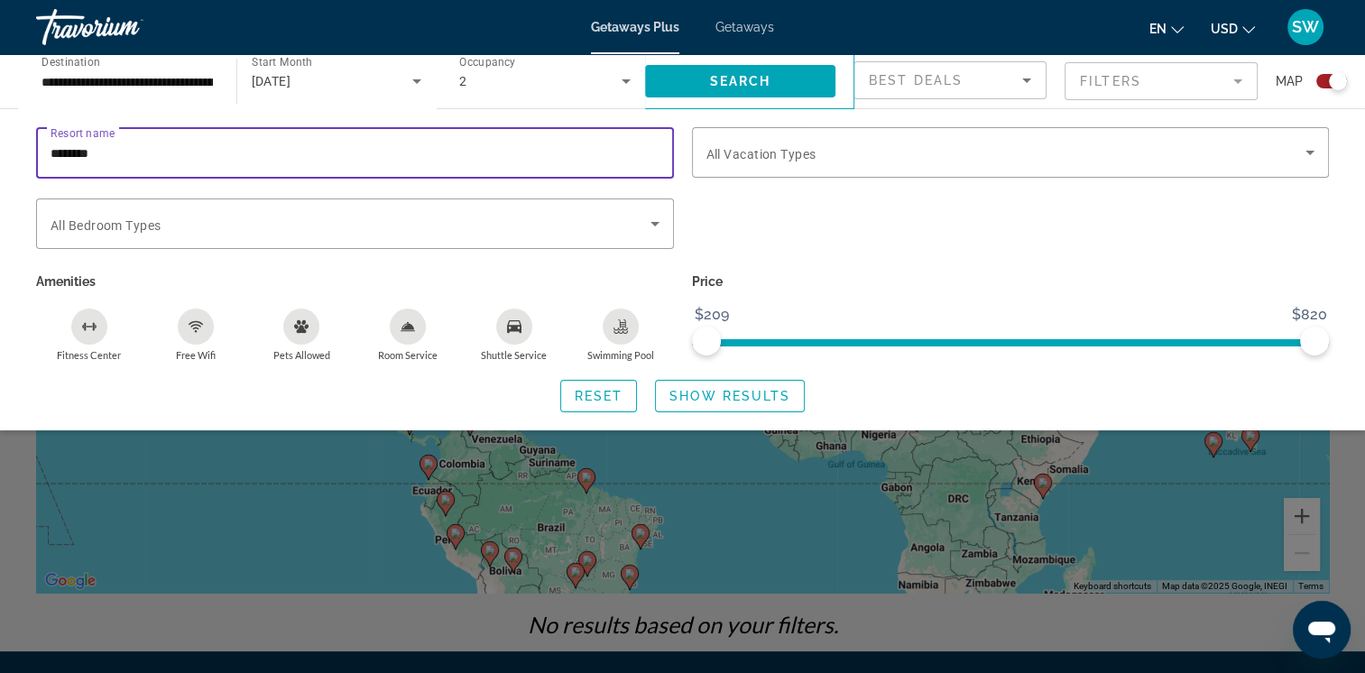
click at [656, 139] on div "********" at bounding box center [355, 152] width 609 height 51
click at [642, 143] on input "********" at bounding box center [355, 154] width 609 height 22
click at [715, 88] on span "Search widget" at bounding box center [740, 81] width 191 height 43
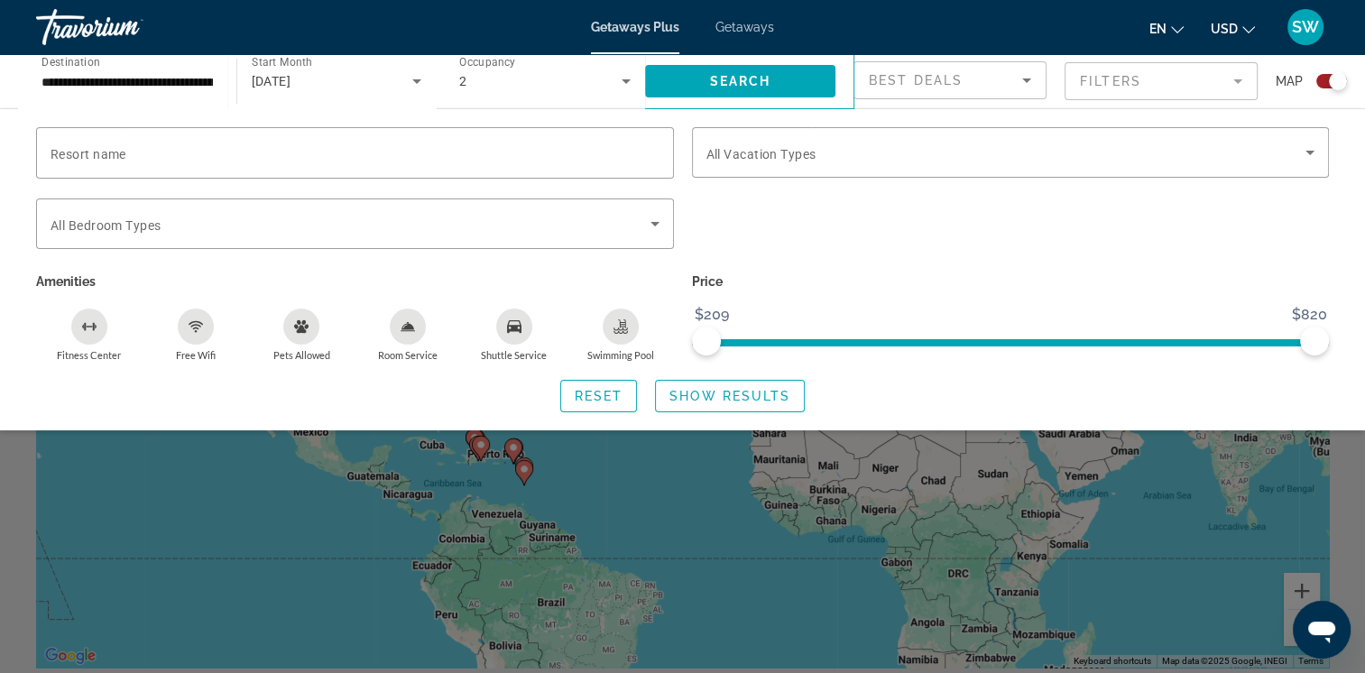
click at [870, 521] on div "Search widget" at bounding box center [682, 472] width 1365 height 402
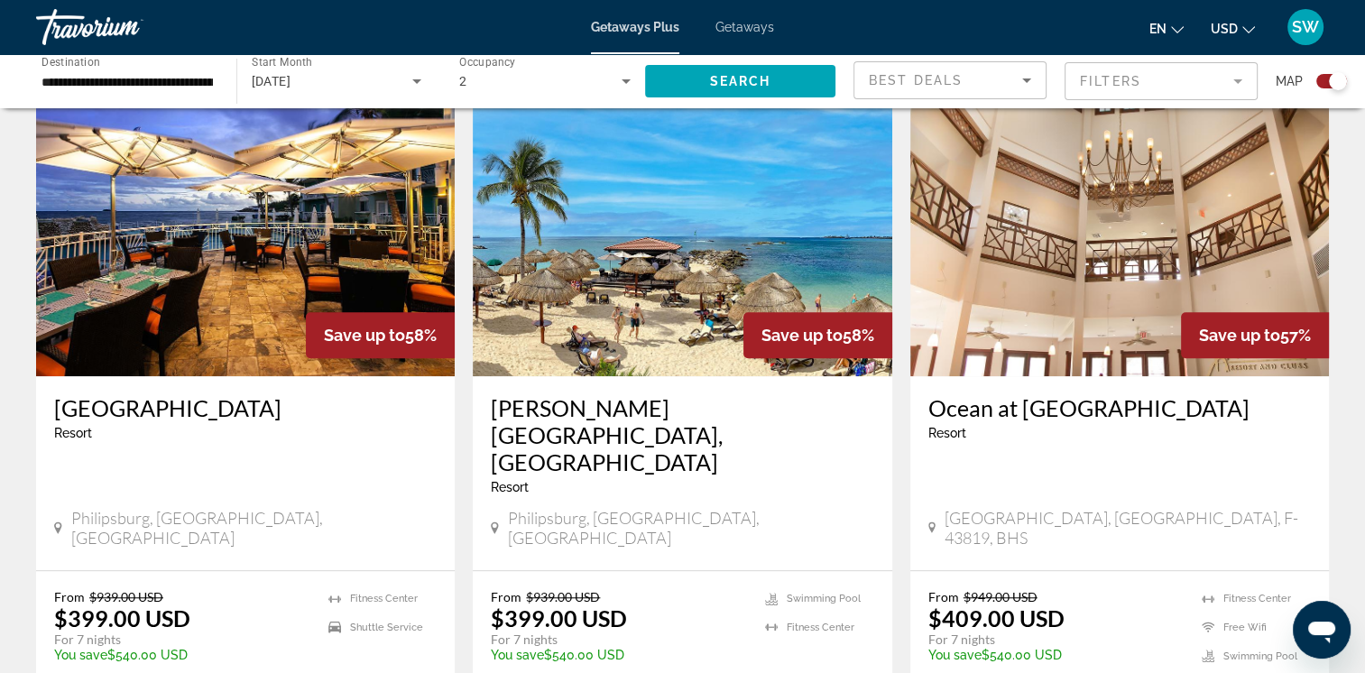
scroll to position [1265, 0]
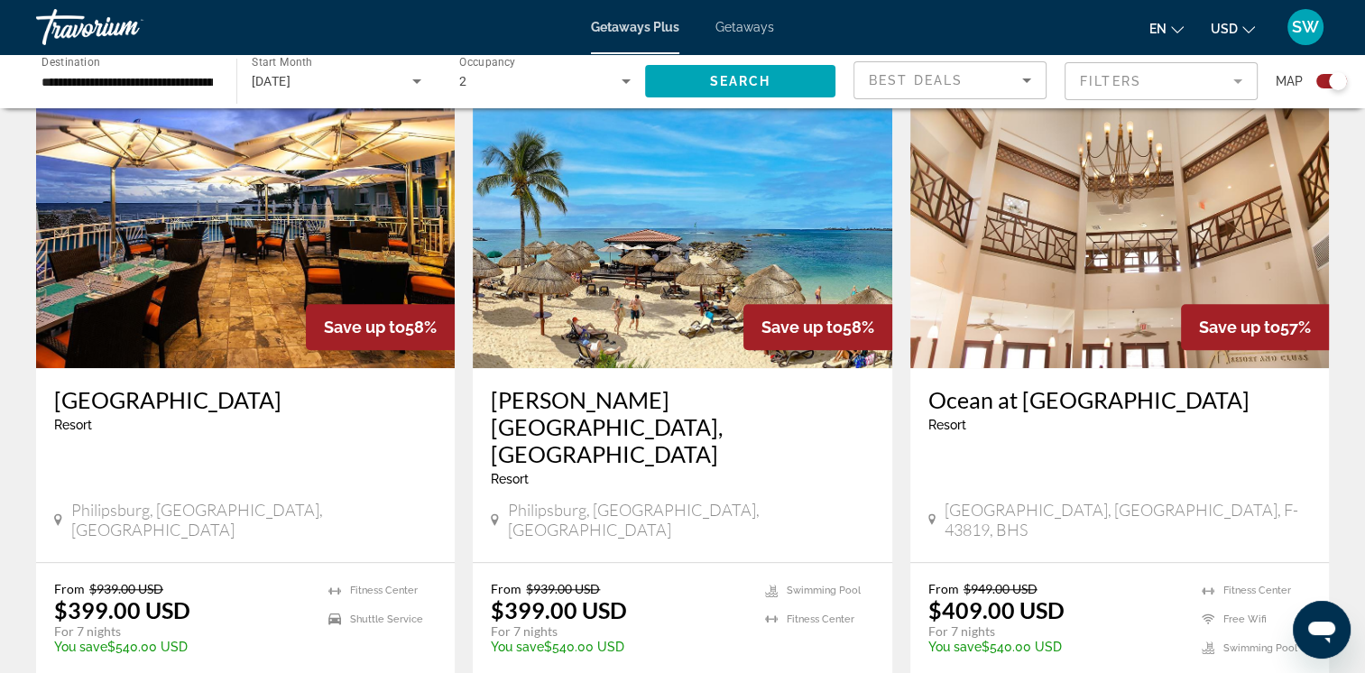
click at [729, 309] on img "Main content" at bounding box center [682, 223] width 419 height 289
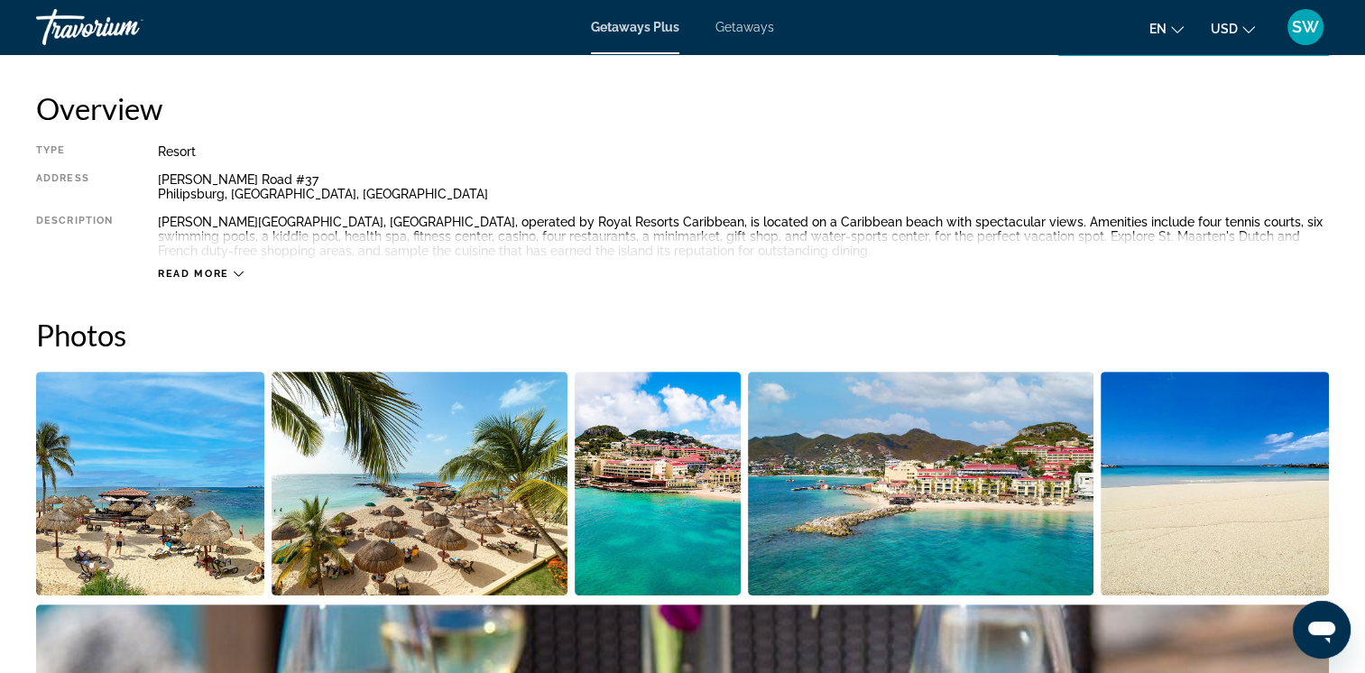
scroll to position [386, 0]
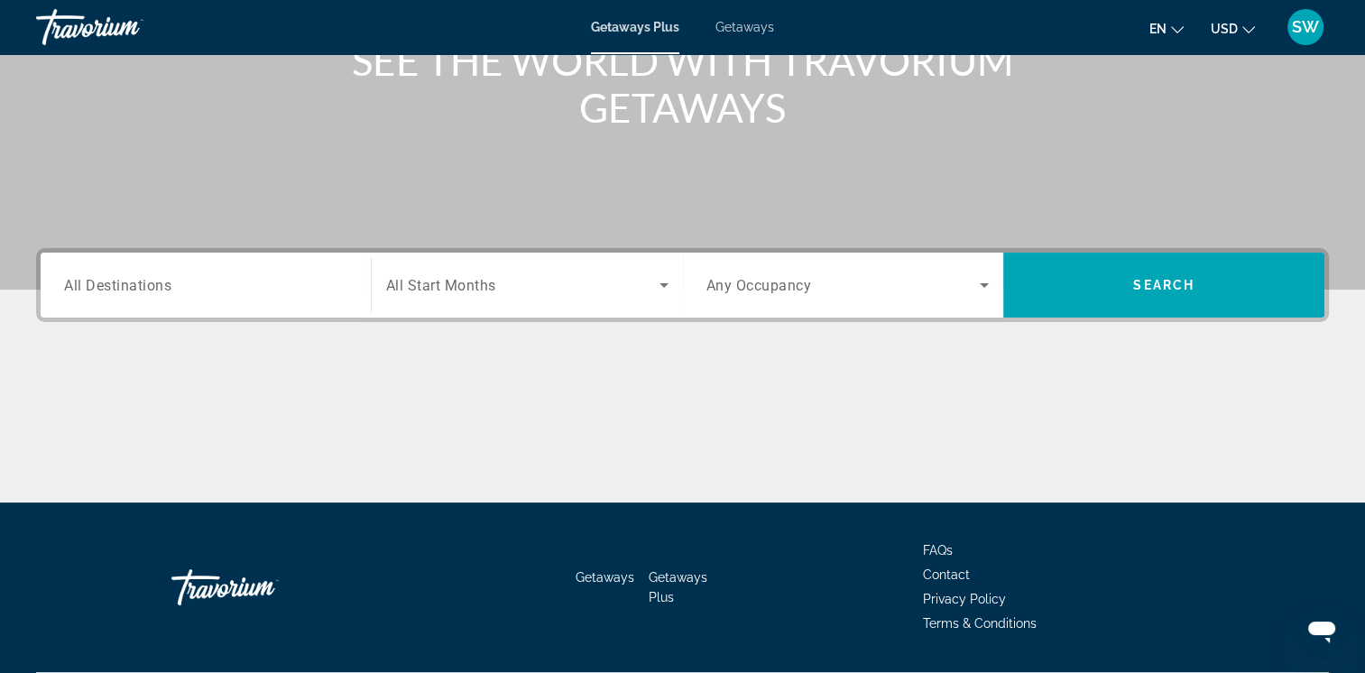
scroll to position [259, 0]
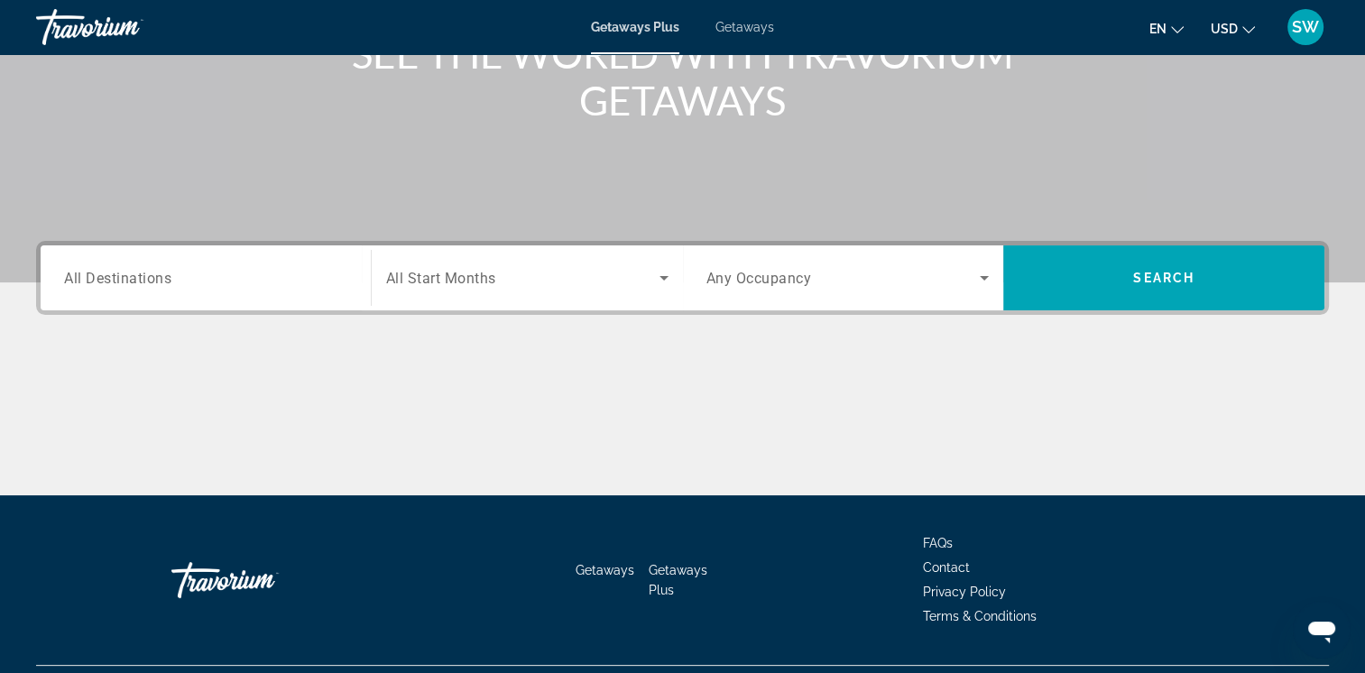
click at [261, 272] on input "Destination All Destinations" at bounding box center [205, 279] width 283 height 22
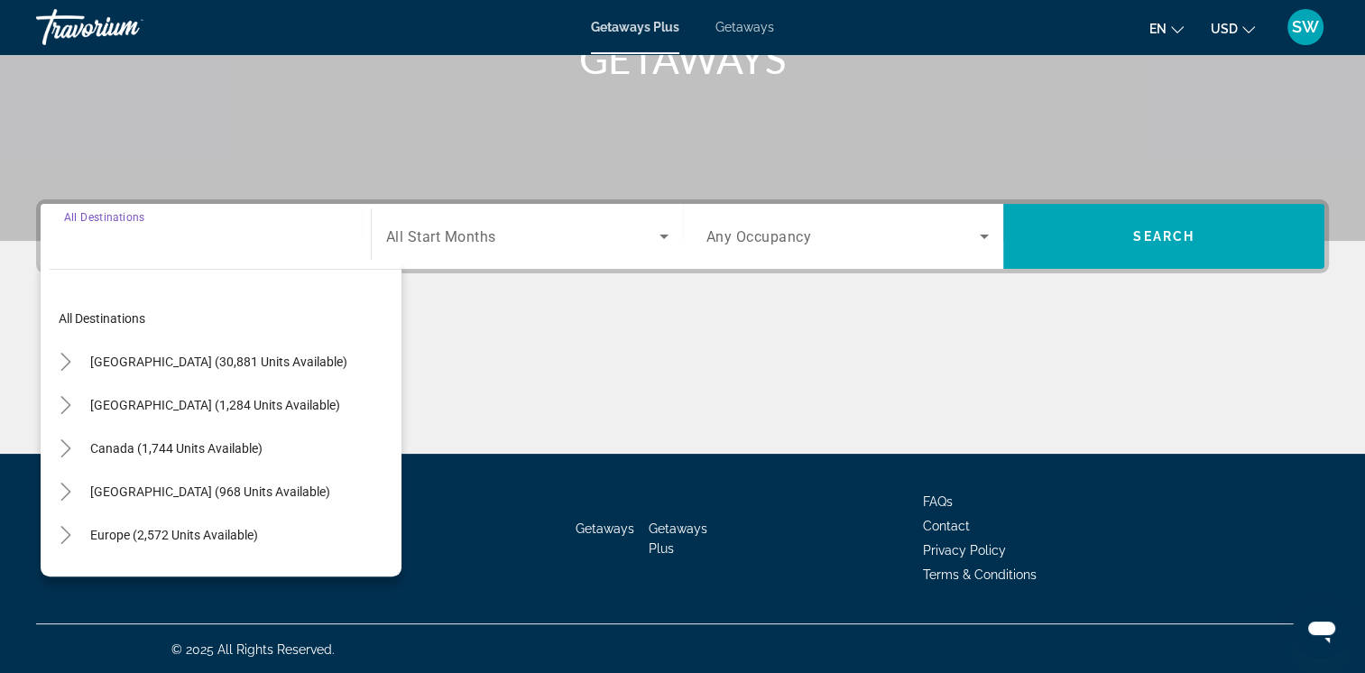
scroll to position [301, 0]
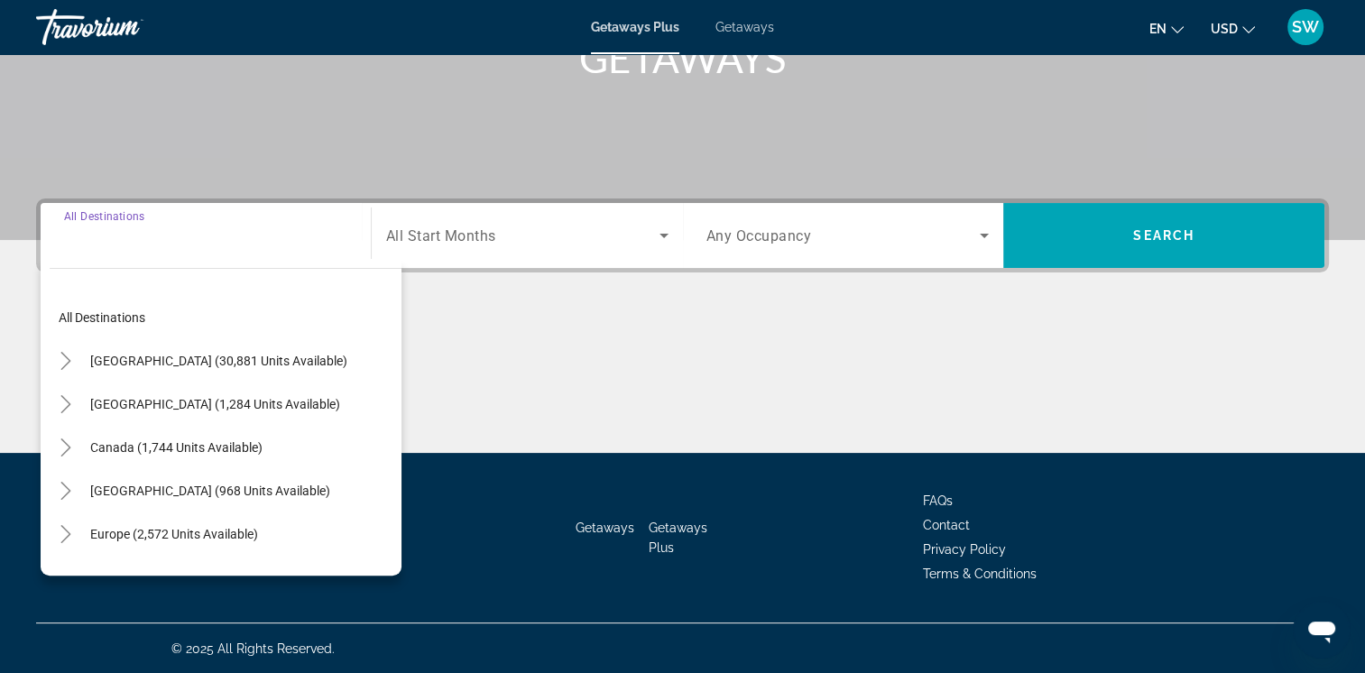
click at [523, 239] on span "Search widget" at bounding box center [522, 236] width 273 height 22
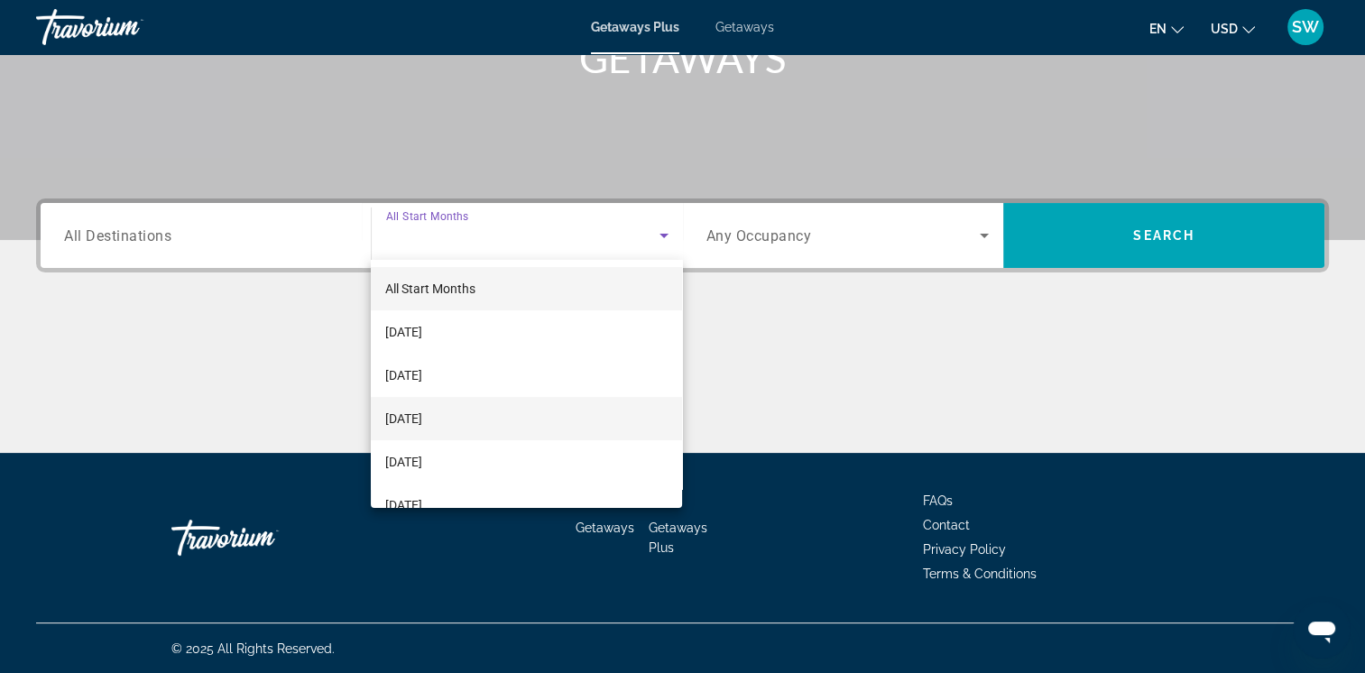
click at [504, 430] on mat-option "[DATE]" at bounding box center [526, 418] width 311 height 43
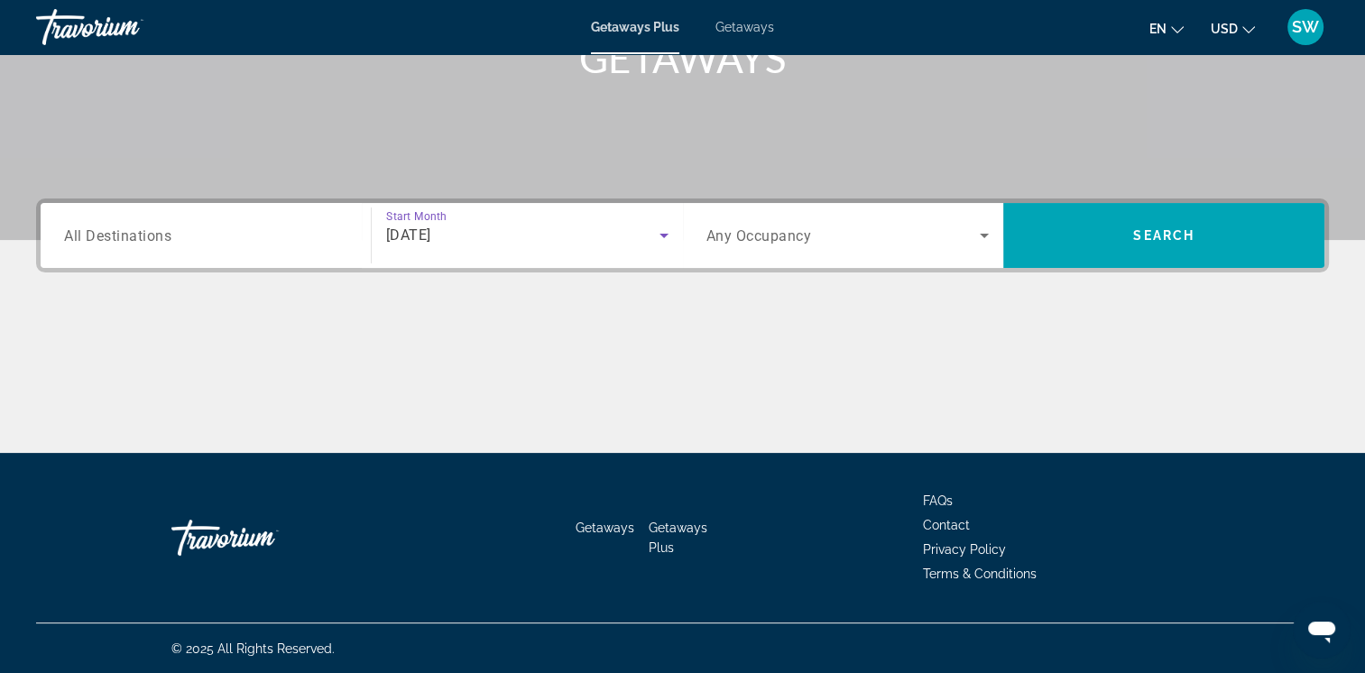
click at [275, 235] on input "Destination All Destinations" at bounding box center [205, 237] width 283 height 22
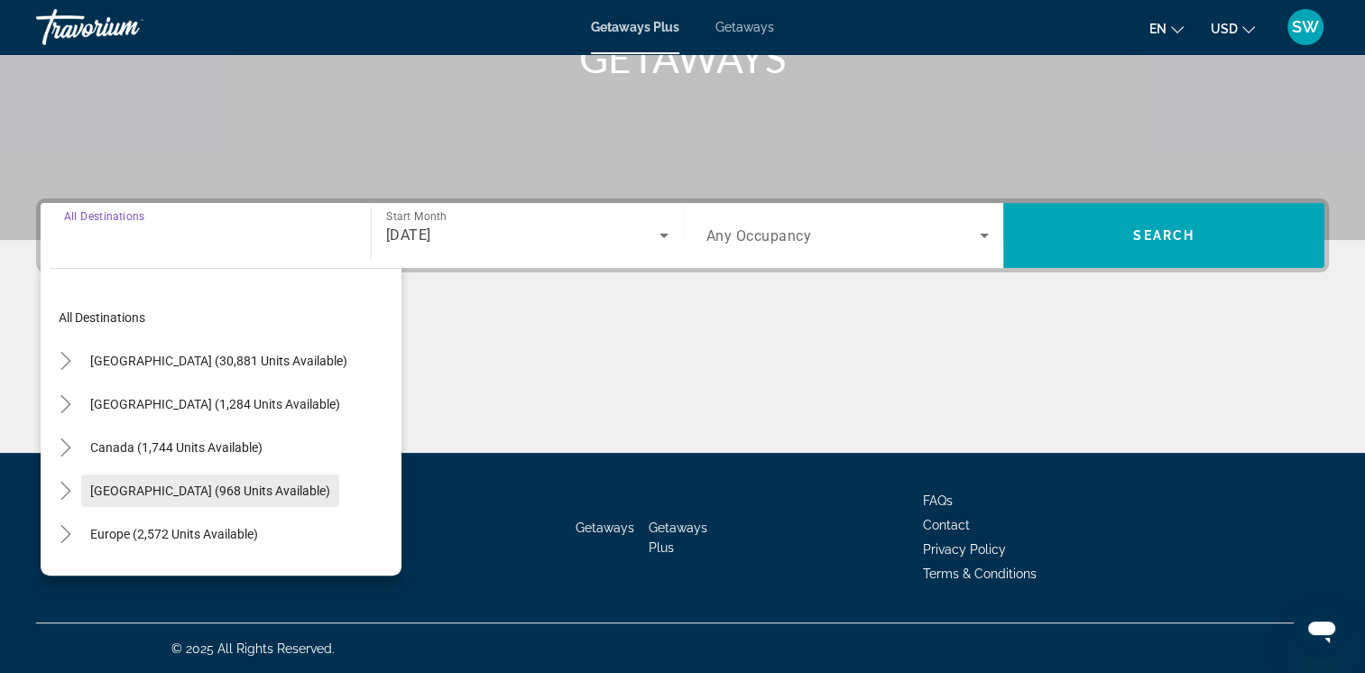
click at [320, 486] on span "[GEOGRAPHIC_DATA] (968 units available)" at bounding box center [210, 491] width 240 height 14
type input "**********"
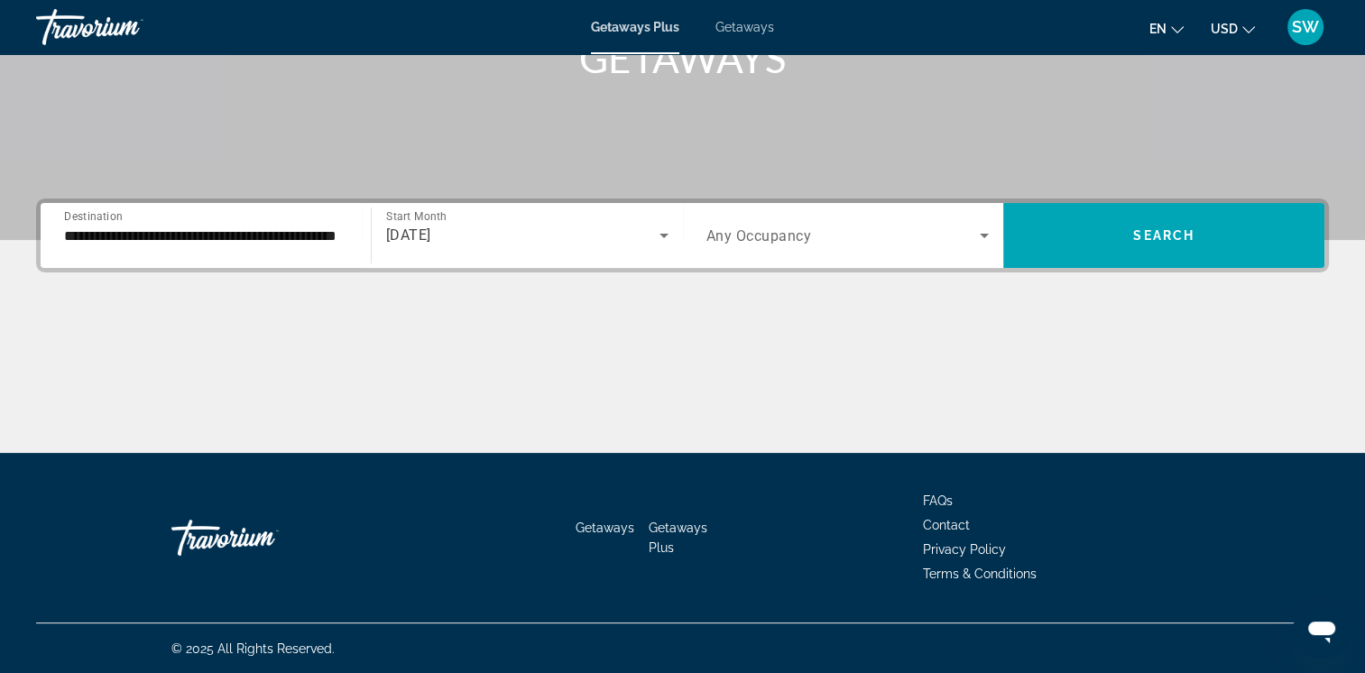
click at [987, 250] on div "Search widget" at bounding box center [847, 235] width 283 height 51
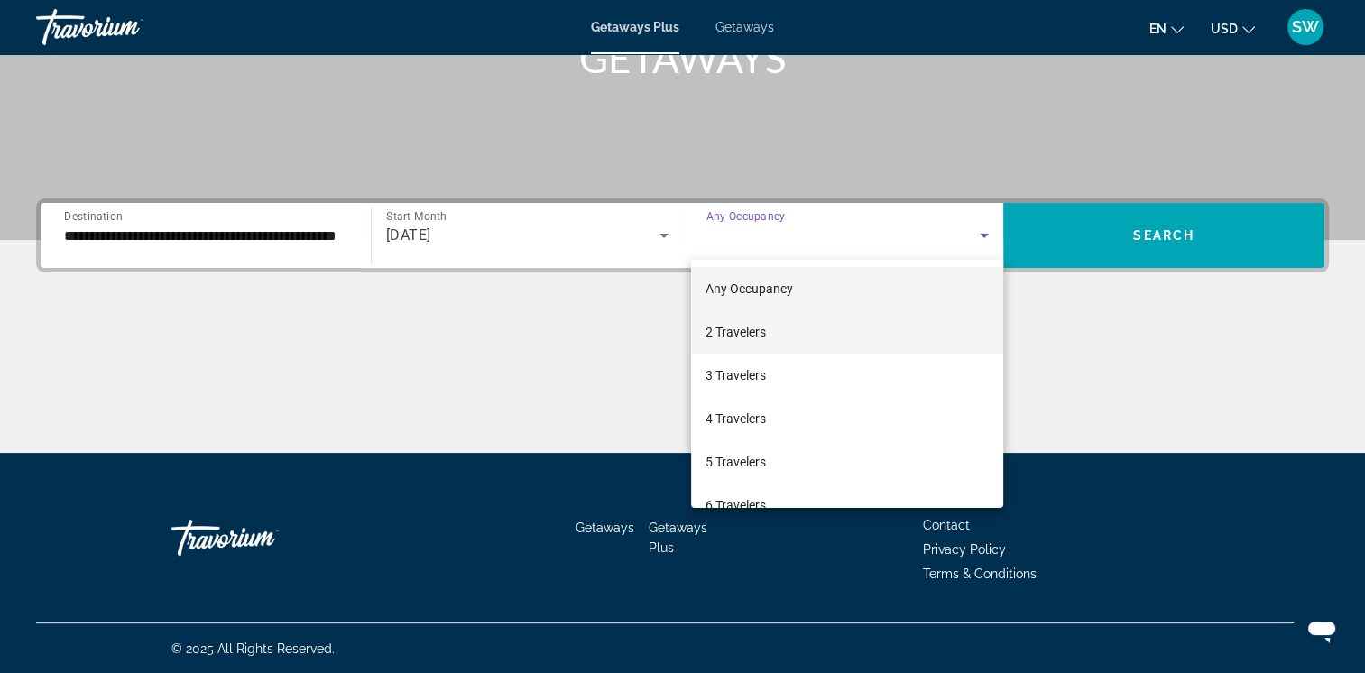
click at [948, 315] on mat-option "2 Travelers" at bounding box center [847, 331] width 312 height 43
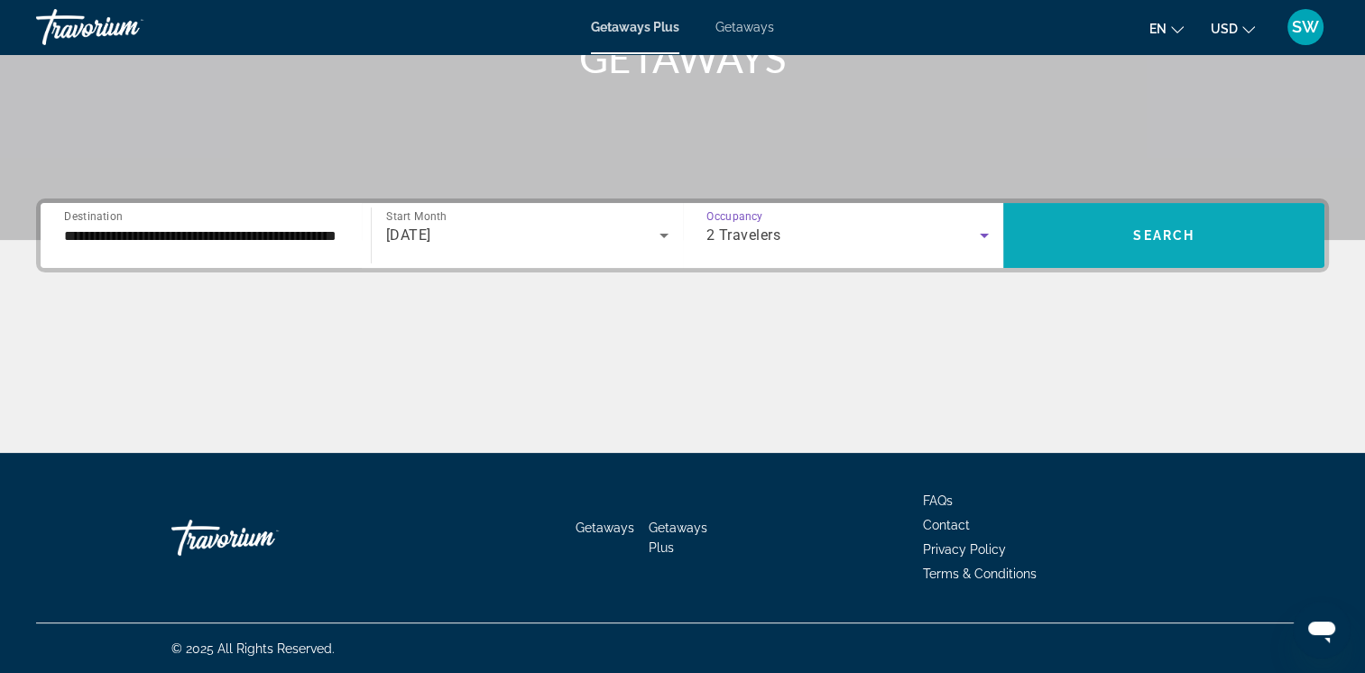
click at [1158, 217] on span "Search widget" at bounding box center [1163, 235] width 321 height 43
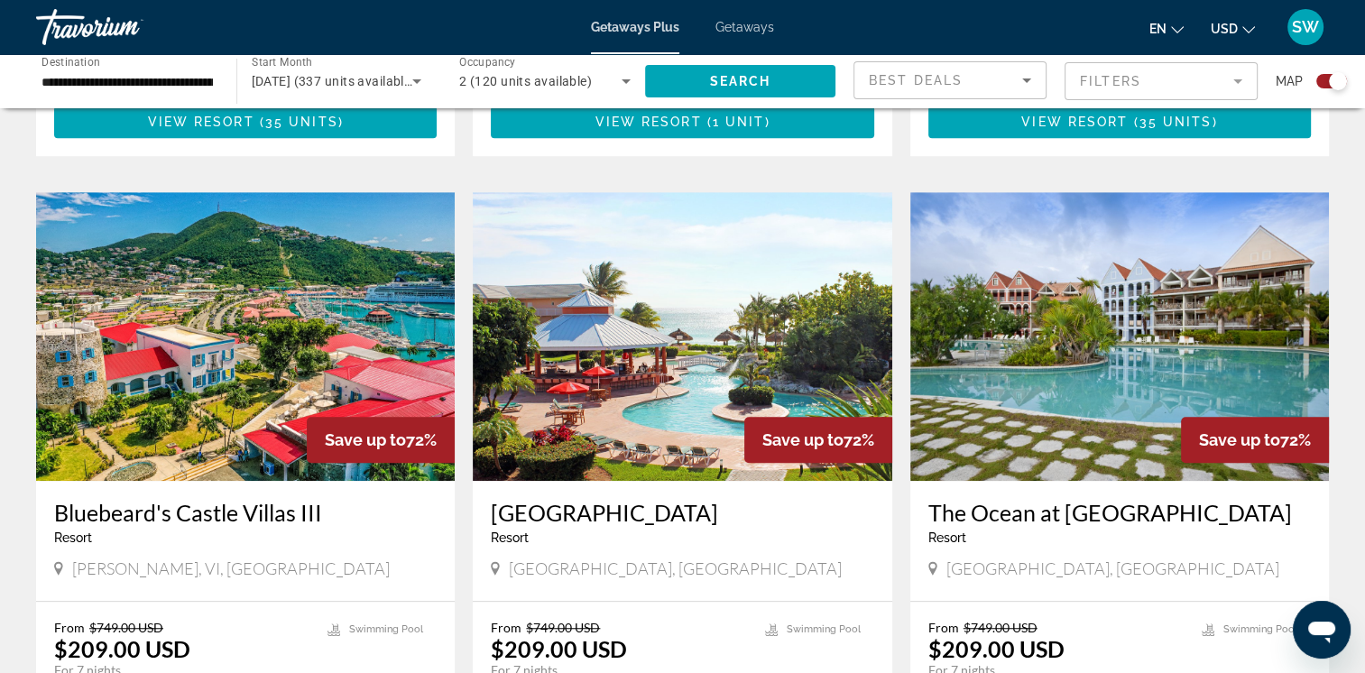
scroll to position [1184, 0]
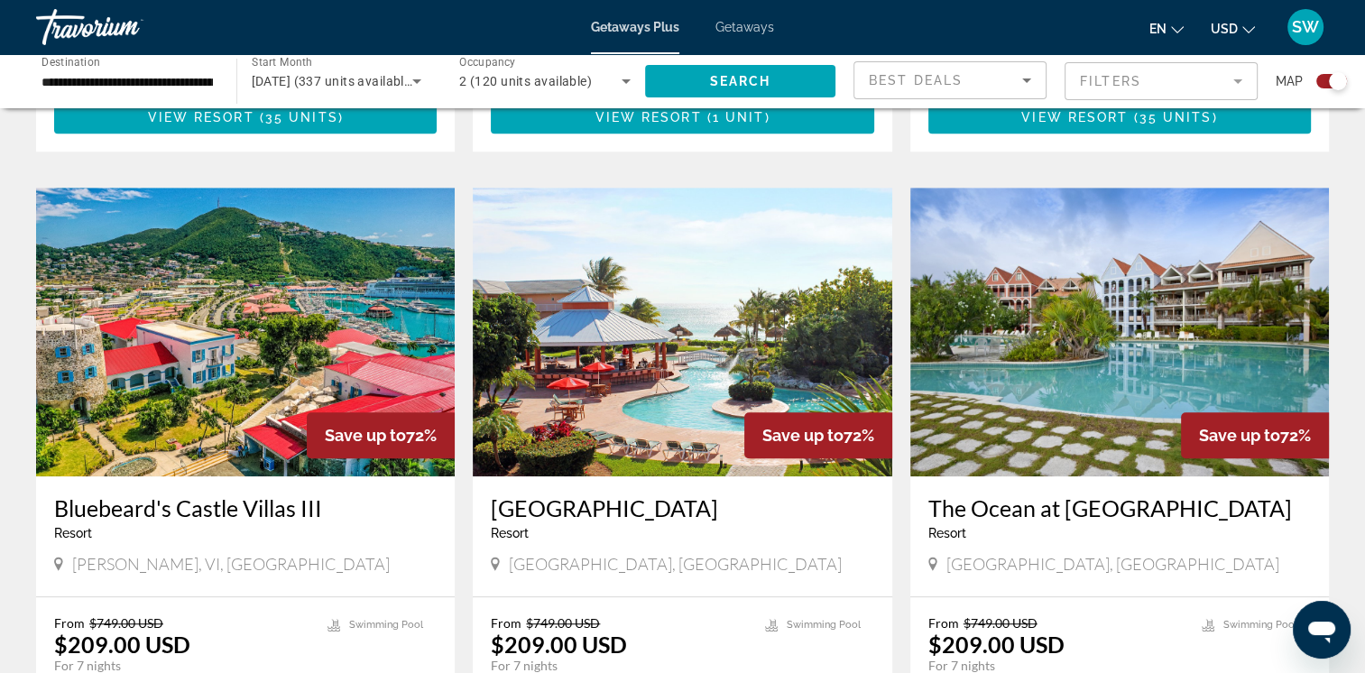
click at [1238, 310] on img "Main content" at bounding box center [1119, 332] width 419 height 289
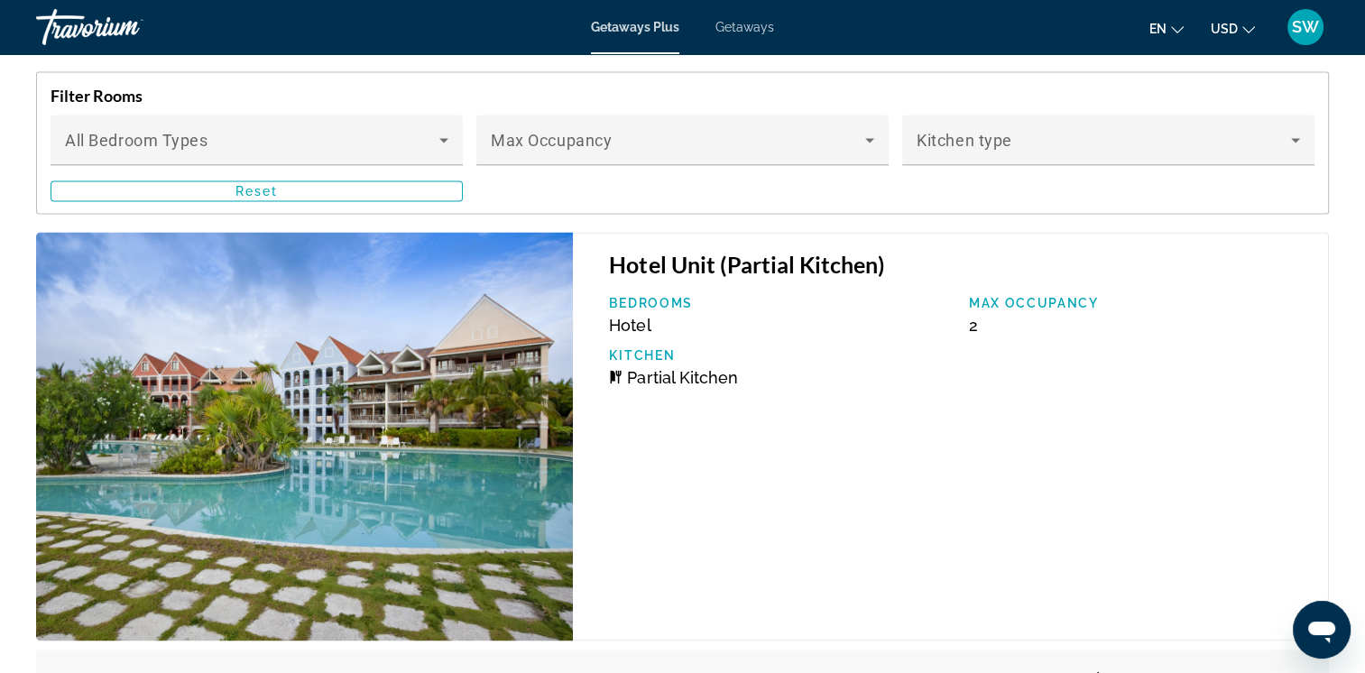
scroll to position [3026, 0]
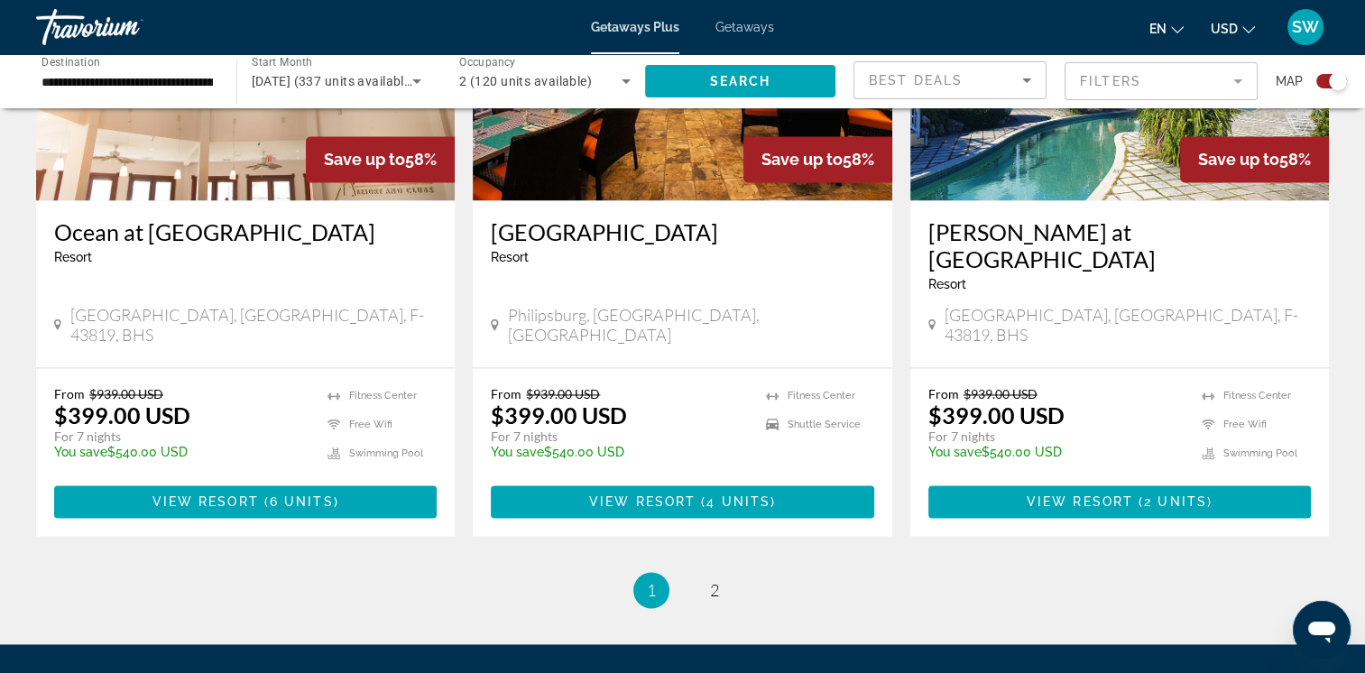
scroll to position [2710, 0]
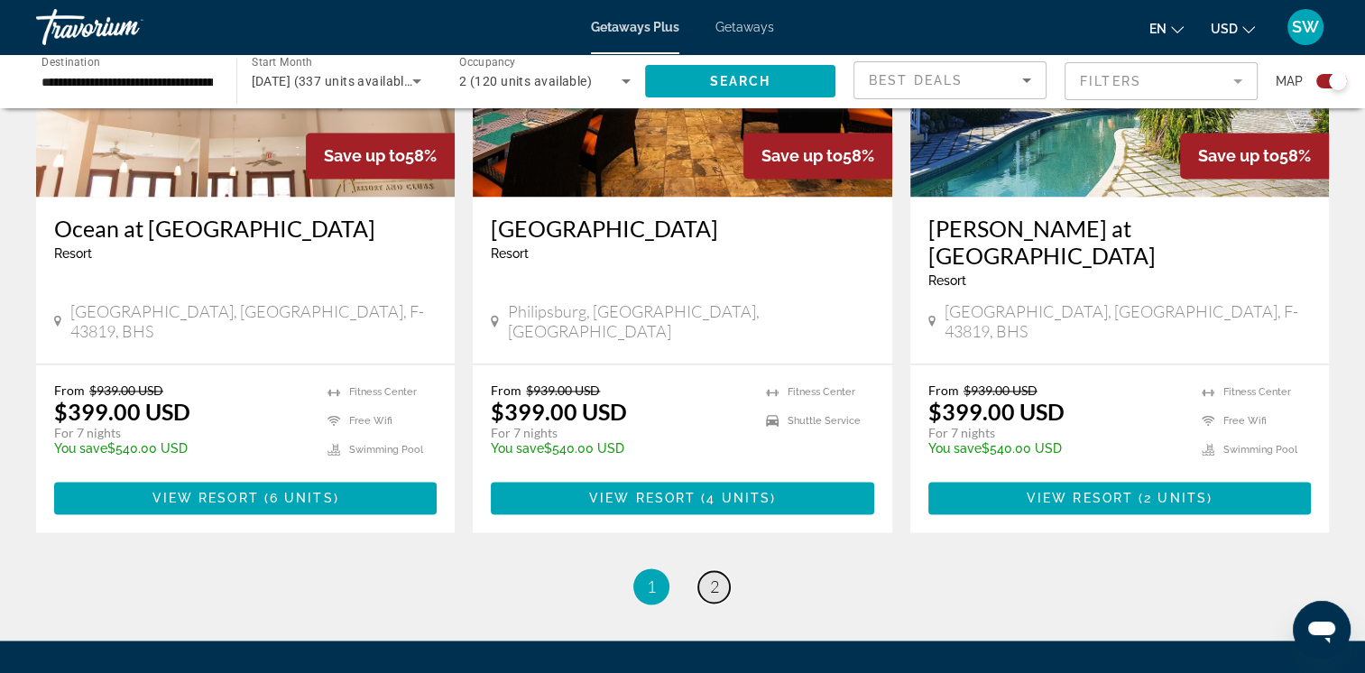
click at [715, 577] on span "2" at bounding box center [714, 587] width 9 height 20
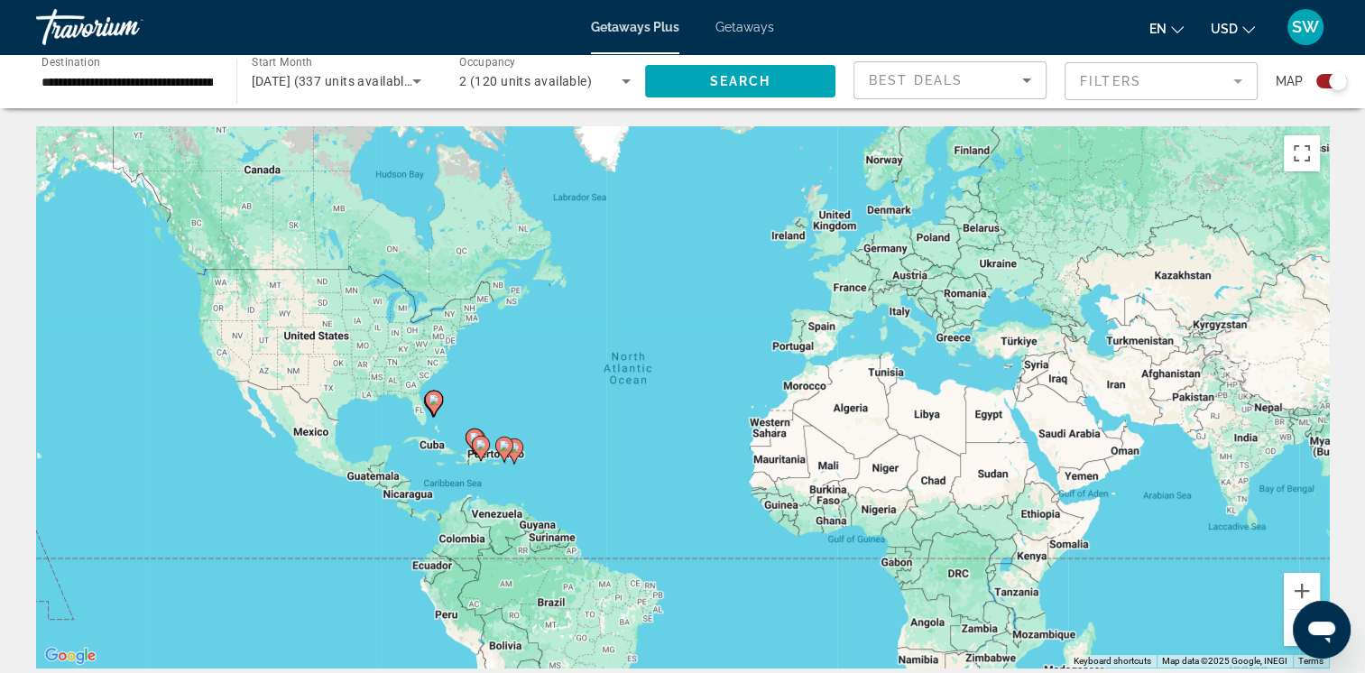
click at [82, 77] on input "**********" at bounding box center [127, 82] width 171 height 22
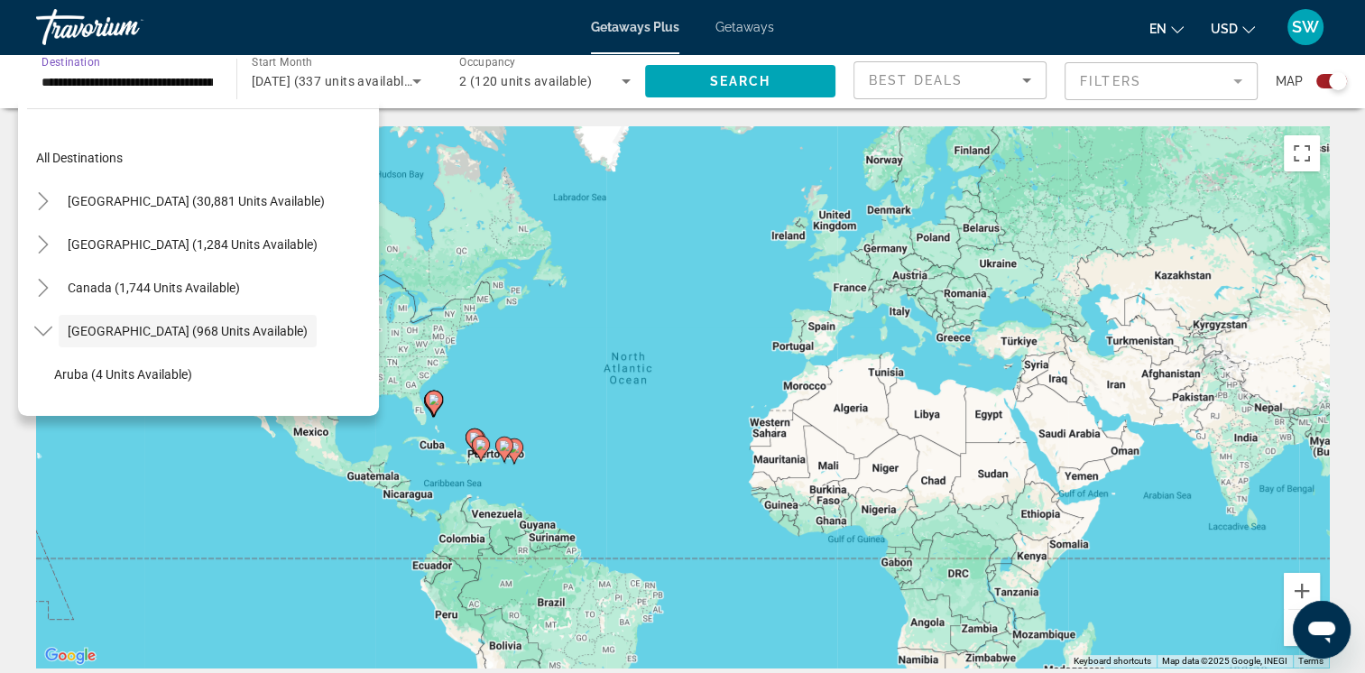
scroll to position [64, 0]
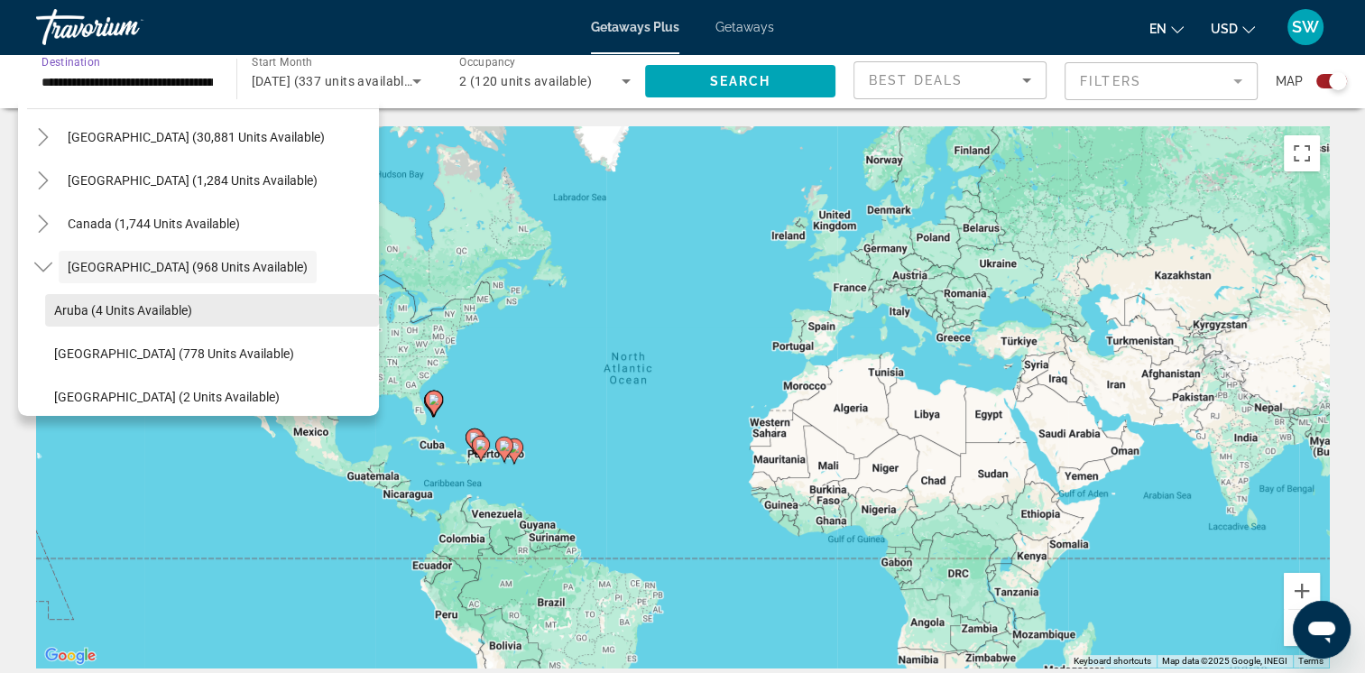
click at [148, 315] on span "Aruba (4 units available)" at bounding box center [123, 310] width 138 height 14
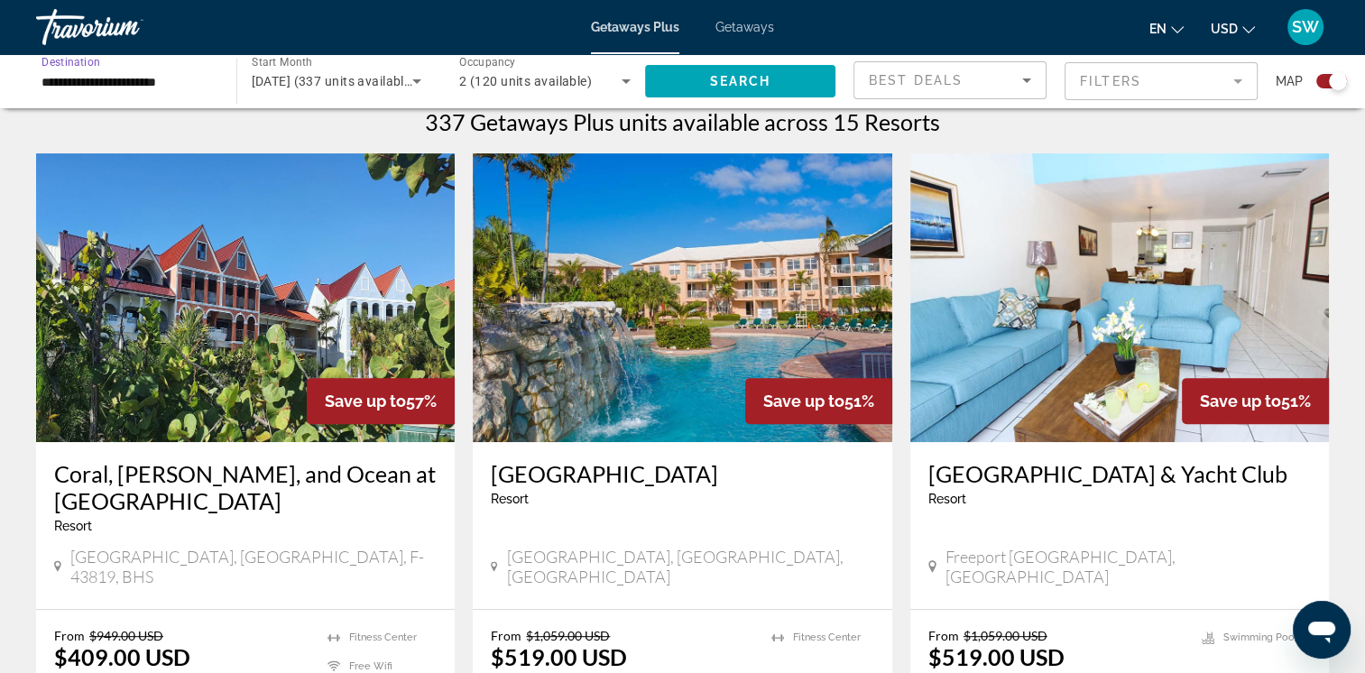
scroll to position [588, 0]
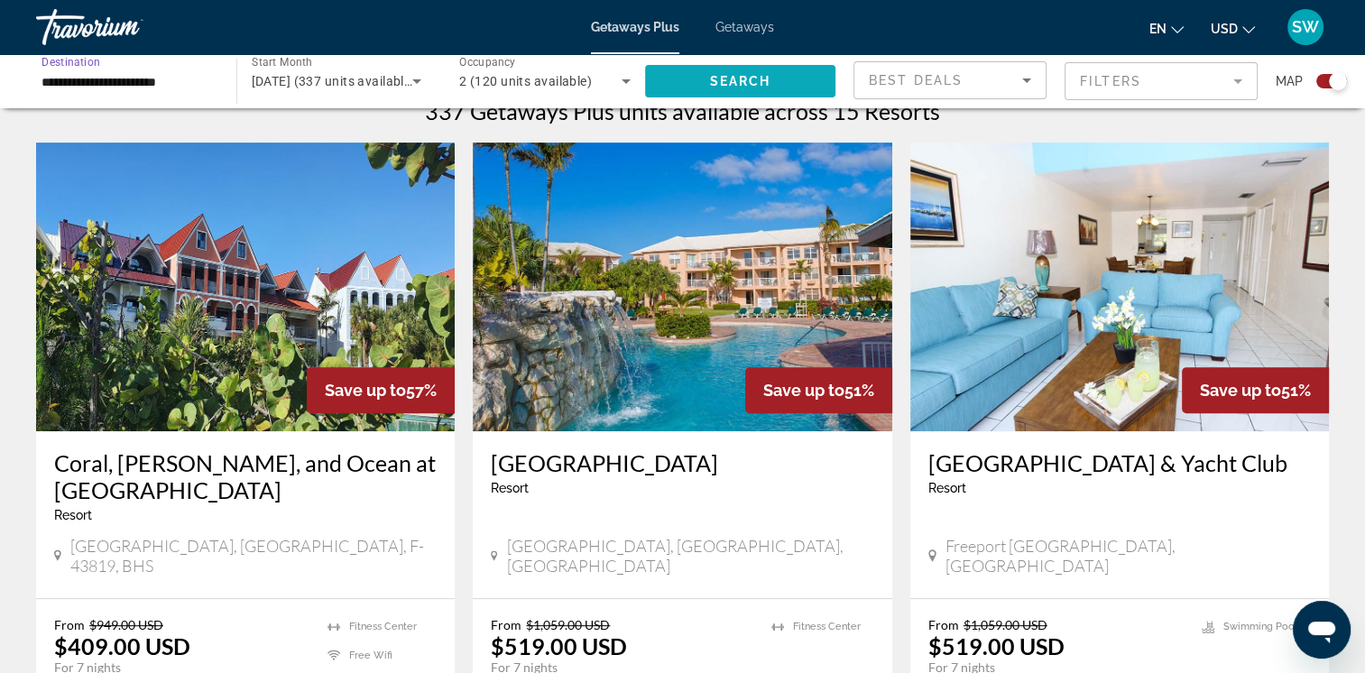
click at [725, 81] on span "Search" at bounding box center [739, 81] width 61 height 14
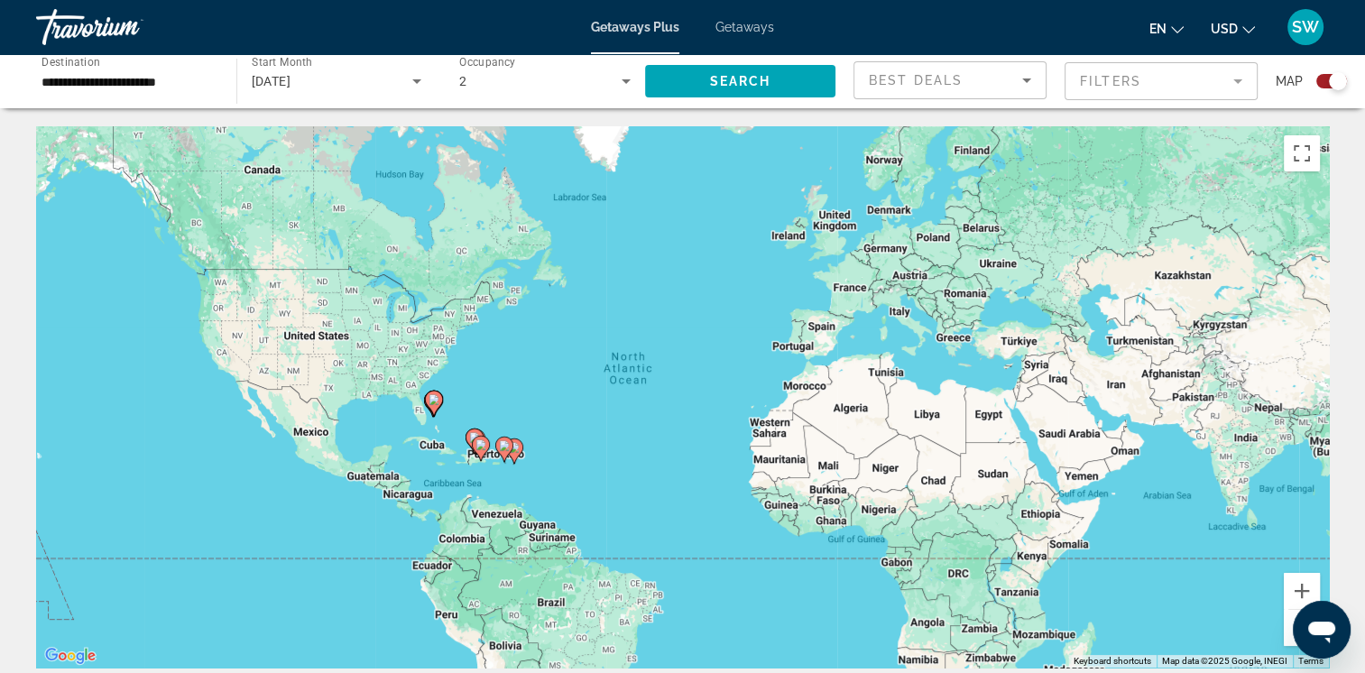
click at [1335, 83] on div "Search widget" at bounding box center [1338, 81] width 18 height 18
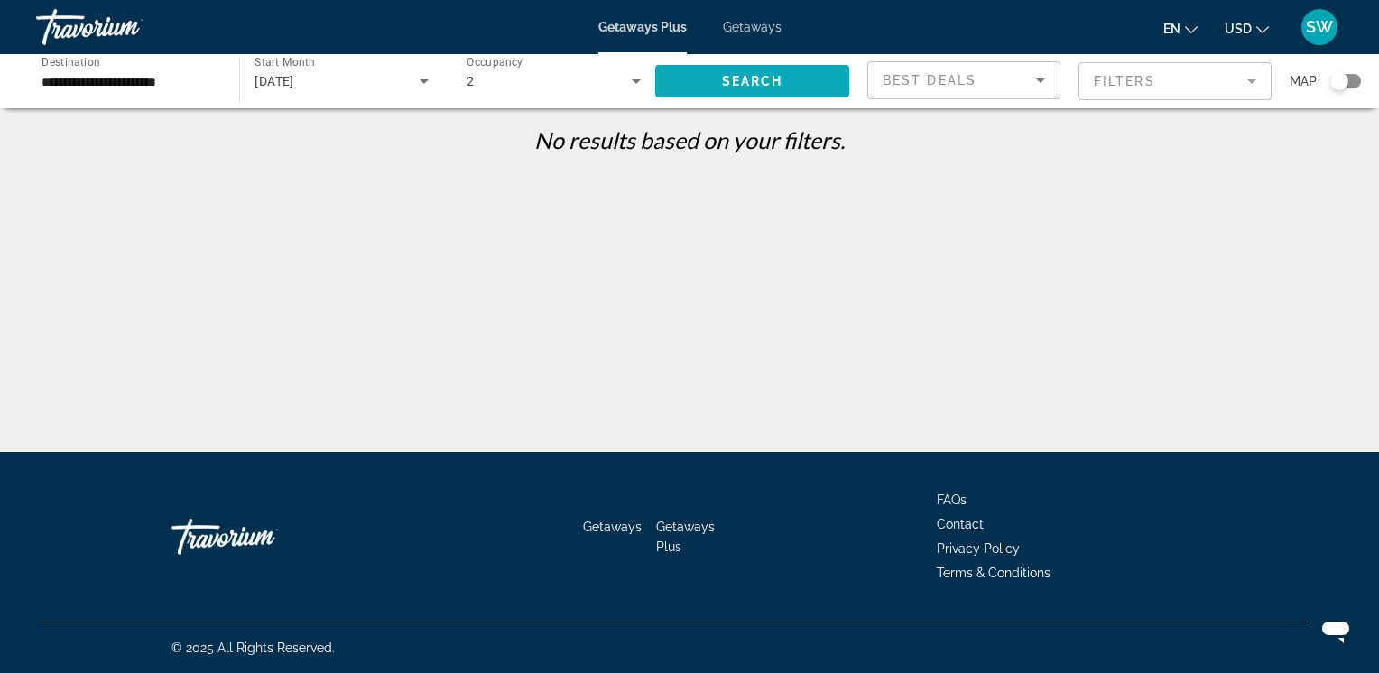
click at [761, 79] on span "Search" at bounding box center [752, 81] width 61 height 14
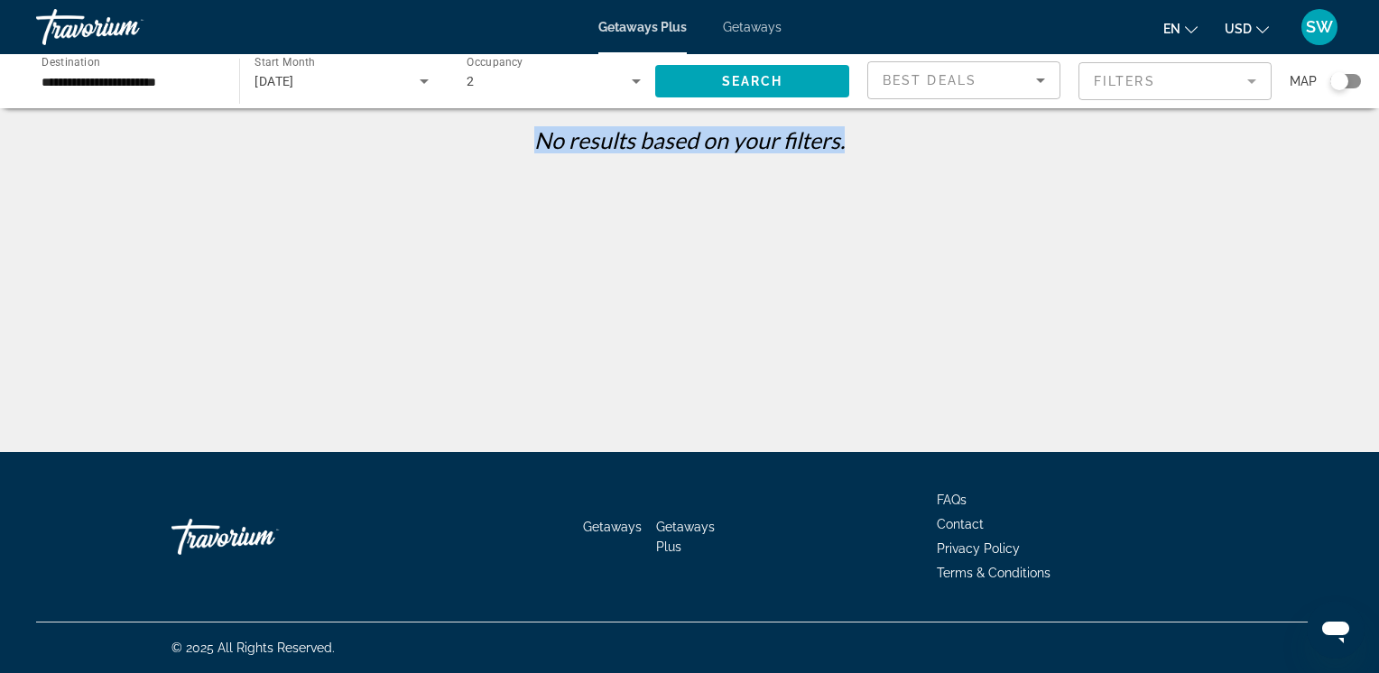
click at [180, 84] on input "**********" at bounding box center [129, 82] width 174 height 22
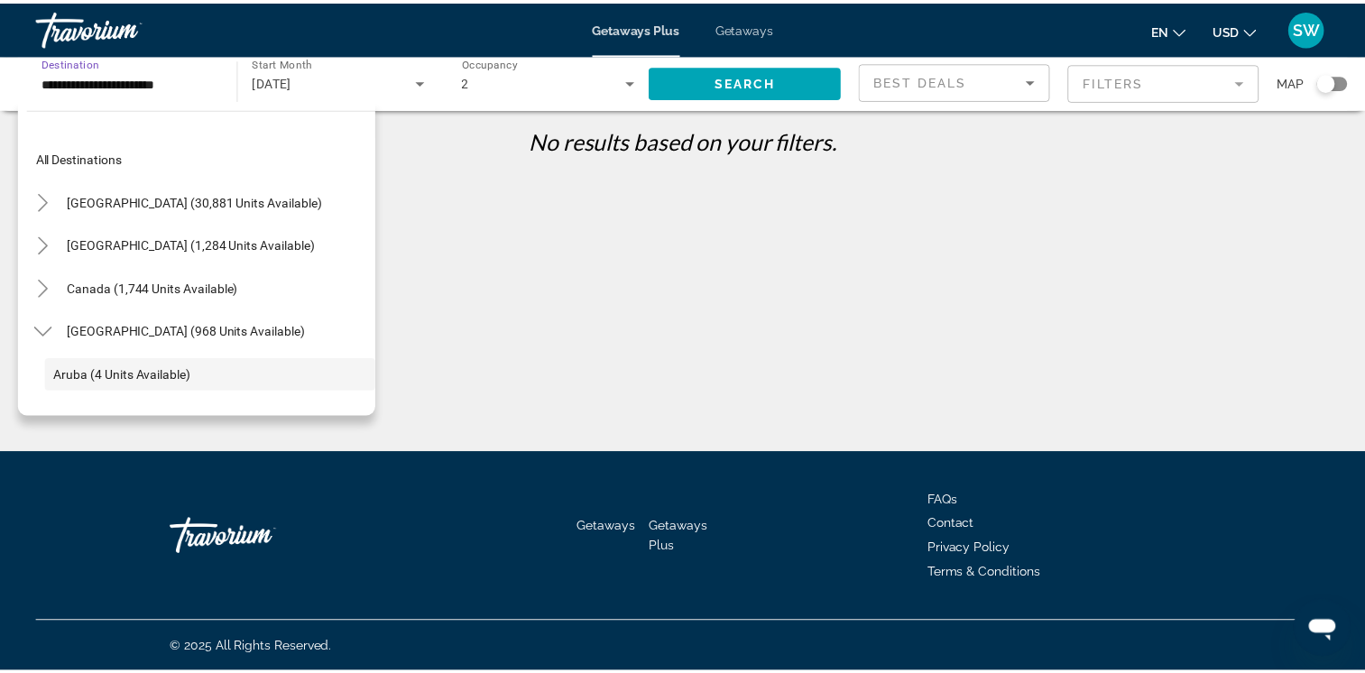
scroll to position [107, 0]
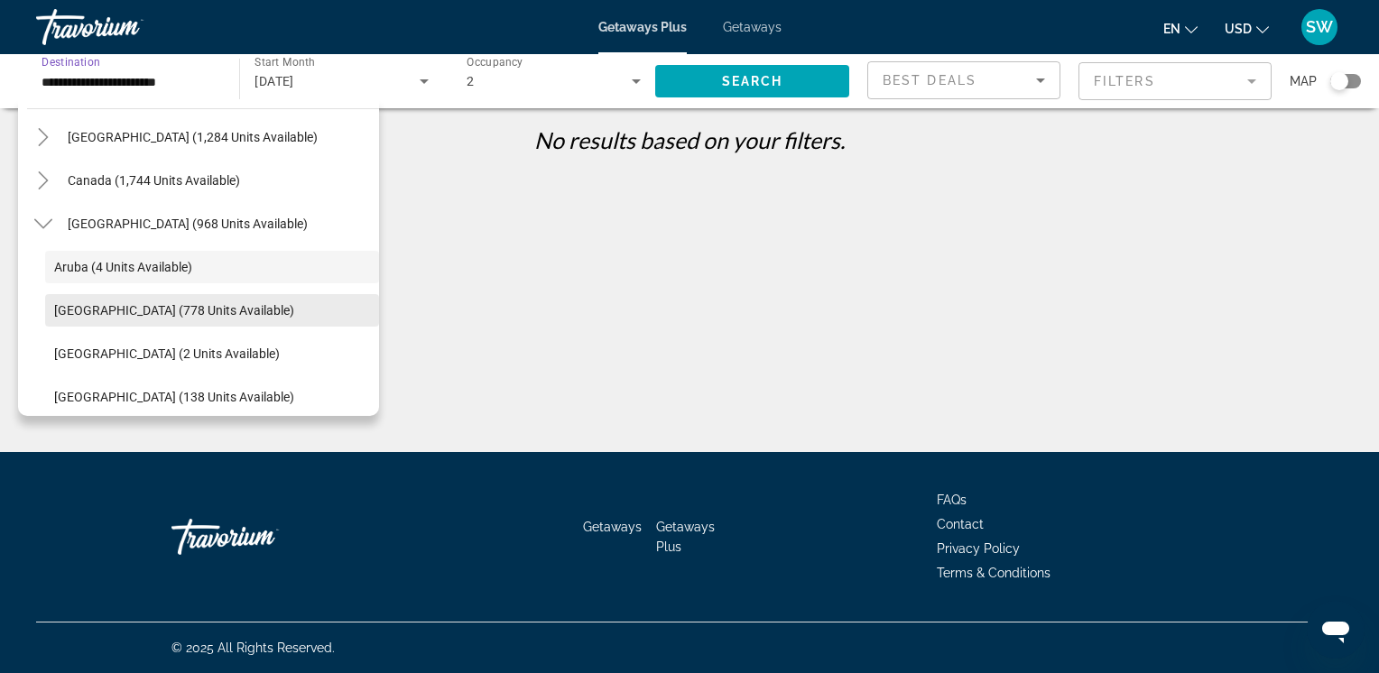
click at [172, 317] on span "Search widget" at bounding box center [212, 310] width 334 height 43
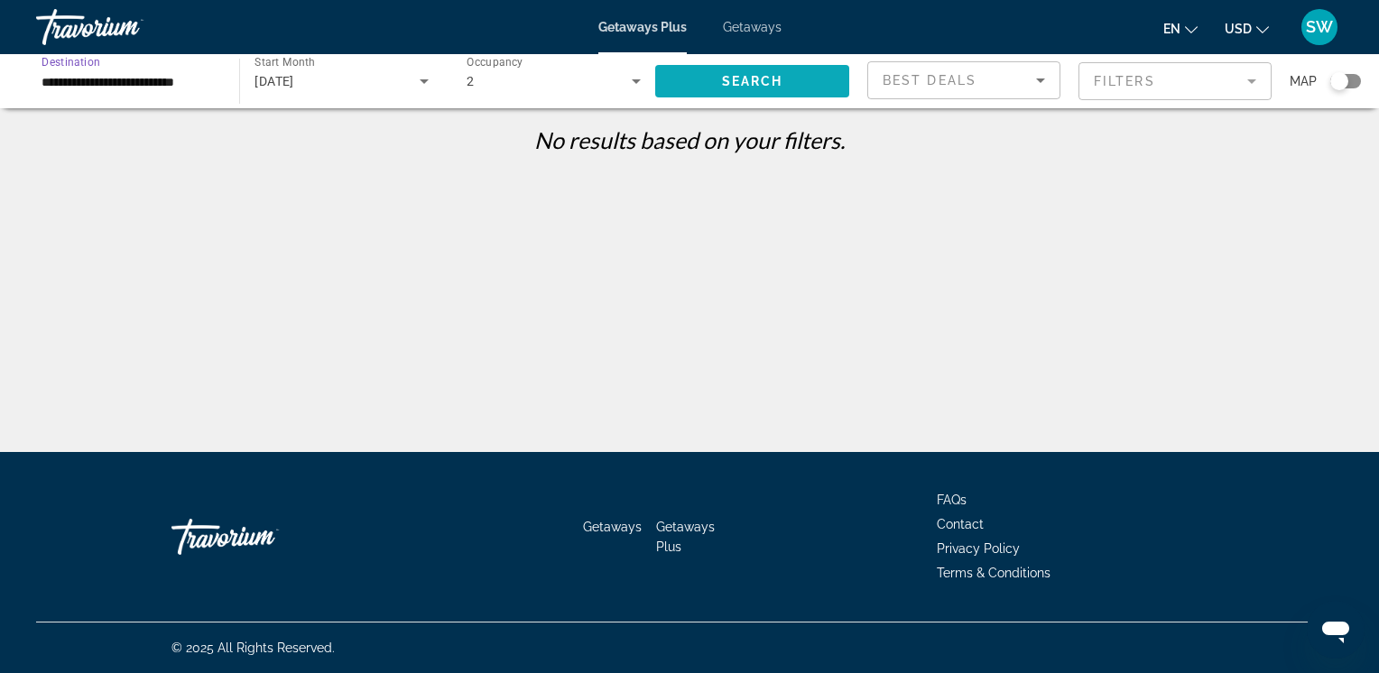
click at [686, 85] on span "Search widget" at bounding box center [752, 81] width 194 height 43
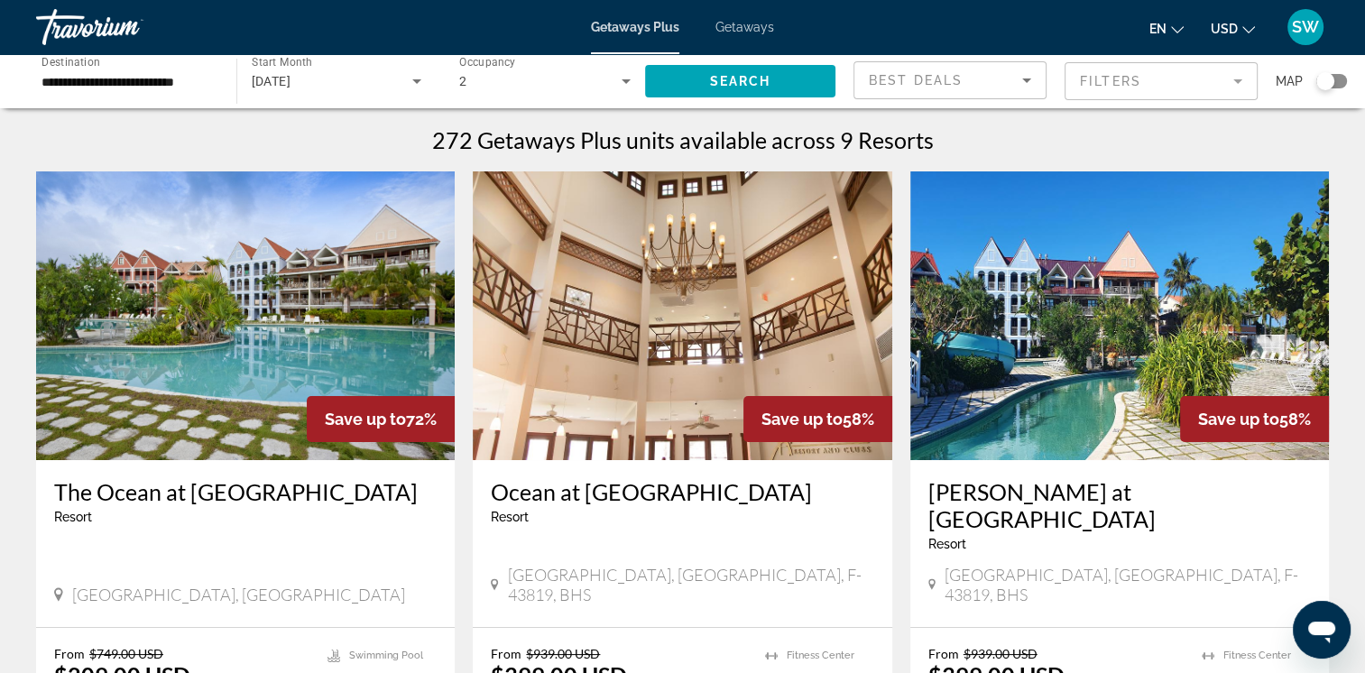
click at [157, 88] on input "**********" at bounding box center [127, 82] width 171 height 22
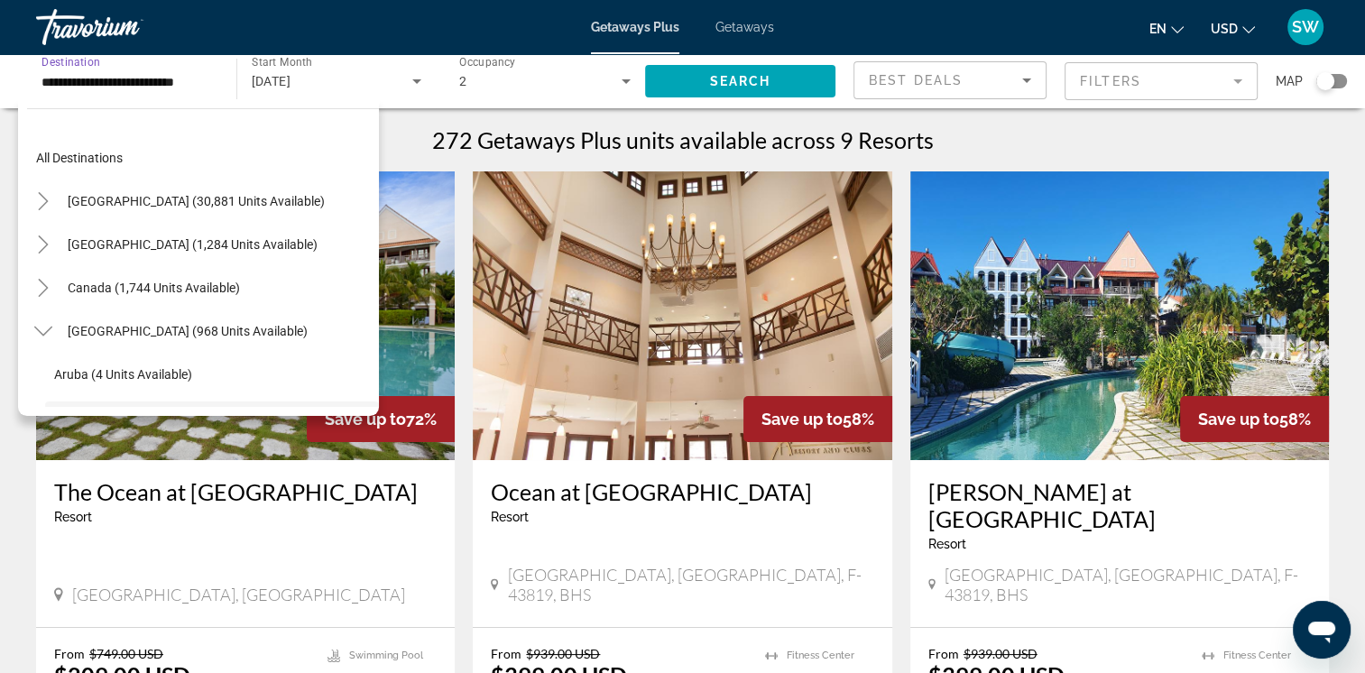
scroll to position [151, 0]
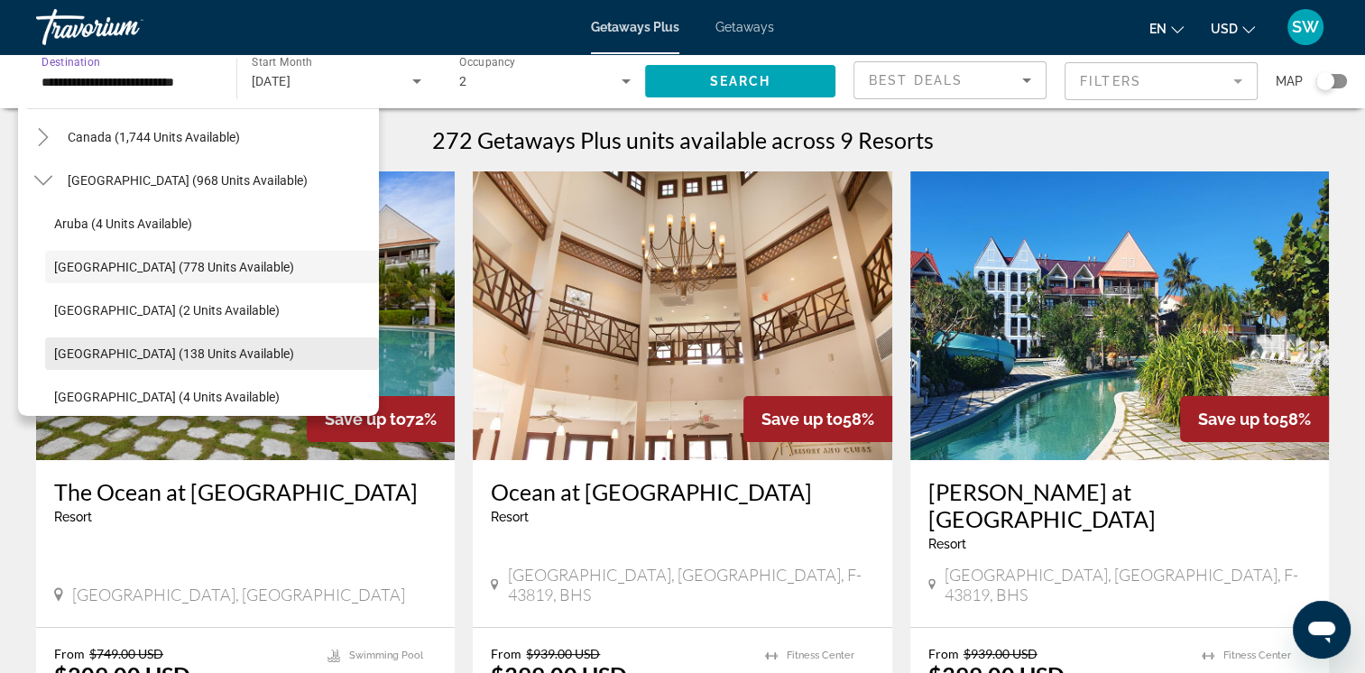
click at [286, 352] on span "Search widget" at bounding box center [212, 353] width 334 height 43
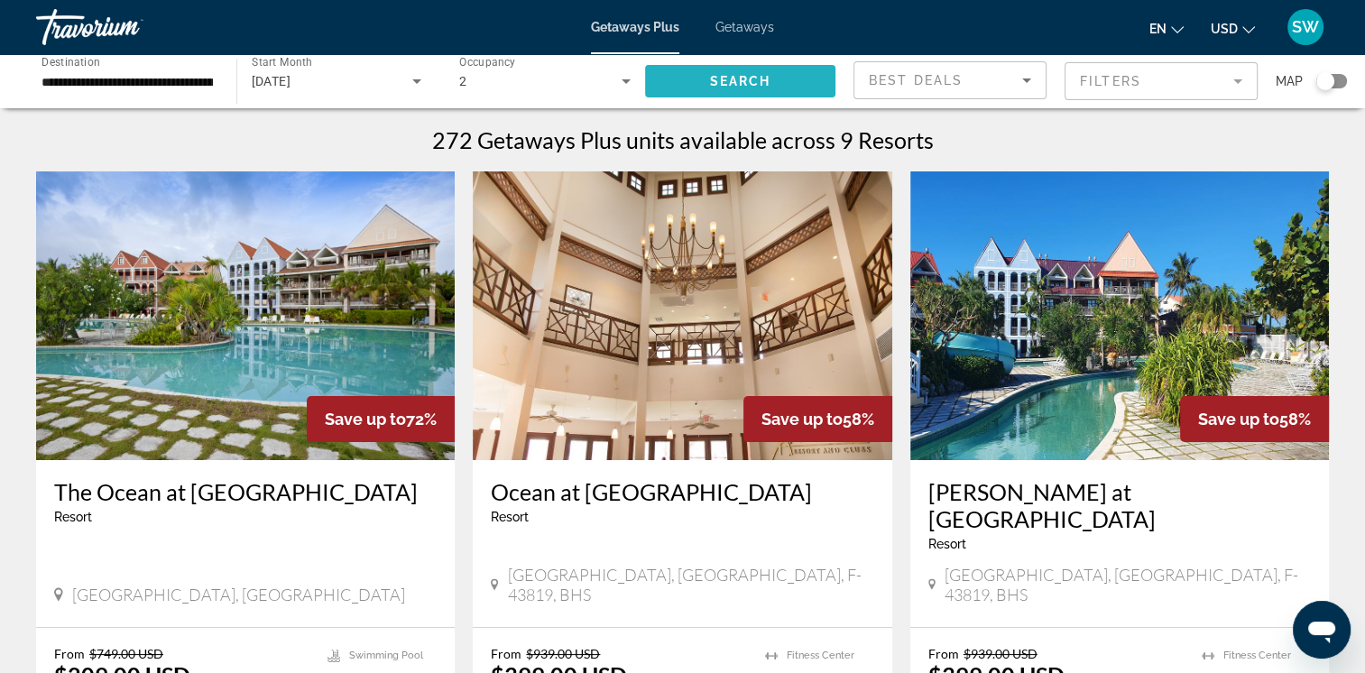
click at [728, 89] on span "Search widget" at bounding box center [740, 81] width 191 height 43
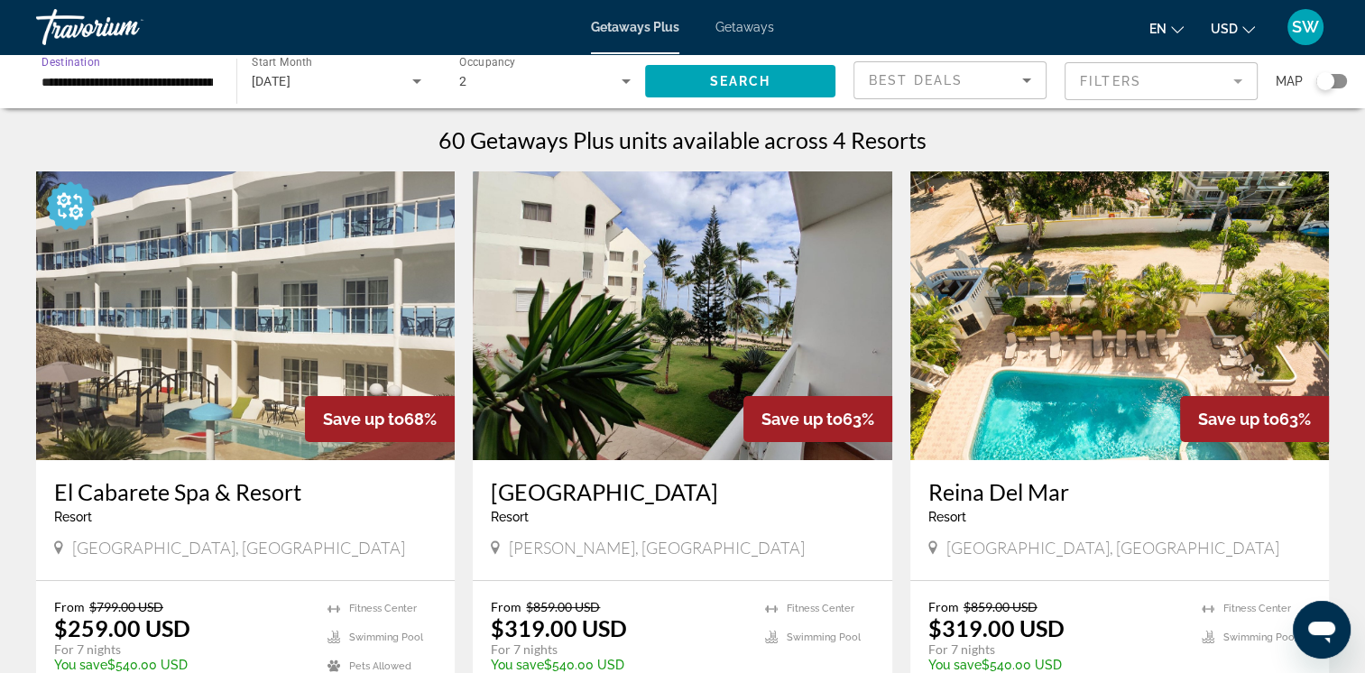
click at [202, 86] on input "**********" at bounding box center [127, 82] width 171 height 22
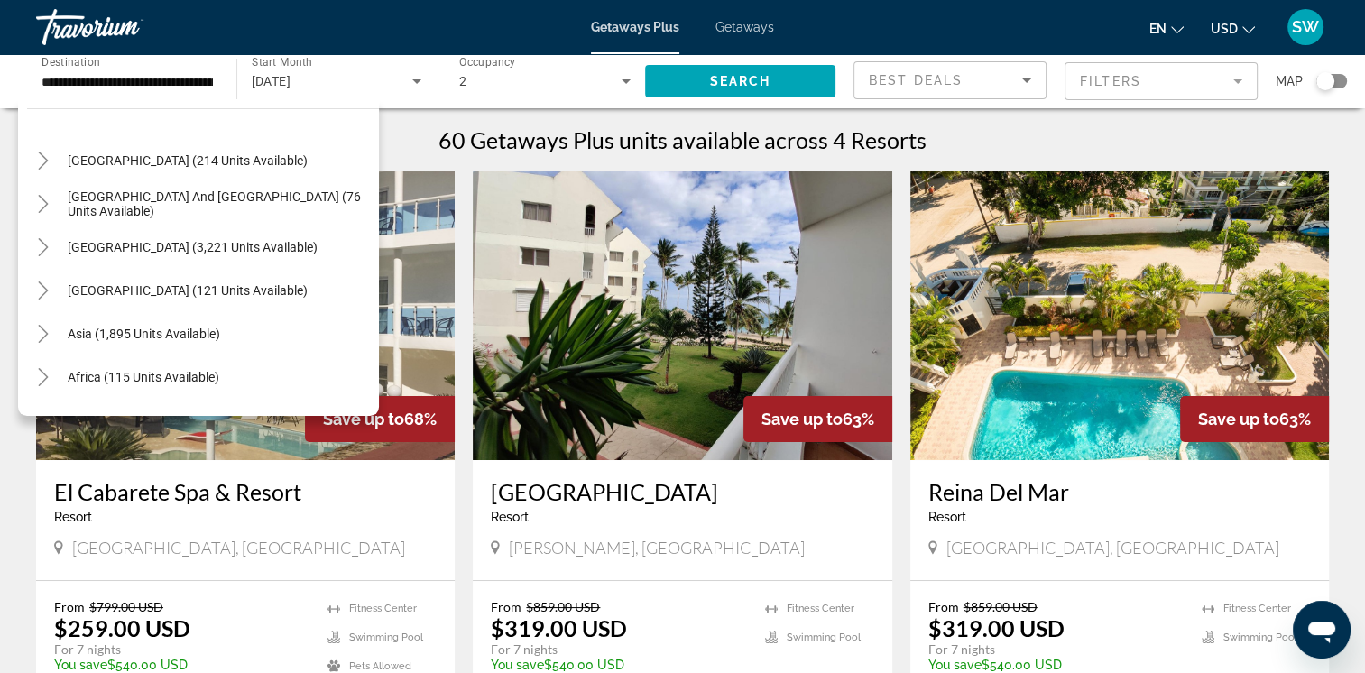
scroll to position [601, 0]
click at [254, 255] on span "[GEOGRAPHIC_DATA] (3,221 units available)" at bounding box center [193, 250] width 250 height 14
type input "**********"
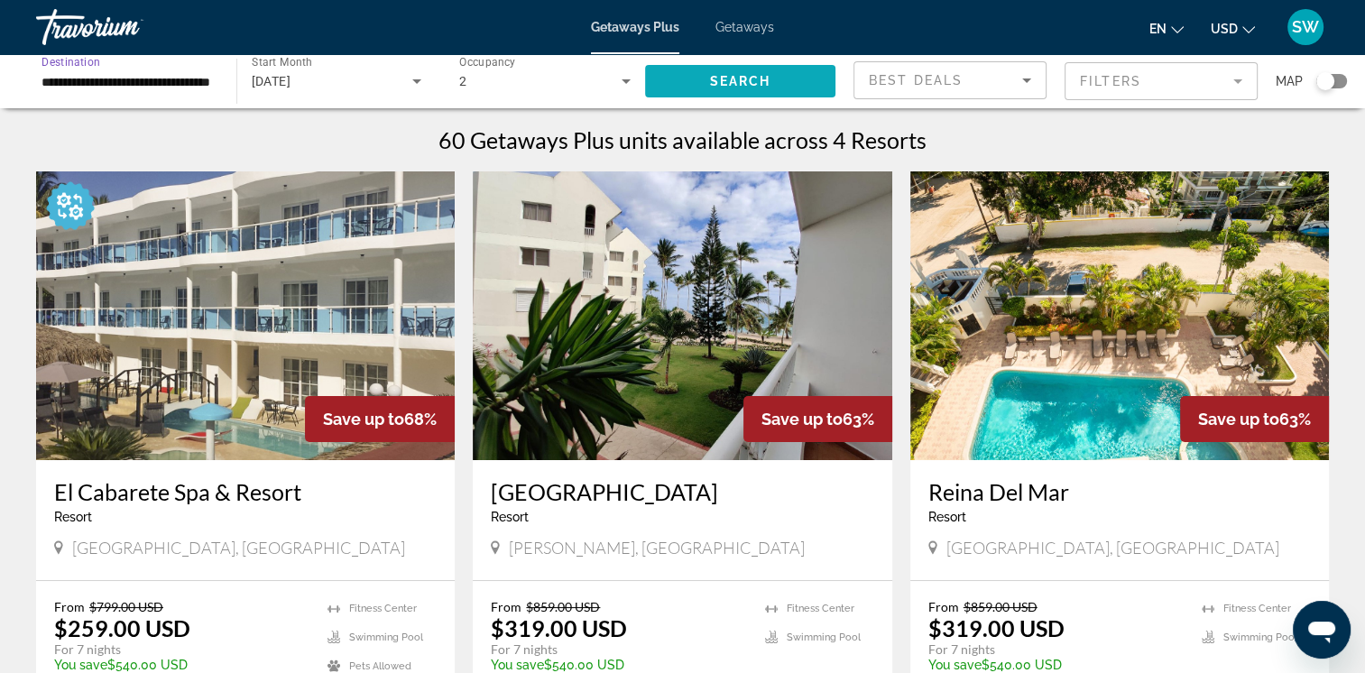
click at [687, 78] on span "Search widget" at bounding box center [740, 81] width 191 height 43
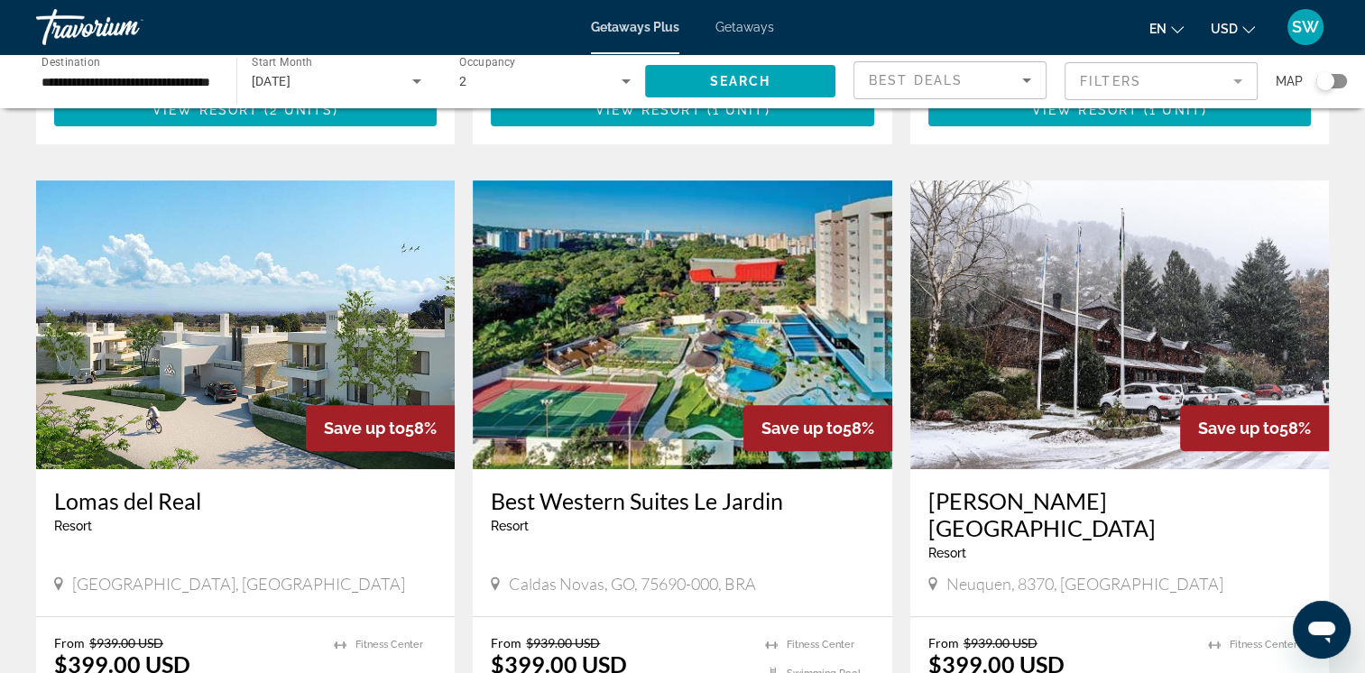
scroll to position [655, 0]
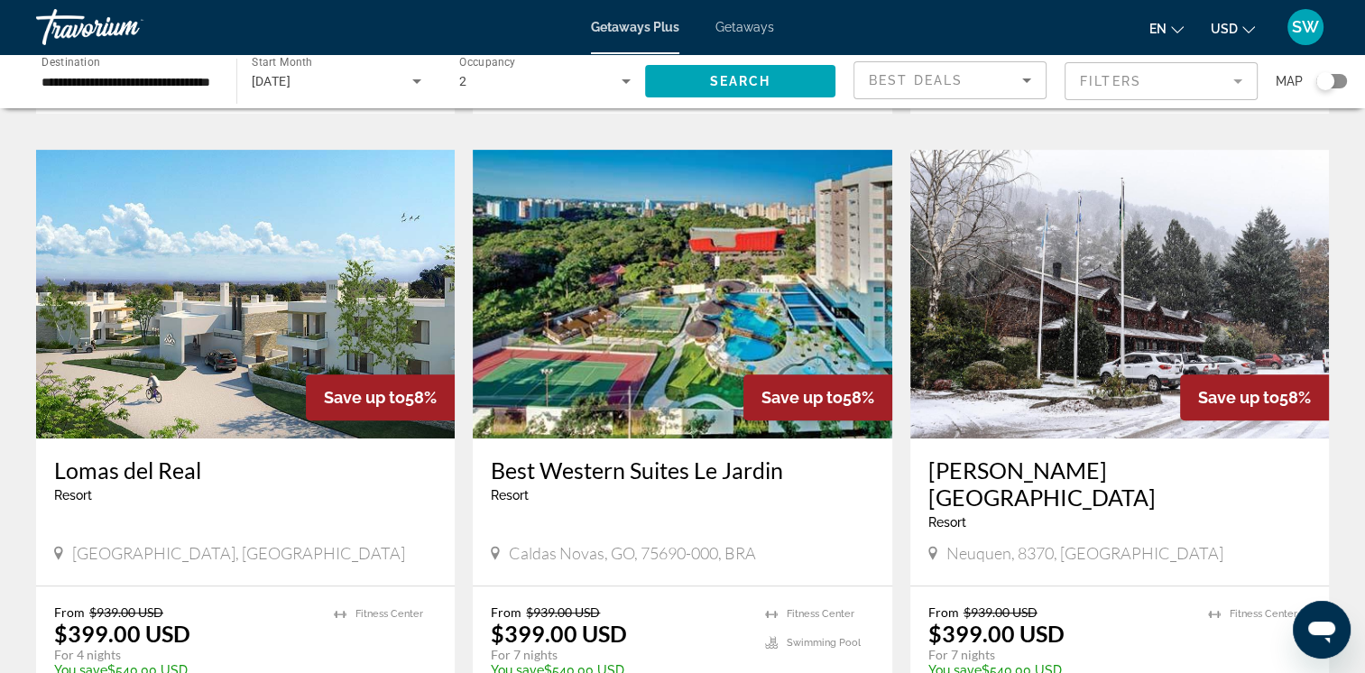
click at [341, 283] on img "Main content" at bounding box center [245, 294] width 419 height 289
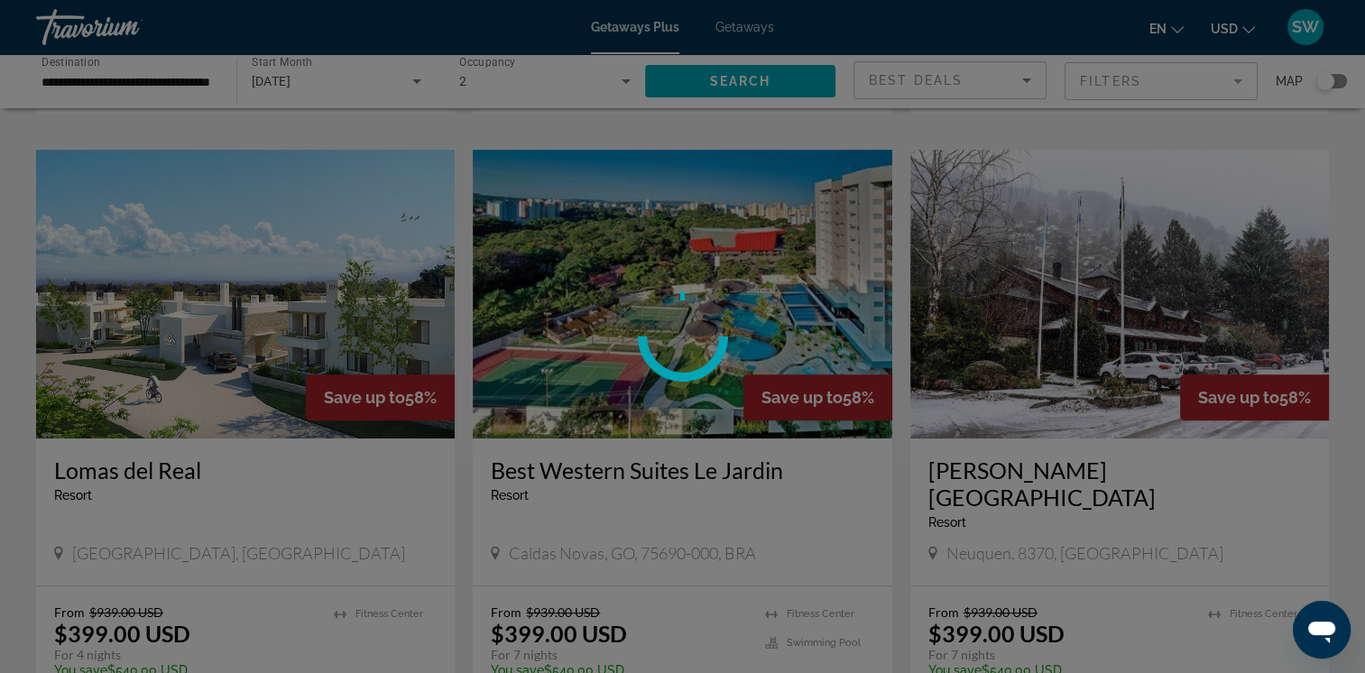
click at [341, 283] on div at bounding box center [682, 336] width 1365 height 673
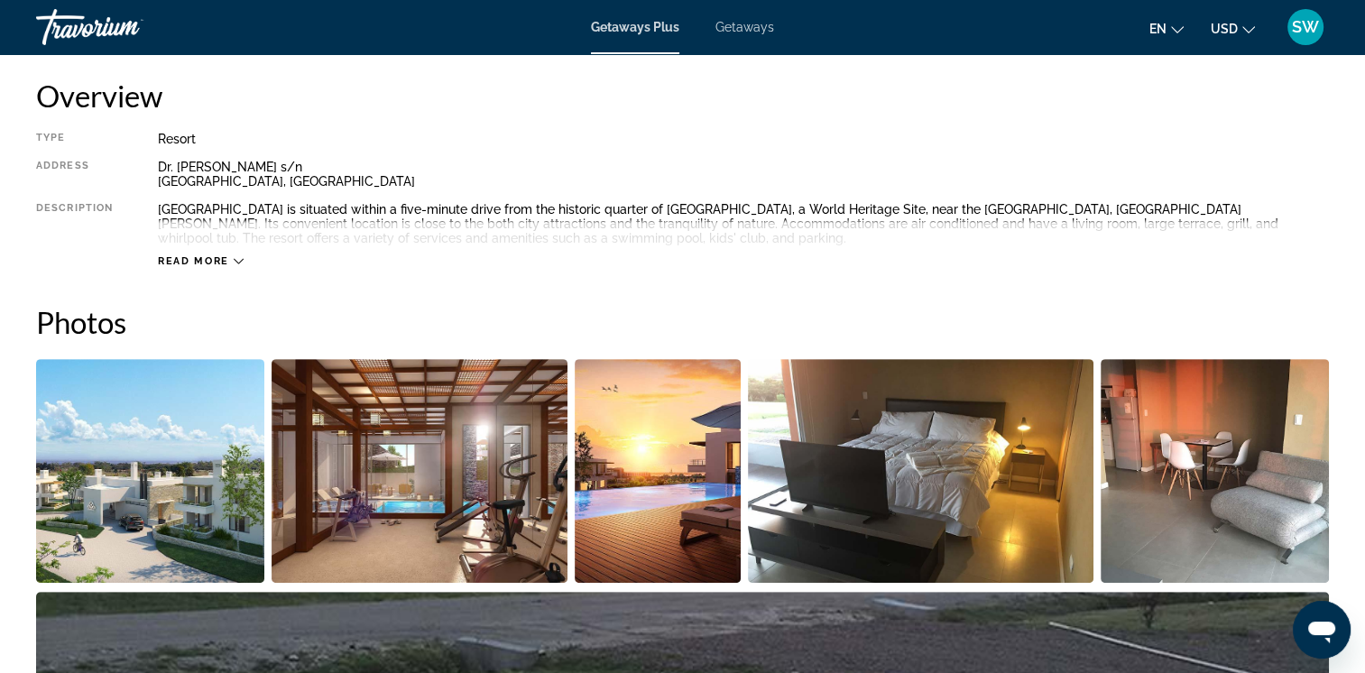
scroll to position [602, 0]
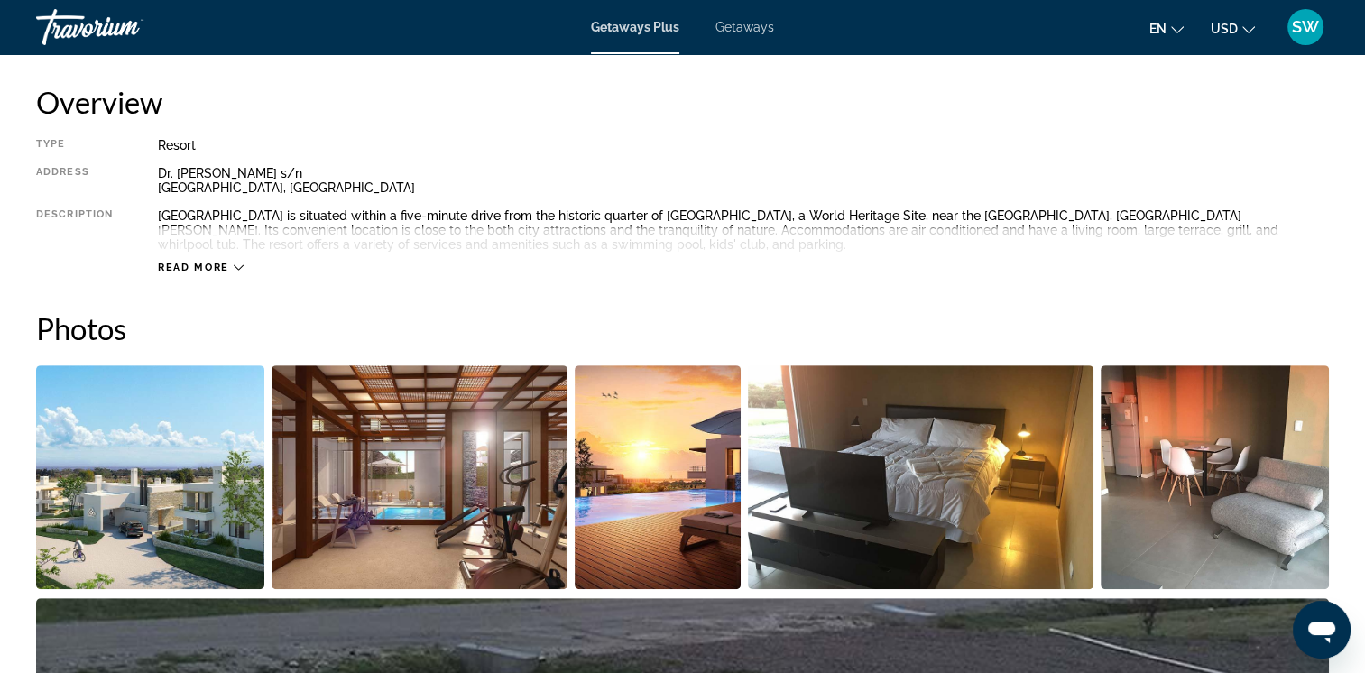
click at [697, 432] on img "Open full-screen image slider" at bounding box center [657, 477] width 165 height 224
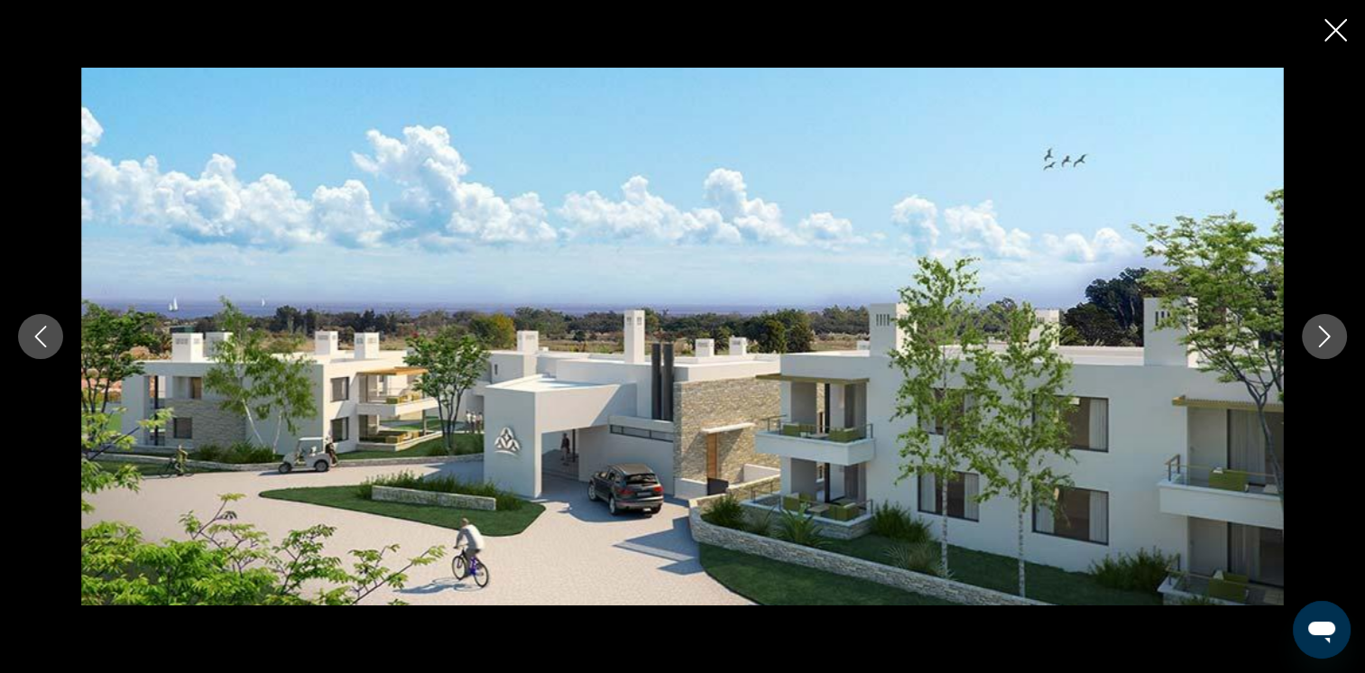
click at [1322, 340] on icon "Next image" at bounding box center [1325, 337] width 22 height 22
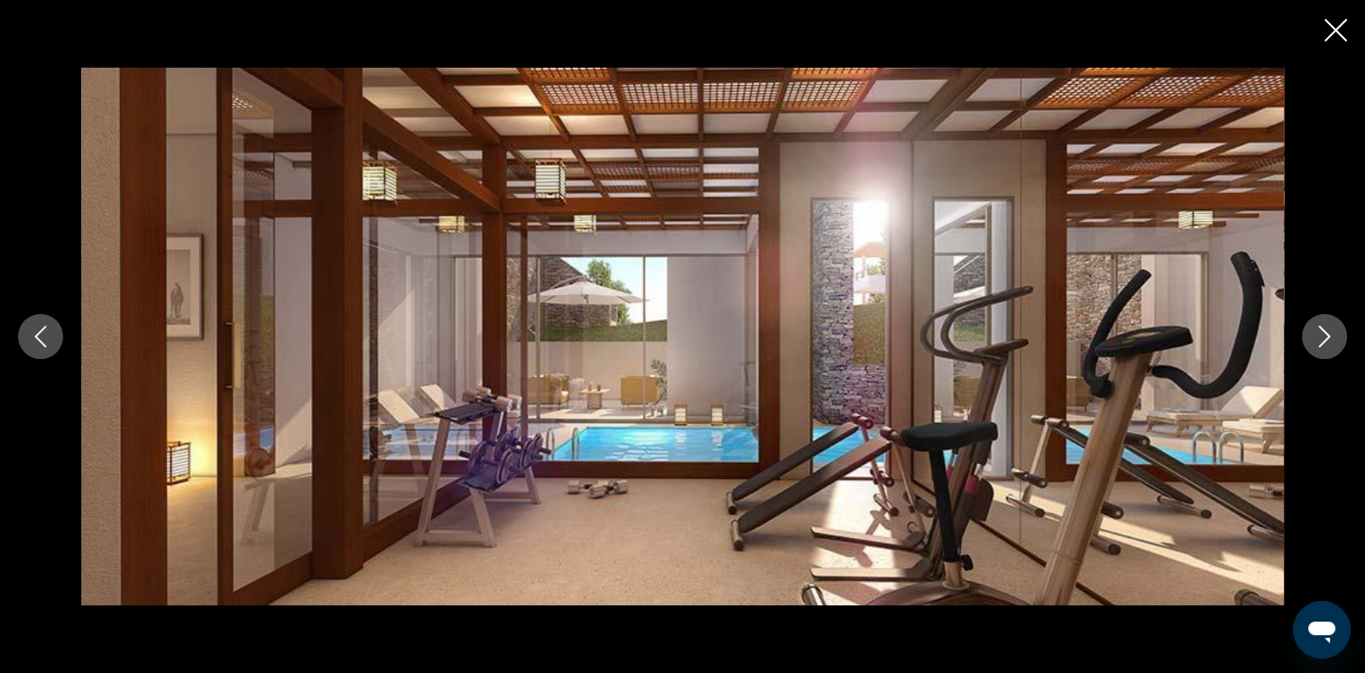
click at [1322, 340] on icon "Next image" at bounding box center [1325, 337] width 22 height 22
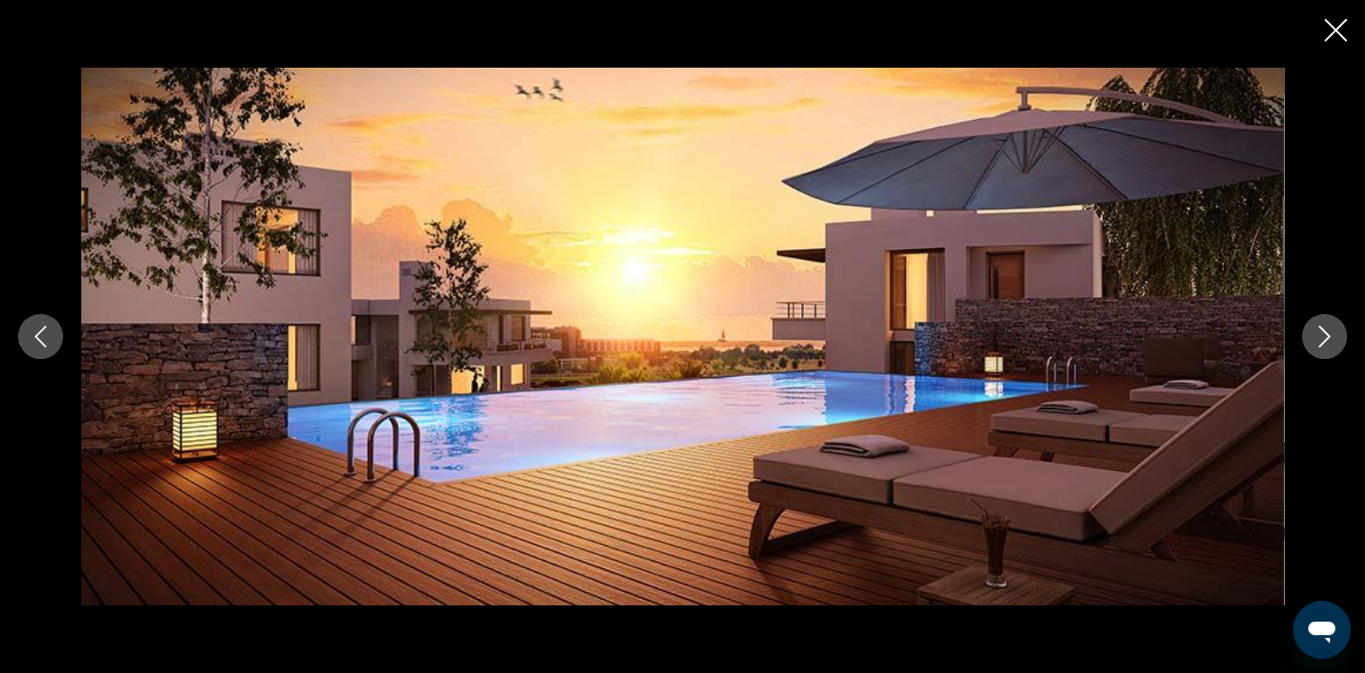
click at [1322, 340] on icon "Next image" at bounding box center [1325, 337] width 22 height 22
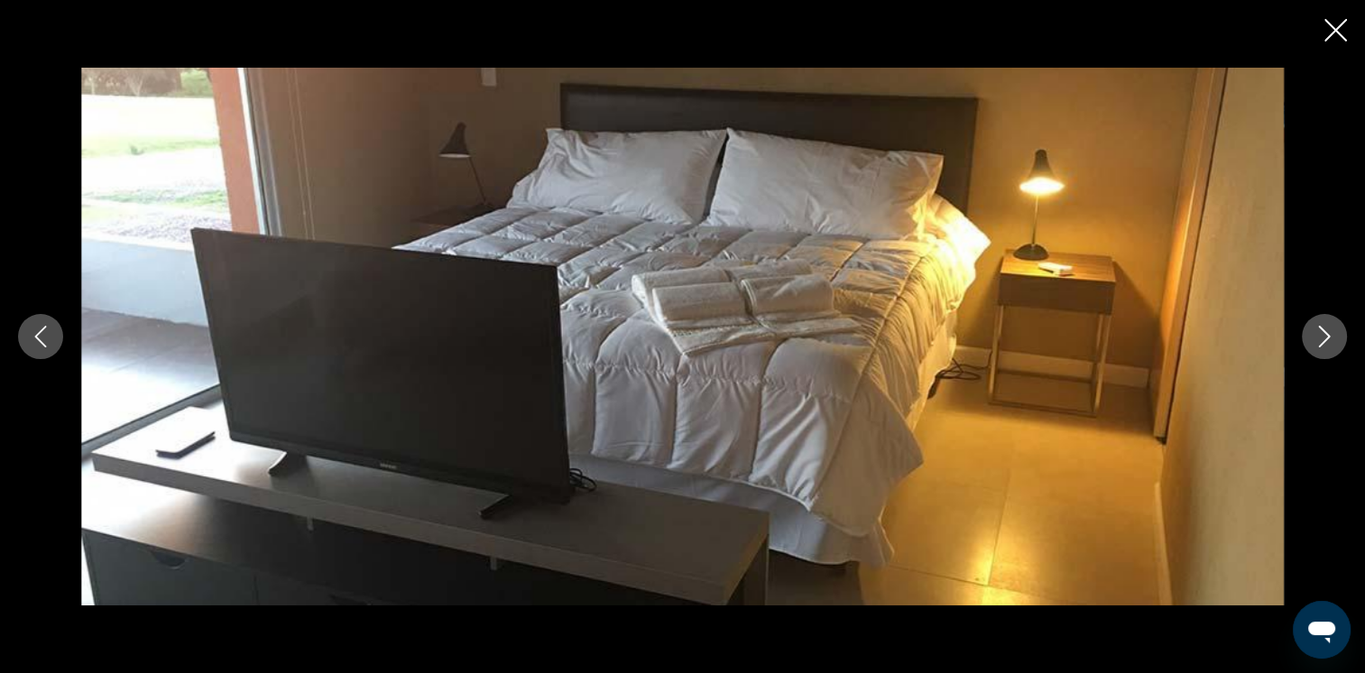
click at [1322, 340] on icon "Next image" at bounding box center [1325, 337] width 22 height 22
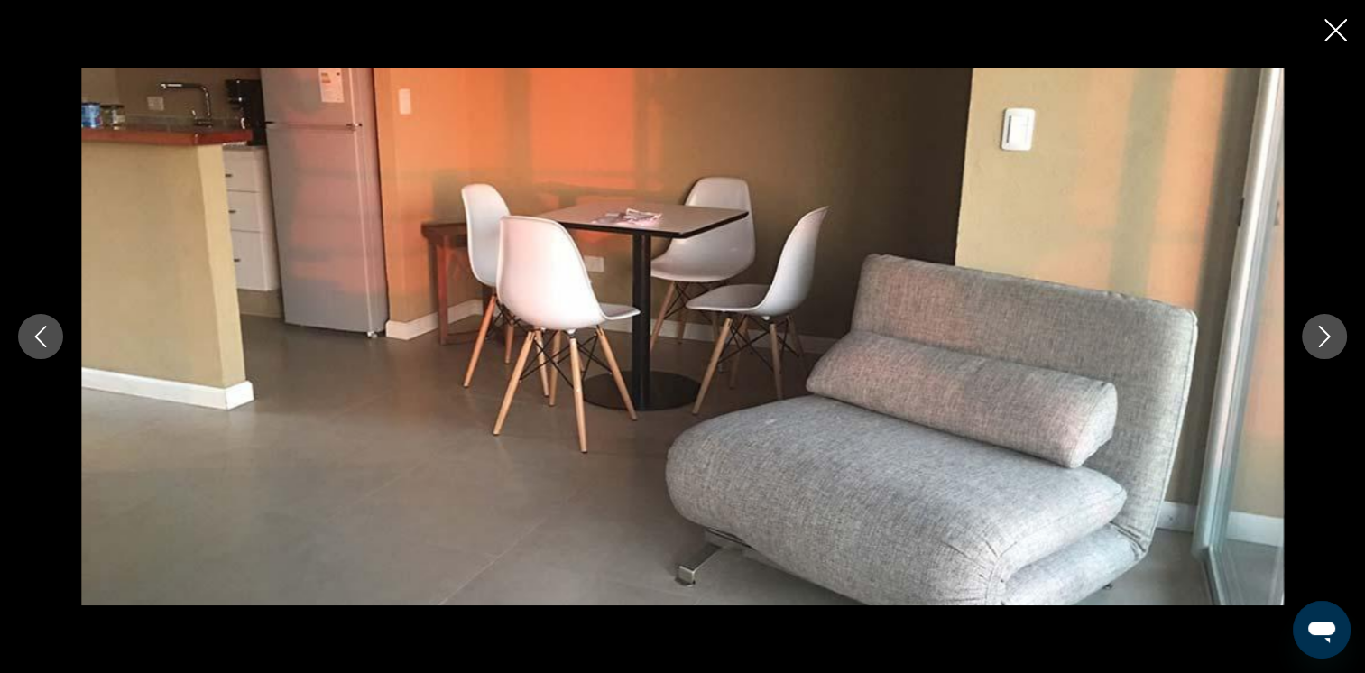
click at [1322, 340] on icon "Next image" at bounding box center [1325, 337] width 22 height 22
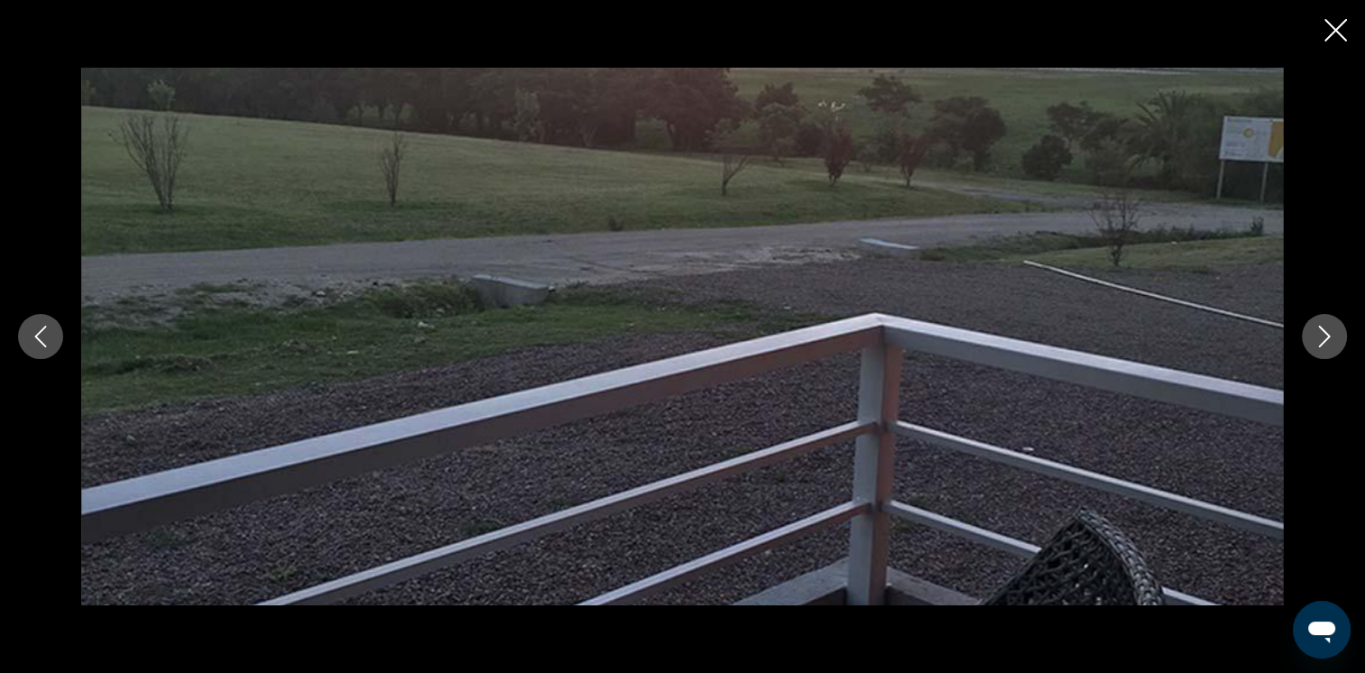
click at [1322, 340] on icon "Next image" at bounding box center [1325, 337] width 22 height 22
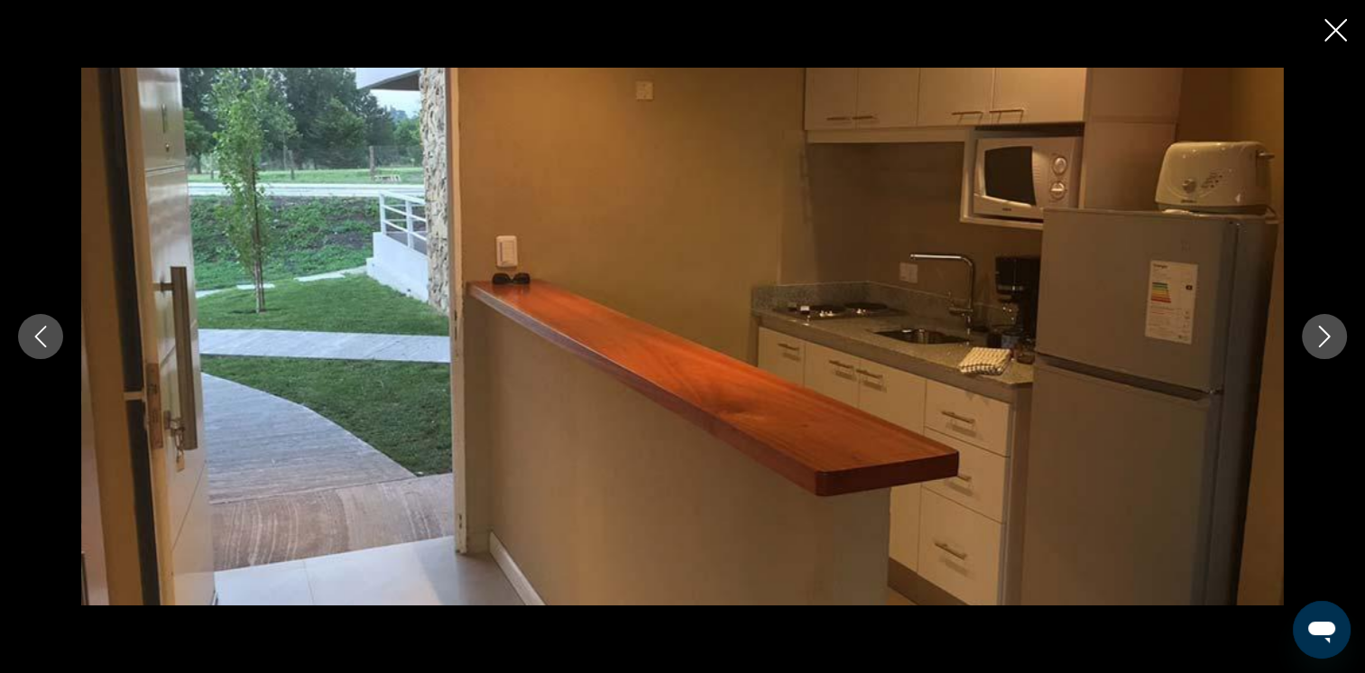
click at [1322, 340] on icon "Next image" at bounding box center [1325, 337] width 22 height 22
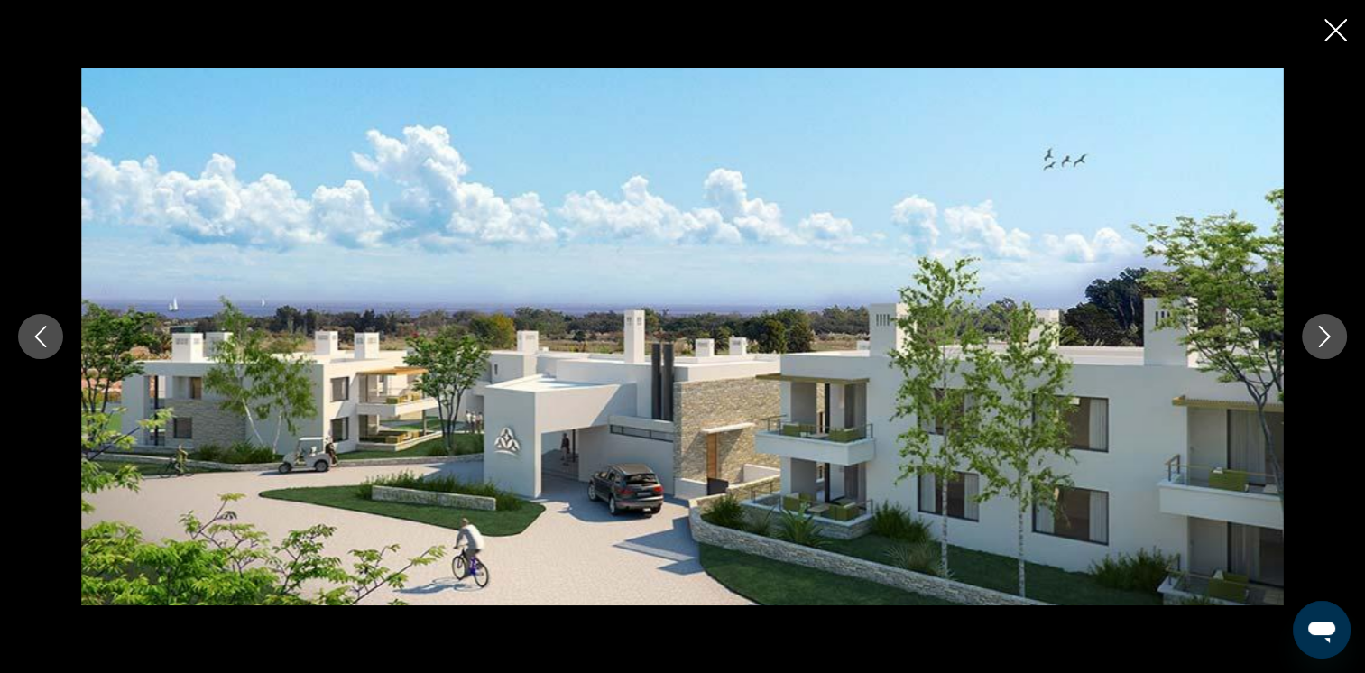
click at [1334, 38] on icon "Close slideshow" at bounding box center [1335, 30] width 23 height 23
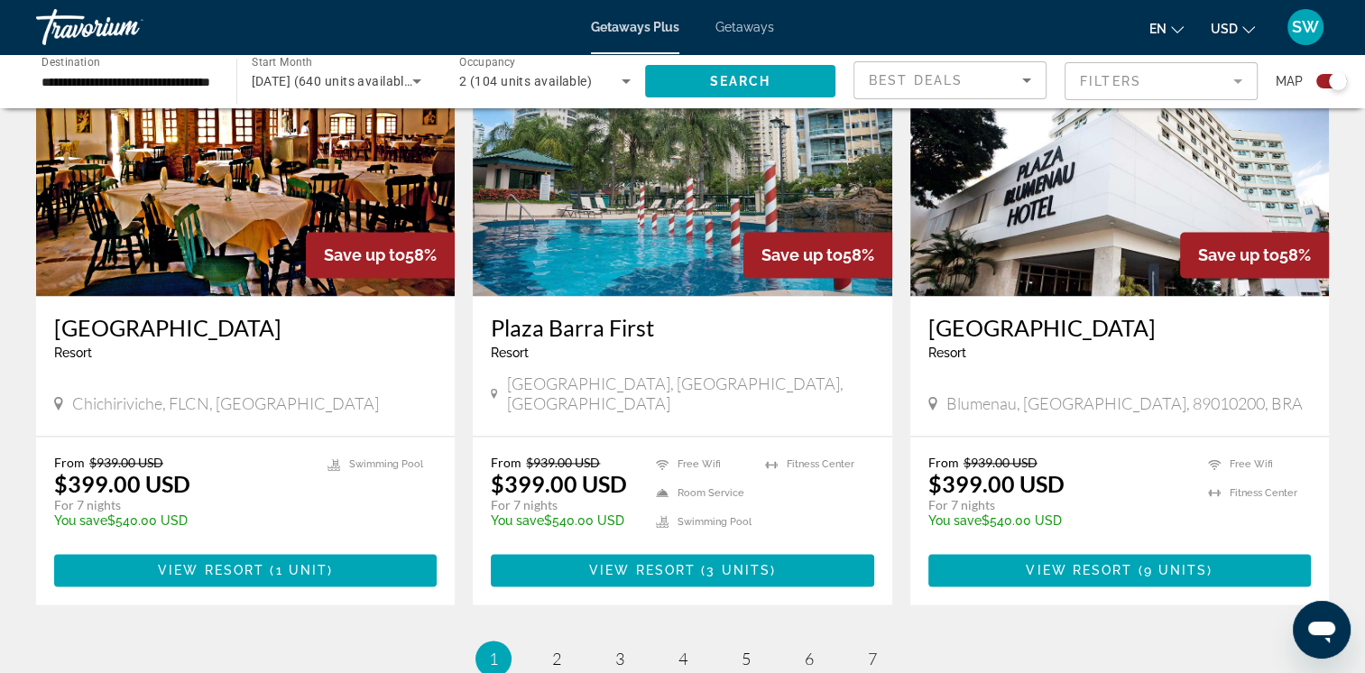
scroll to position [2659, 0]
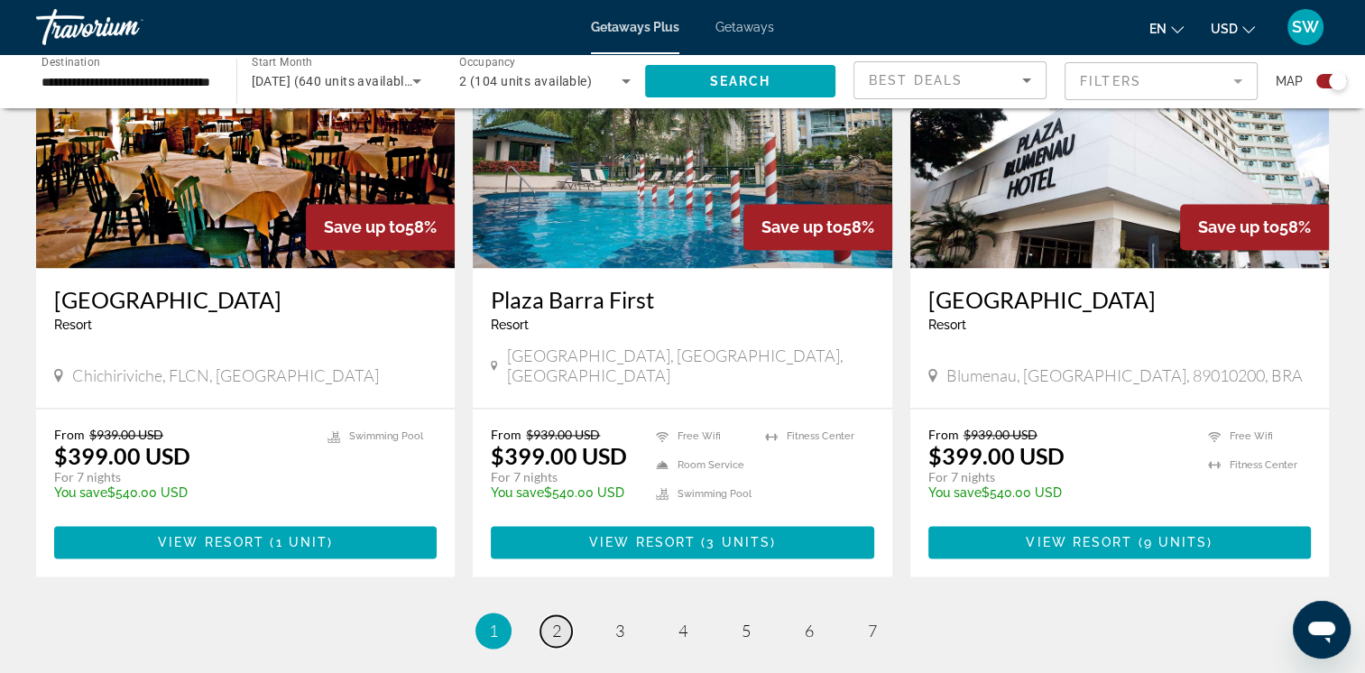
click at [553, 621] on span "2" at bounding box center [556, 631] width 9 height 20
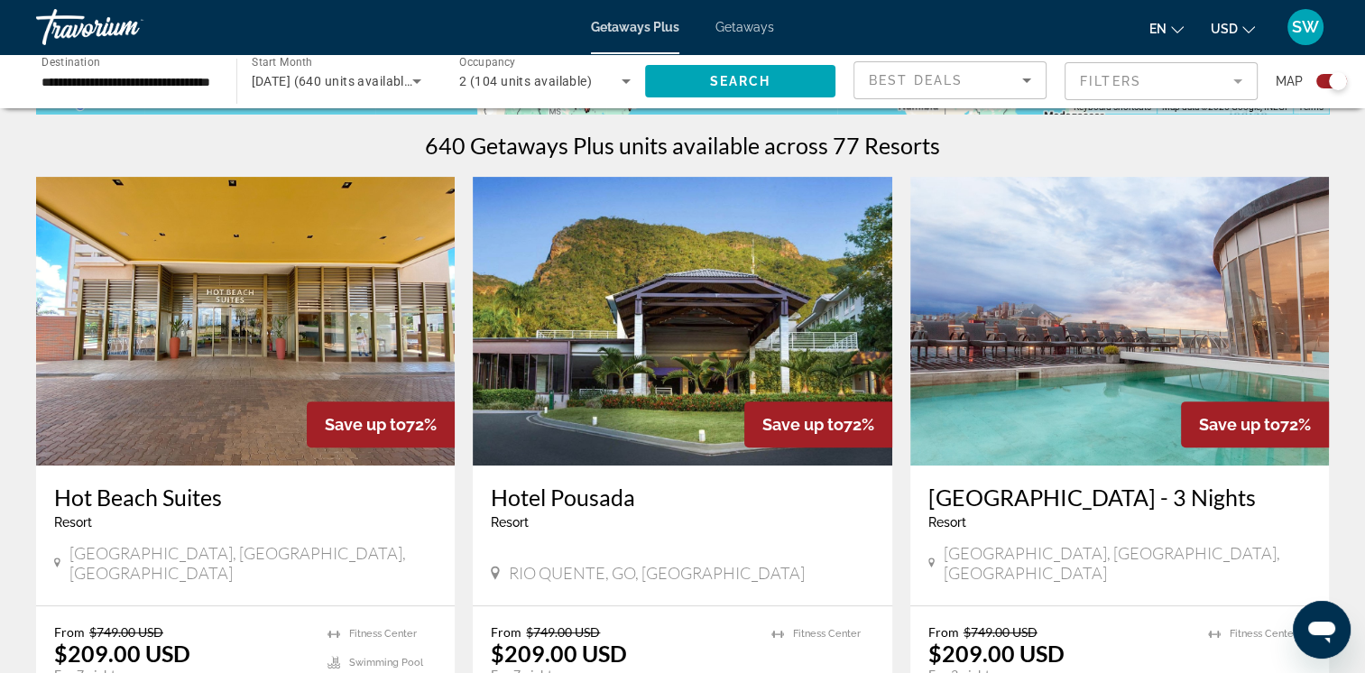
scroll to position [570, 0]
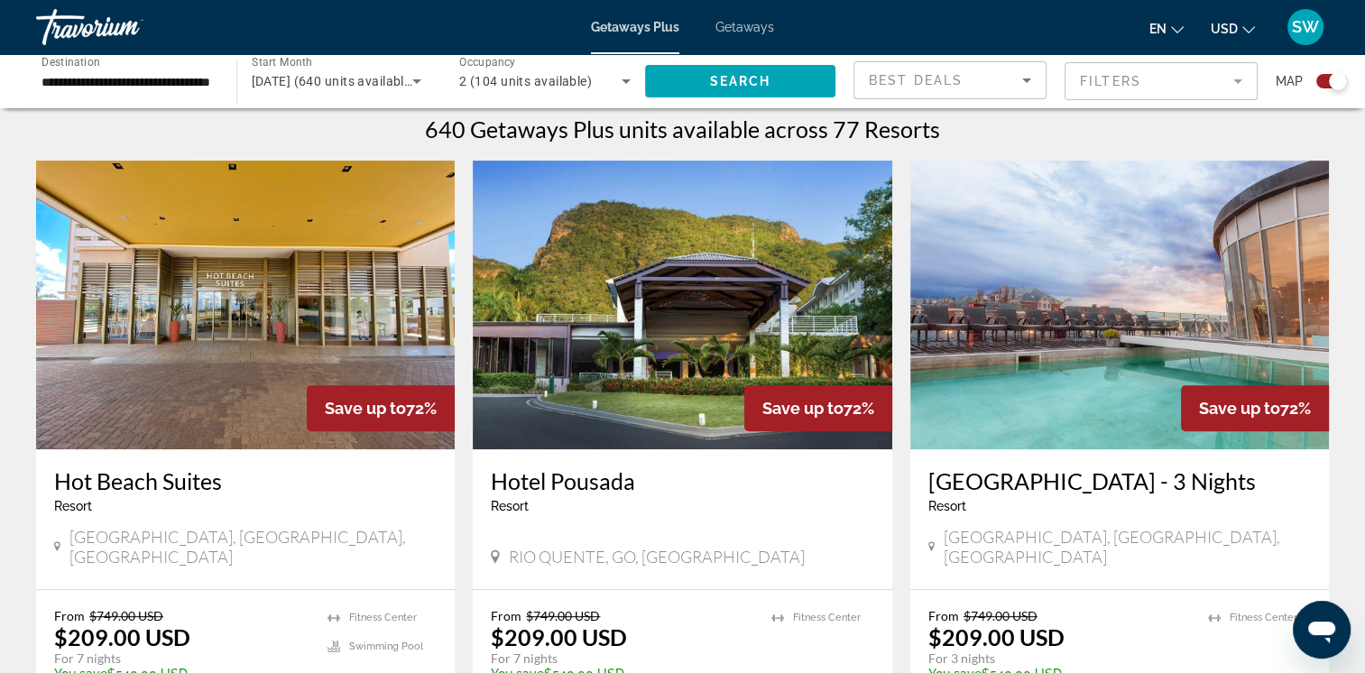
click at [709, 280] on img "Main content" at bounding box center [682, 305] width 419 height 289
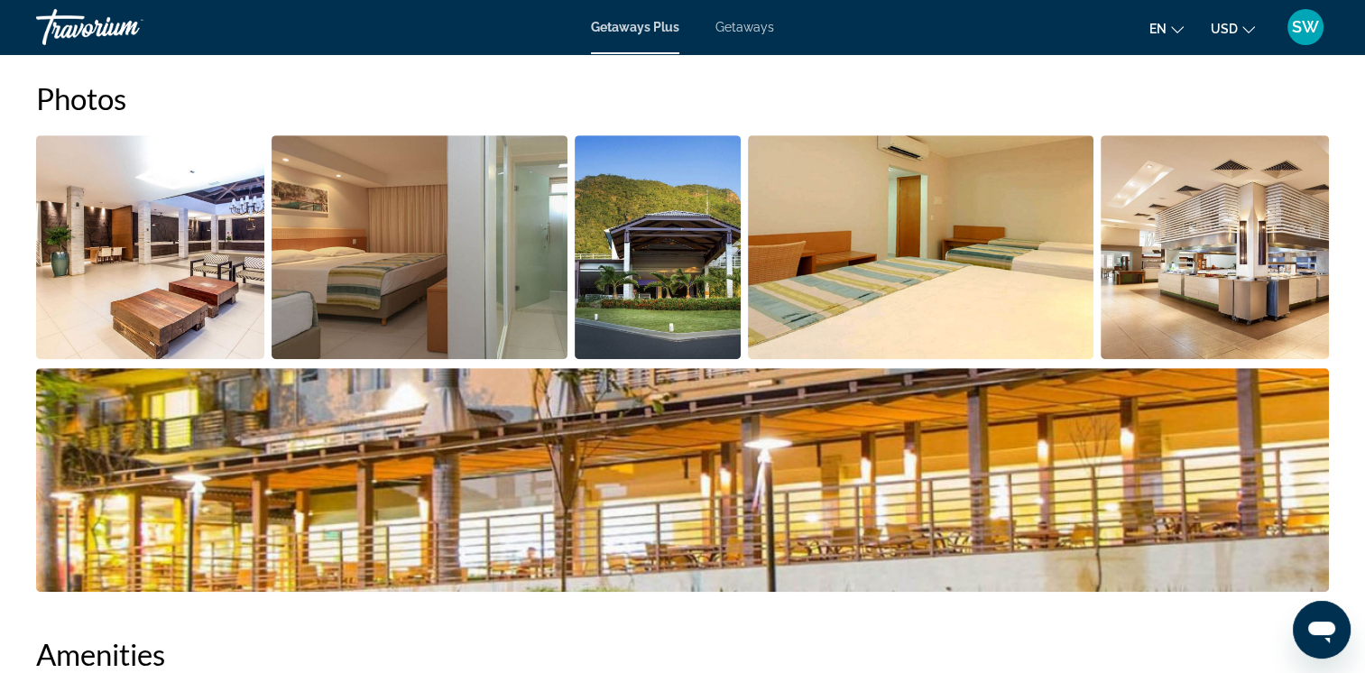
scroll to position [883, 0]
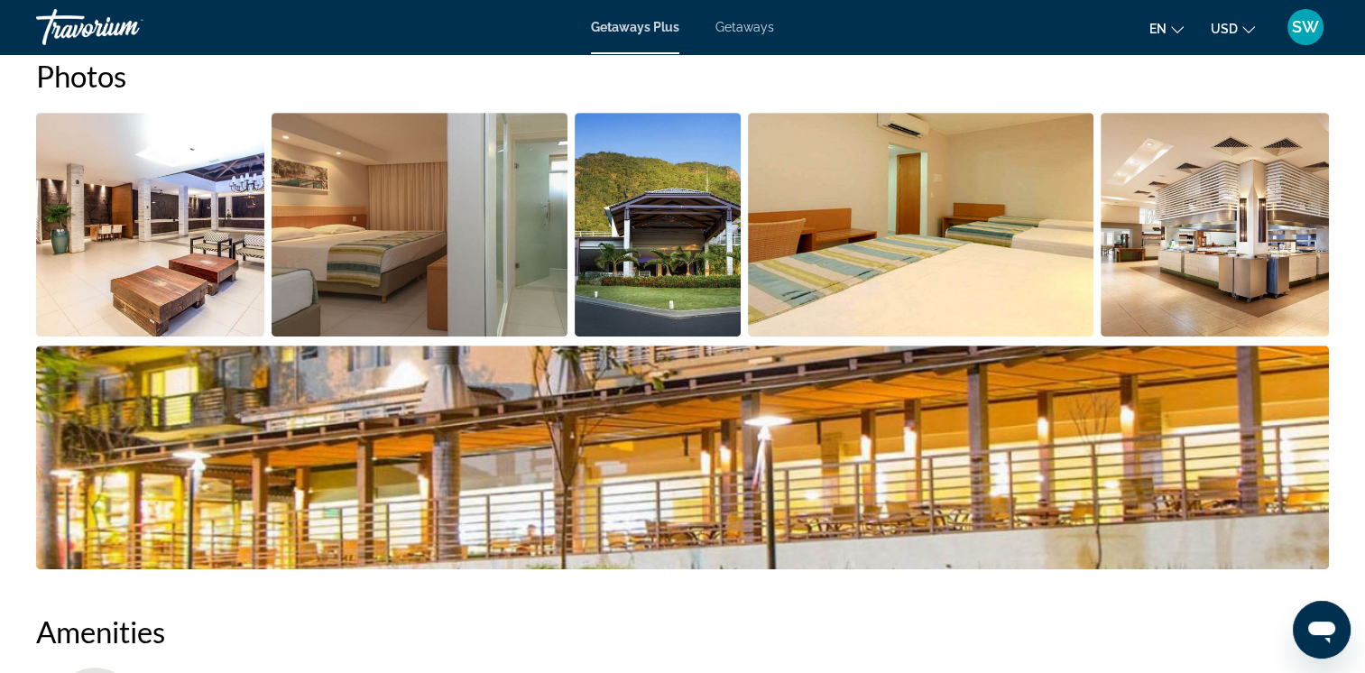
drag, startPoint x: 1349, startPoint y: 204, endPoint x: 1349, endPoint y: 237, distance: 33.4
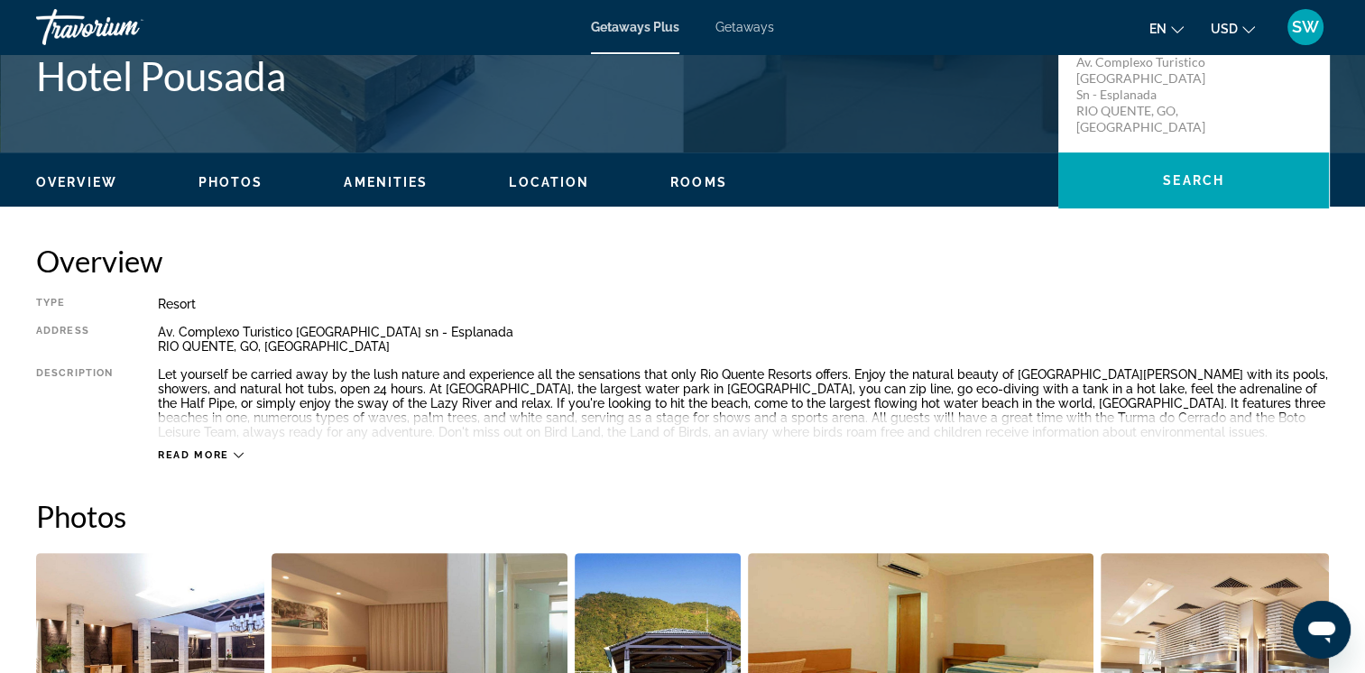
scroll to position [426, 0]
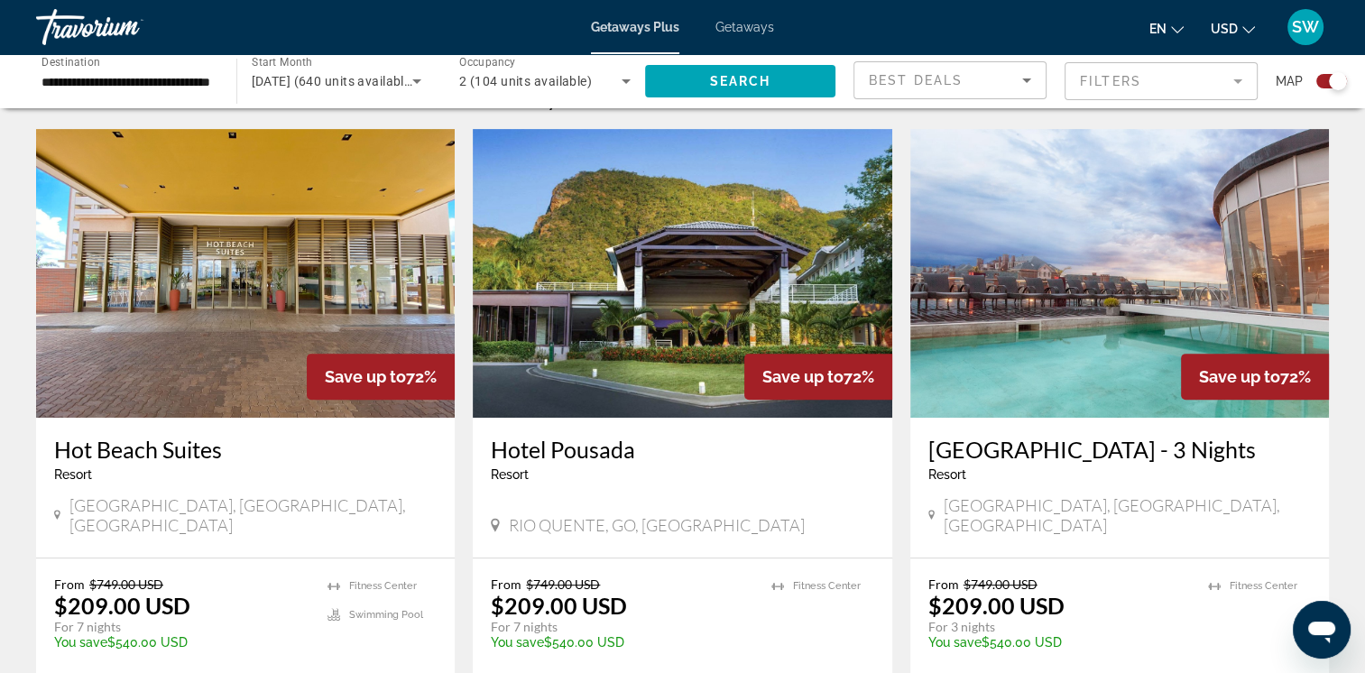
scroll to position [625, 0]
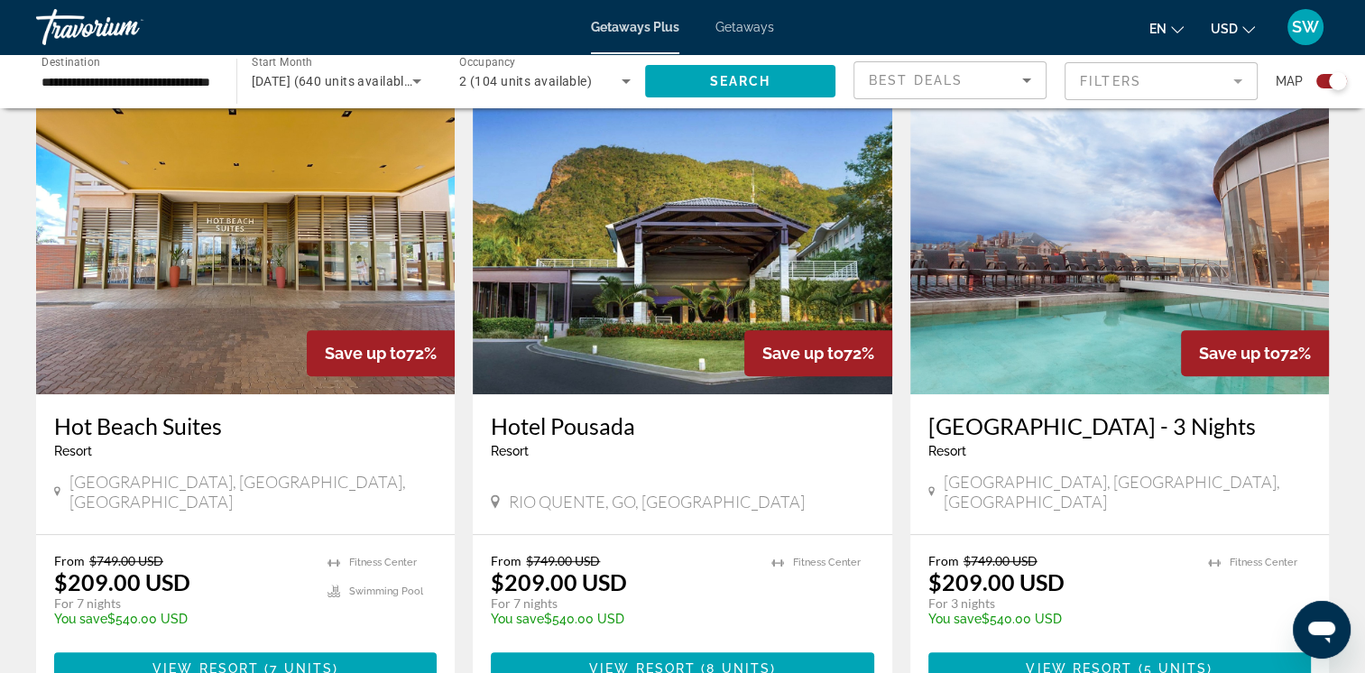
click at [1111, 312] on img "Main content" at bounding box center [1119, 250] width 419 height 289
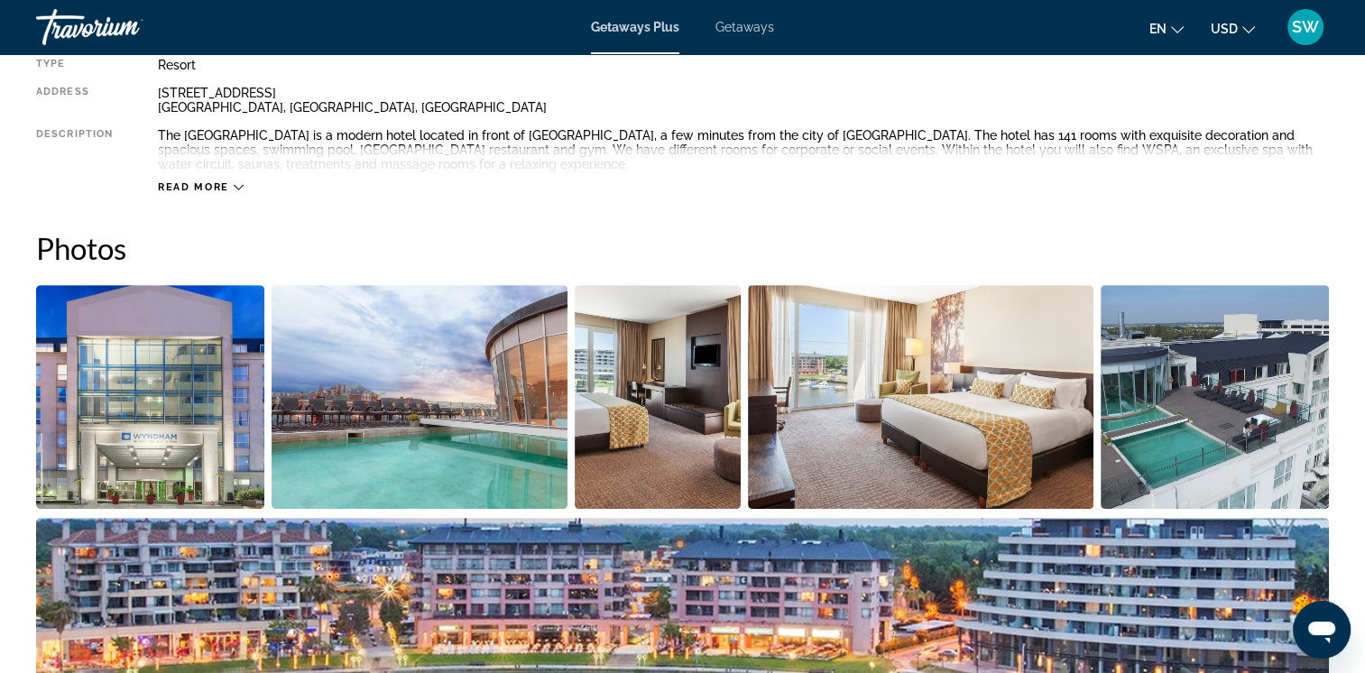
scroll to position [653, 0]
